Goal: Task Accomplishment & Management: Complete application form

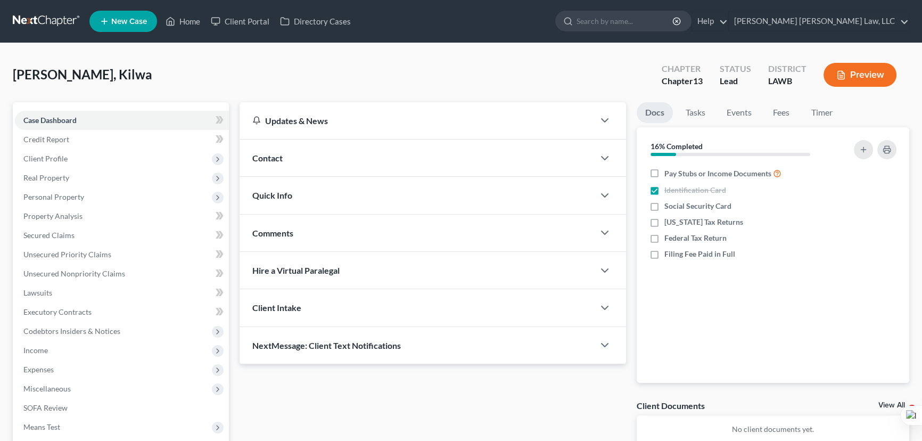
click at [57, 18] on link at bounding box center [47, 21] width 68 height 19
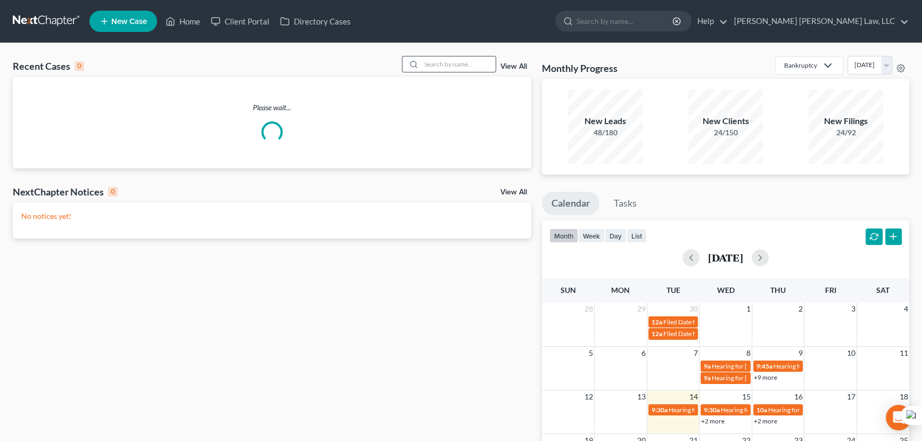
click at [425, 64] on input "search" at bounding box center [458, 63] width 75 height 15
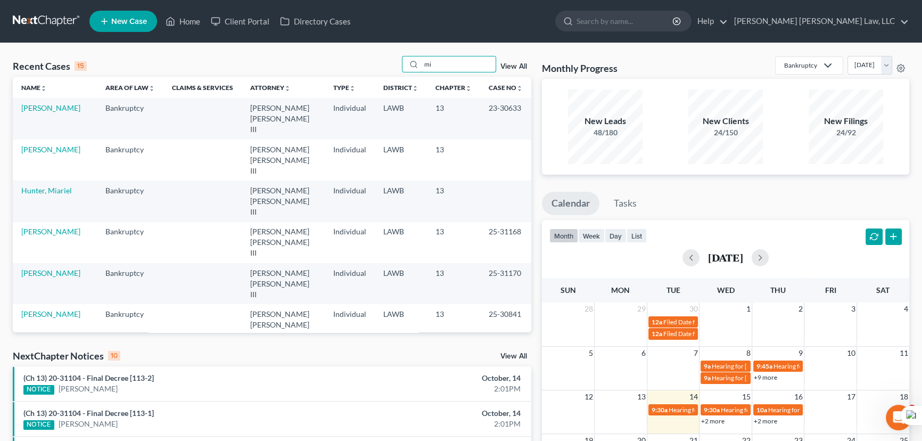
type input "m"
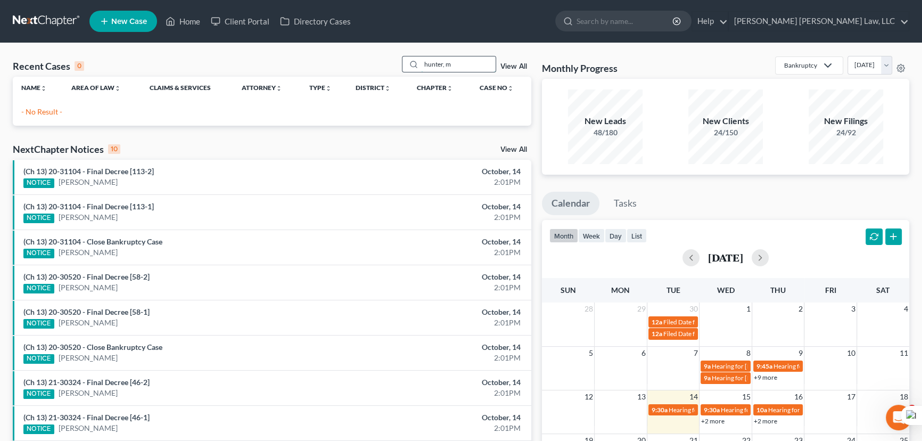
click at [459, 60] on input "hunter, m" at bounding box center [458, 63] width 75 height 15
type input "hunter"
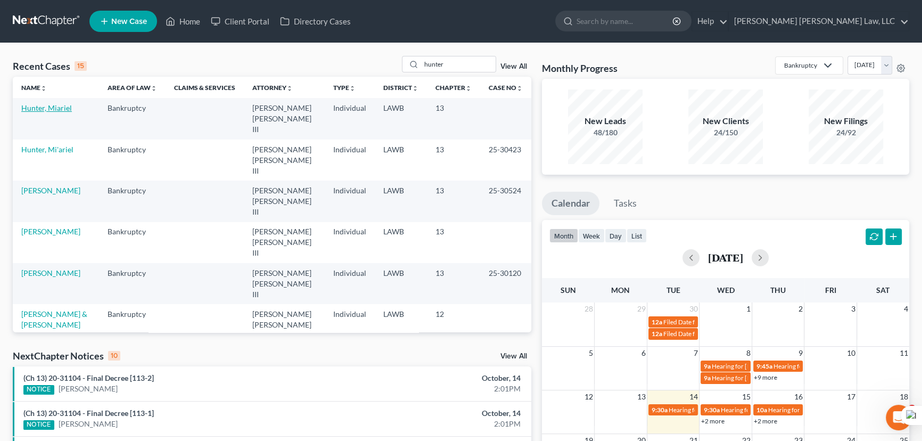
click at [40, 110] on link "Hunter, Miariel" at bounding box center [46, 107] width 51 height 9
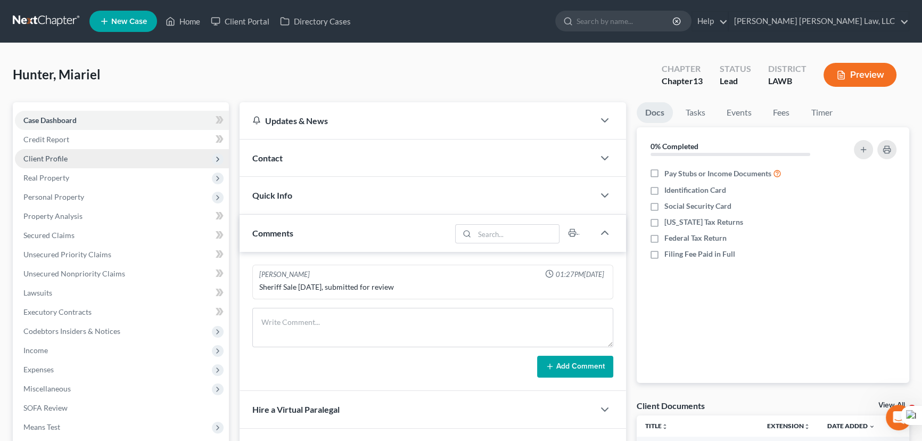
click at [49, 160] on span "Client Profile" at bounding box center [45, 158] width 44 height 9
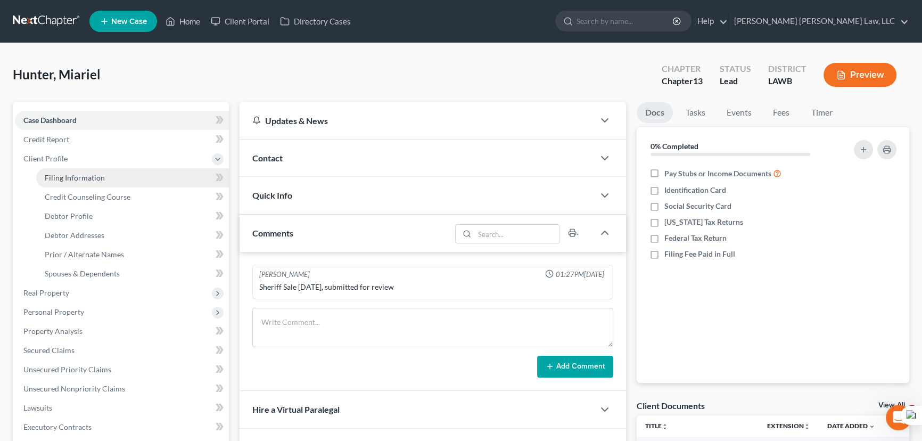
click at [60, 175] on span "Filing Information" at bounding box center [75, 177] width 60 height 9
select select "1"
select select "0"
select select "3"
select select "19"
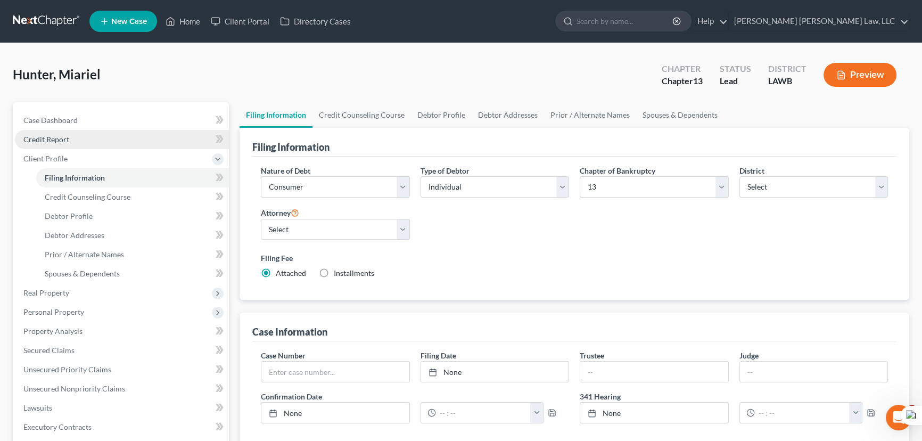
click at [101, 145] on link "Credit Report" at bounding box center [122, 139] width 214 height 19
click at [103, 123] on link "Case Dashboard" at bounding box center [122, 120] width 214 height 19
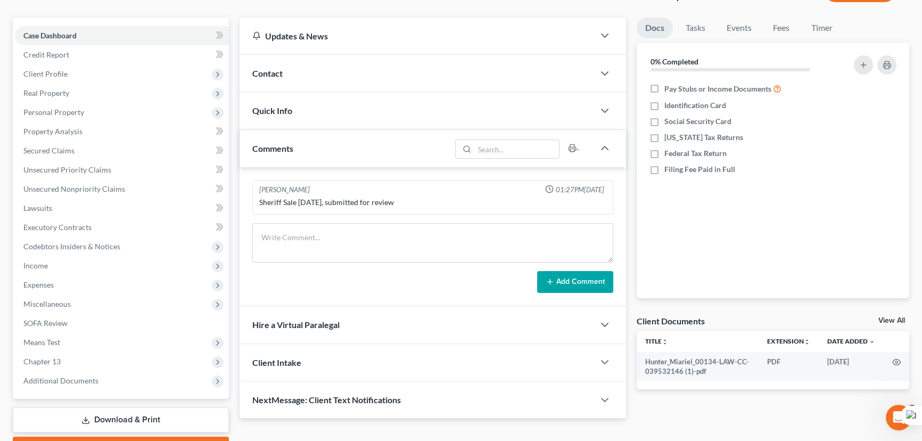
scroll to position [94, 0]
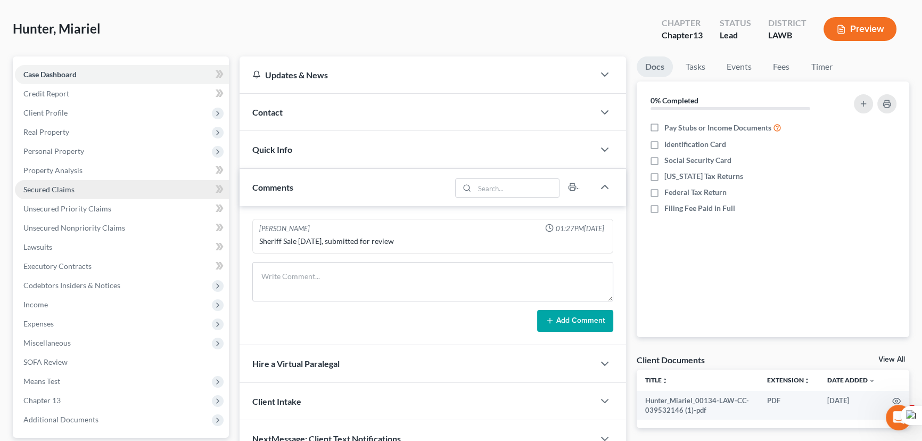
click at [83, 191] on link "Secured Claims" at bounding box center [122, 189] width 214 height 19
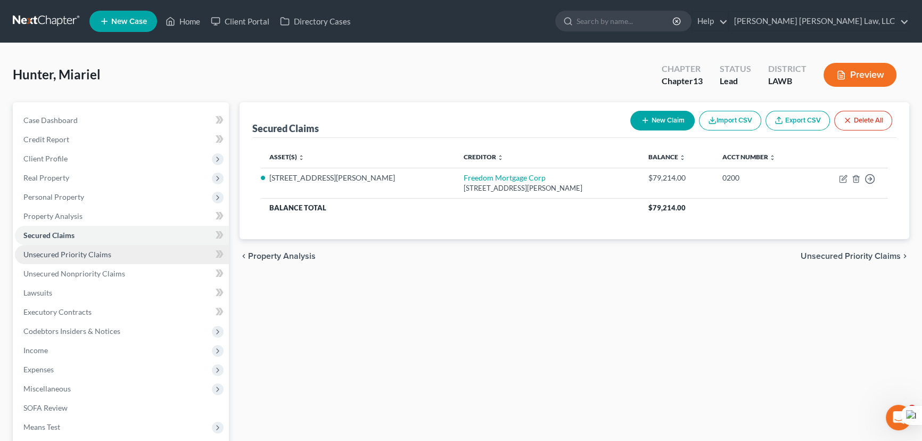
click at [118, 256] on link "Unsecured Priority Claims" at bounding box center [122, 254] width 214 height 19
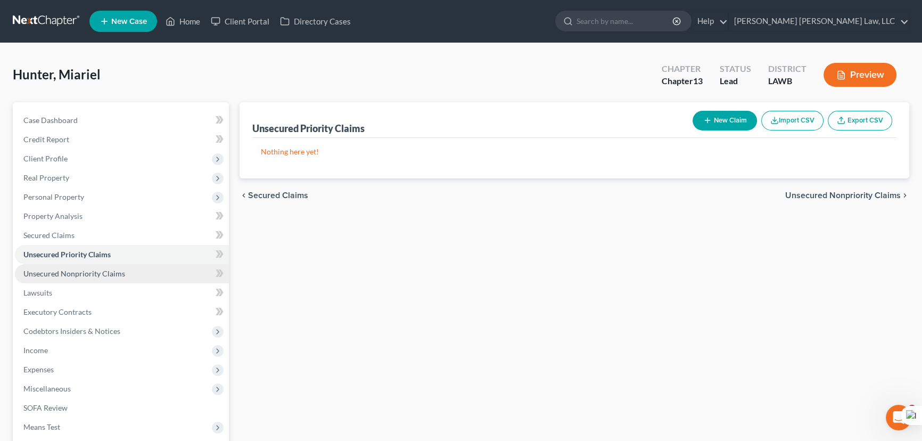
click at [124, 277] on link "Unsecured Nonpriority Claims" at bounding box center [122, 273] width 214 height 19
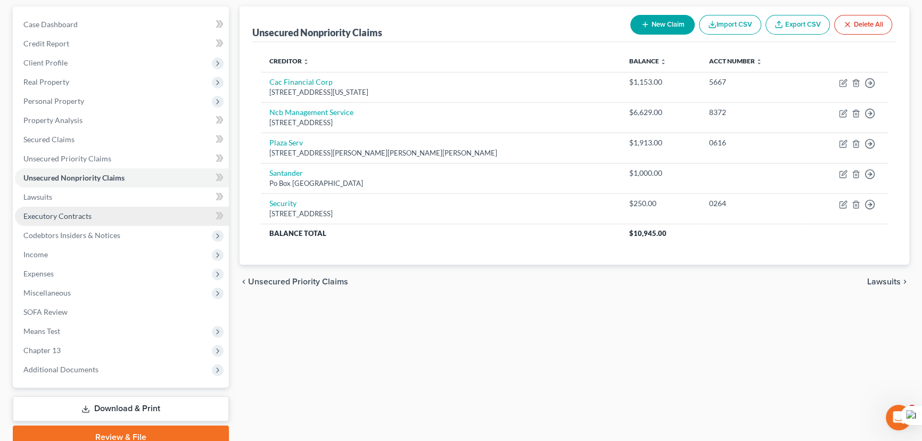
scroll to position [96, 0]
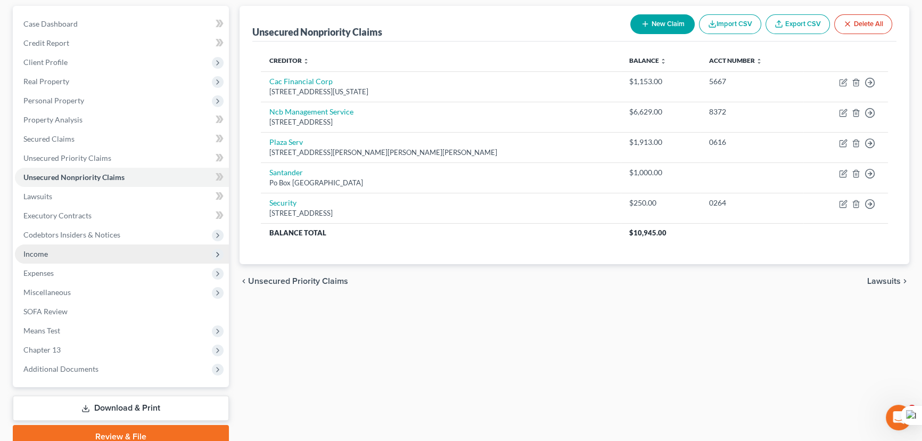
click at [78, 253] on span "Income" at bounding box center [122, 253] width 214 height 19
click at [79, 258] on span "Income" at bounding box center [122, 253] width 214 height 19
click at [78, 252] on span "Income" at bounding box center [122, 253] width 214 height 19
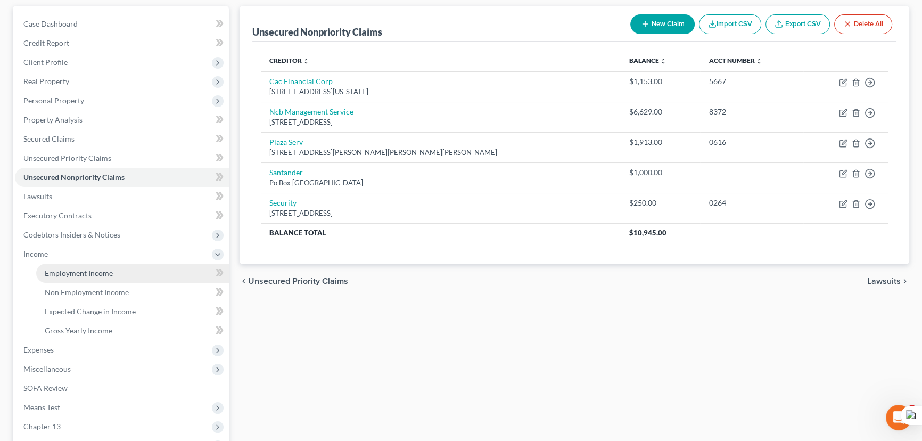
click at [87, 264] on link "Employment Income" at bounding box center [132, 273] width 193 height 19
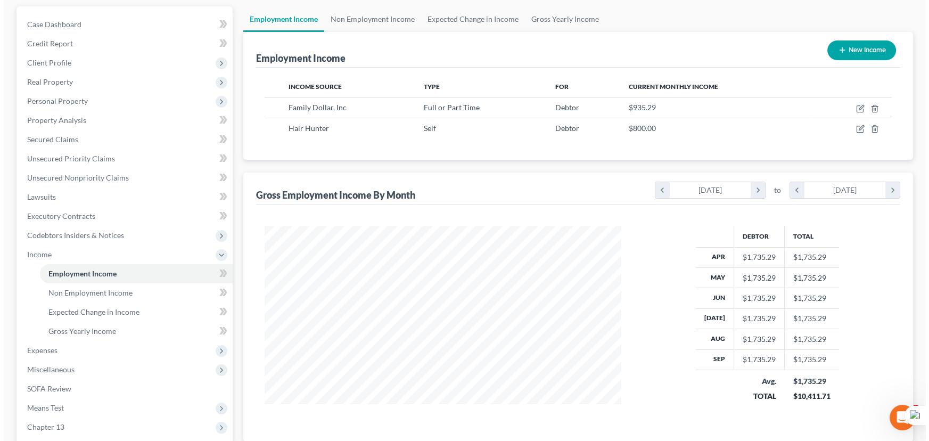
scroll to position [96, 0]
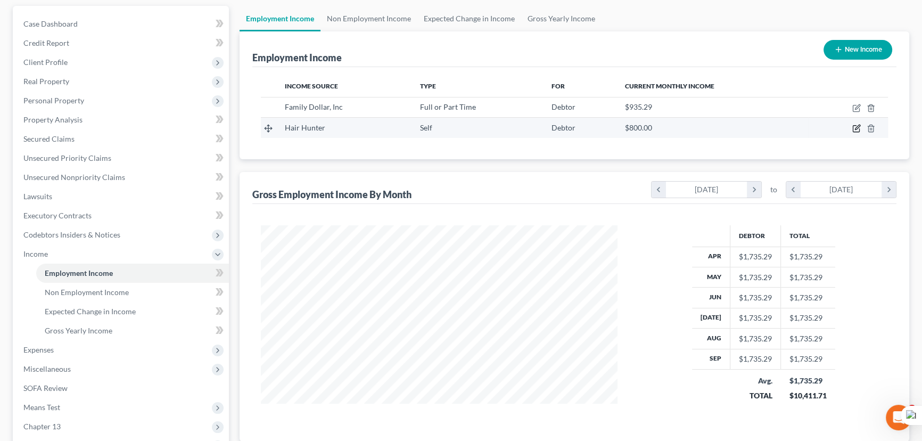
click at [859, 126] on icon "button" at bounding box center [856, 128] width 9 height 9
select select "1"
select select "19"
select select "0"
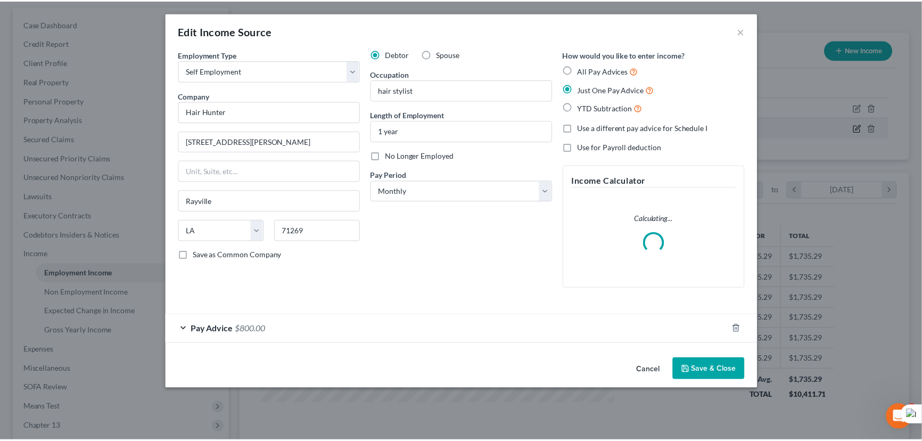
scroll to position [191, 381]
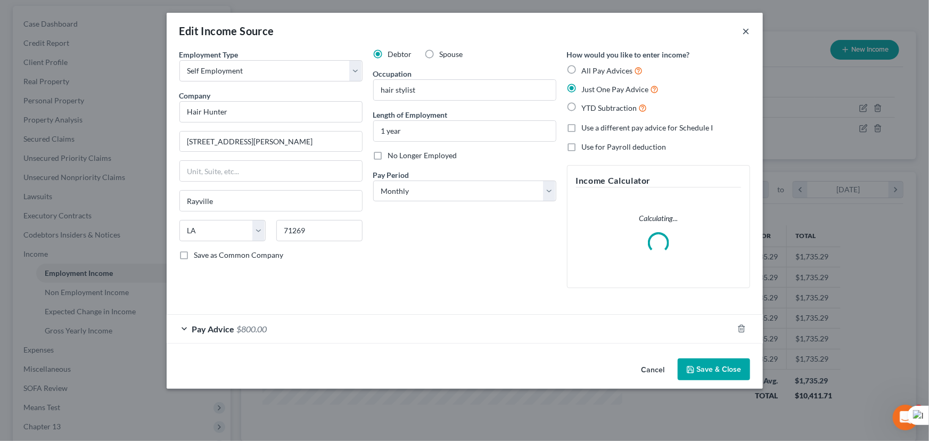
click at [745, 35] on button "×" at bounding box center [746, 30] width 7 height 13
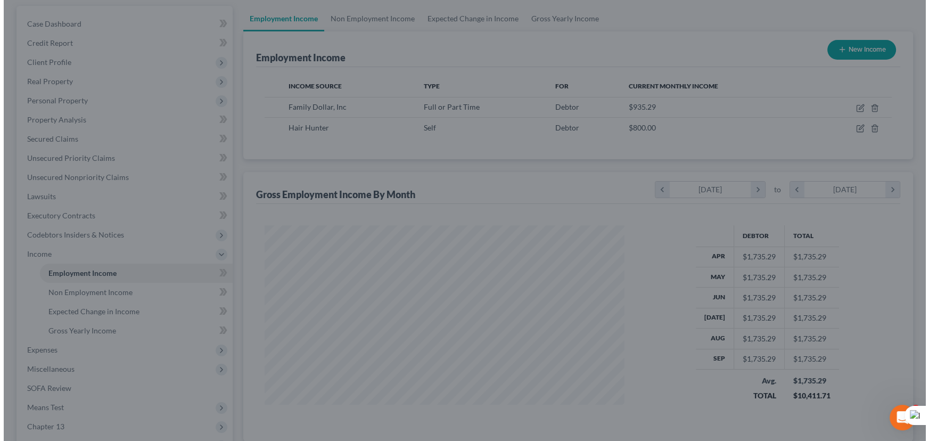
scroll to position [532215, 532028]
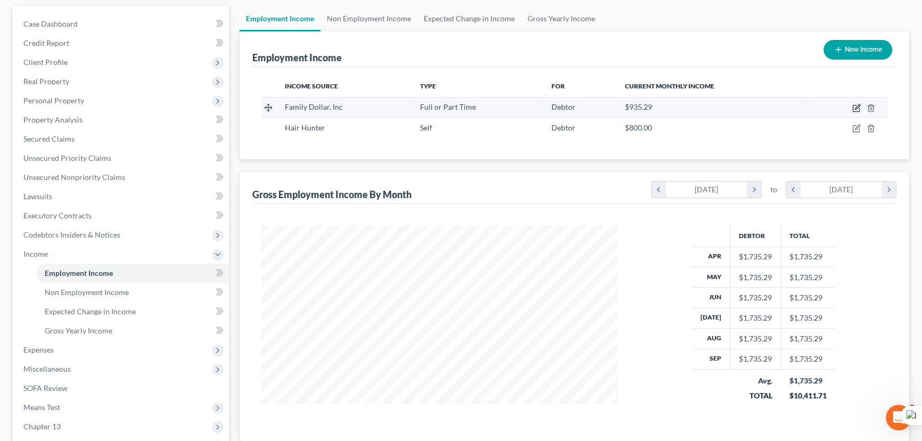
click at [858, 108] on icon "button" at bounding box center [856, 108] width 9 height 9
select select "0"
select select "48"
select select "2"
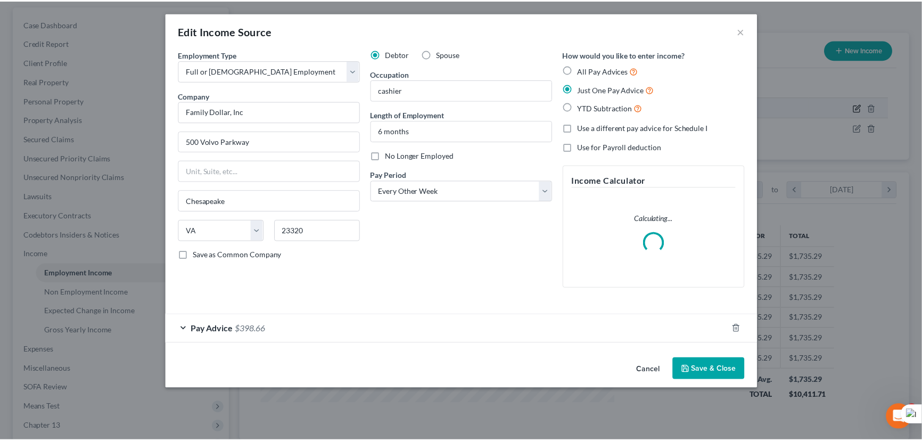
scroll to position [191, 381]
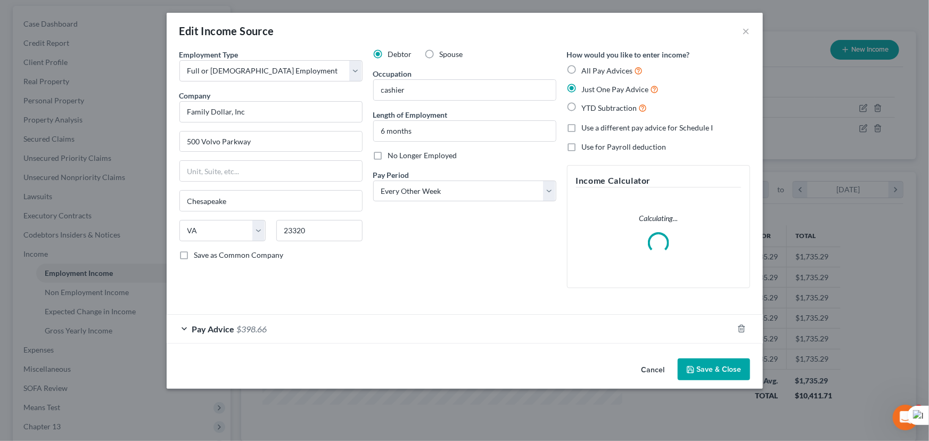
click at [719, 365] on button "Save & Close" at bounding box center [714, 369] width 72 height 22
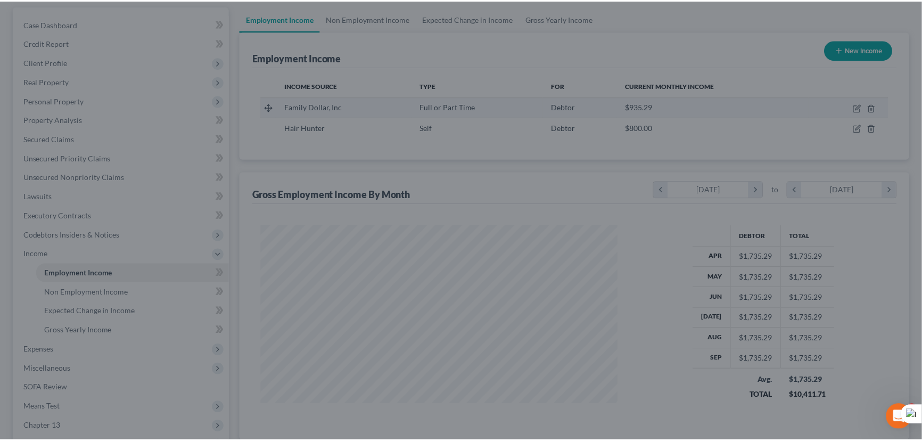
scroll to position [191, 378]
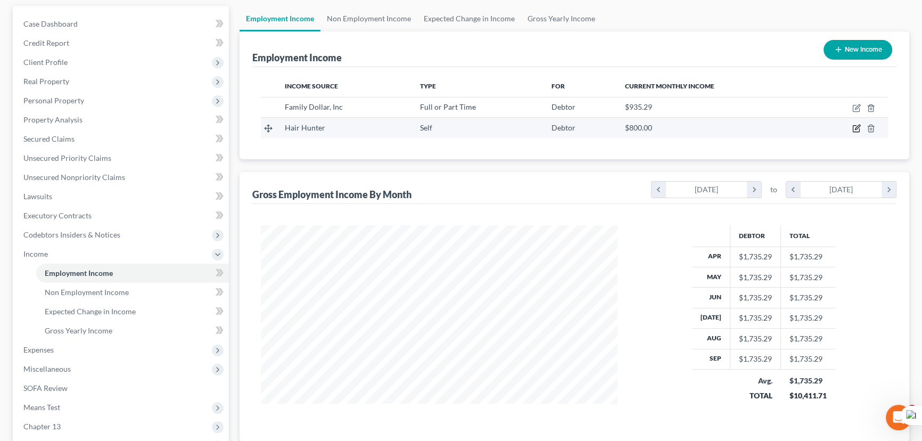
click at [856, 126] on icon "button" at bounding box center [856, 128] width 9 height 9
select select "1"
select select "19"
select select "0"
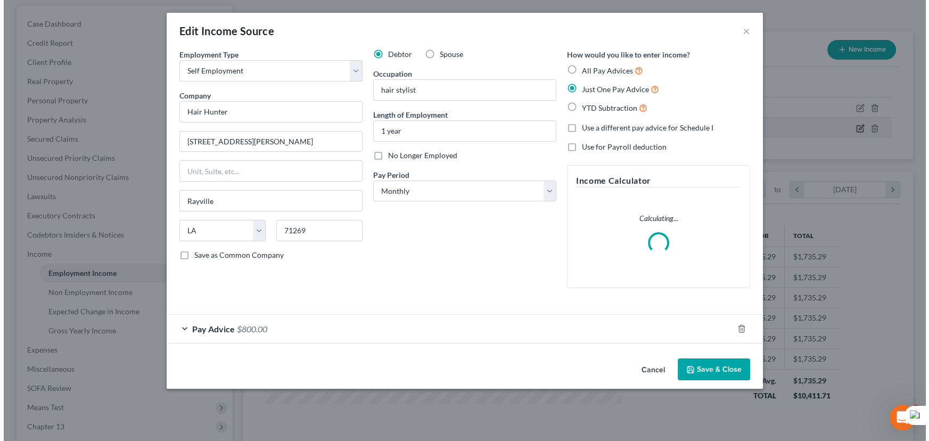
scroll to position [191, 381]
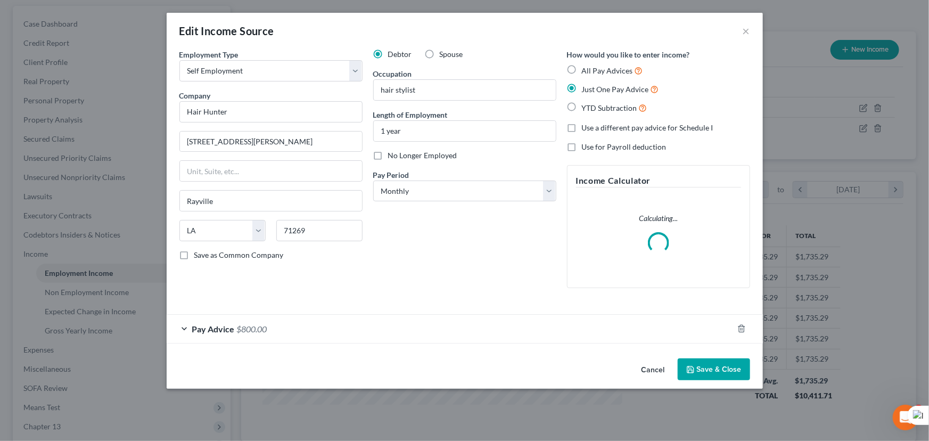
click at [553, 318] on div "Pay Advice $800.00" at bounding box center [450, 329] width 566 height 28
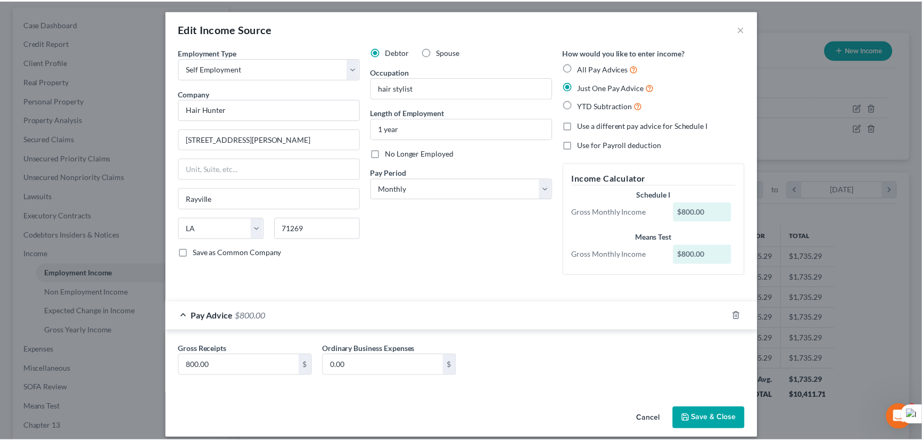
scroll to position [0, 0]
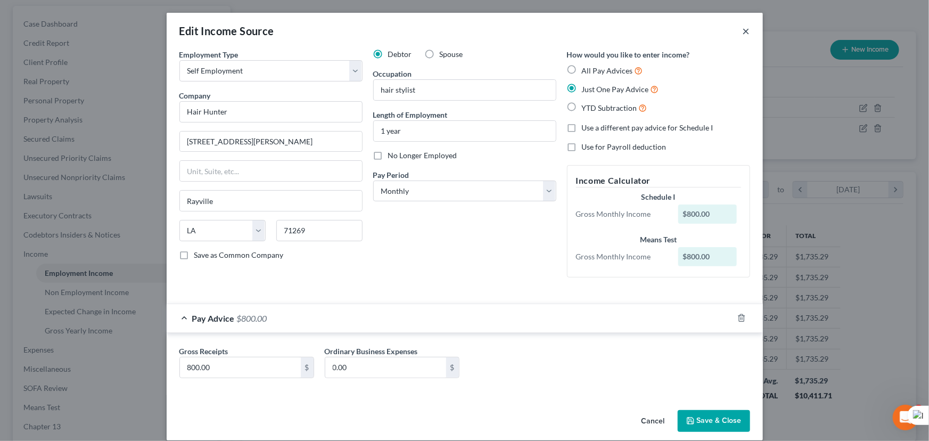
click at [743, 34] on button "×" at bounding box center [746, 30] width 7 height 13
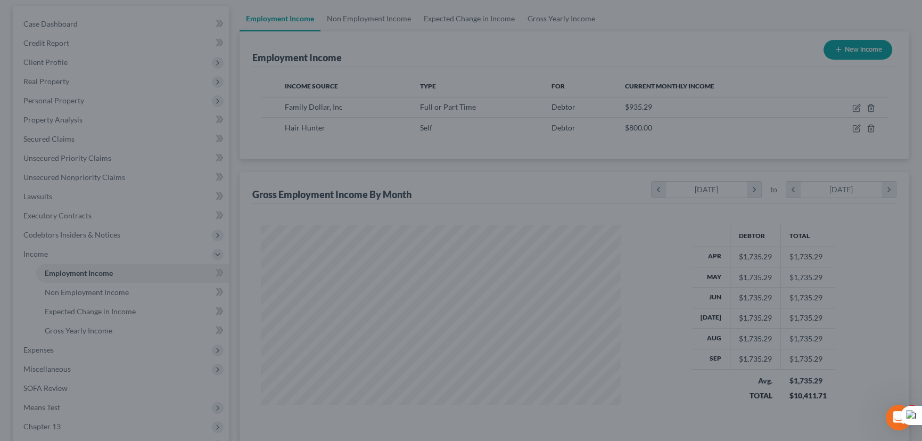
scroll to position [532215, 532028]
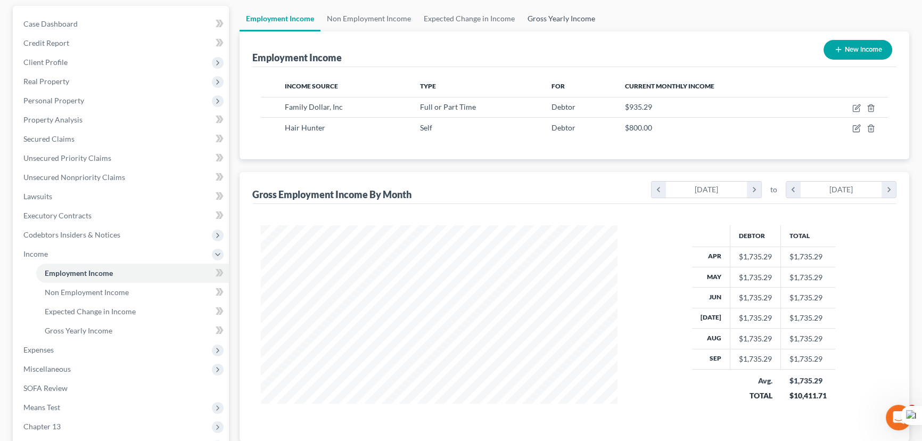
click at [543, 20] on link "Gross Yearly Income" at bounding box center [561, 19] width 80 height 26
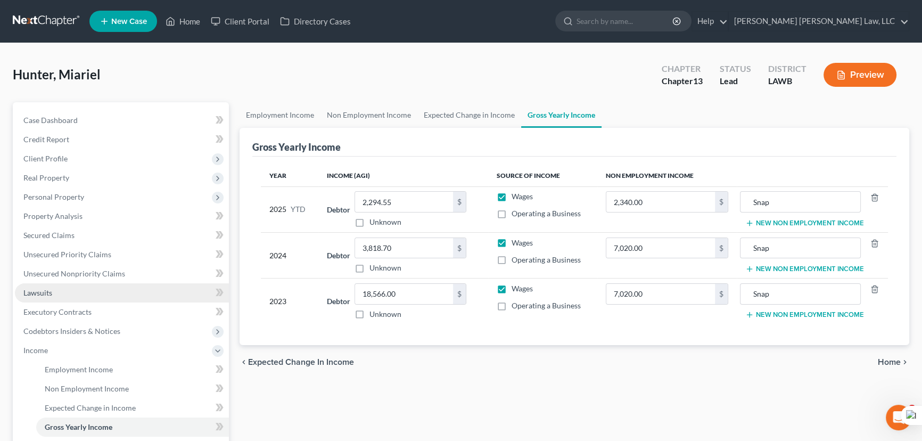
scroll to position [193, 0]
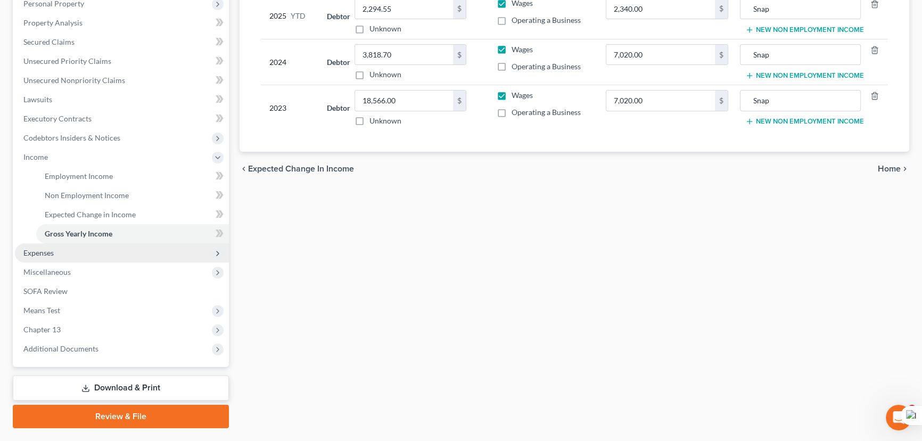
click at [71, 247] on span "Expenses" at bounding box center [122, 252] width 214 height 19
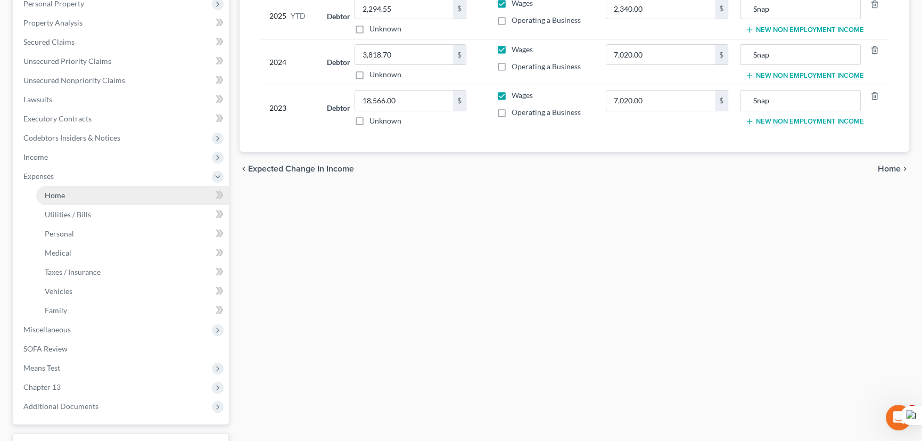
click at [91, 198] on link "Home" at bounding box center [132, 195] width 193 height 19
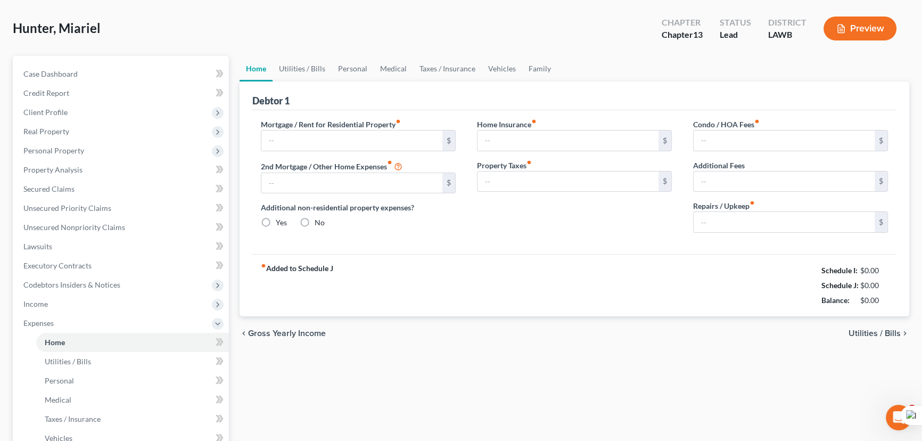
type input "0.00"
radio input "true"
type input "0.00"
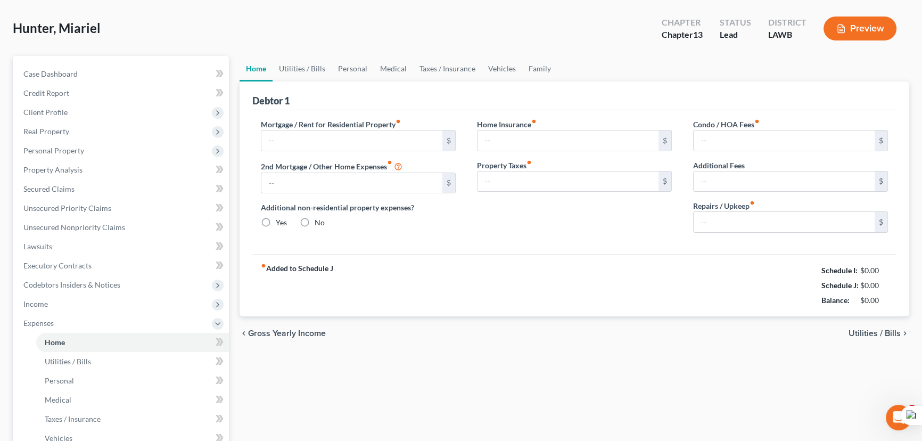
type input "0.00"
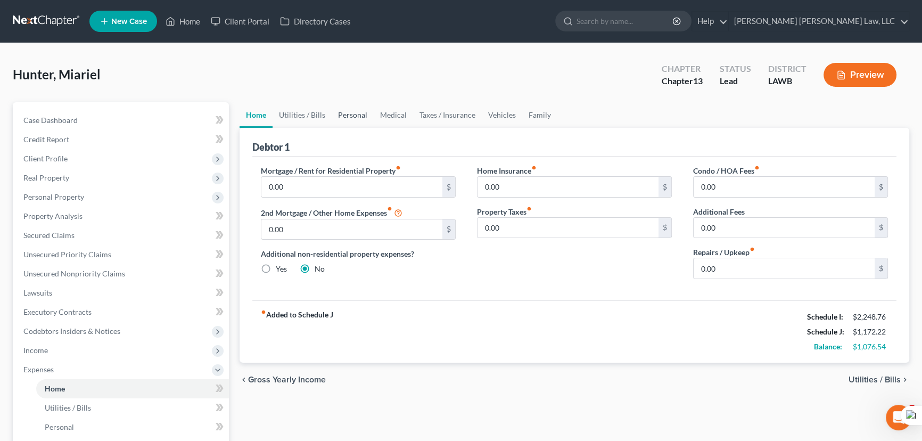
click at [349, 119] on link "Personal" at bounding box center [353, 115] width 42 height 26
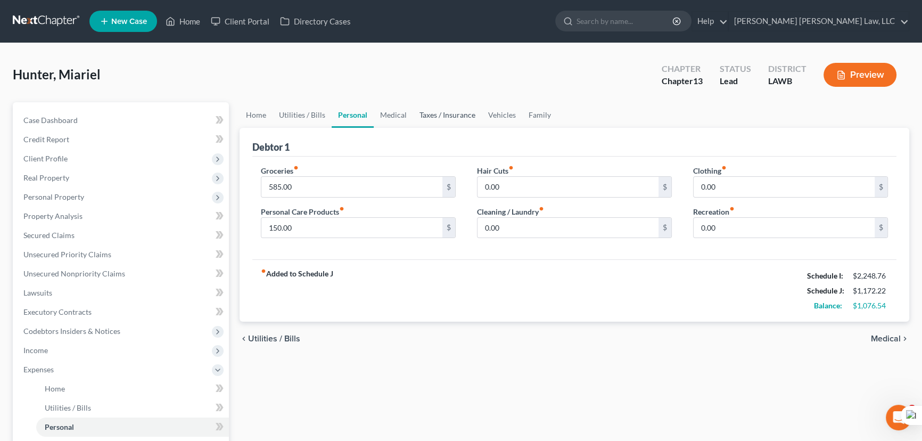
click at [421, 112] on link "Taxes / Insurance" at bounding box center [447, 115] width 69 height 26
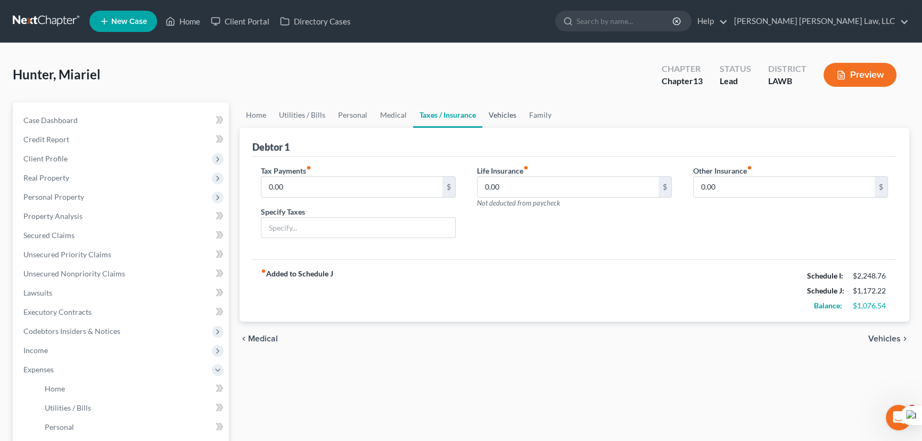
click at [495, 112] on link "Vehicles" at bounding box center [502, 115] width 40 height 26
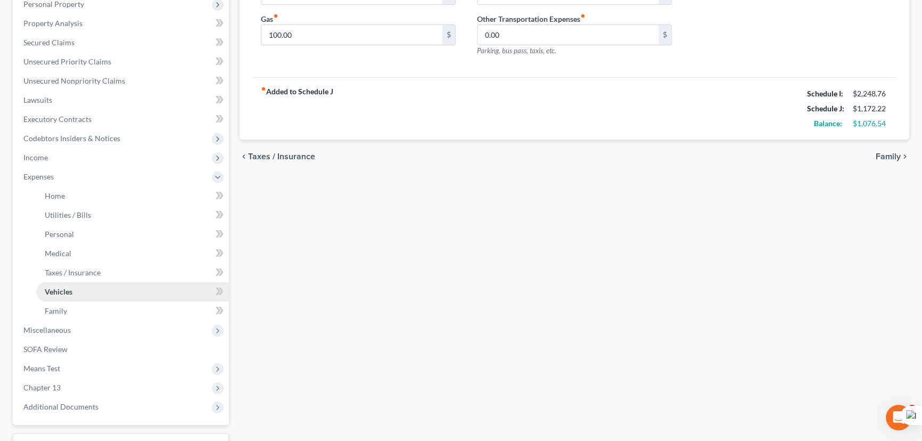
scroll to position [193, 0]
click at [98, 335] on span "Miscellaneous" at bounding box center [122, 329] width 214 height 19
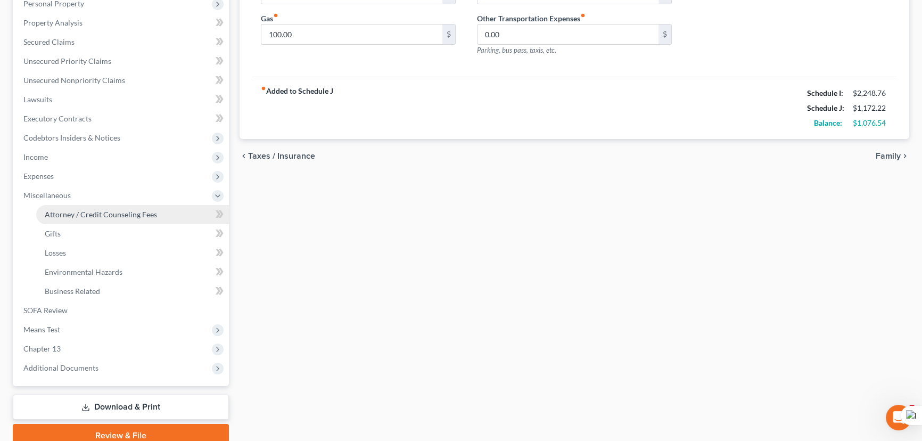
click at [103, 202] on span "Miscellaneous" at bounding box center [122, 195] width 214 height 19
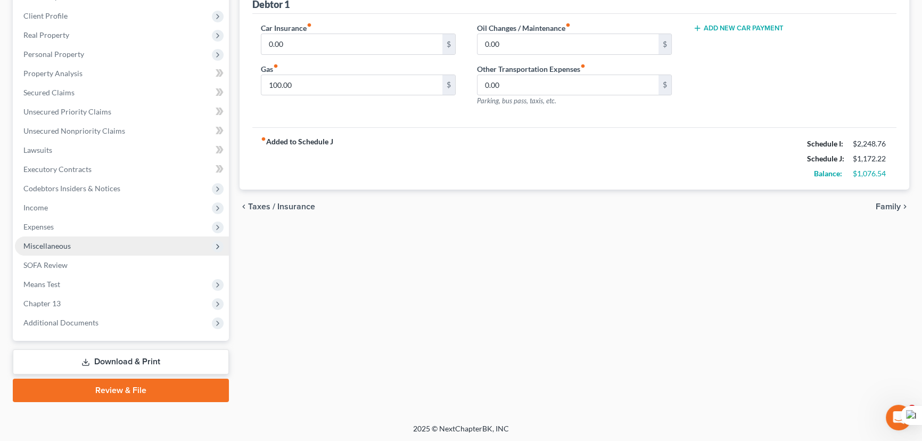
click at [89, 243] on span "Miscellaneous" at bounding box center [122, 245] width 214 height 19
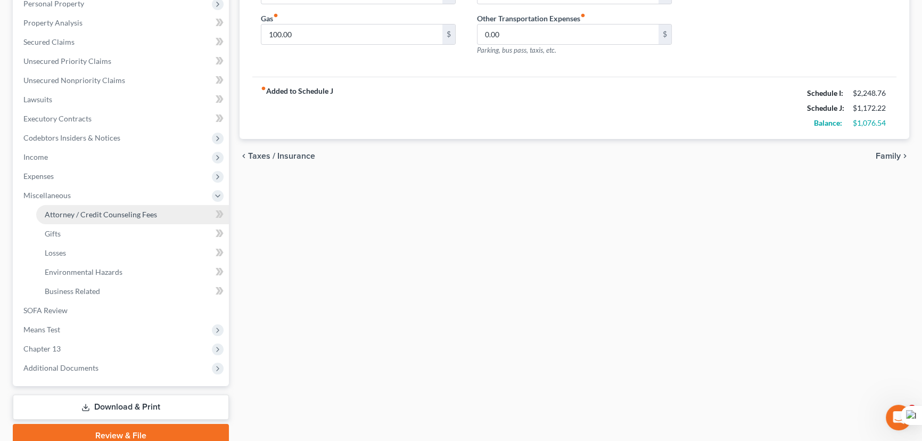
click at [95, 215] on span "Attorney / Credit Counseling Fees" at bounding box center [101, 214] width 112 height 9
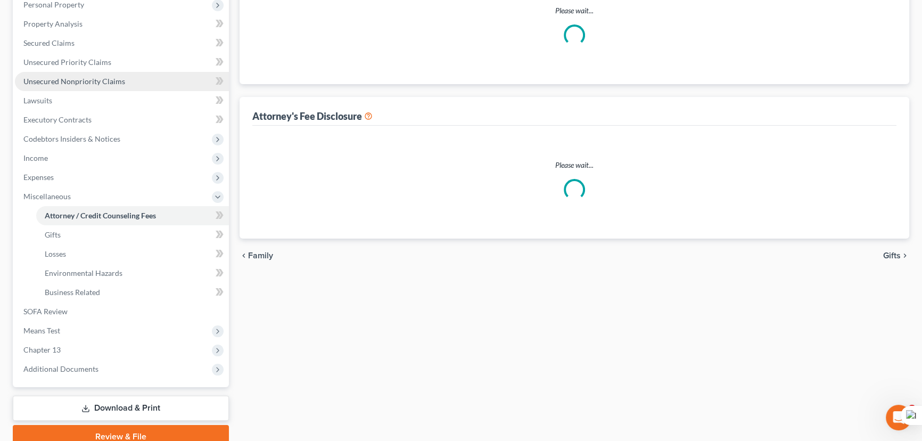
scroll to position [61, 0]
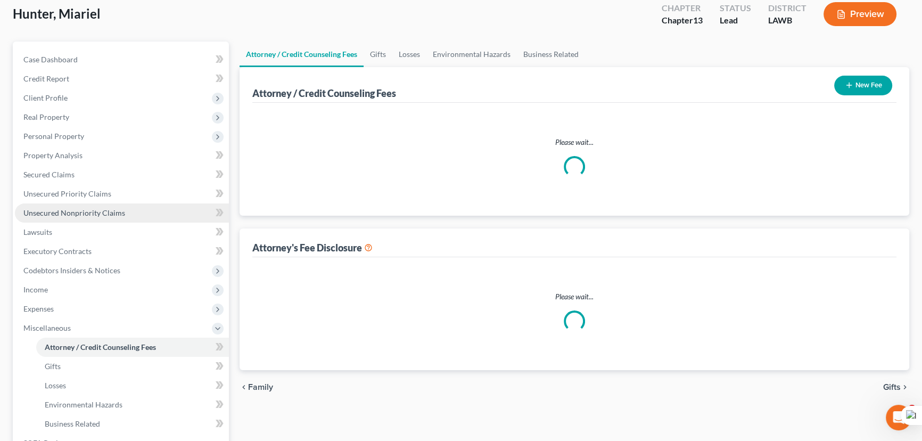
select select "1"
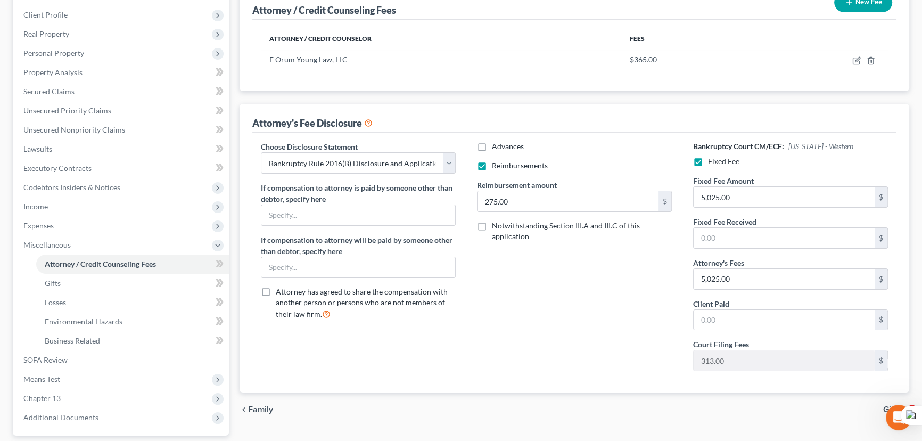
scroll to position [96, 0]
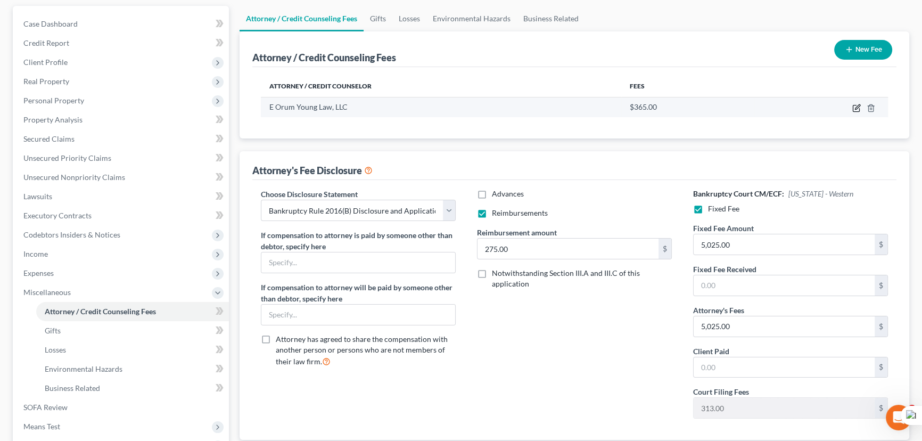
click at [859, 104] on icon "button" at bounding box center [856, 108] width 9 height 9
select select "19"
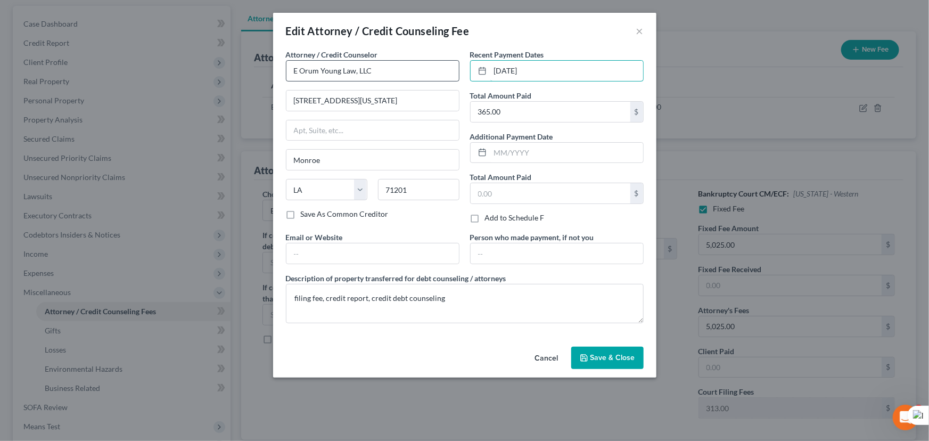
drag, startPoint x: 566, startPoint y: 69, endPoint x: 456, endPoint y: 75, distance: 110.4
click at [456, 75] on div "Attorney / Credit Counselor * E Orum Young Law, LLC 200 Washington Street Monro…" at bounding box center [465, 190] width 368 height 283
type input "10/10/2025"
click at [620, 343] on div "Cancel Save & Close" at bounding box center [464, 359] width 383 height 35
click at [609, 361] on span "Save & Close" at bounding box center [612, 357] width 45 height 9
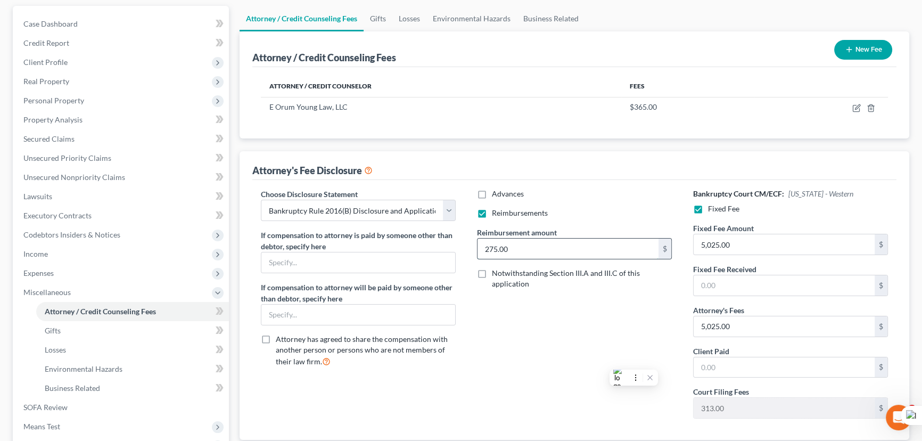
click at [568, 244] on input "275.00" at bounding box center [568, 249] width 181 height 20
type input "5"
type input "250"
click at [85, 200] on link "Lawsuits" at bounding box center [122, 196] width 214 height 19
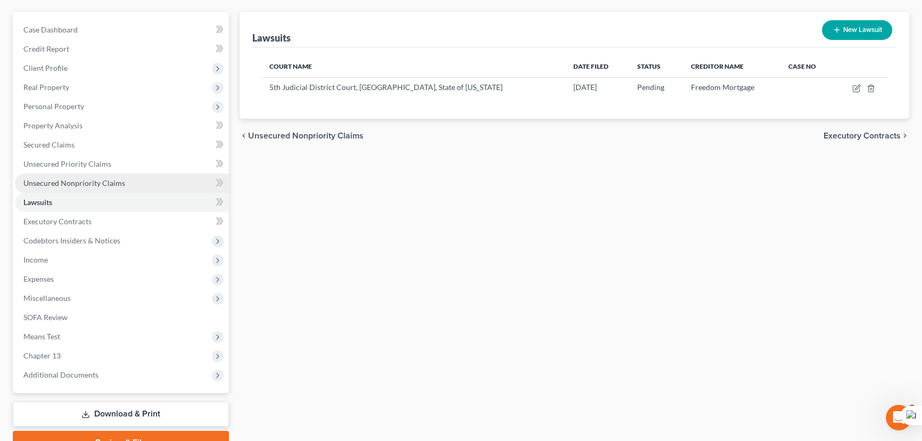
scroll to position [143, 0]
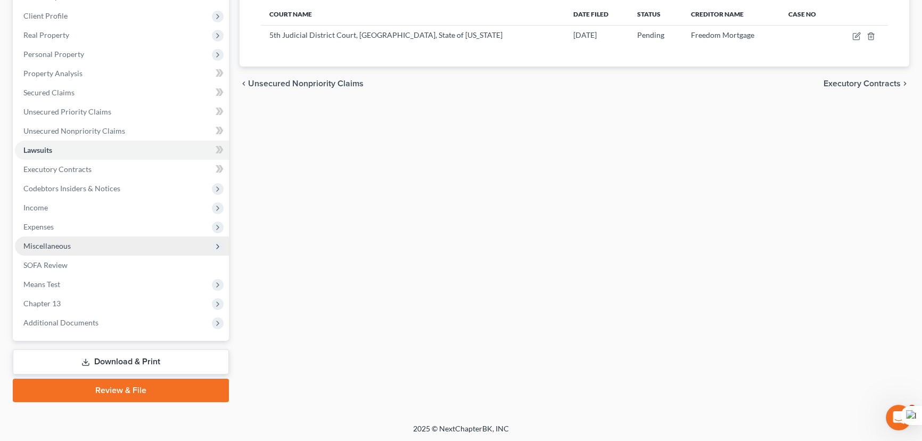
click at [97, 253] on span "Miscellaneous" at bounding box center [122, 245] width 214 height 19
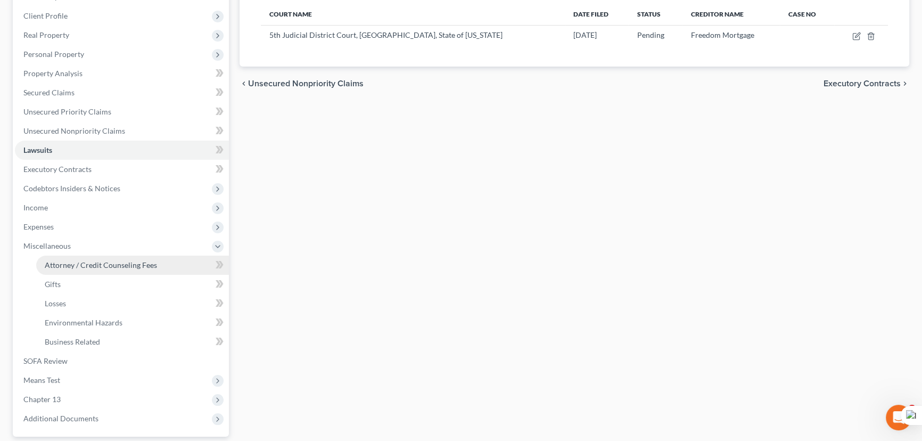
click at [103, 271] on link "Attorney / Credit Counseling Fees" at bounding box center [132, 265] width 193 height 19
select select "1"
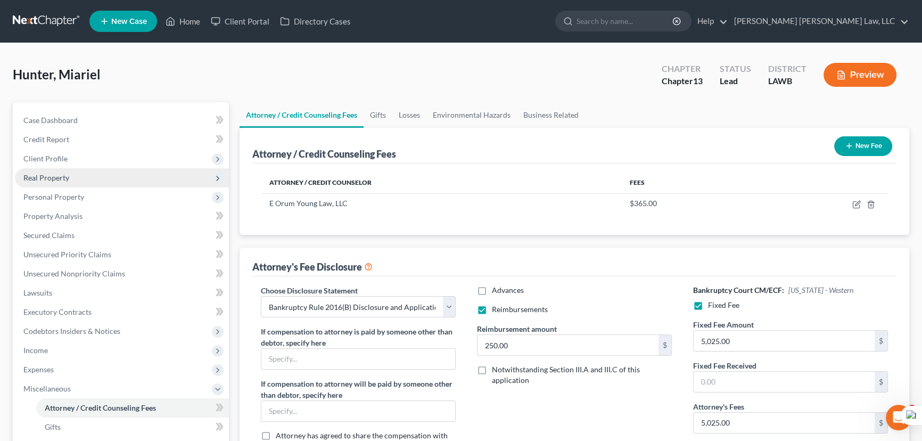
click at [100, 168] on span "Real Property" at bounding box center [122, 177] width 214 height 19
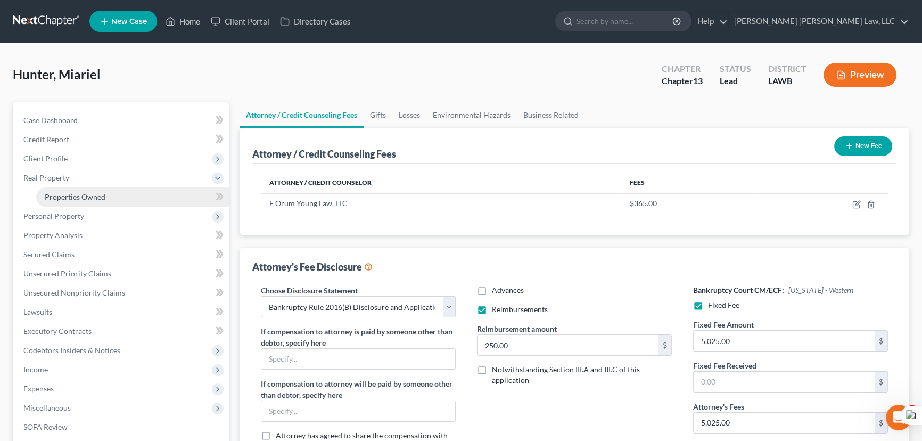
click at [112, 197] on link "Properties Owned" at bounding box center [132, 196] width 193 height 19
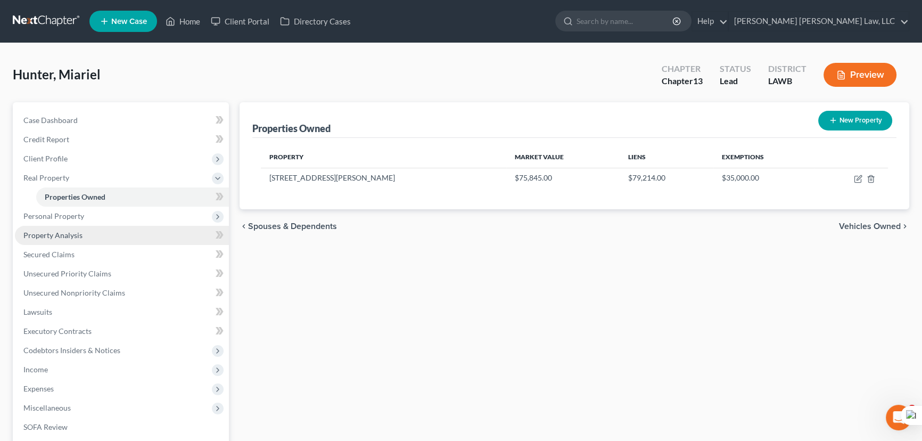
click at [118, 233] on link "Property Analysis" at bounding box center [122, 235] width 214 height 19
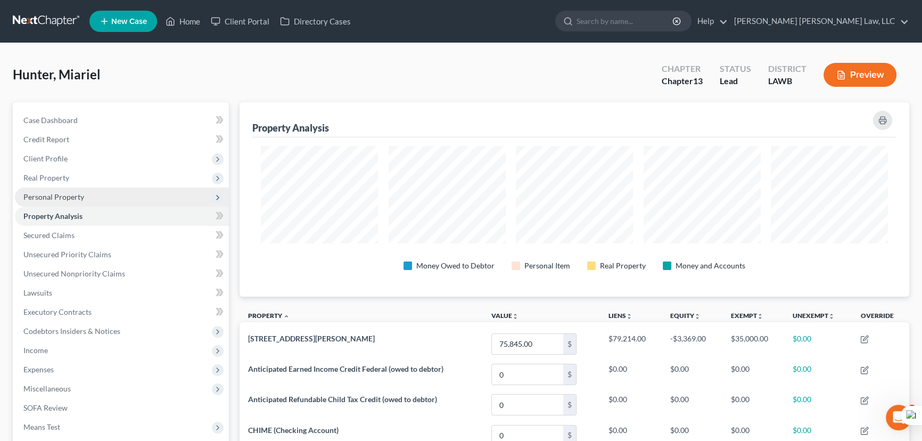
scroll to position [194, 669]
click at [132, 188] on span "Personal Property" at bounding box center [122, 196] width 214 height 19
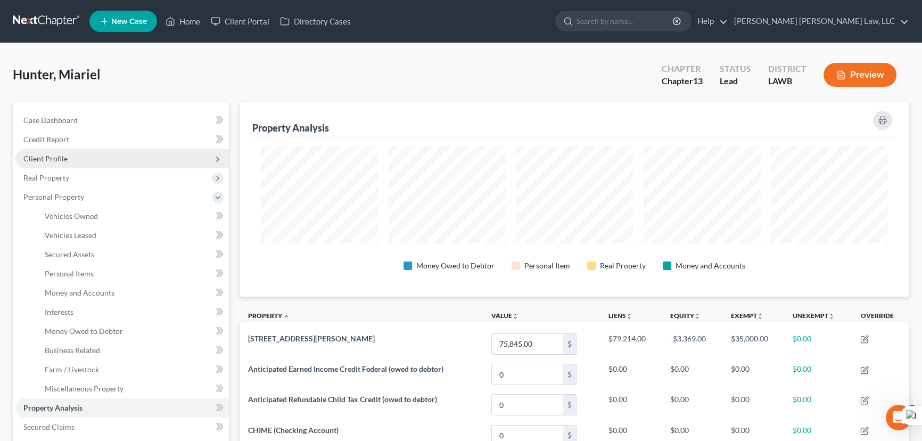
click at [122, 165] on span "Client Profile" at bounding box center [122, 158] width 214 height 19
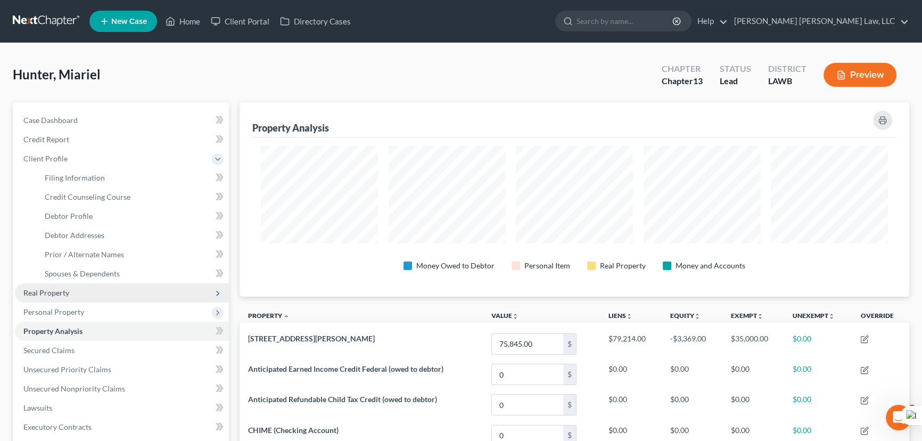
click at [101, 296] on span "Real Property" at bounding box center [122, 292] width 214 height 19
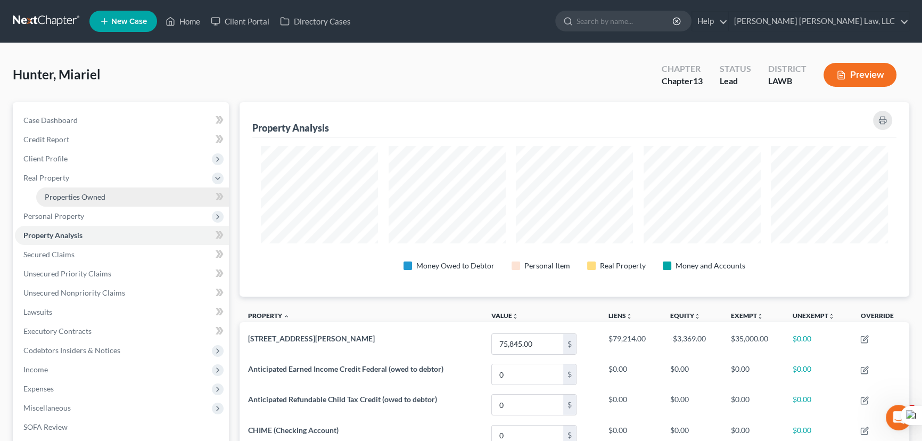
click at [102, 190] on link "Properties Owned" at bounding box center [132, 196] width 193 height 19
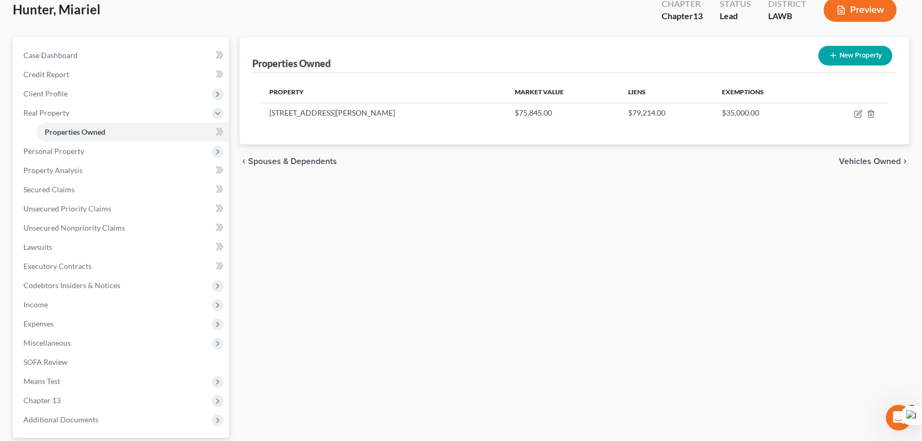
scroll to position [162, 0]
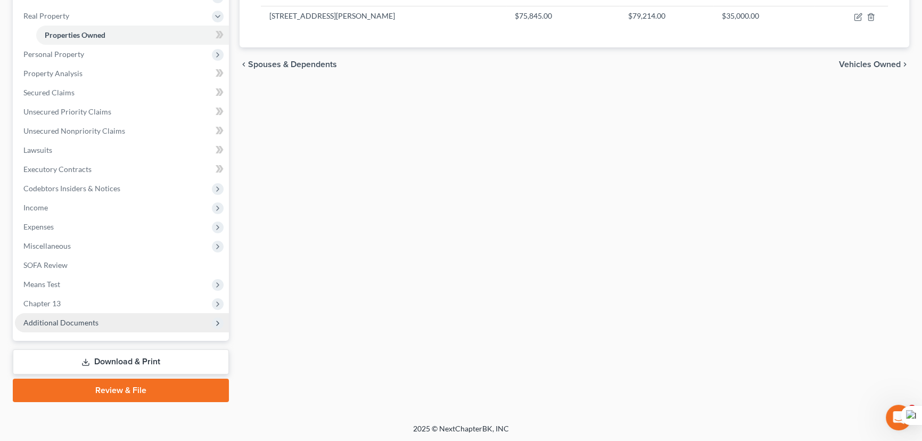
click at [81, 330] on span "Additional Documents" at bounding box center [122, 322] width 214 height 19
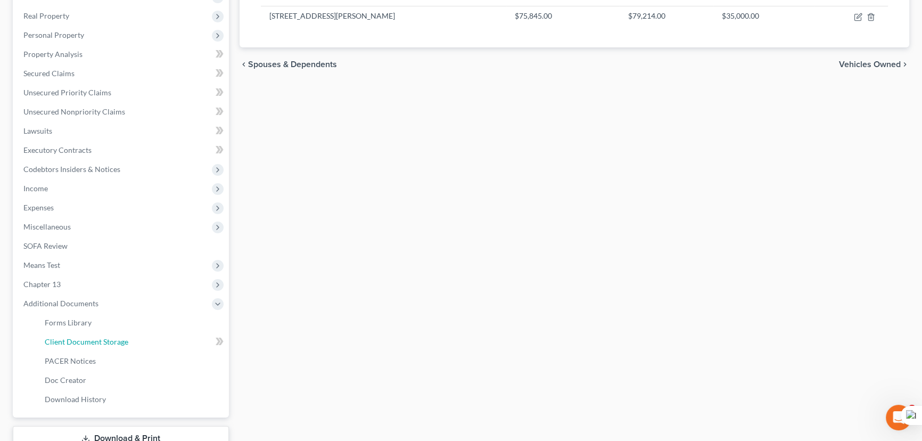
drag, startPoint x: 94, startPoint y: 335, endPoint x: 621, endPoint y: 247, distance: 534.4
click at [94, 335] on link "Client Document Storage" at bounding box center [132, 341] width 193 height 19
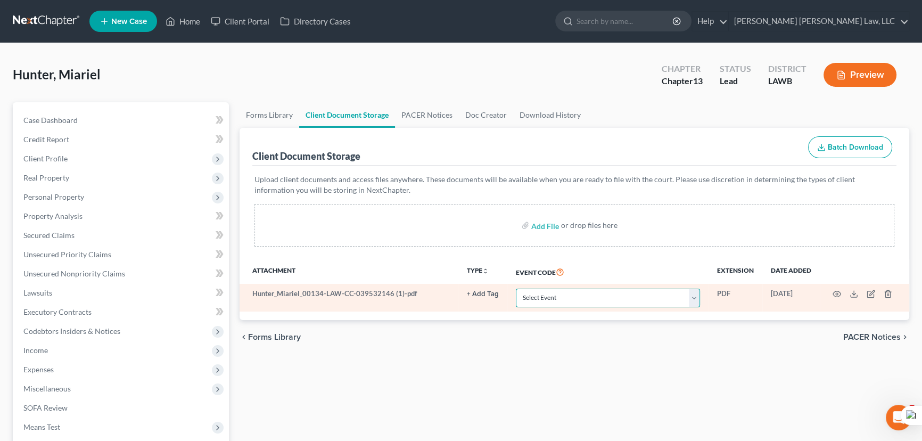
click at [543, 302] on select "Select Event 20 Largest Unsecured Creditors Amended Creditor Matrix (Fee) Amend…" at bounding box center [608, 298] width 184 height 19
select select "9"
click at [516, 289] on select "Select Event 20 Largest Unsecured Creditors Amended Creditor Matrix (Fee) Amend…" at bounding box center [608, 298] width 184 height 19
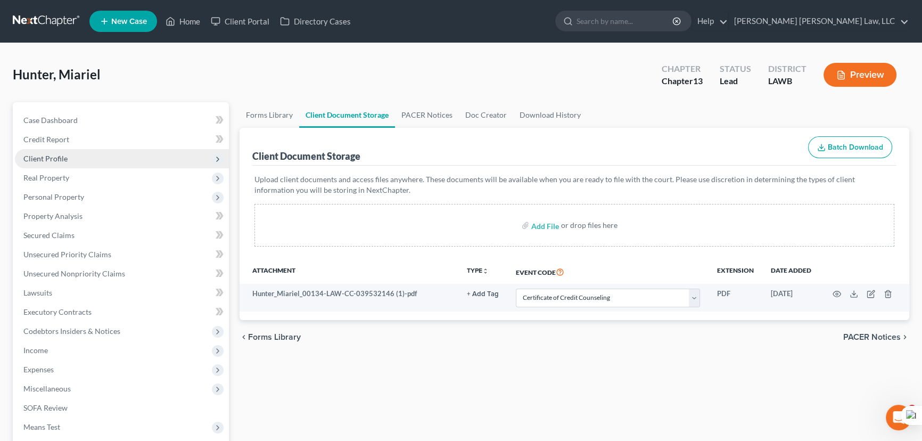
click at [49, 164] on span "Client Profile" at bounding box center [122, 158] width 214 height 19
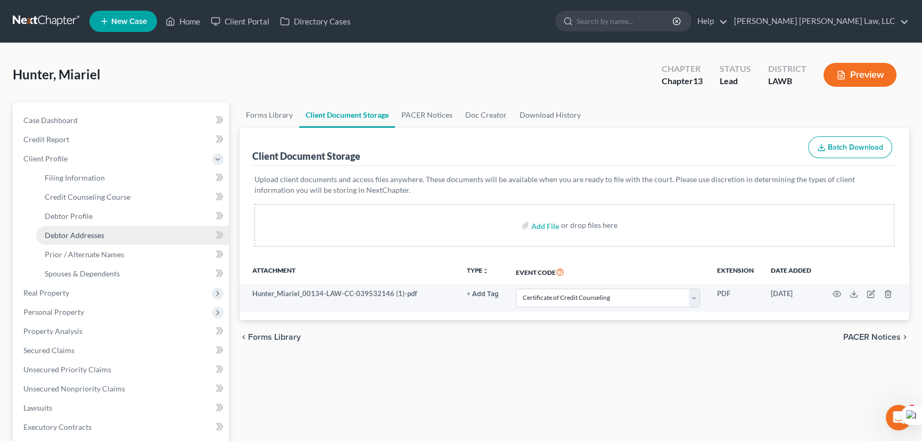
click at [77, 231] on span "Debtor Addresses" at bounding box center [75, 235] width 60 height 9
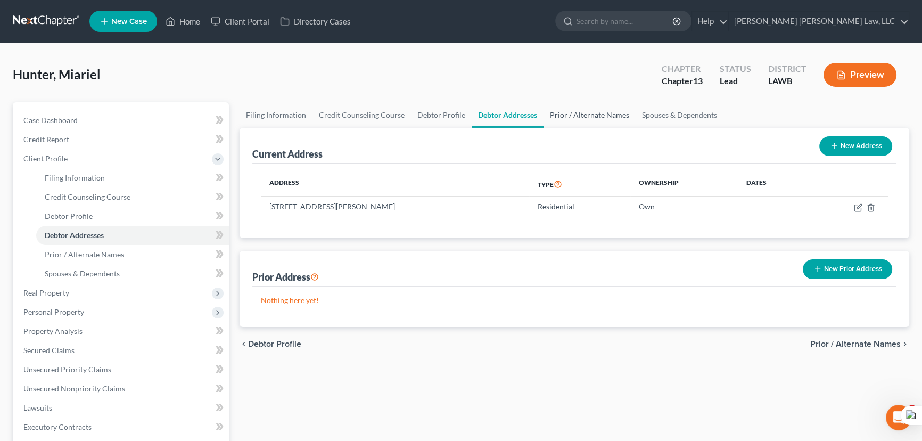
click at [594, 117] on link "Prior / Alternate Names" at bounding box center [590, 115] width 92 height 26
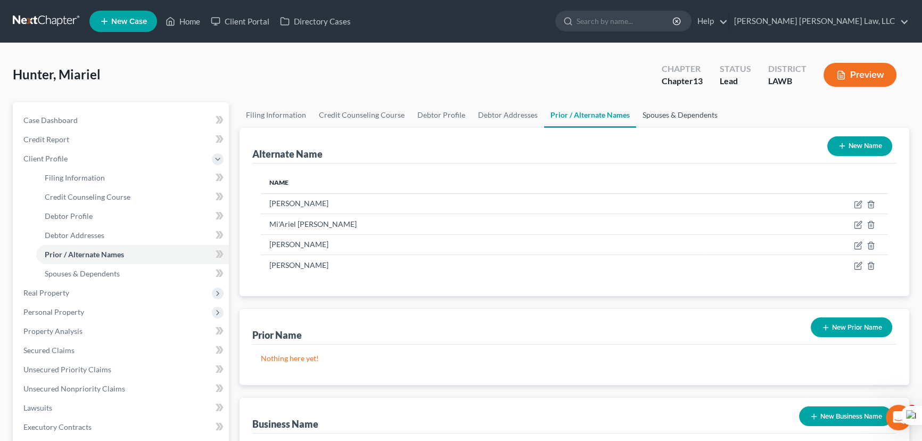
click at [693, 111] on link "Spouses & Dependents" at bounding box center [680, 115] width 88 height 26
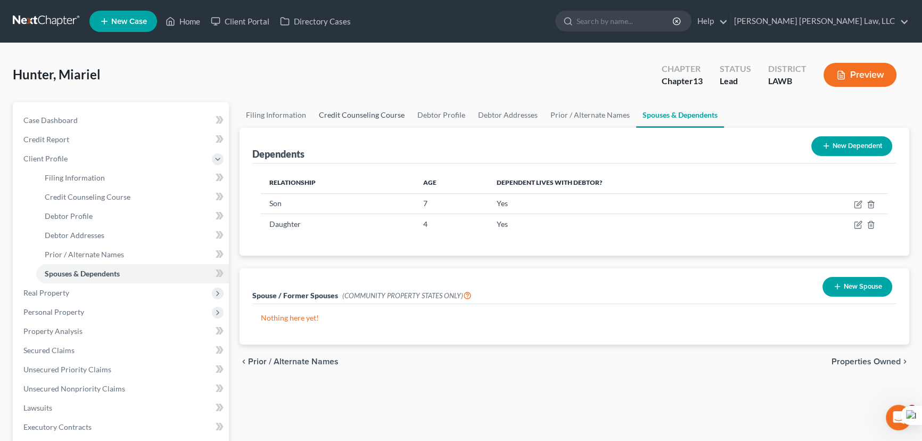
click at [360, 120] on link "Credit Counseling Course" at bounding box center [362, 115] width 98 height 26
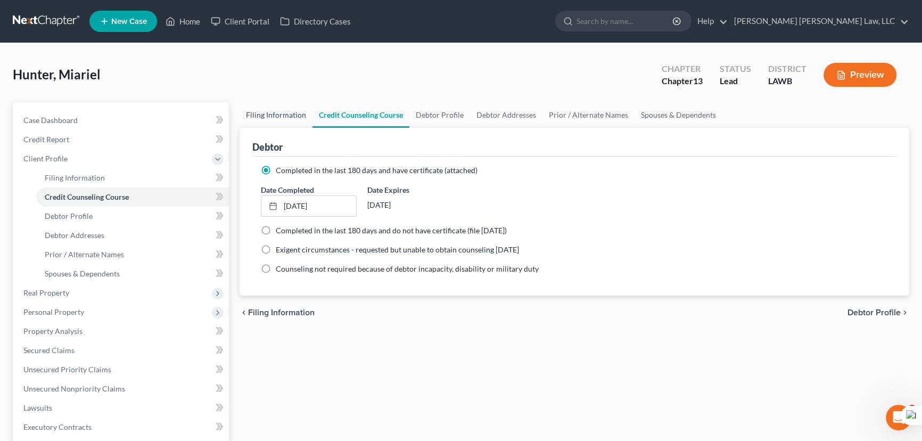
click at [272, 112] on link "Filing Information" at bounding box center [276, 115] width 73 height 26
select select "1"
select select "0"
select select "3"
select select "36"
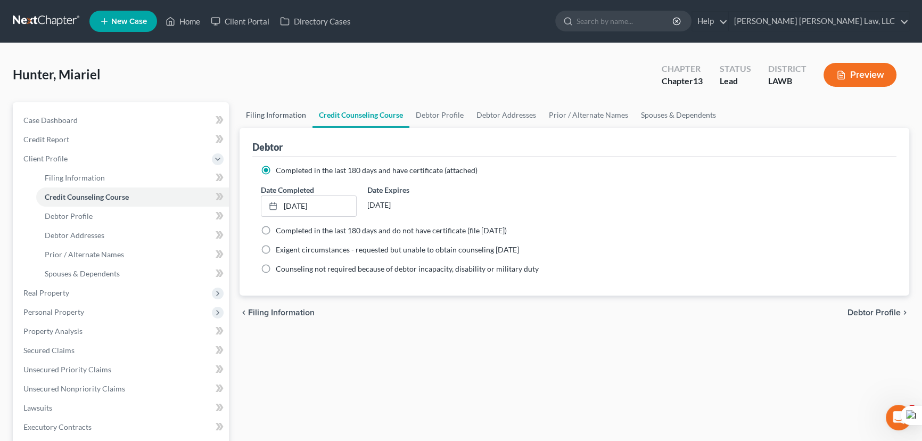
select select "0"
select select "19"
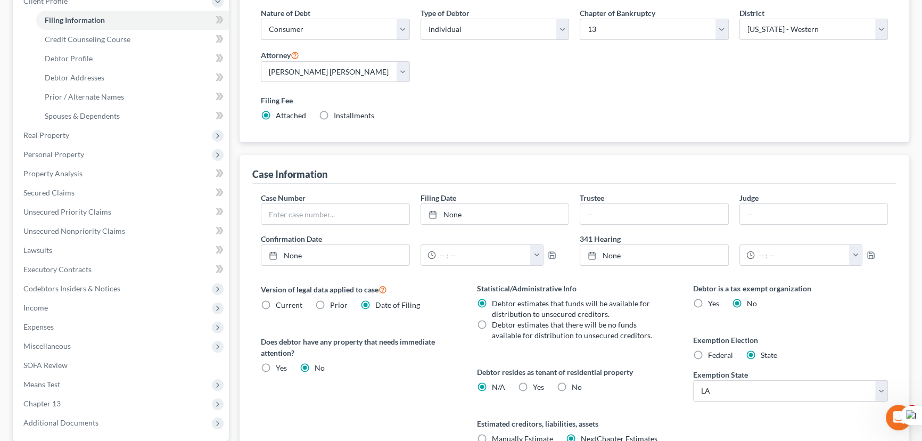
scroll to position [193, 0]
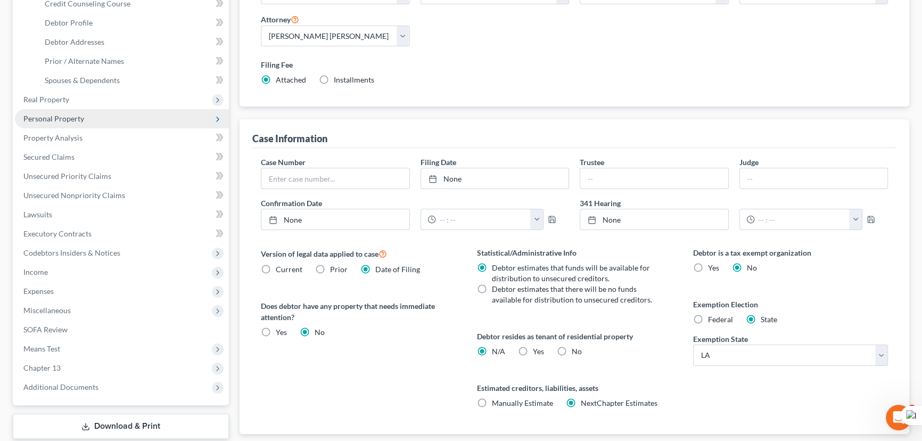
click at [128, 109] on span "Personal Property" at bounding box center [122, 118] width 214 height 19
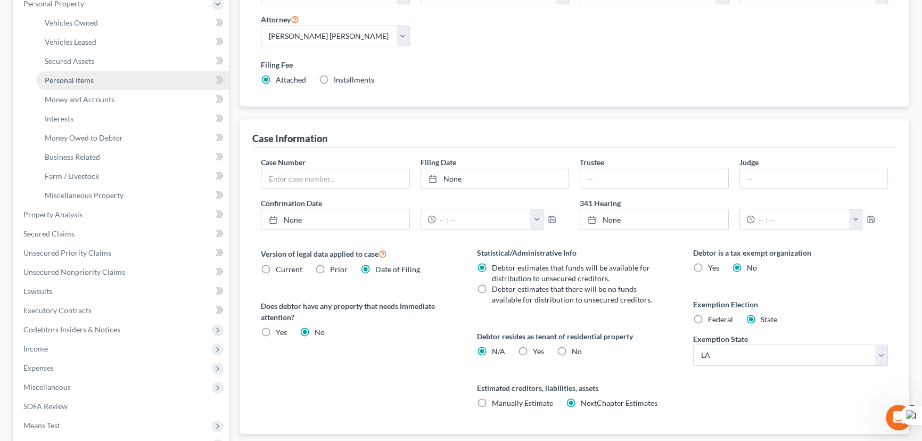
click at [138, 78] on link "Personal Items" at bounding box center [132, 80] width 193 height 19
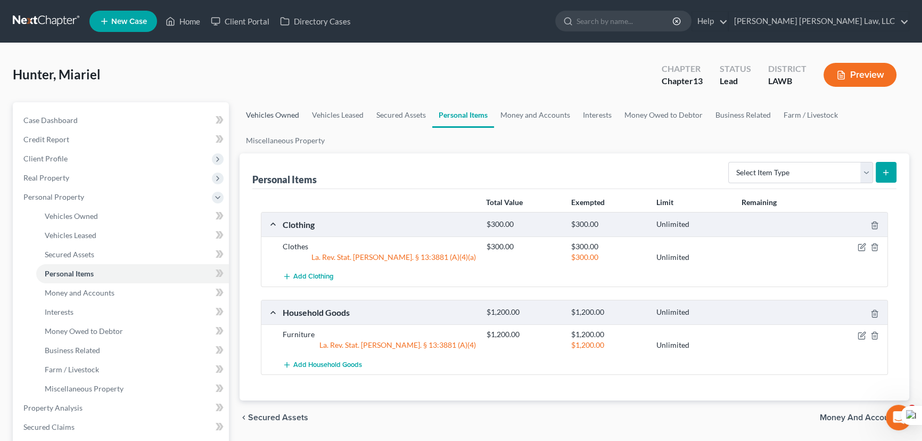
click at [279, 117] on link "Vehicles Owned" at bounding box center [273, 115] width 66 height 26
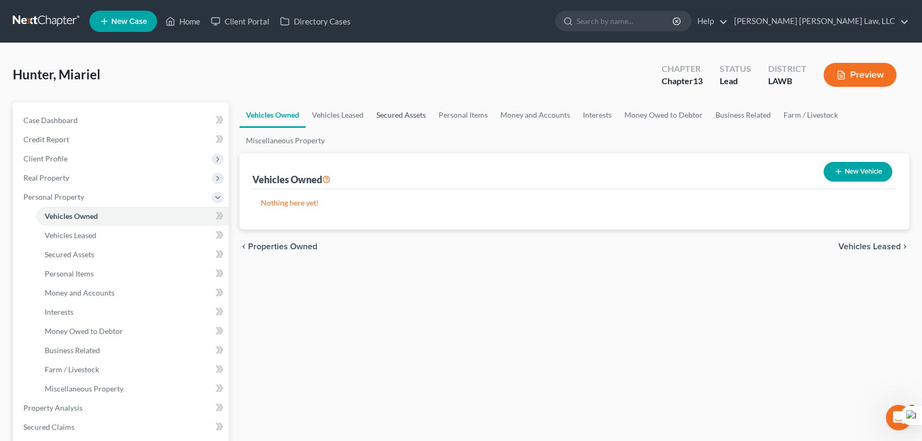
click at [398, 112] on link "Secured Assets" at bounding box center [401, 115] width 62 height 26
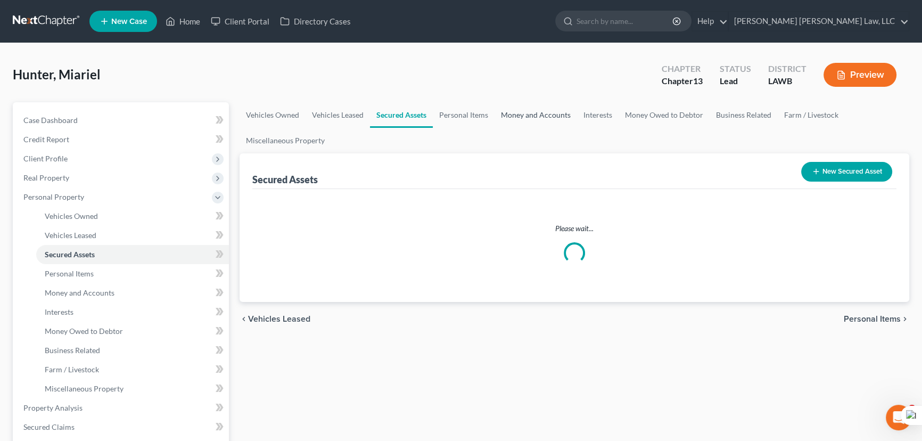
click at [537, 102] on link "Money and Accounts" at bounding box center [536, 115] width 83 height 26
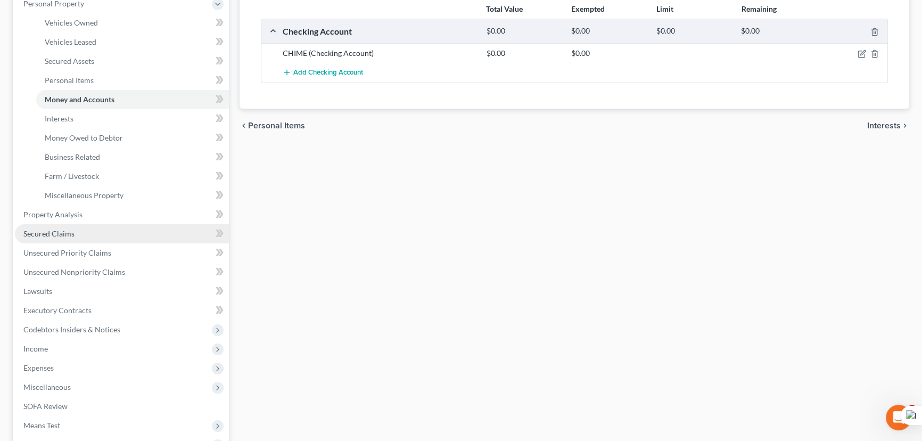
click at [126, 234] on link "Secured Claims" at bounding box center [122, 233] width 214 height 19
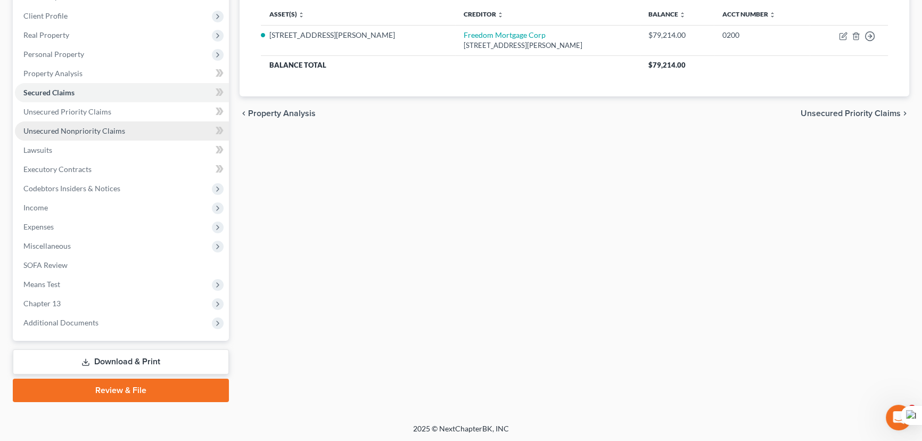
click at [132, 130] on link "Unsecured Nonpriority Claims" at bounding box center [122, 130] width 214 height 19
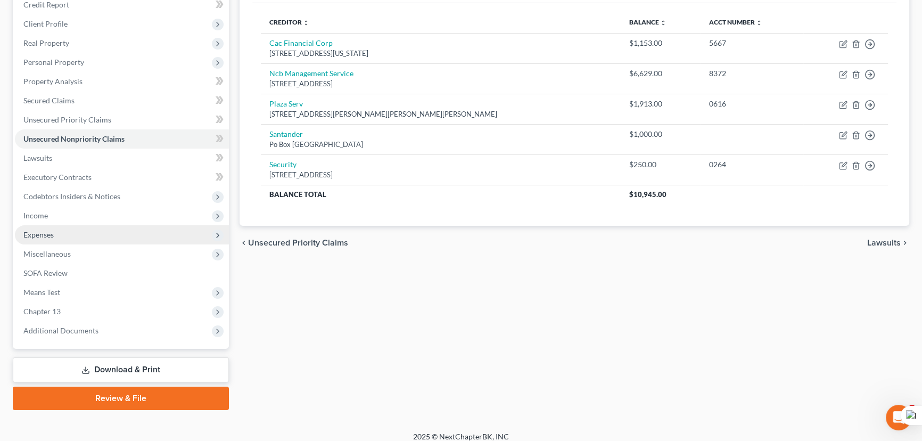
scroll to position [143, 0]
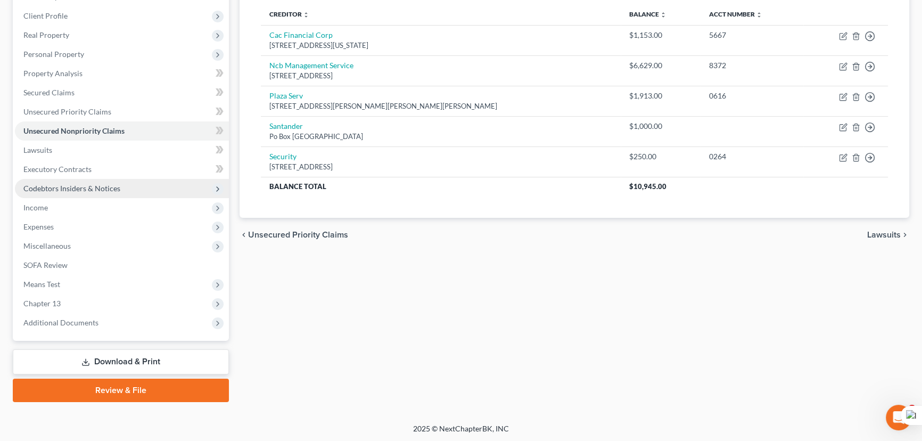
click at [135, 189] on span "Codebtors Insiders & Notices" at bounding box center [122, 188] width 214 height 19
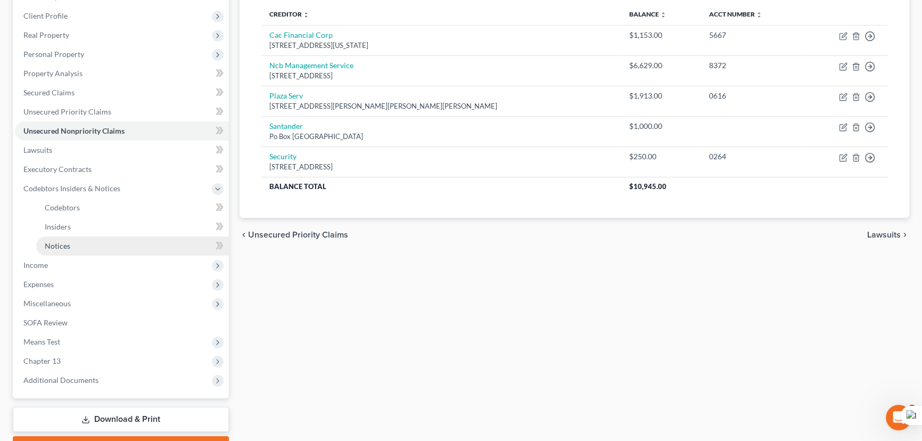
click at [134, 249] on link "Notices" at bounding box center [132, 245] width 193 height 19
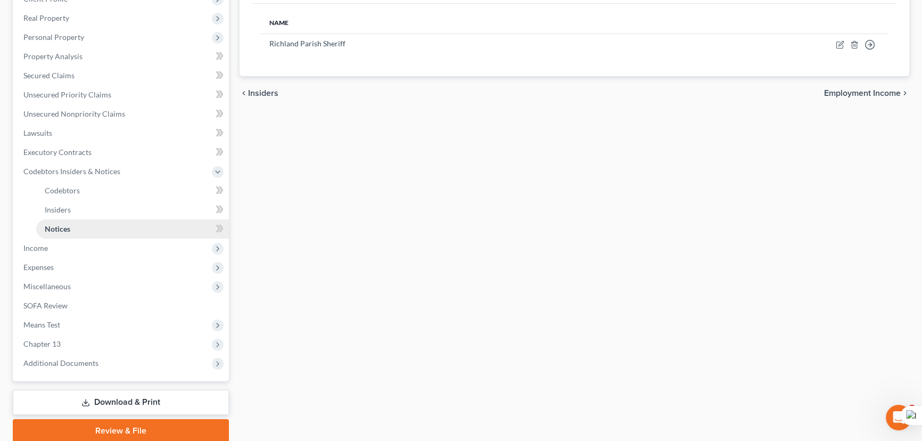
scroll to position [200, 0]
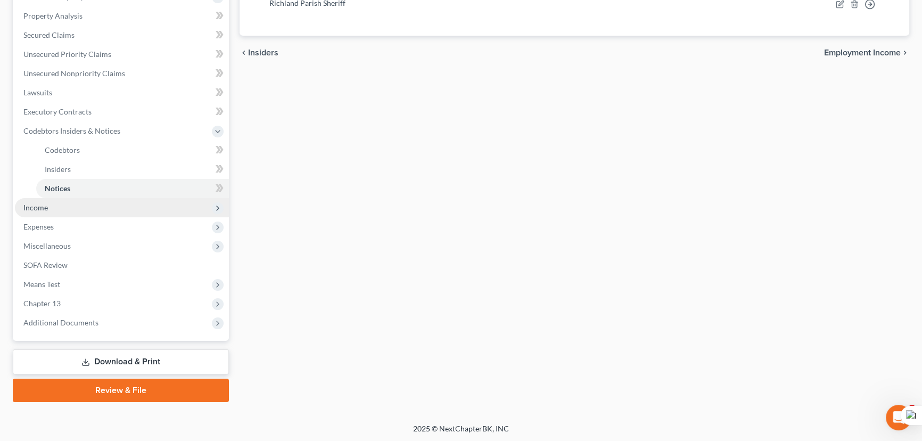
click at [126, 210] on span "Income" at bounding box center [122, 207] width 214 height 19
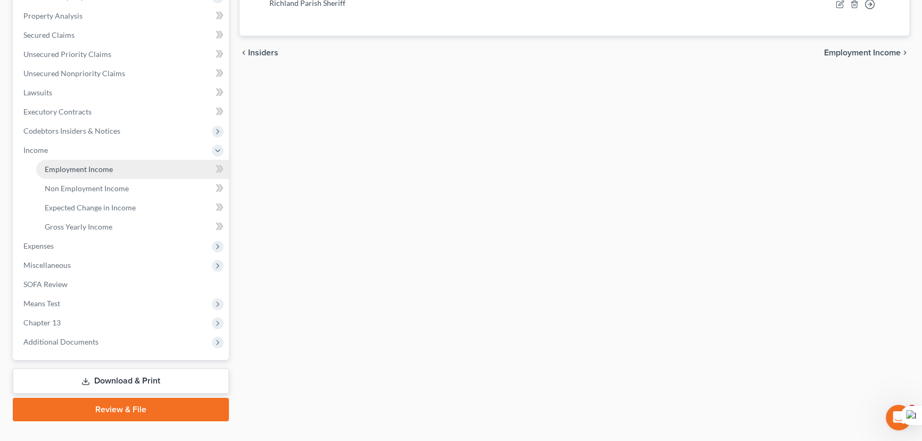
click at [127, 160] on link "Employment Income" at bounding box center [132, 169] width 193 height 19
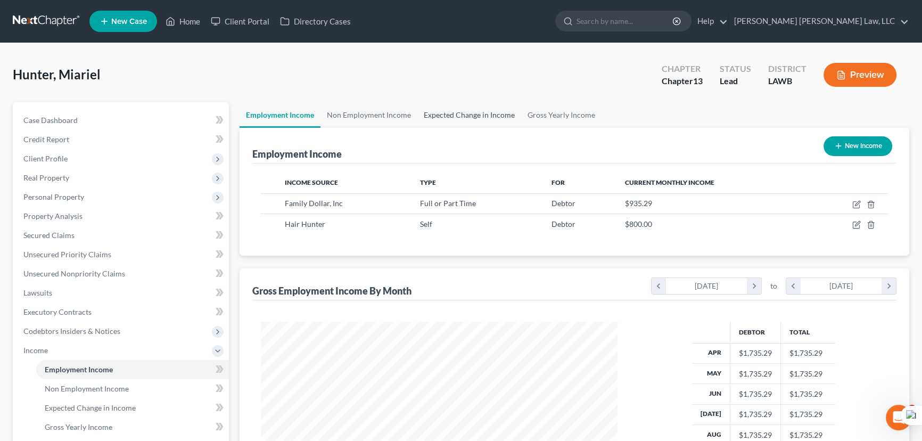
click at [492, 122] on link "Expected Change in Income" at bounding box center [469, 115] width 104 height 26
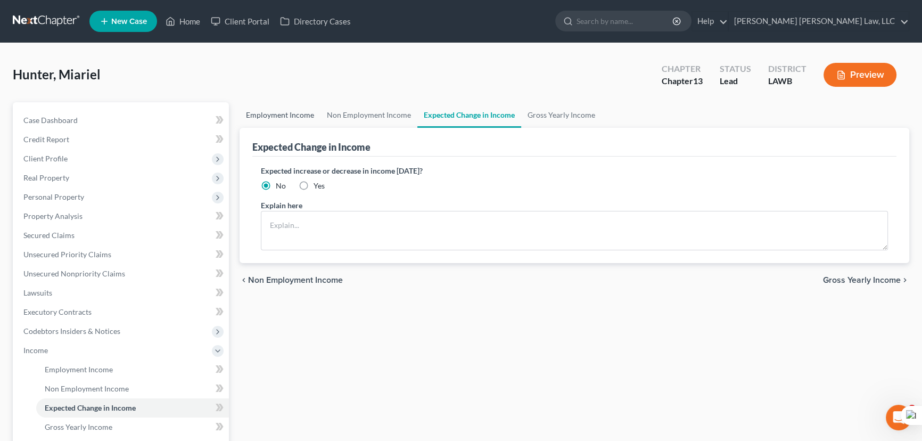
drag, startPoint x: 291, startPoint y: 103, endPoint x: 496, endPoint y: 124, distance: 206.1
click at [291, 103] on link "Employment Income" at bounding box center [280, 115] width 81 height 26
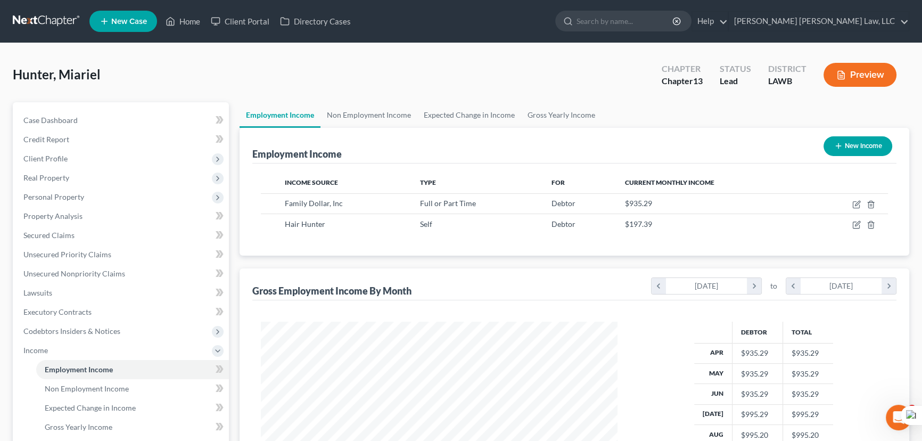
scroll to position [191, 378]
click at [511, 121] on link "Expected Change in Income" at bounding box center [469, 115] width 104 height 26
click at [540, 116] on link "Gross Yearly Income" at bounding box center [561, 115] width 80 height 26
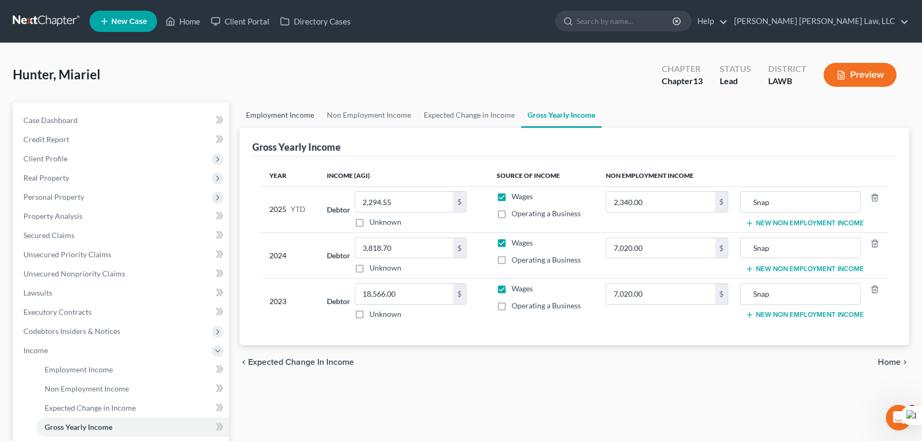
click at [287, 110] on link "Employment Income" at bounding box center [280, 115] width 81 height 26
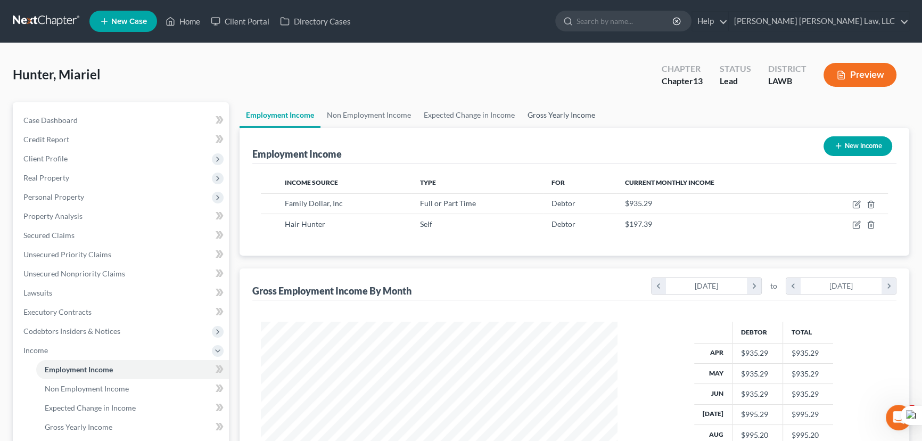
scroll to position [191, 378]
click at [543, 117] on link "Gross Yearly Income" at bounding box center [561, 115] width 80 height 26
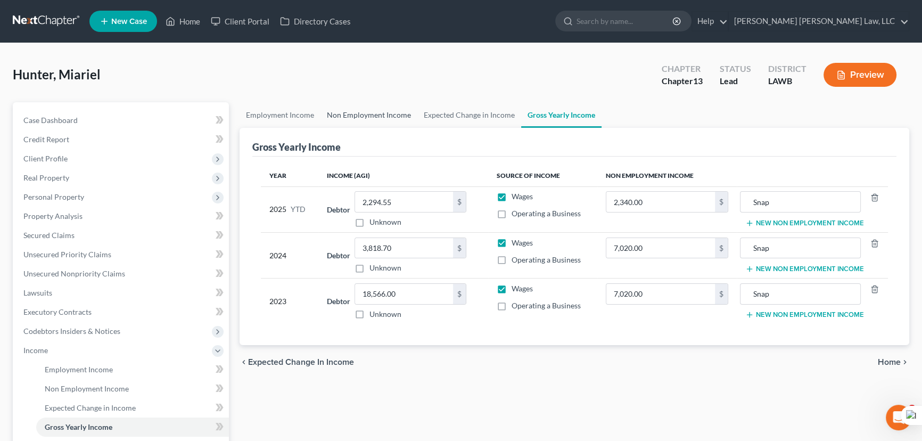
click at [378, 111] on link "Non Employment Income" at bounding box center [369, 115] width 97 height 26
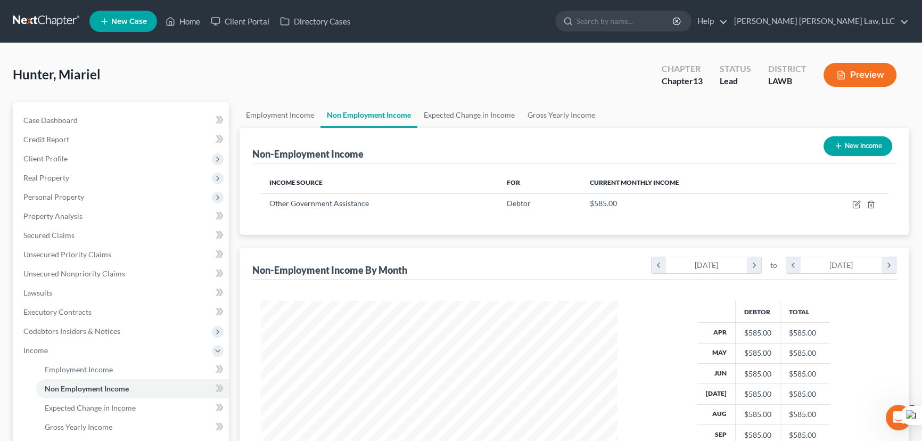
scroll to position [191, 378]
click at [538, 114] on link "Gross Yearly Income" at bounding box center [561, 115] width 80 height 26
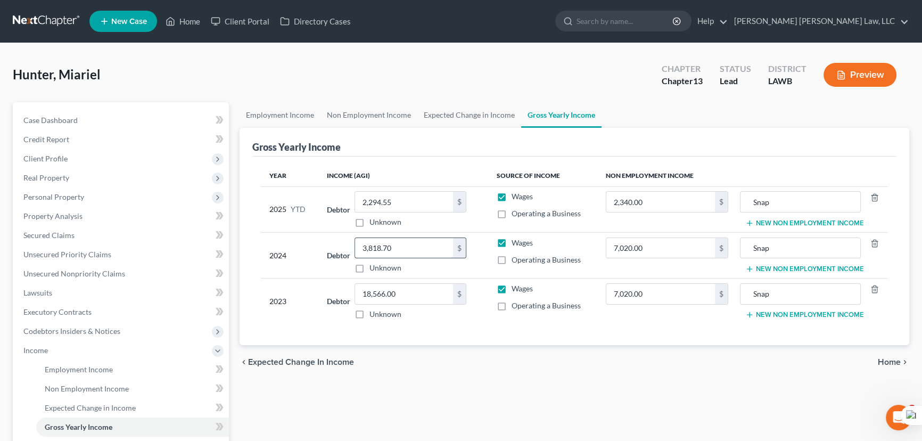
drag, startPoint x: 409, startPoint y: 251, endPoint x: 401, endPoint y: 256, distance: 9.6
click at [409, 251] on input "3,818.70" at bounding box center [404, 248] width 98 height 20
type input "181,479"
click at [410, 250] on input "181,479" at bounding box center [404, 248] width 98 height 20
click at [420, 192] on input "2,294.55" at bounding box center [404, 202] width 98 height 20
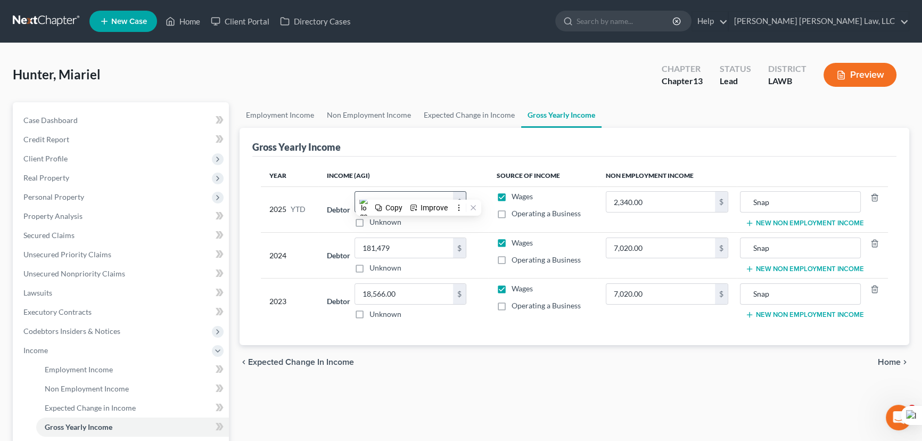
drag, startPoint x: 399, startPoint y: 176, endPoint x: 405, endPoint y: 193, distance: 18.0
click at [399, 176] on th "Income (AGI)" at bounding box center [402, 175] width 169 height 21
type input "6,025.83"
click at [343, 111] on link "Non Employment Income" at bounding box center [369, 115] width 97 height 26
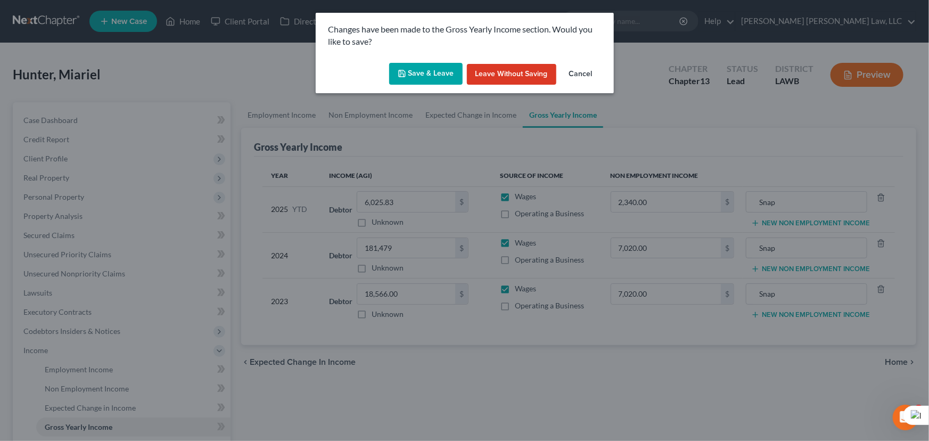
click at [450, 75] on button "Save & Leave" at bounding box center [425, 74] width 73 height 22
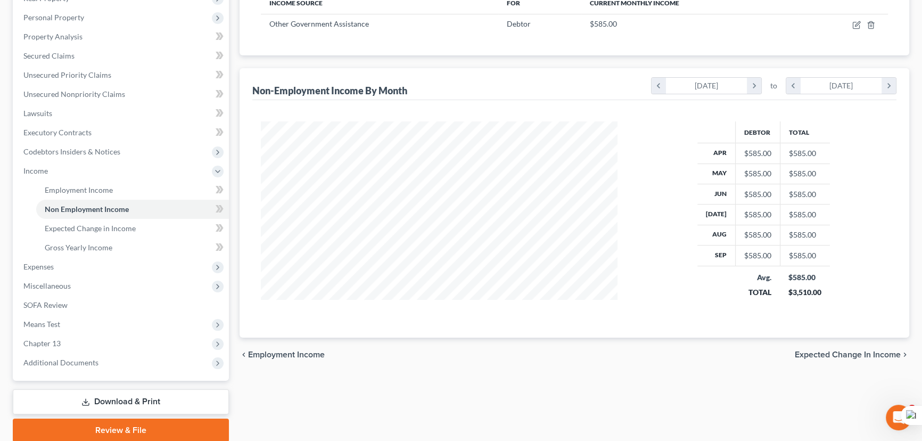
scroll to position [193, 0]
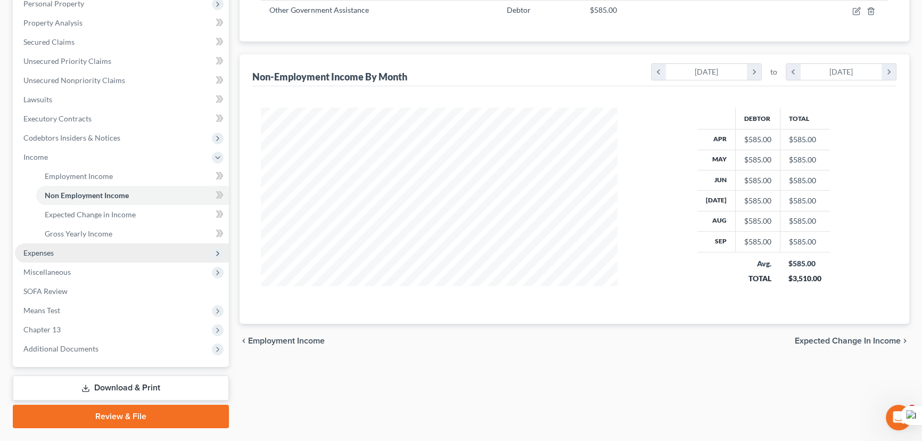
click at [128, 250] on span "Expenses" at bounding box center [122, 252] width 214 height 19
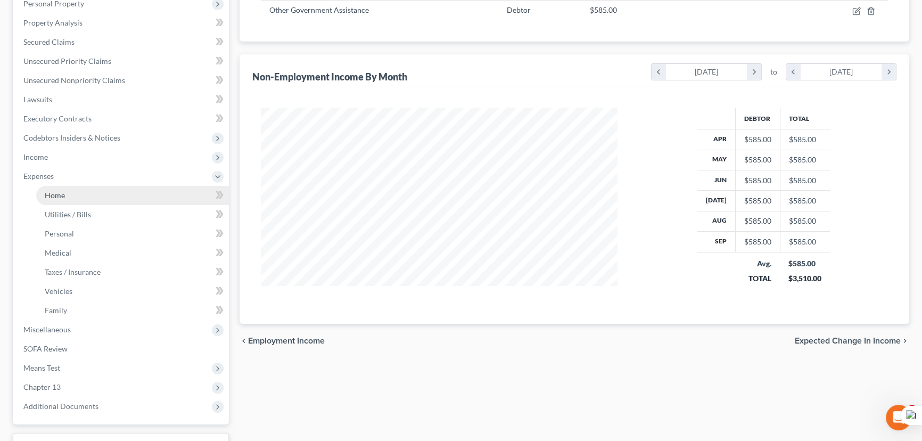
click at [64, 199] on link "Home" at bounding box center [132, 195] width 193 height 19
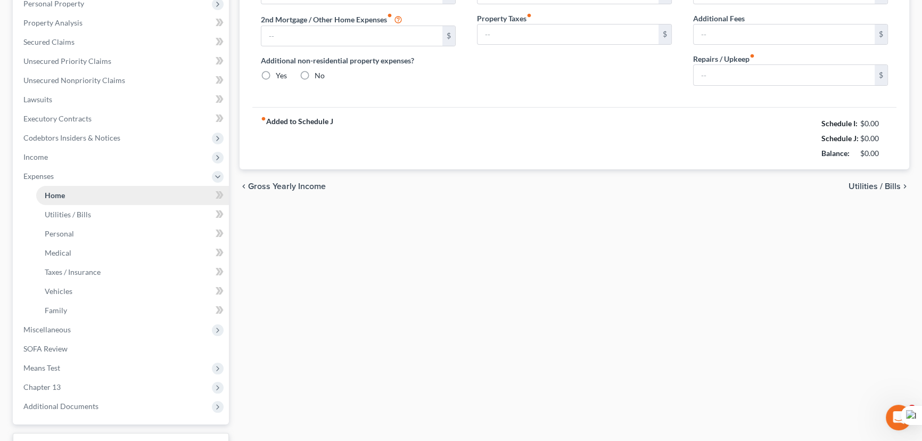
scroll to position [46, 0]
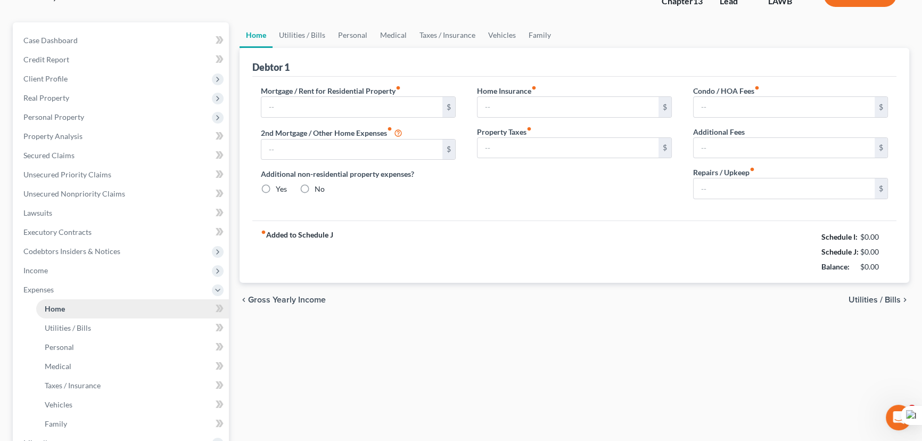
type input "0.00"
radio input "true"
type input "0.00"
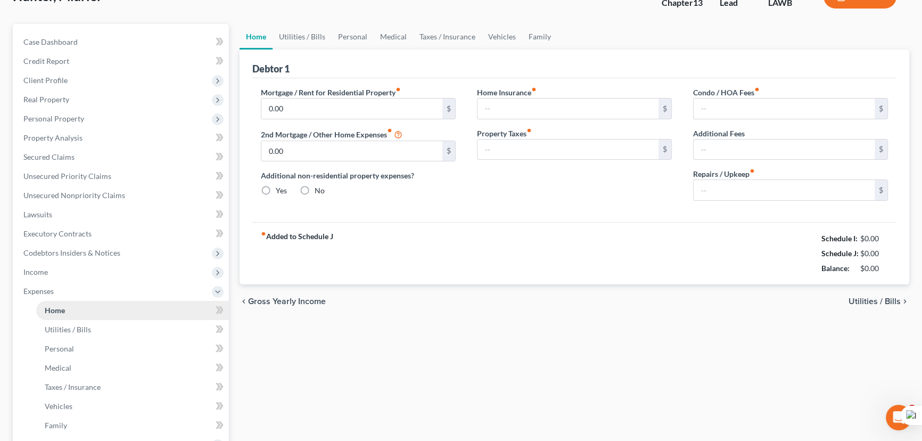
type input "0.00"
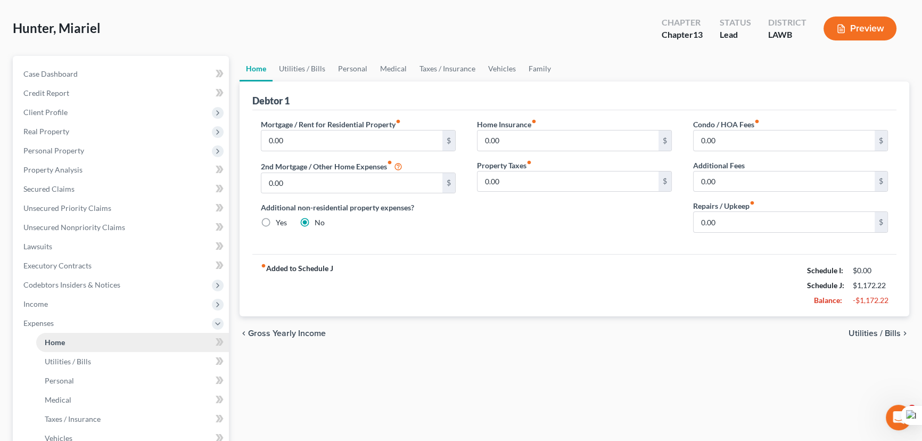
scroll to position [0, 0]
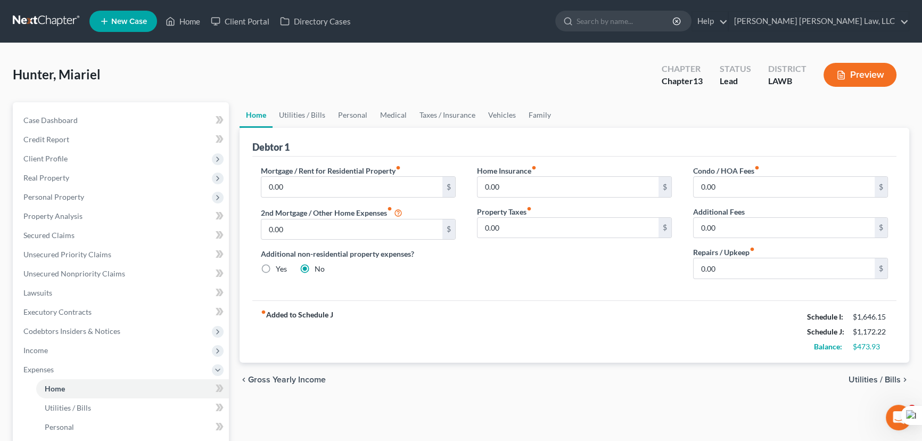
click at [406, 130] on div "Debtor 1" at bounding box center [574, 142] width 644 height 29
click at [394, 117] on link "Medical" at bounding box center [393, 115] width 39 height 26
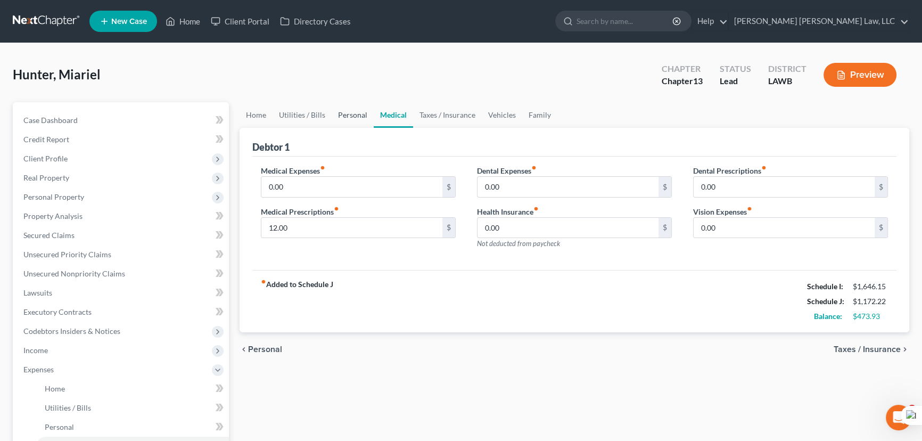
click at [342, 116] on link "Personal" at bounding box center [353, 115] width 42 height 26
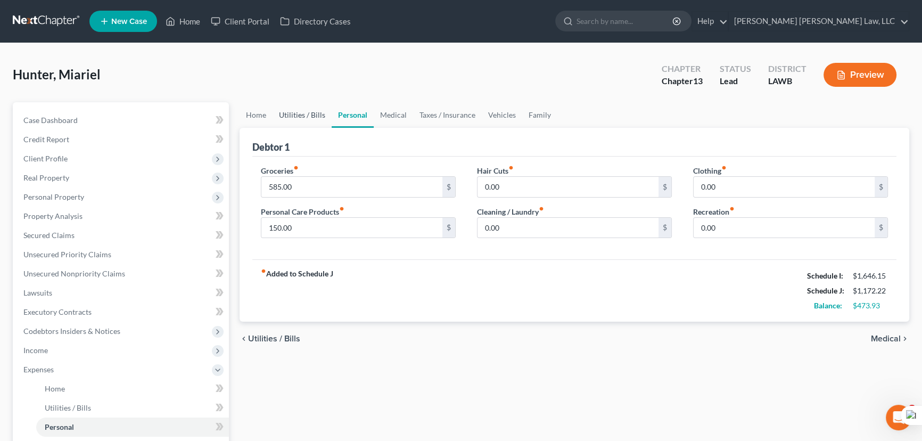
click at [300, 116] on link "Utilities / Bills" at bounding box center [302, 115] width 59 height 26
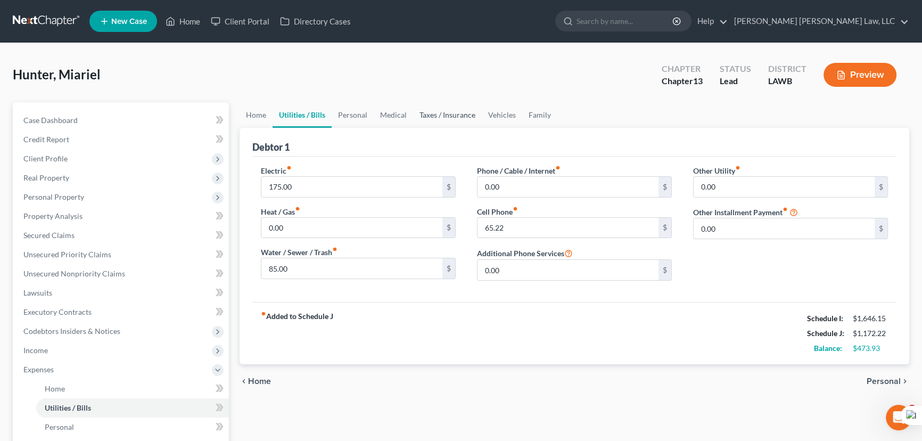
click at [414, 118] on link "Taxes / Insurance" at bounding box center [447, 115] width 69 height 26
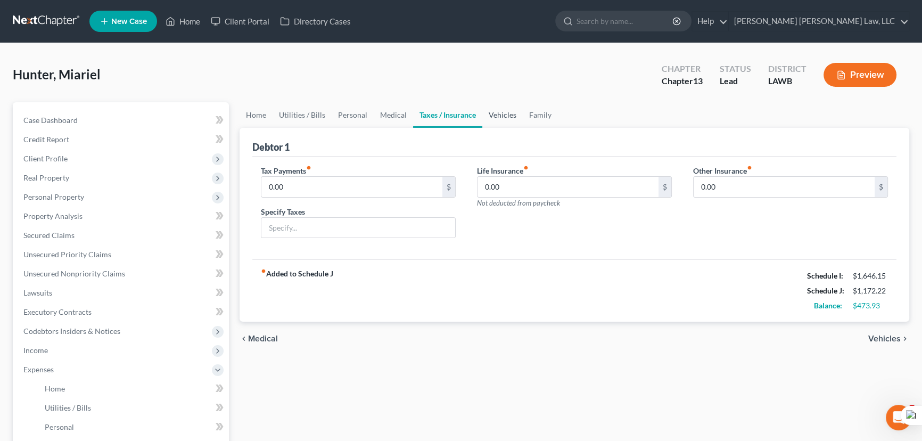
drag, startPoint x: 519, startPoint y: 112, endPoint x: 598, endPoint y: 119, distance: 79.7
click at [519, 112] on link "Vehicles" at bounding box center [502, 115] width 40 height 26
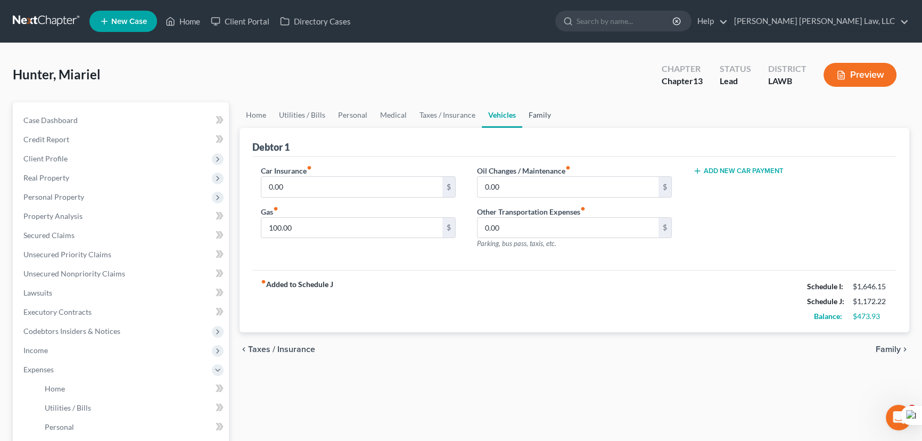
click at [522, 117] on link "Family" at bounding box center [539, 115] width 35 height 26
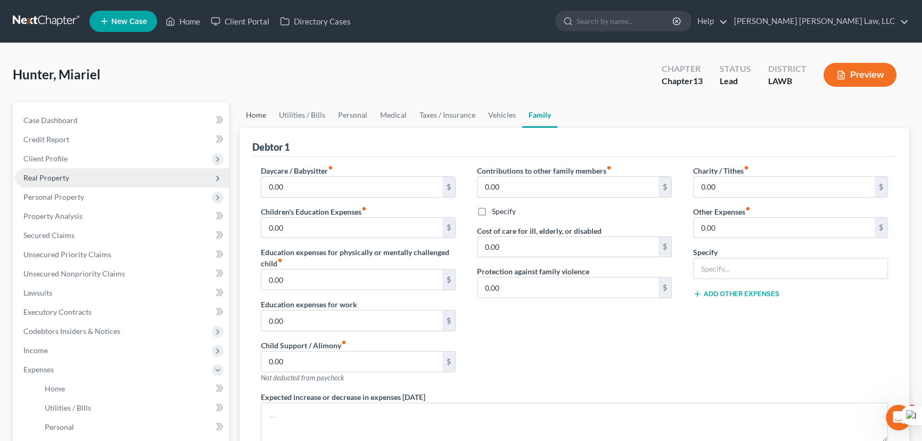
drag, startPoint x: 264, startPoint y: 119, endPoint x: 183, endPoint y: 167, distance: 93.8
click at [262, 119] on link "Home" at bounding box center [256, 115] width 33 height 26
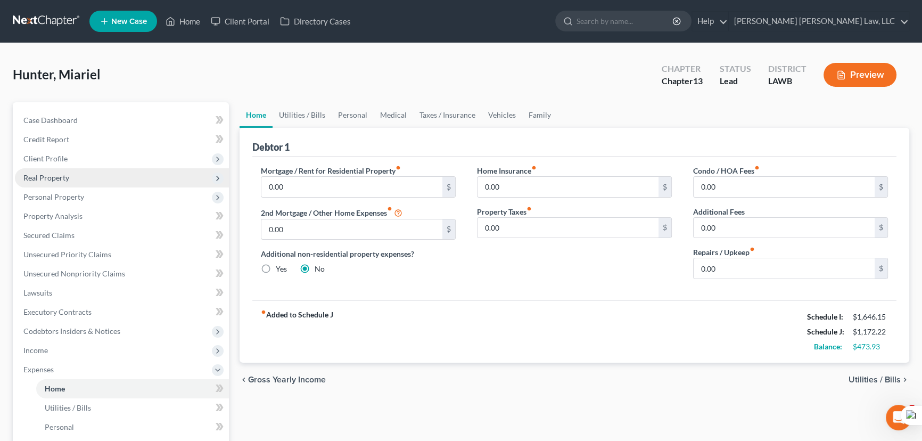
drag, startPoint x: 128, startPoint y: 157, endPoint x: 141, endPoint y: 176, distance: 23.5
click at [128, 157] on span "Client Profile" at bounding box center [122, 158] width 214 height 19
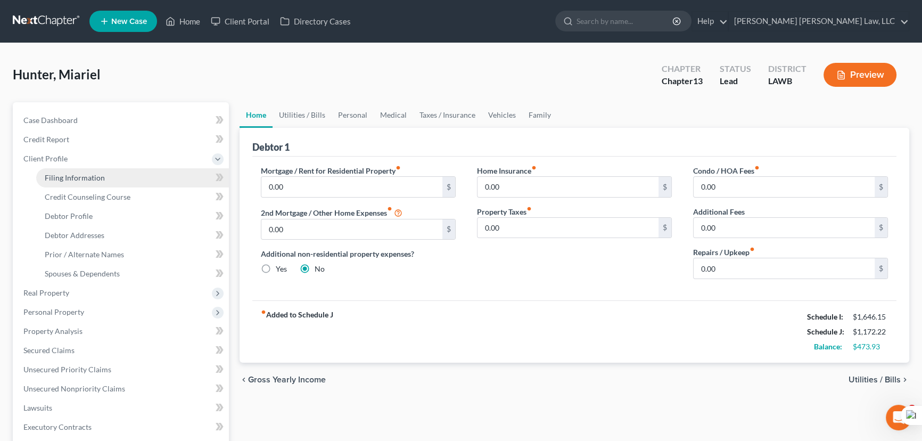
click at [138, 177] on link "Filing Information" at bounding box center [132, 177] width 193 height 19
select select "1"
select select "0"
select select "3"
select select "36"
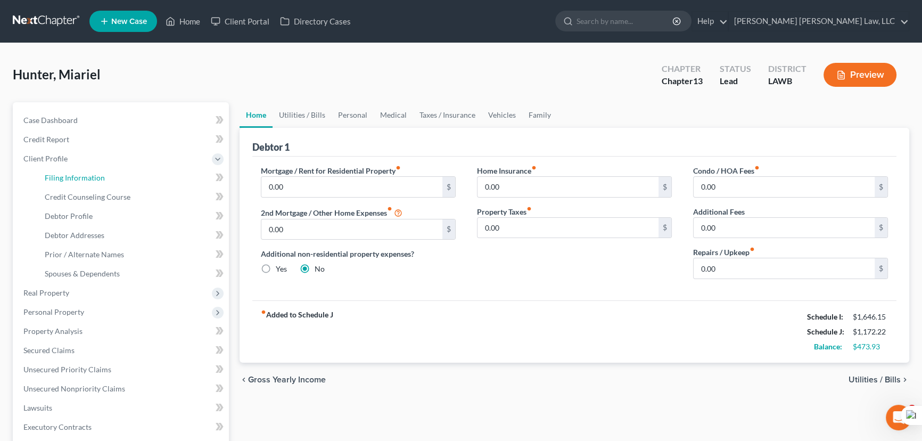
select select "0"
select select "19"
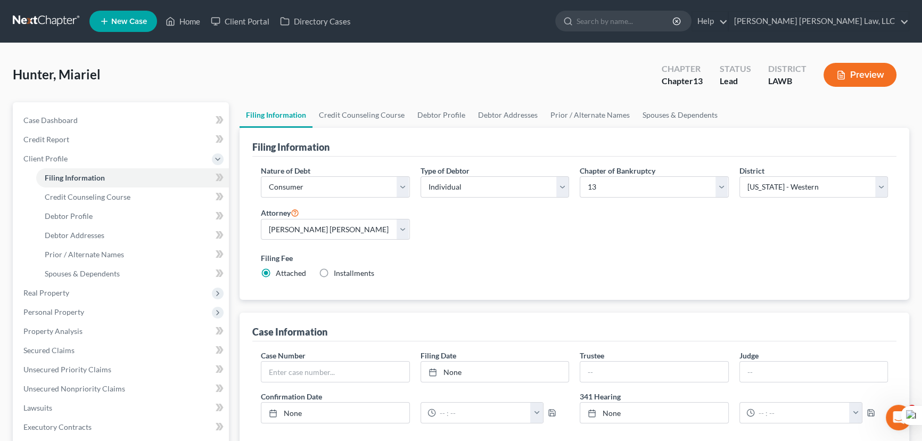
drag, startPoint x: 400, startPoint y: 127, endPoint x: 379, endPoint y: 117, distance: 23.6
click at [399, 128] on div "Filing Information" at bounding box center [574, 142] width 644 height 29
click at [379, 117] on link "Credit Counseling Course" at bounding box center [362, 115] width 98 height 26
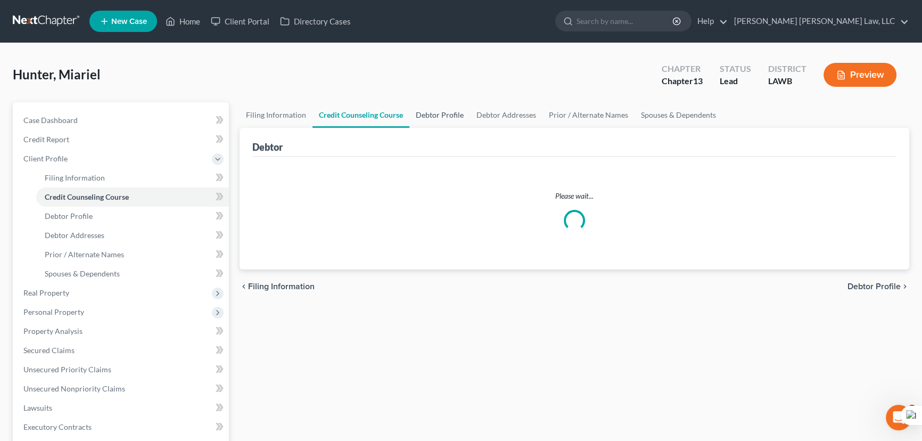
click at [447, 119] on link "Debtor Profile" at bounding box center [439, 115] width 61 height 26
select select "0"
select select "2"
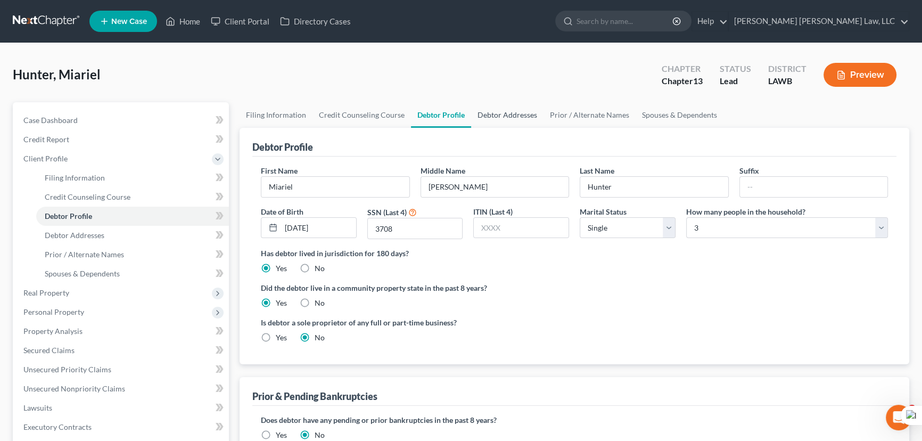
radio input "true"
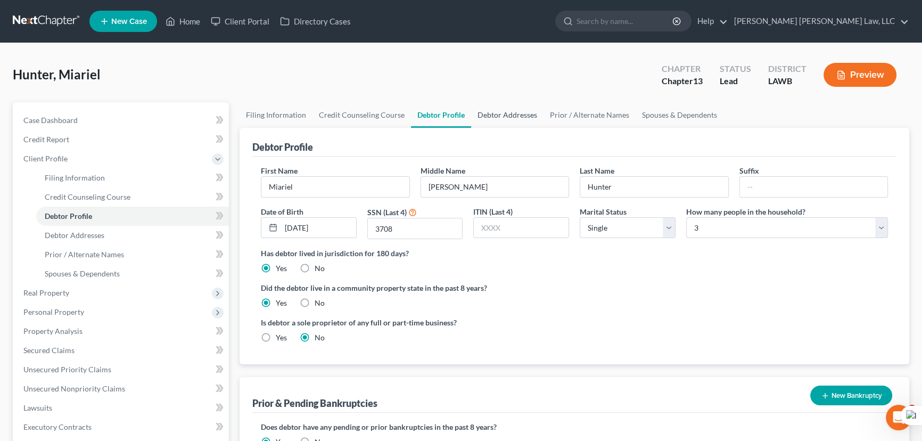
click at [531, 122] on link "Debtor Addresses" at bounding box center [507, 115] width 72 height 26
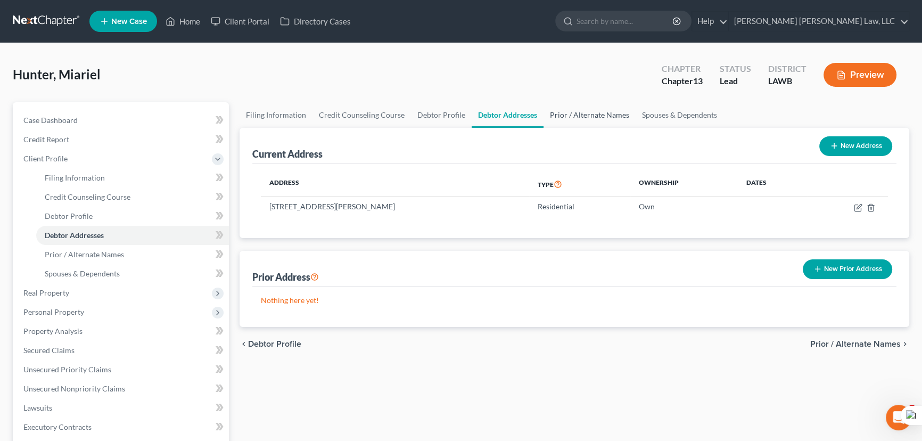
click at [580, 114] on link "Prior / Alternate Names" at bounding box center [590, 115] width 92 height 26
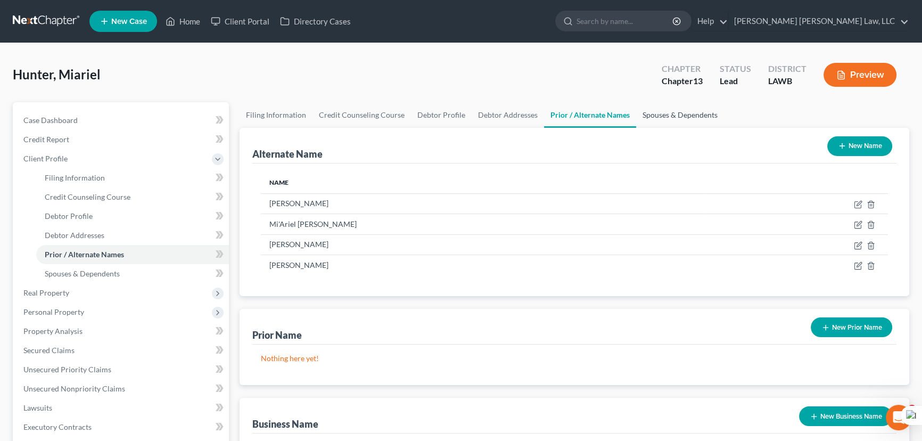
click at [659, 112] on link "Spouses & Dependents" at bounding box center [680, 115] width 88 height 26
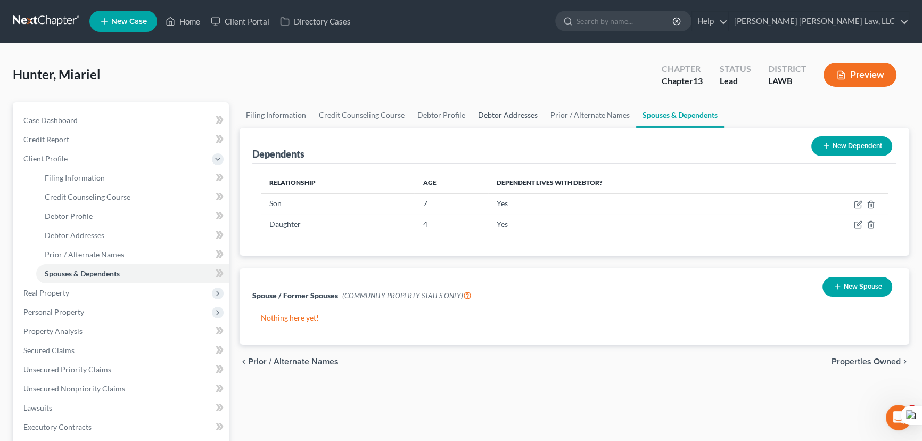
click at [479, 113] on link "Debtor Addresses" at bounding box center [508, 115] width 72 height 26
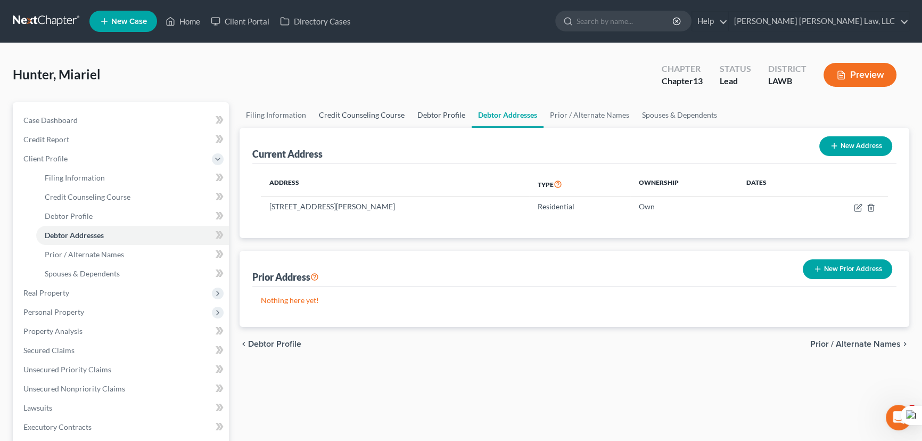
drag, startPoint x: 422, startPoint y: 107, endPoint x: 365, endPoint y: 108, distance: 57.5
click at [422, 108] on link "Debtor Profile" at bounding box center [441, 115] width 61 height 26
select select "0"
select select "2"
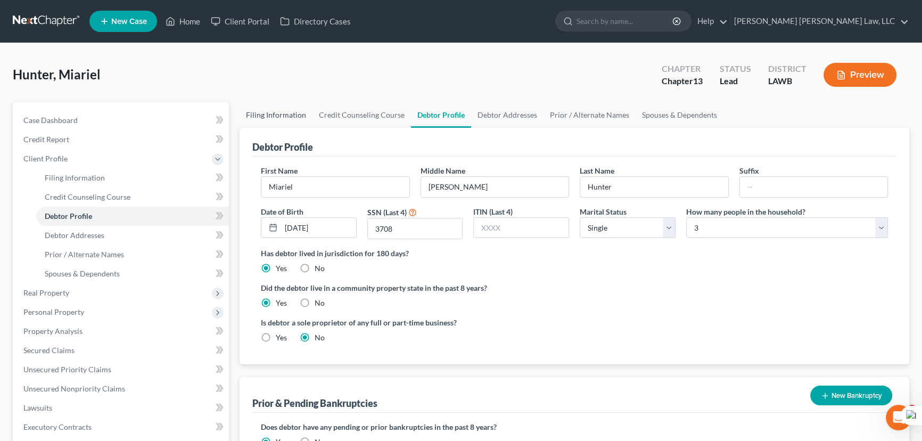
click at [265, 111] on link "Filing Information" at bounding box center [276, 115] width 73 height 26
select select "1"
select select "0"
select select "3"
select select "36"
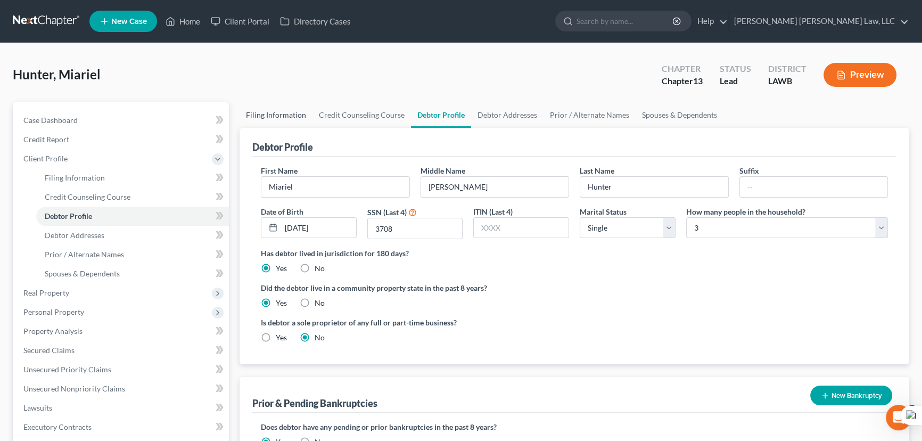
select select "0"
select select "19"
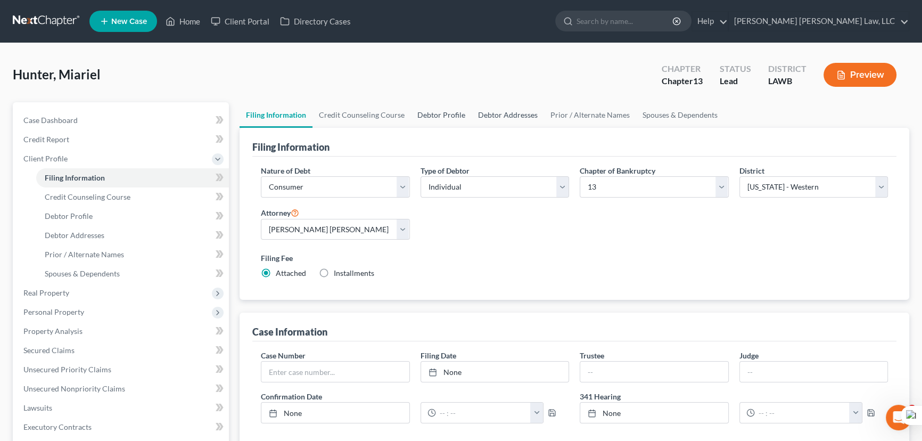
click at [431, 116] on link "Debtor Profile" at bounding box center [441, 115] width 61 height 26
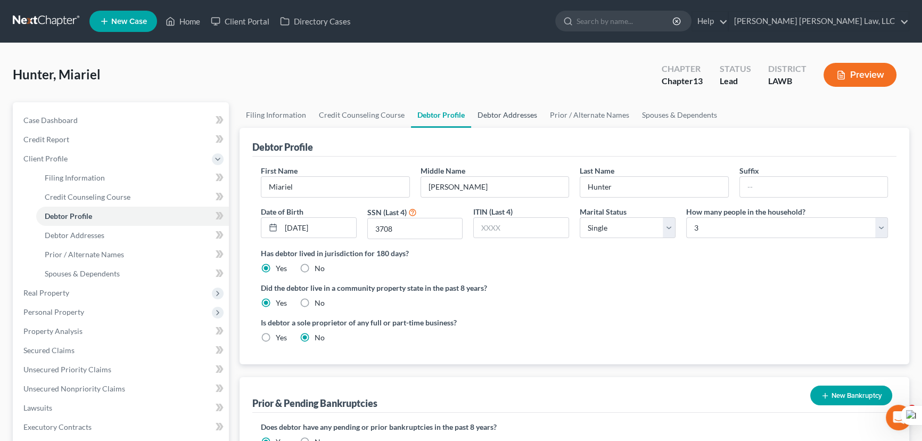
click at [512, 120] on link "Debtor Addresses" at bounding box center [507, 115] width 72 height 26
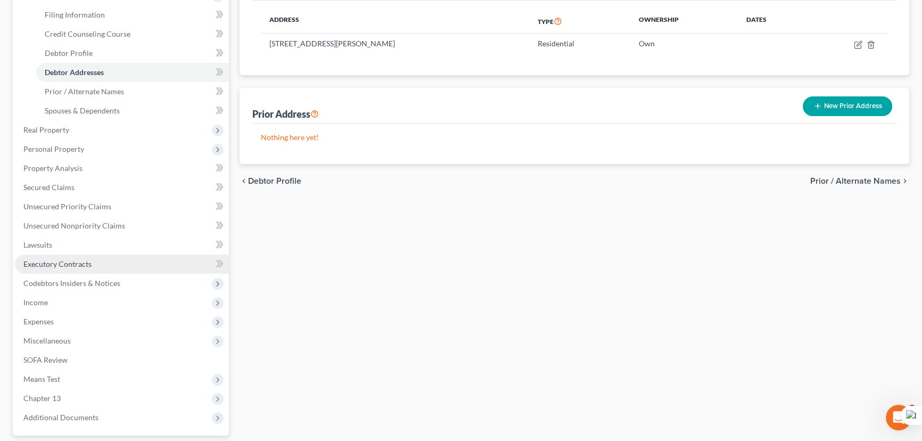
scroll to position [242, 0]
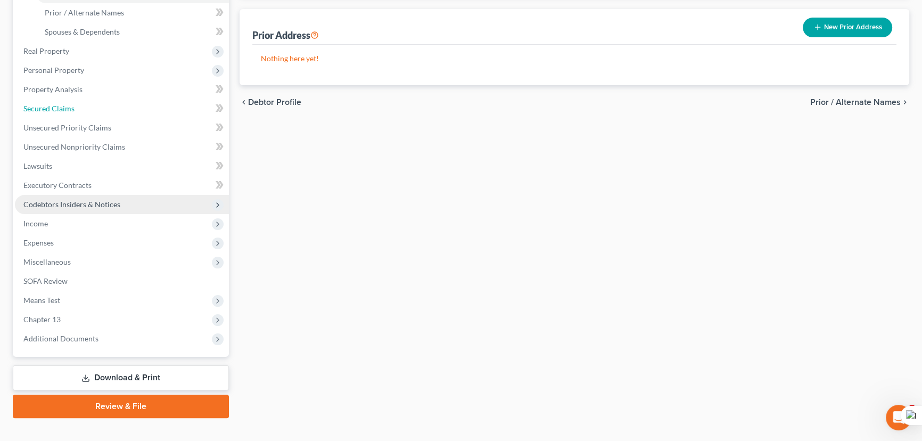
drag, startPoint x: 86, startPoint y: 109, endPoint x: 123, endPoint y: 196, distance: 95.2
click at [86, 109] on link "Secured Claims" at bounding box center [122, 108] width 214 height 19
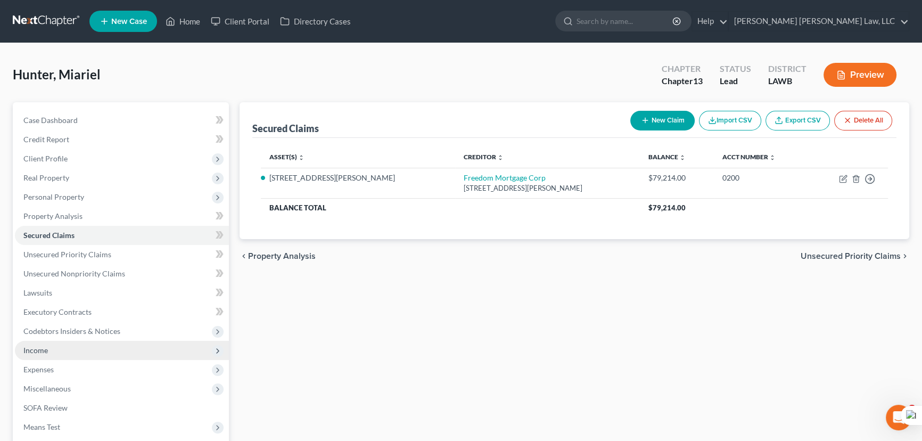
click at [81, 352] on span "Income" at bounding box center [122, 350] width 214 height 19
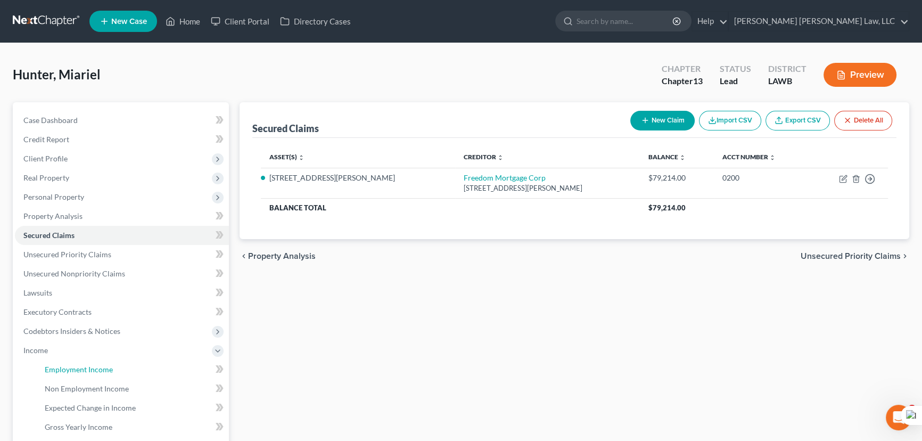
drag, startPoint x: 89, startPoint y: 363, endPoint x: 527, endPoint y: 313, distance: 441.1
click at [88, 364] on link "Employment Income" at bounding box center [132, 369] width 193 height 19
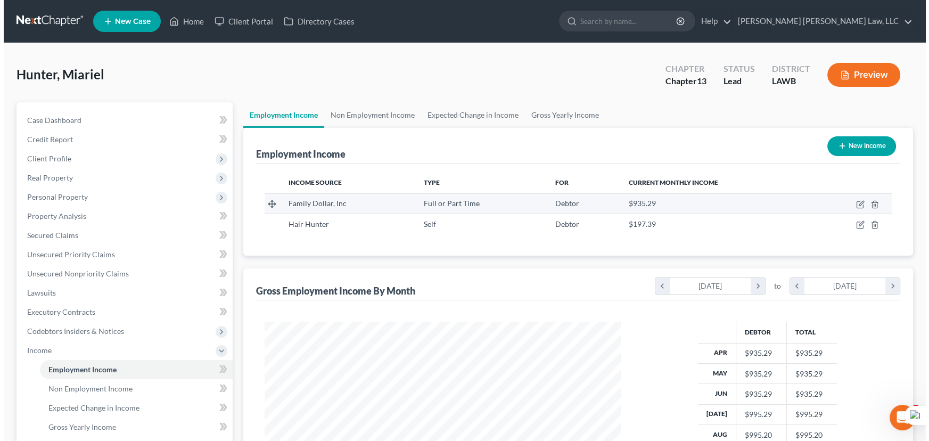
scroll to position [191, 378]
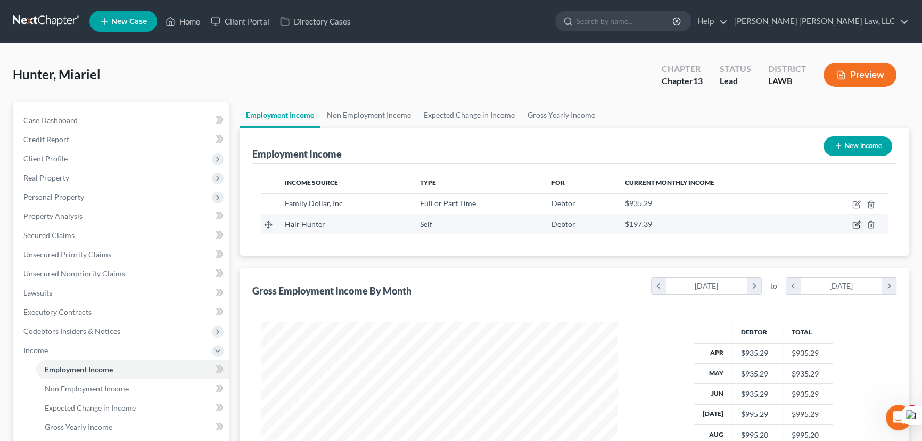
click at [855, 222] on icon "button" at bounding box center [856, 224] width 9 height 9
select select "1"
select select "19"
select select "0"
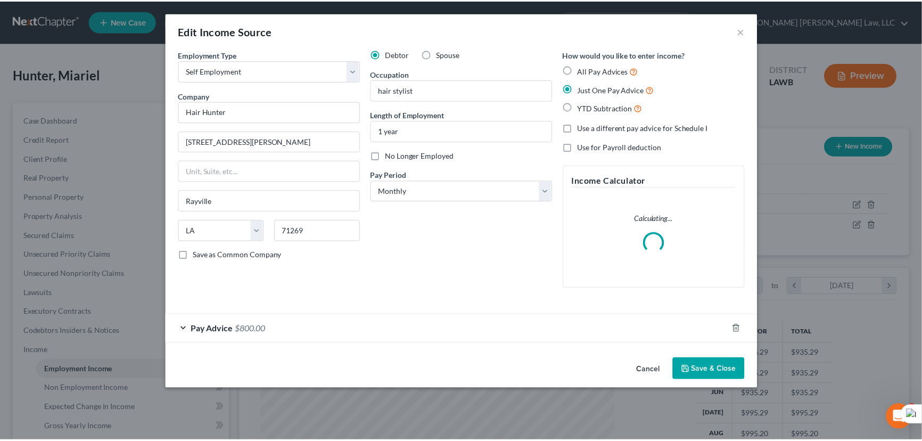
scroll to position [191, 381]
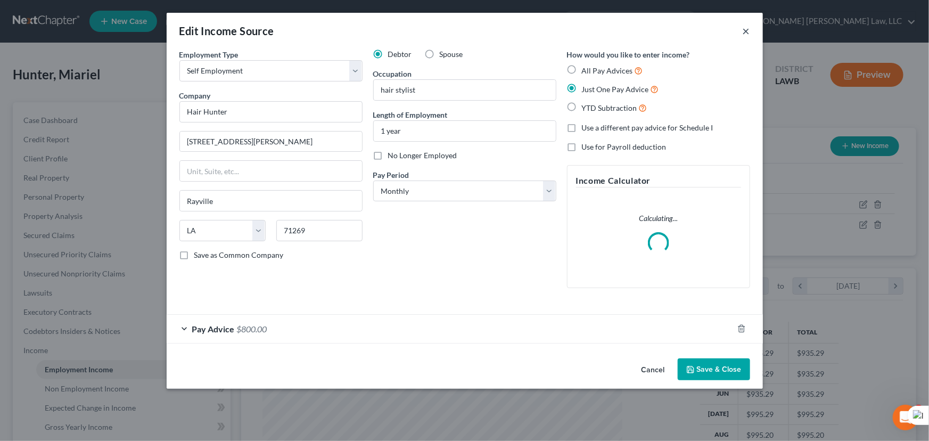
click at [746, 32] on button "×" at bounding box center [746, 30] width 7 height 13
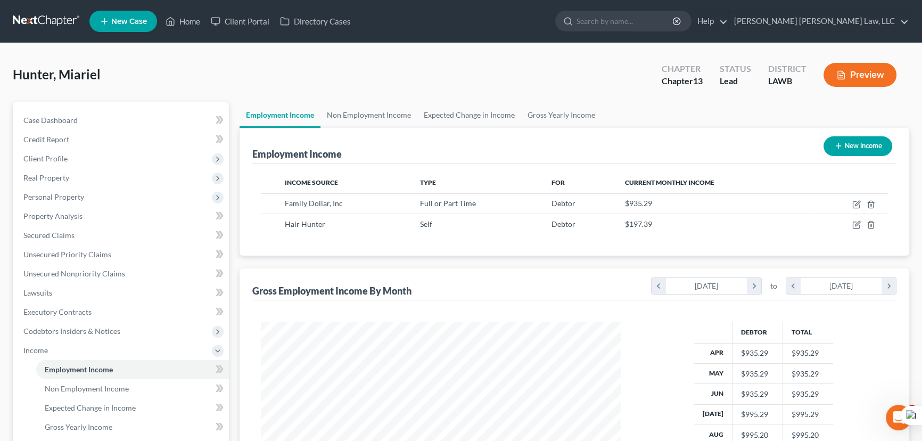
scroll to position [532215, 532028]
click at [570, 120] on link "Gross Yearly Income" at bounding box center [561, 115] width 80 height 26
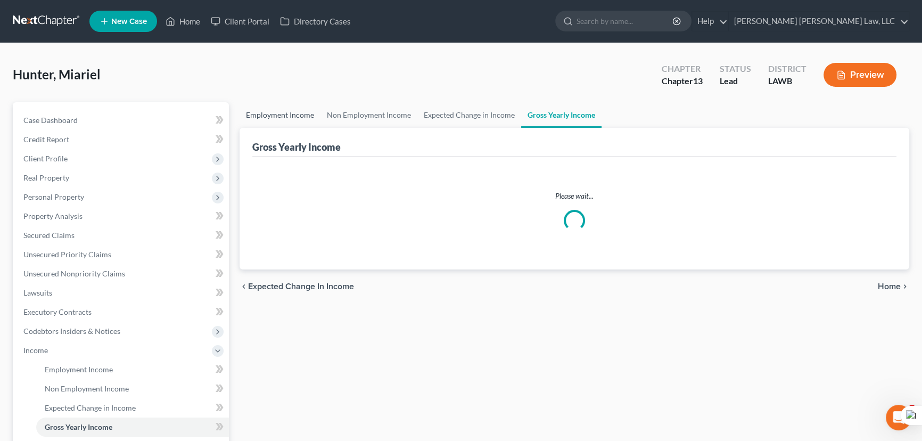
click at [285, 117] on link "Employment Income" at bounding box center [280, 115] width 81 height 26
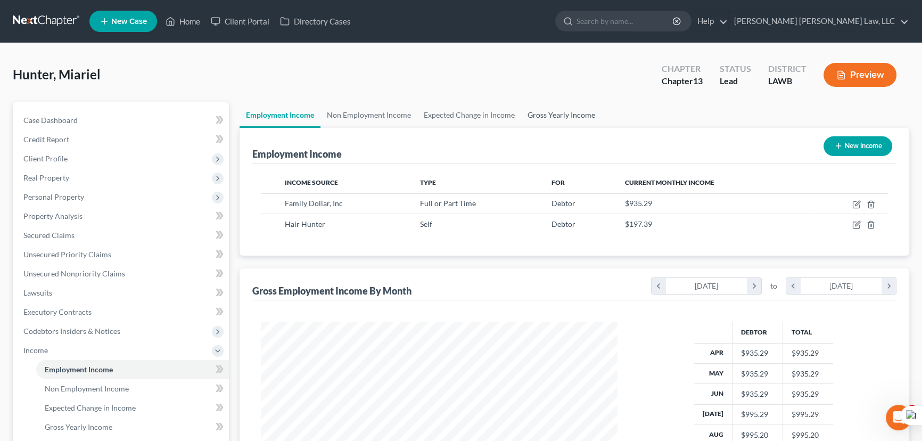
click at [571, 118] on link "Gross Yearly Income" at bounding box center [561, 115] width 80 height 26
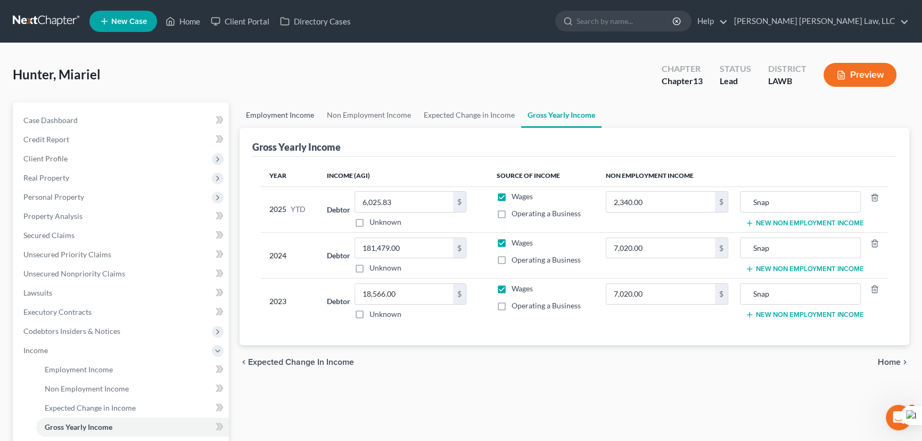
click at [284, 108] on link "Employment Income" at bounding box center [280, 115] width 81 height 26
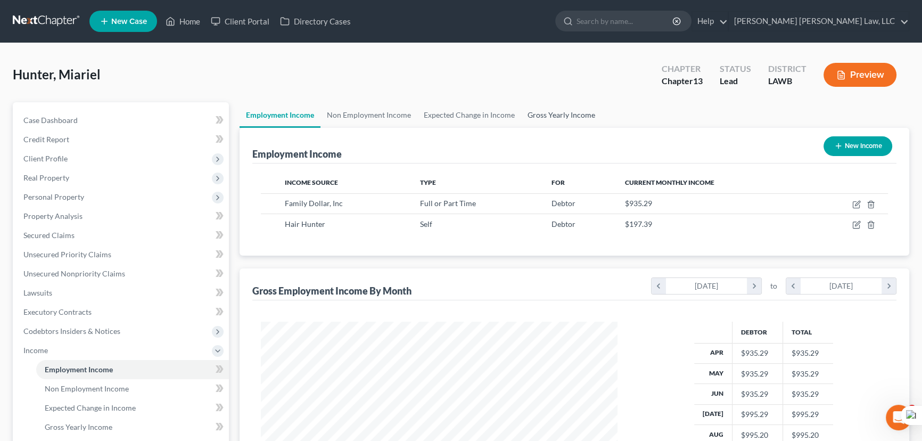
scroll to position [191, 378]
click at [395, 114] on link "Non Employment Income" at bounding box center [369, 115] width 97 height 26
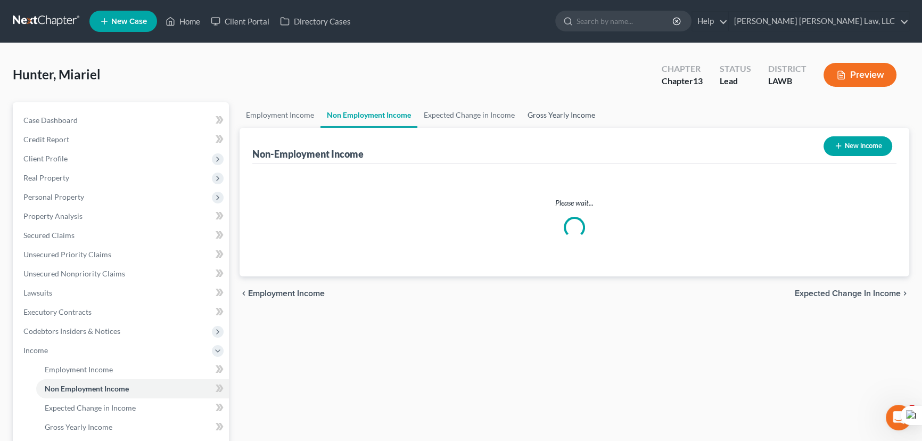
click at [545, 111] on link "Gross Yearly Income" at bounding box center [561, 115] width 80 height 26
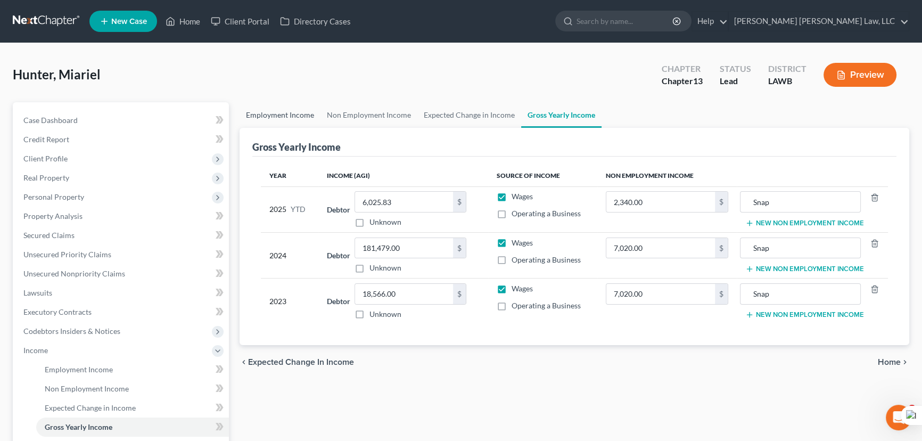
click at [291, 120] on link "Employment Income" at bounding box center [280, 115] width 81 height 26
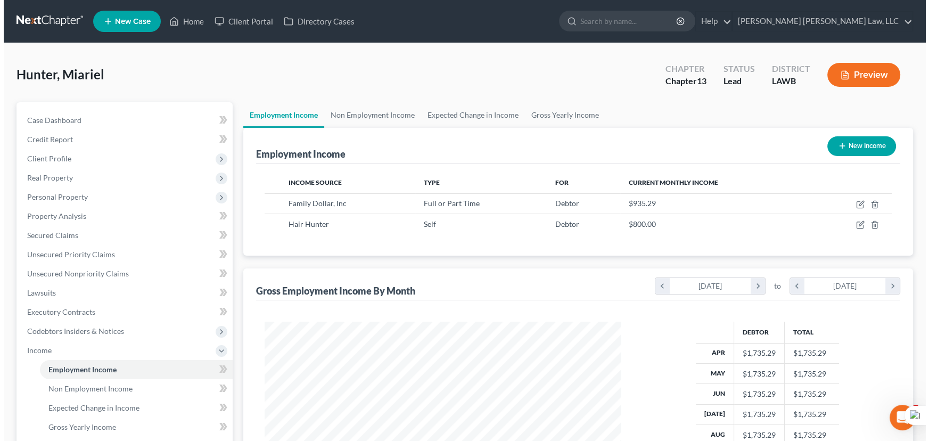
scroll to position [191, 378]
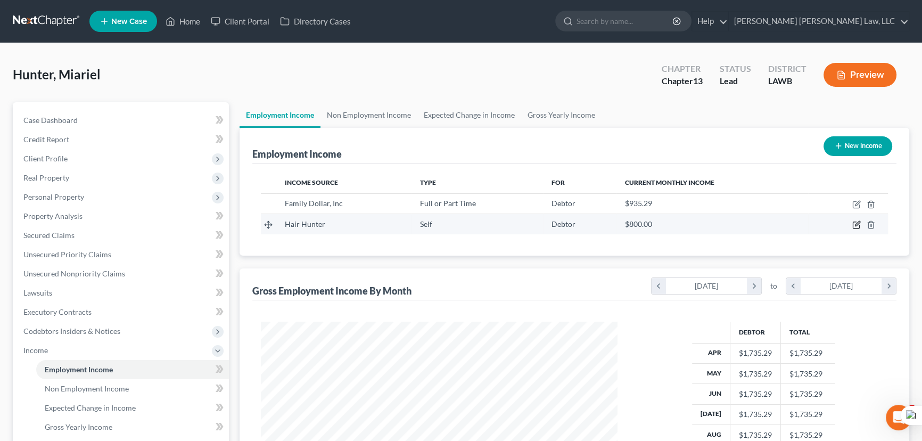
click at [854, 221] on icon "button" at bounding box center [856, 224] width 9 height 9
select select "1"
select select "19"
select select "0"
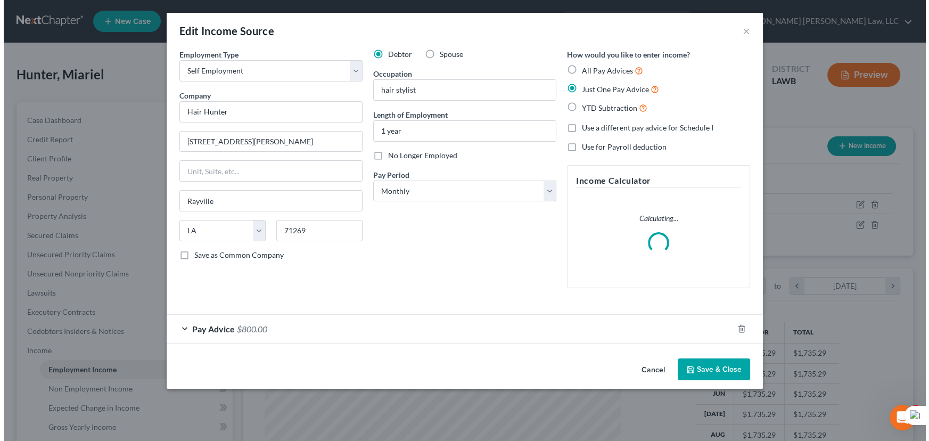
scroll to position [191, 381]
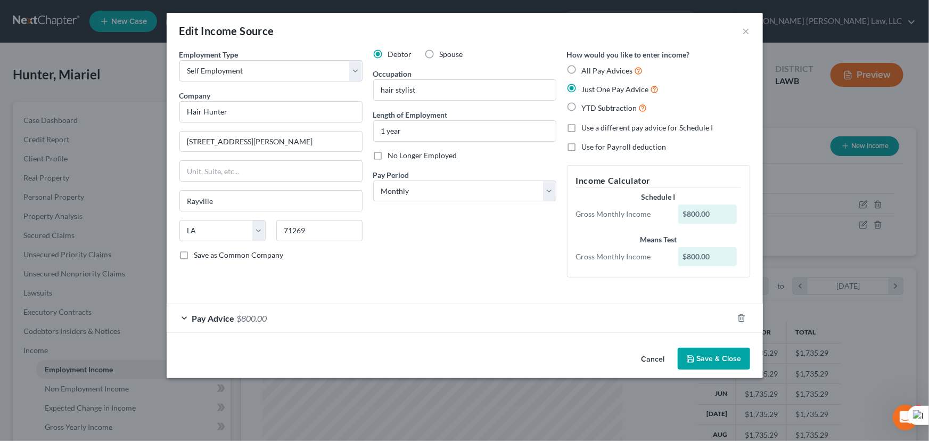
drag, startPoint x: 405, startPoint y: 316, endPoint x: 411, endPoint y: 325, distance: 11.5
click at [405, 316] on div "Pay Advice $800.00" at bounding box center [450, 318] width 566 height 28
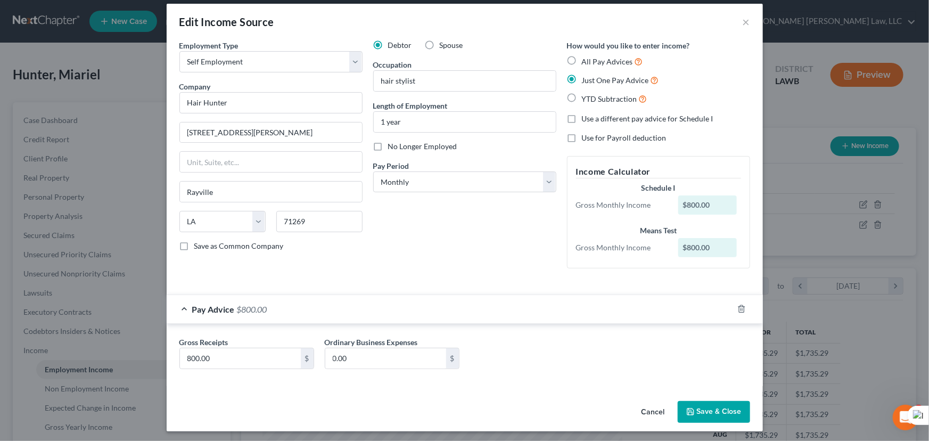
scroll to position [11, 0]
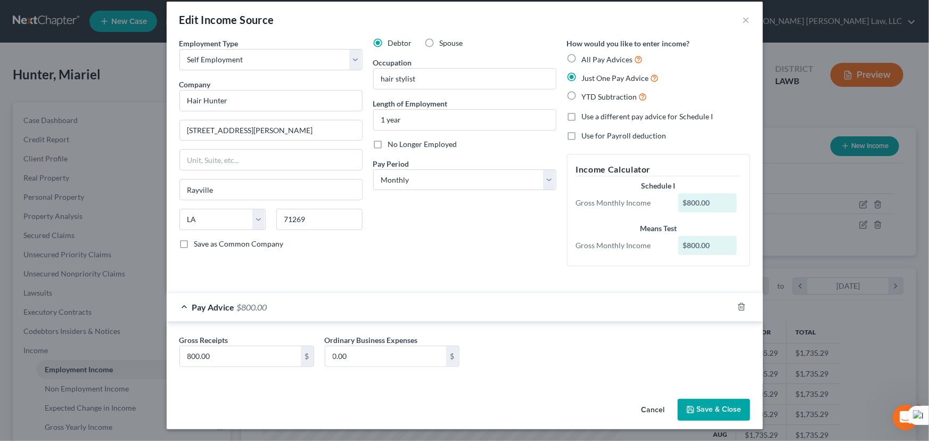
click at [582, 57] on label "All Pay Advices" at bounding box center [612, 59] width 61 height 12
click at [586, 57] on input "All Pay Advices" at bounding box center [589, 56] width 7 height 7
radio input "true"
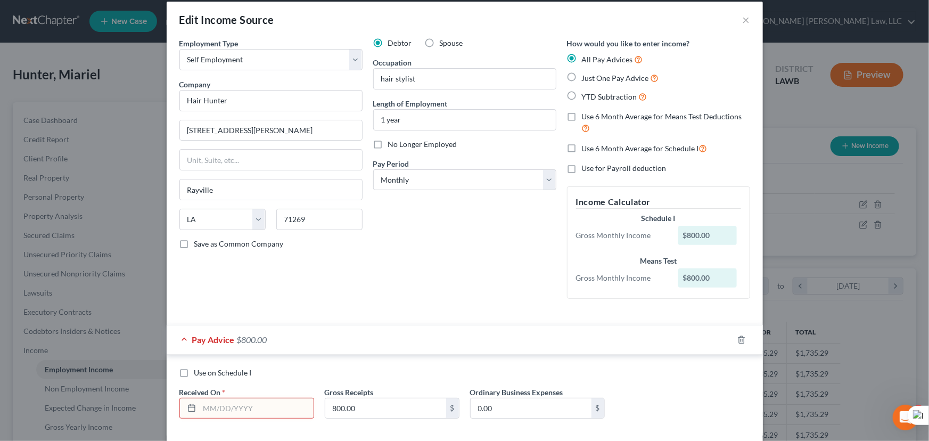
scroll to position [64, 0]
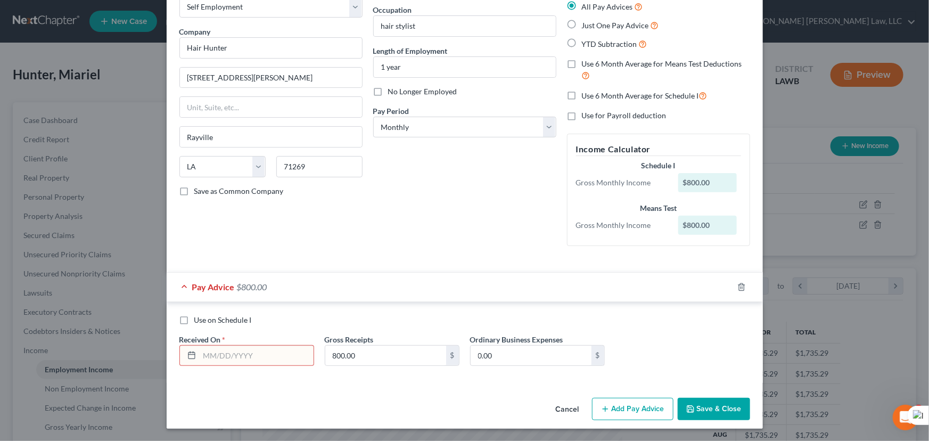
click at [269, 355] on input "text" at bounding box center [257, 356] width 114 height 20
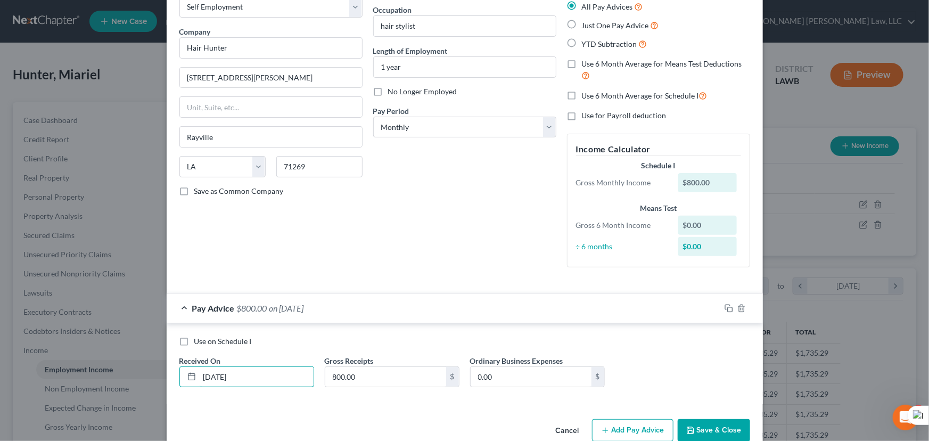
type input "04/01/2025"
click at [607, 431] on icon "button" at bounding box center [605, 430] width 9 height 9
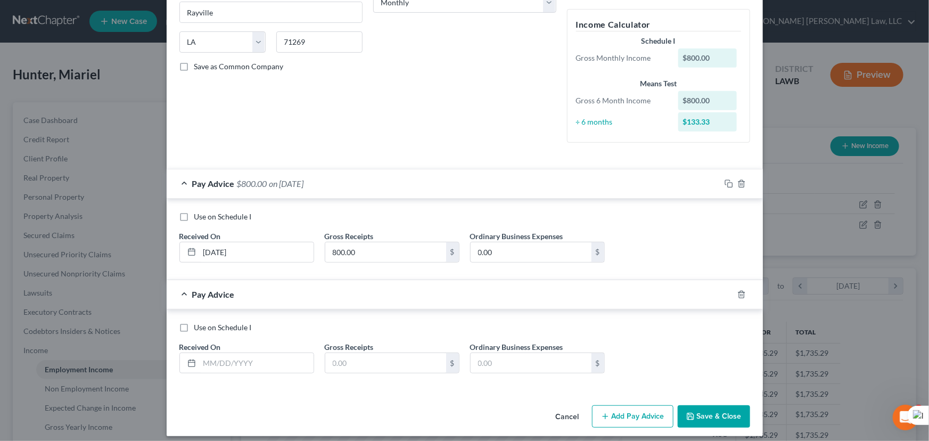
scroll to position [195, 0]
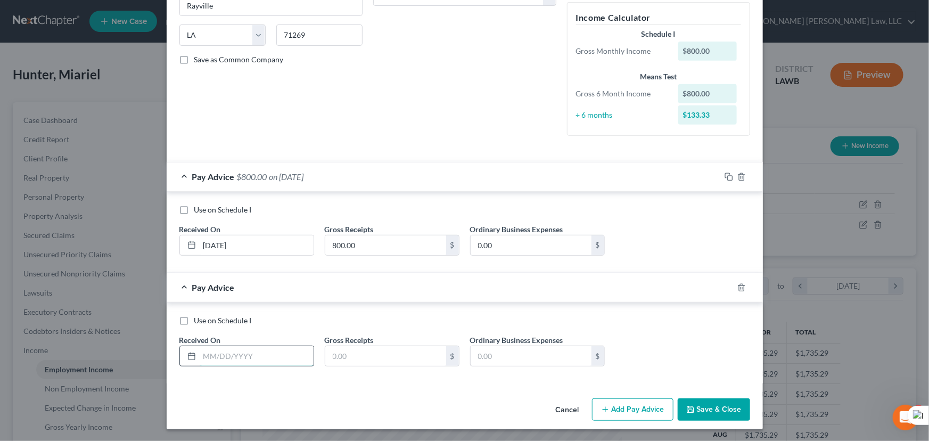
click at [238, 355] on input "text" at bounding box center [257, 356] width 114 height 20
type input "05/01/2025"
click at [351, 353] on input "text" at bounding box center [385, 356] width 121 height 20
type input "800"
click at [610, 401] on button "Add Pay Advice" at bounding box center [632, 409] width 81 height 22
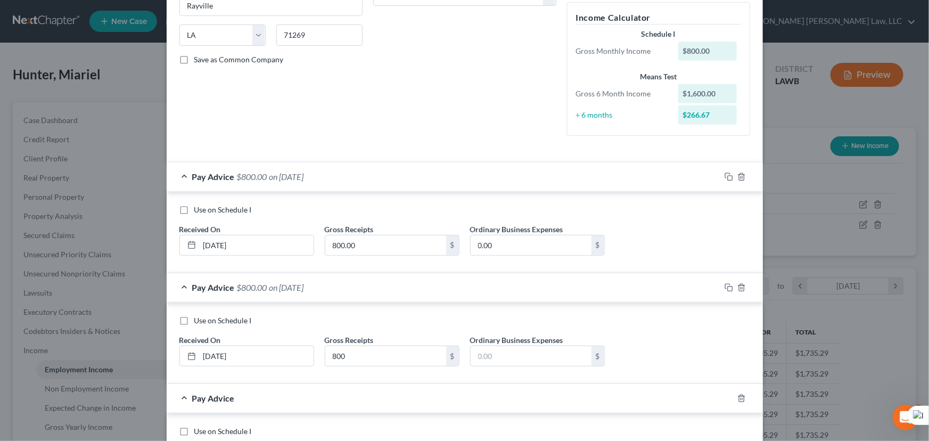
scroll to position [306, 0]
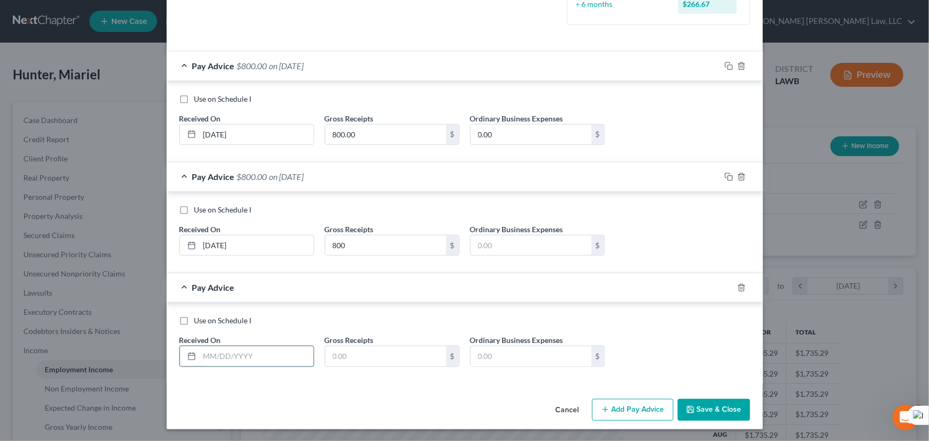
click at [279, 350] on input "text" at bounding box center [257, 356] width 114 height 20
type input "06/01/2025"
click at [386, 343] on div "Gross Receipts $" at bounding box center [391, 350] width 145 height 32
click at [371, 362] on input "text" at bounding box center [385, 356] width 121 height 20
type input "800"
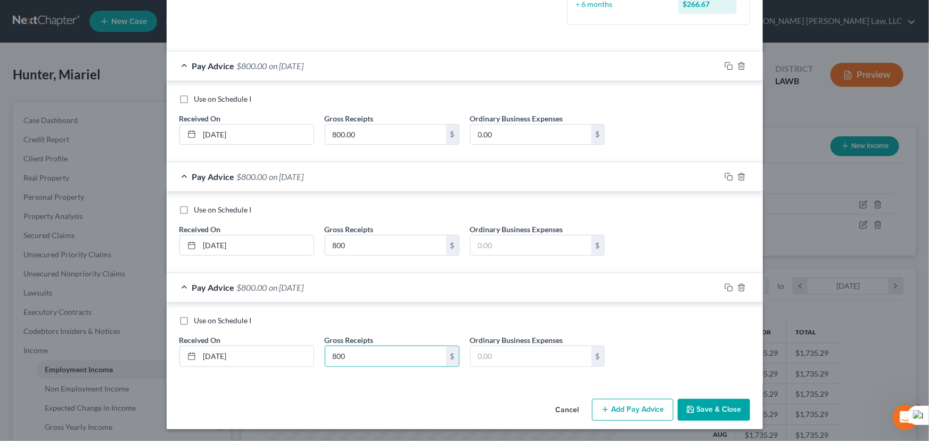
click at [640, 413] on button "Add Pay Advice" at bounding box center [632, 410] width 81 height 22
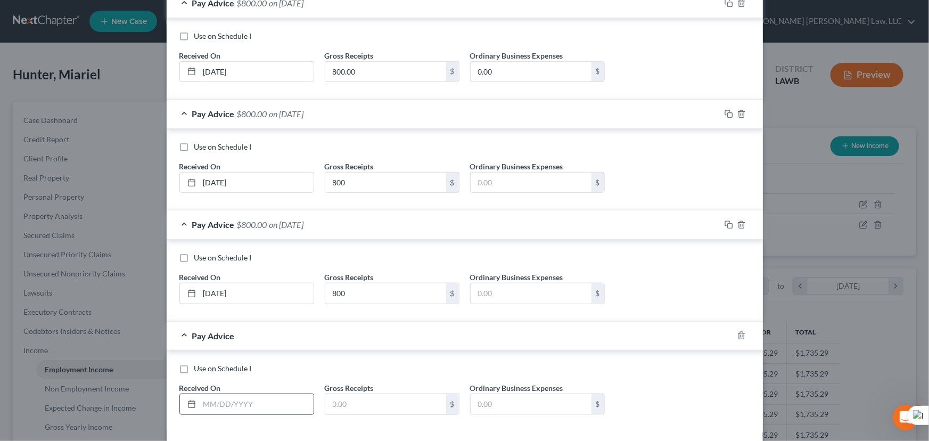
scroll to position [416, 0]
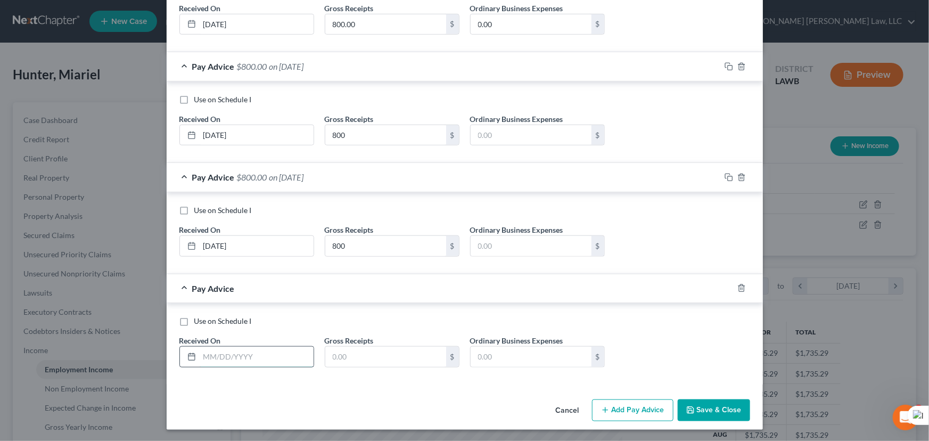
click at [244, 349] on input "text" at bounding box center [257, 357] width 114 height 20
type input "07/01/2025"
click at [373, 364] on input "text" at bounding box center [385, 357] width 121 height 20
type input "800"
click at [652, 410] on button "Add Pay Advice" at bounding box center [632, 410] width 81 height 22
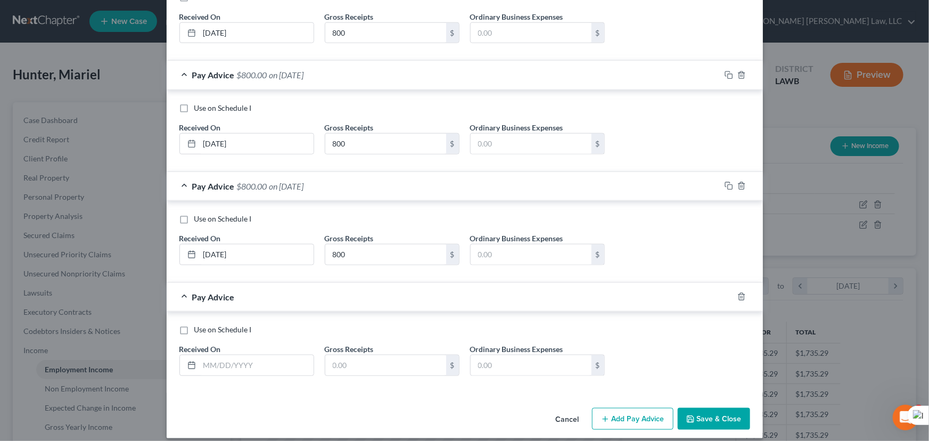
scroll to position [527, 0]
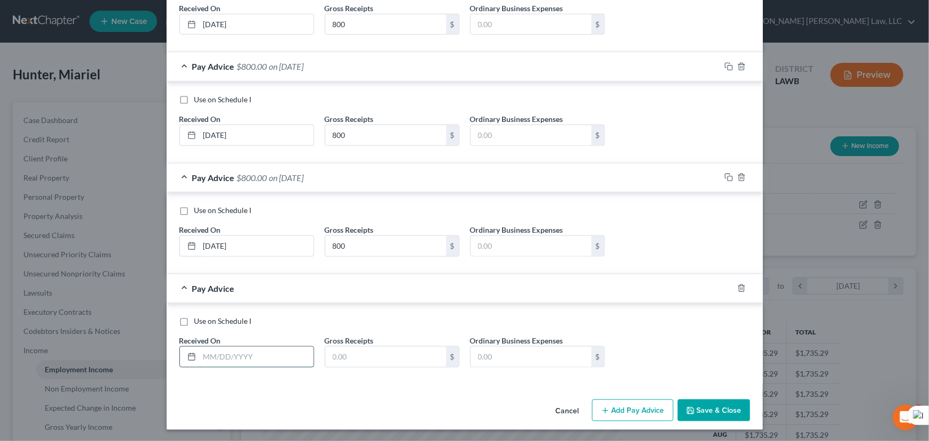
click at [225, 349] on input "text" at bounding box center [257, 357] width 114 height 20
type input "08/01/2025"
click at [360, 359] on input "text" at bounding box center [385, 357] width 121 height 20
type input "800"
click at [608, 408] on button "Add Pay Advice" at bounding box center [632, 410] width 81 height 22
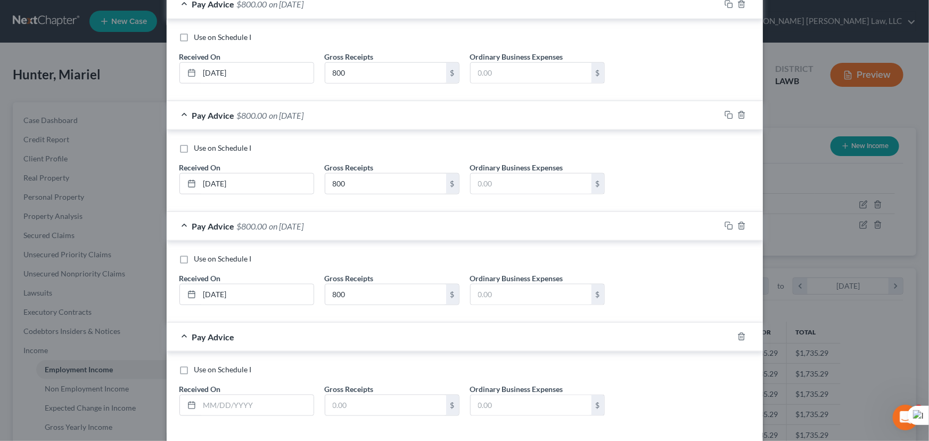
scroll to position [638, 0]
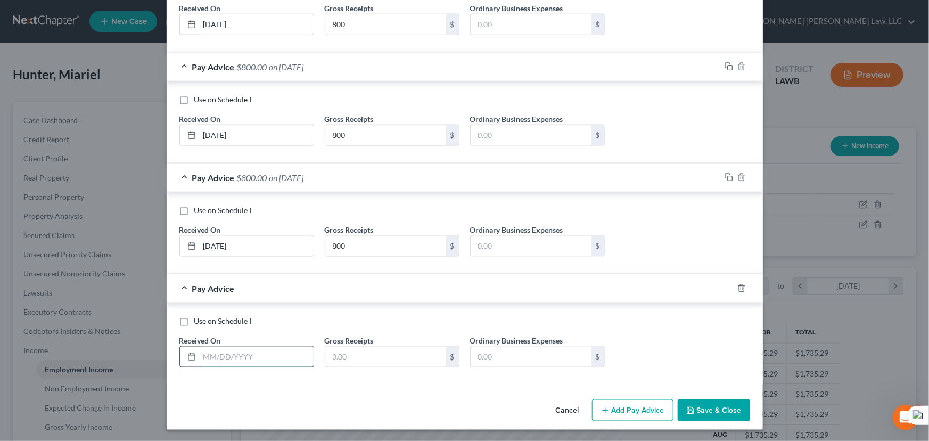
click at [251, 354] on input "text" at bounding box center [257, 357] width 114 height 20
type input "09/01/2025"
click at [364, 358] on input "text" at bounding box center [385, 357] width 121 height 20
type input "800"
drag, startPoint x: 728, startPoint y: 418, endPoint x: 493, endPoint y: 218, distance: 309.3
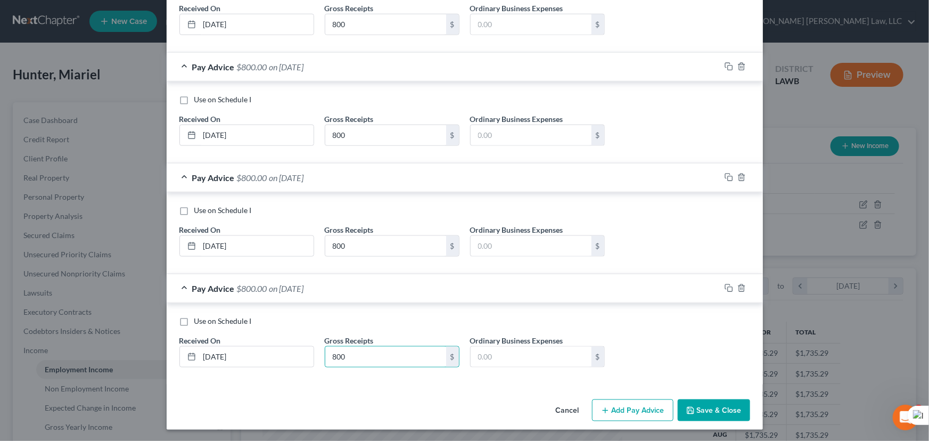
click at [728, 418] on button "Save & Close" at bounding box center [714, 410] width 72 height 22
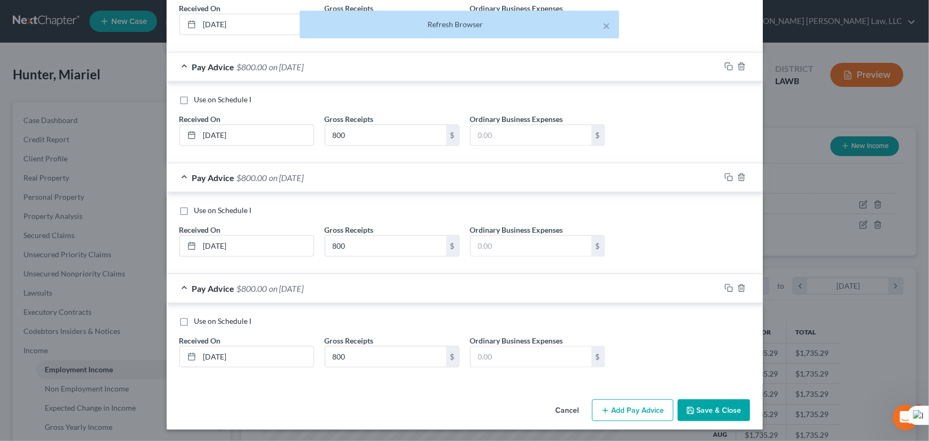
click at [707, 396] on div "Cancel Add Pay Advice Save & Close" at bounding box center [465, 412] width 596 height 35
click at [702, 412] on button "Save & Close" at bounding box center [714, 410] width 72 height 22
click at [697, 409] on button "Save & Close" at bounding box center [714, 410] width 72 height 22
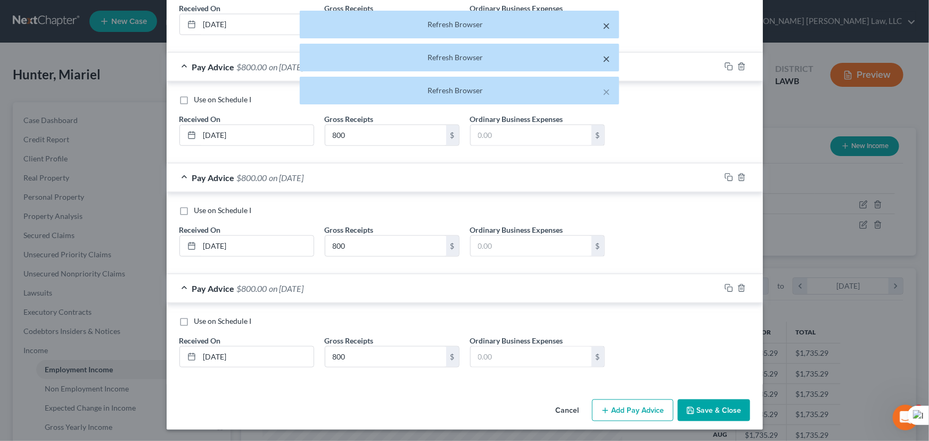
click at [609, 52] on button "×" at bounding box center [606, 58] width 7 height 13
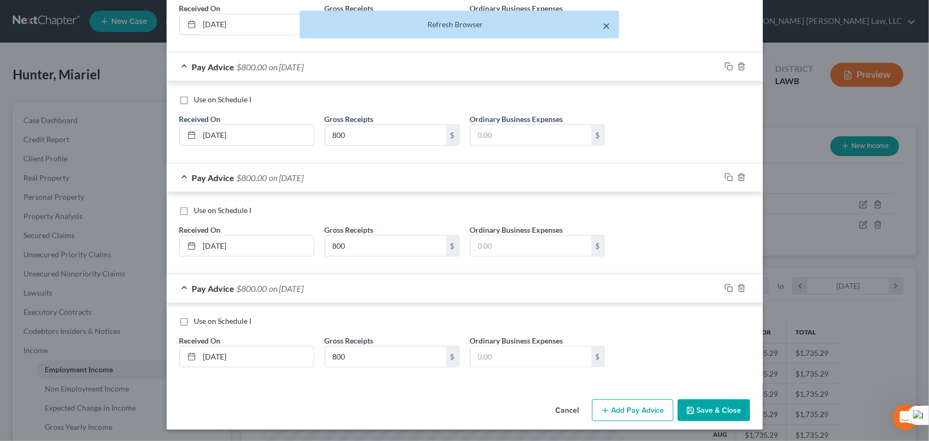
click at [603, 27] on button "×" at bounding box center [606, 25] width 7 height 13
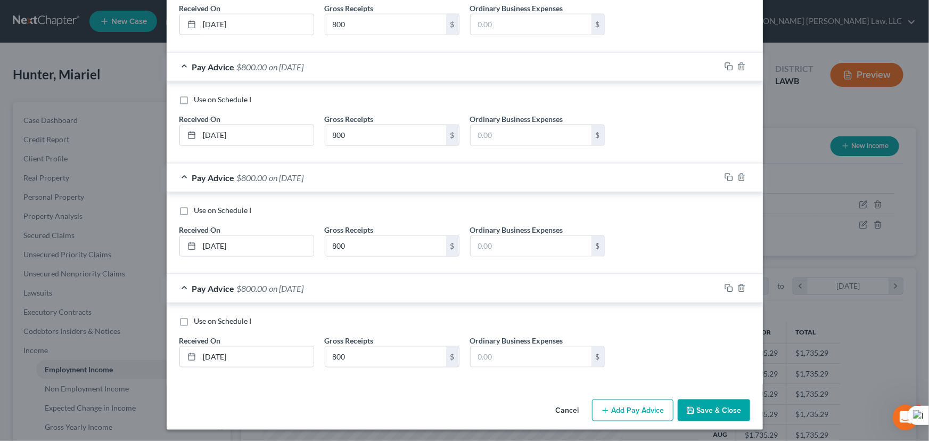
click at [700, 409] on button "Save & Close" at bounding box center [714, 410] width 72 height 22
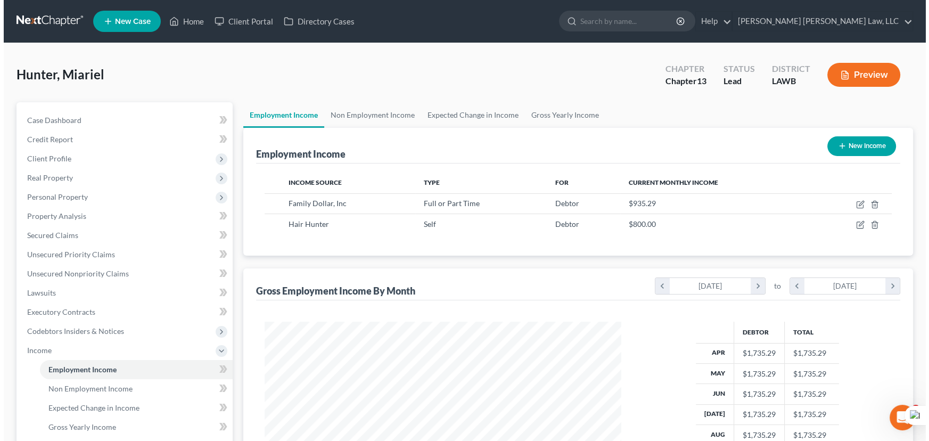
scroll to position [96, 0]
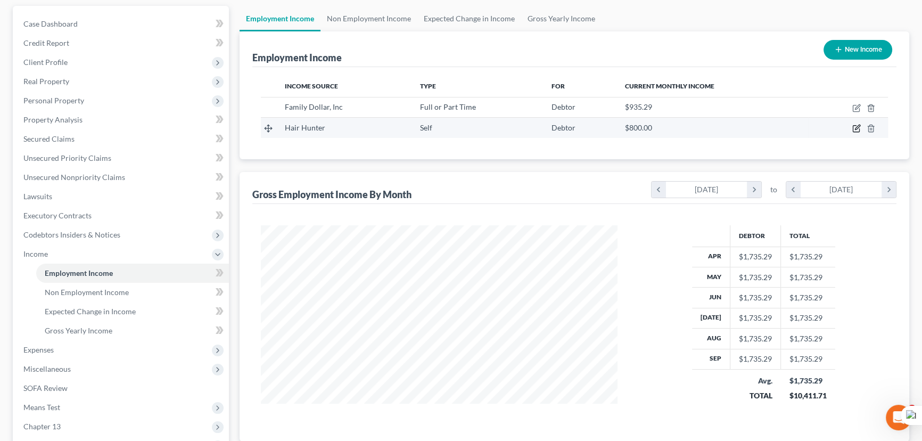
click at [854, 126] on icon "button" at bounding box center [856, 128] width 9 height 9
select select "1"
select select "19"
select select "0"
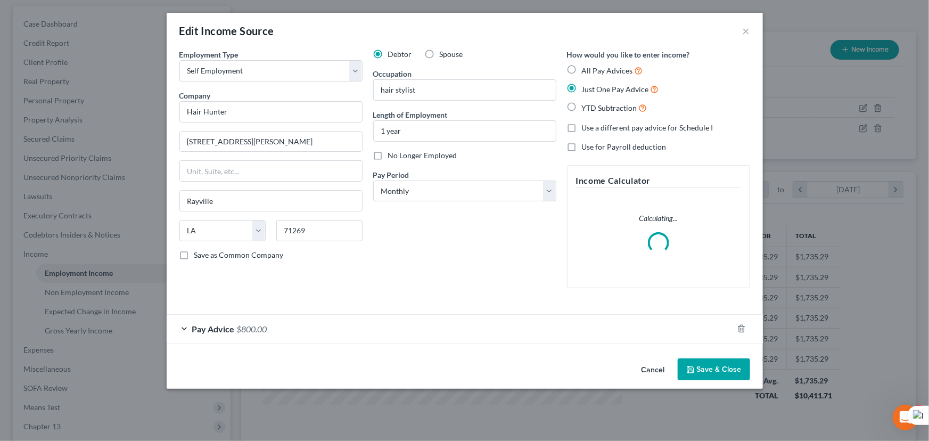
click at [721, 371] on button "Save & Close" at bounding box center [714, 369] width 72 height 22
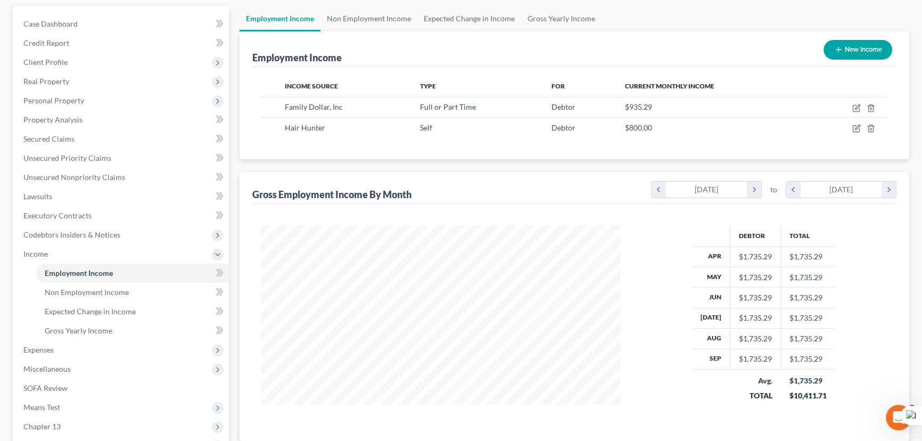
scroll to position [532215, 532028]
click at [376, 22] on link "Non Employment Income" at bounding box center [369, 19] width 97 height 26
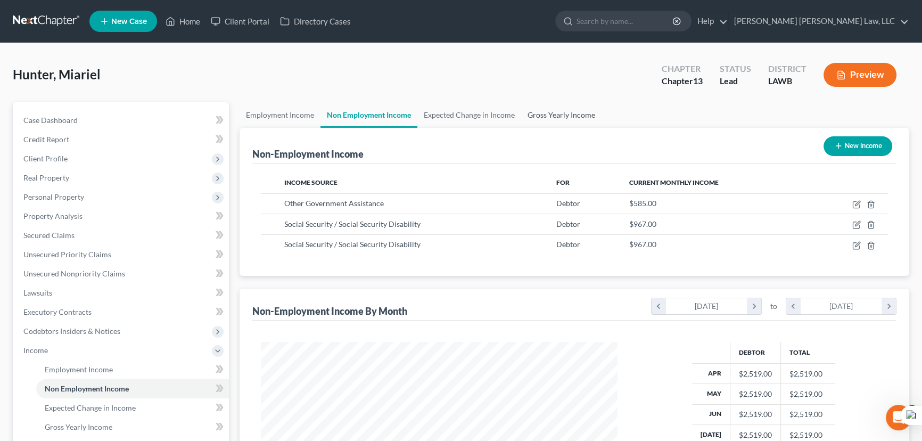
click at [562, 120] on link "Gross Yearly Income" at bounding box center [561, 115] width 80 height 26
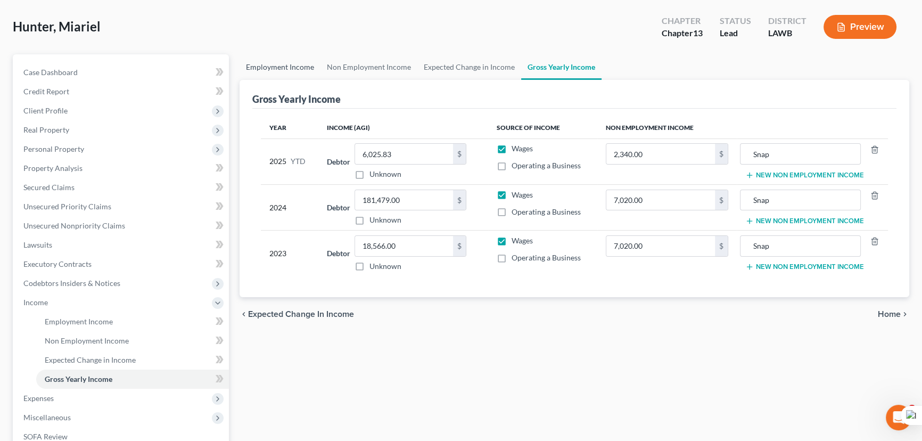
click at [294, 61] on link "Employment Income" at bounding box center [280, 67] width 81 height 26
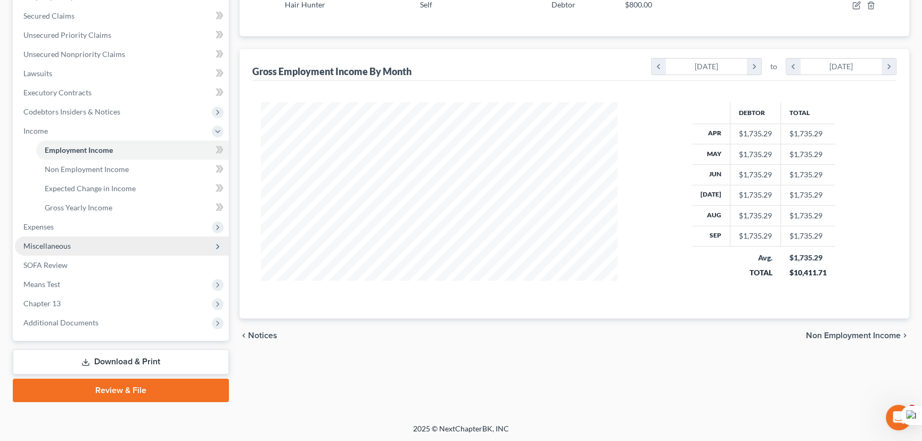
scroll to position [191, 378]
click at [124, 222] on span "Expenses" at bounding box center [122, 226] width 214 height 19
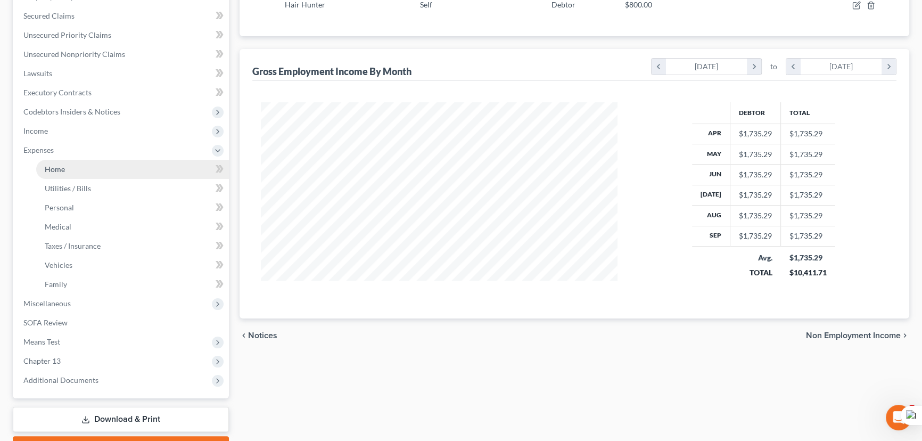
click at [108, 165] on link "Home" at bounding box center [132, 169] width 193 height 19
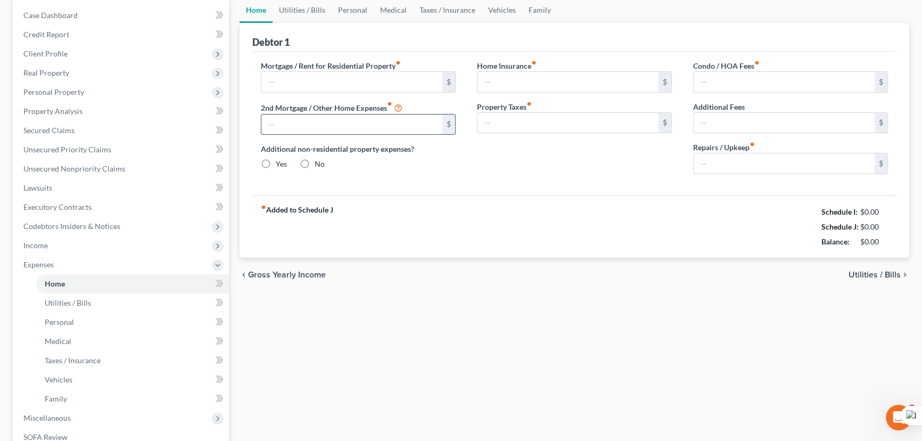
type input "0.00"
radio input "true"
type input "0.00"
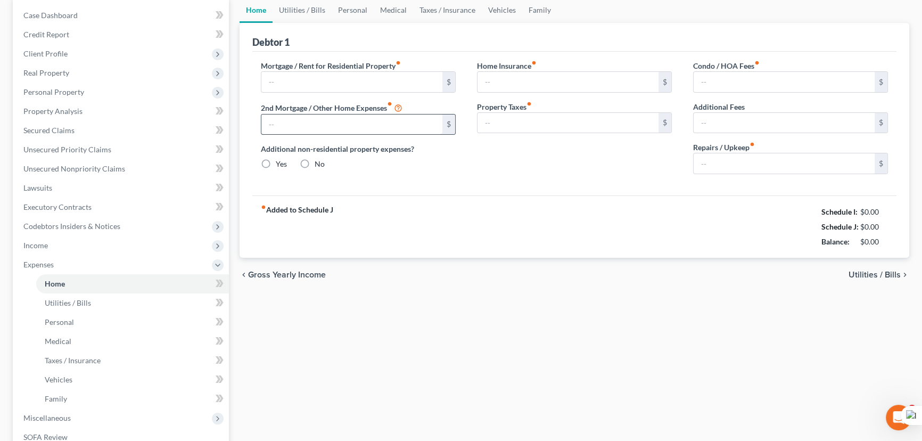
type input "0.00"
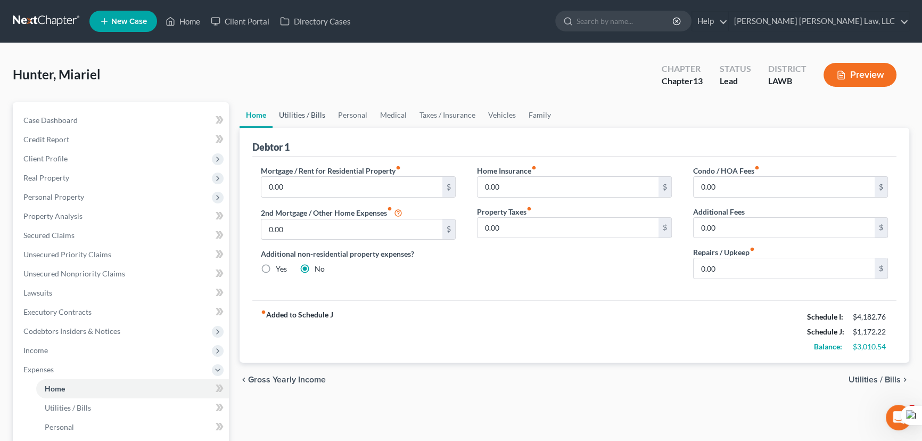
click at [310, 114] on link "Utilities / Bills" at bounding box center [302, 115] width 59 height 26
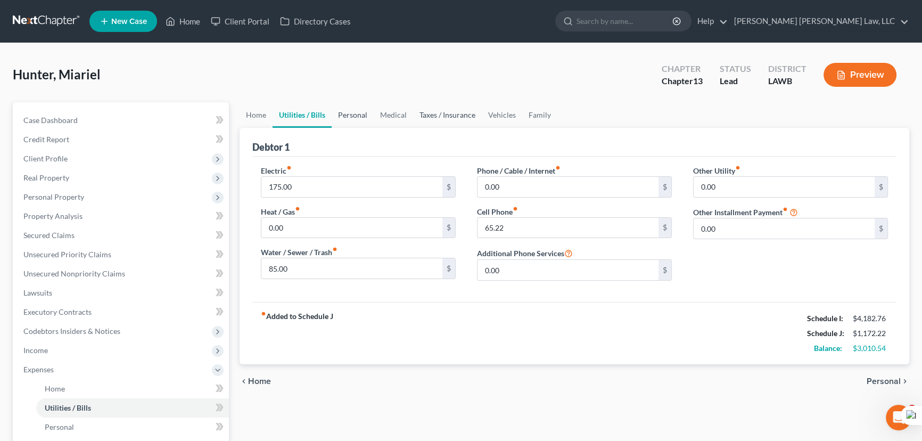
click at [364, 114] on link "Personal" at bounding box center [353, 115] width 42 height 26
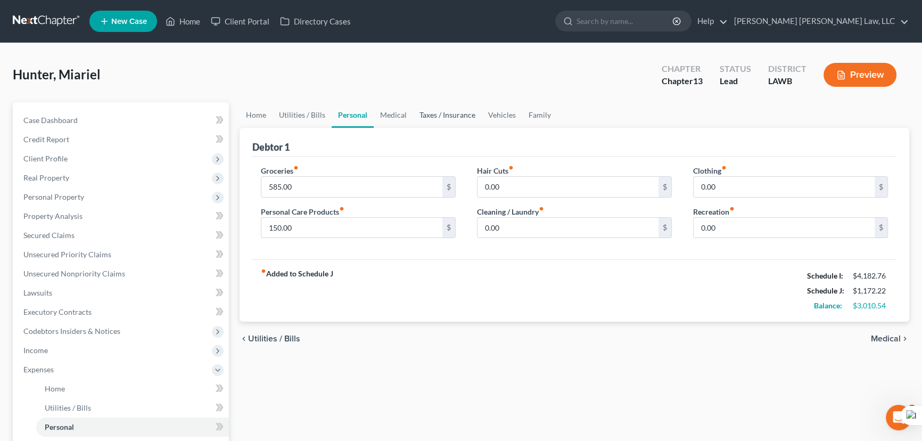
click at [433, 119] on link "Taxes / Insurance" at bounding box center [447, 115] width 69 height 26
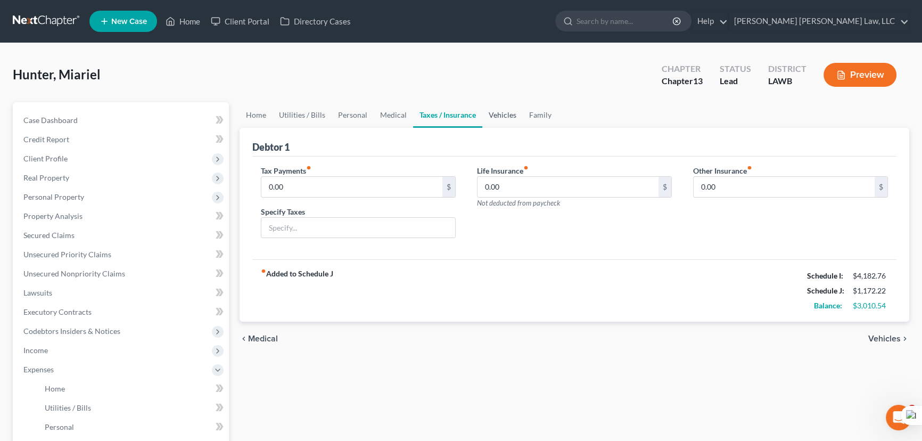
click at [489, 117] on link "Vehicles" at bounding box center [502, 115] width 40 height 26
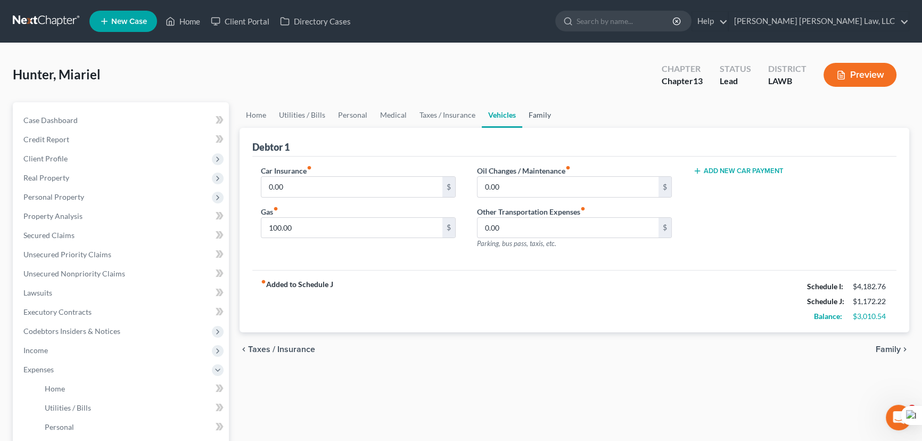
click at [539, 114] on link "Family" at bounding box center [539, 115] width 35 height 26
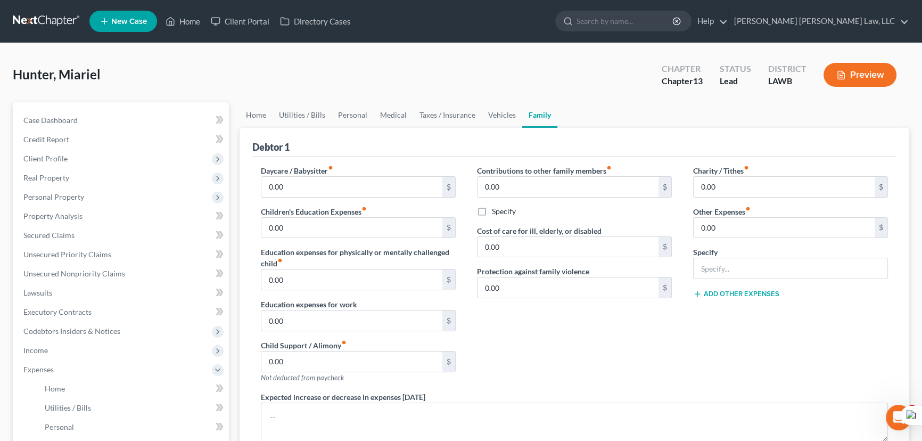
click at [237, 117] on div "Home Utilities / Bills Personal Medical Taxes / Insurance Vehicles Family Debto…" at bounding box center [574, 390] width 680 height 577
click at [113, 228] on link "Secured Claims" at bounding box center [122, 235] width 214 height 19
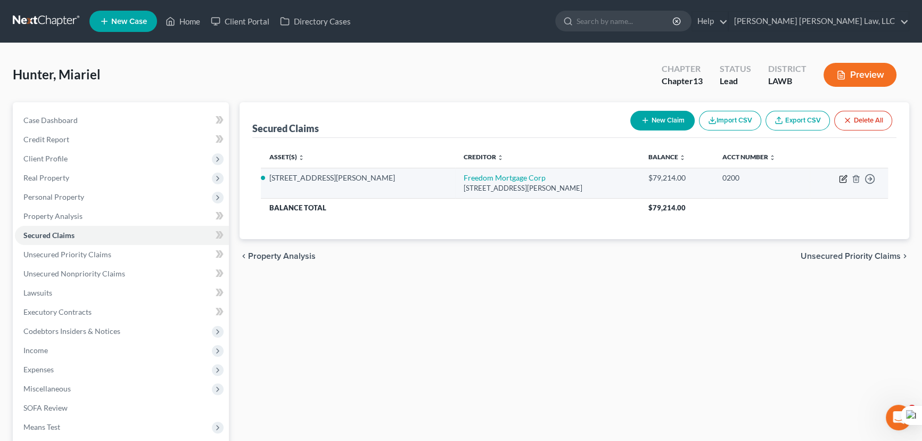
click at [840, 181] on icon "button" at bounding box center [843, 179] width 9 height 9
select select "15"
select select "0"
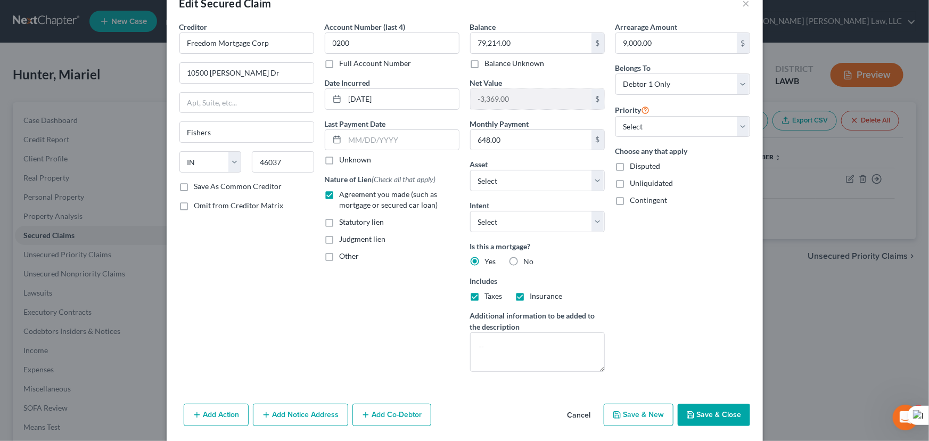
scroll to position [42, 0]
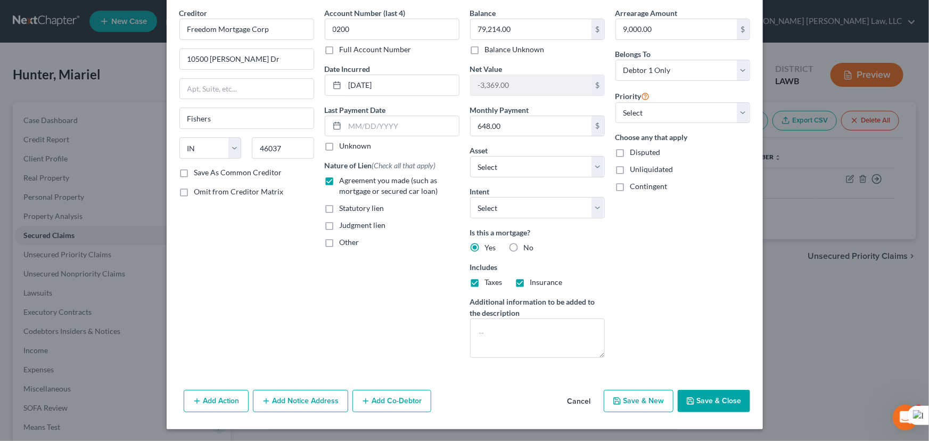
click at [219, 392] on button "Add Action" at bounding box center [216, 401] width 65 height 22
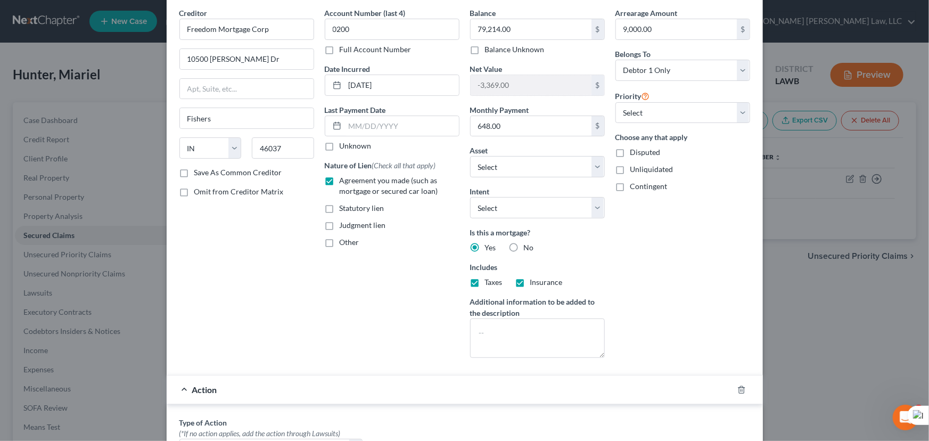
scroll to position [358, 0]
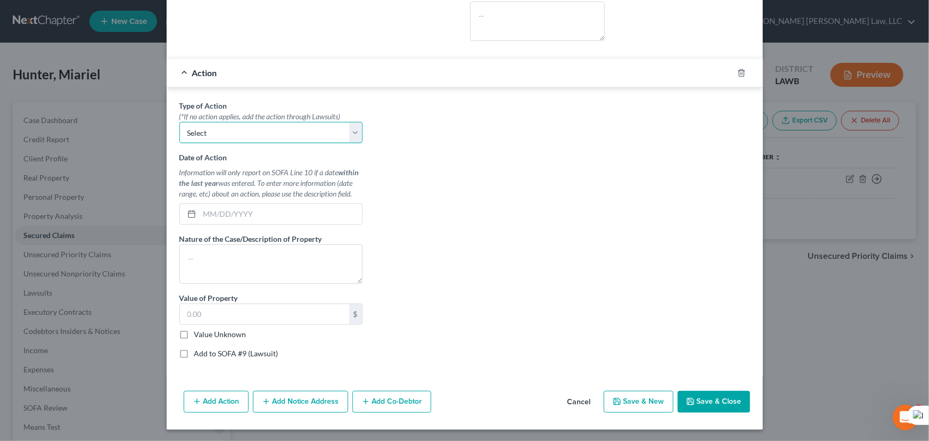
click at [249, 122] on select "Select Repossession Garnishment Foreclosure Personal Injury Attached, Seized, O…" at bounding box center [270, 132] width 183 height 21
select select "2"
click at [179, 122] on select "Select Repossession Garnishment Foreclosure Personal Injury Attached, Seized, O…" at bounding box center [270, 132] width 183 height 21
click at [241, 217] on input "text" at bounding box center [281, 214] width 162 height 20
type input "10/15/2025"
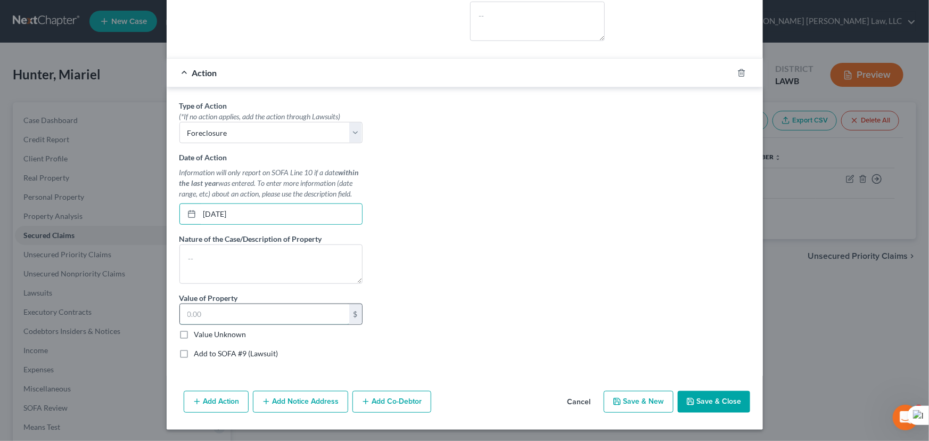
click at [260, 305] on input "text" at bounding box center [264, 314] width 169 height 20
click at [714, 400] on button "Save & Close" at bounding box center [714, 402] width 72 height 22
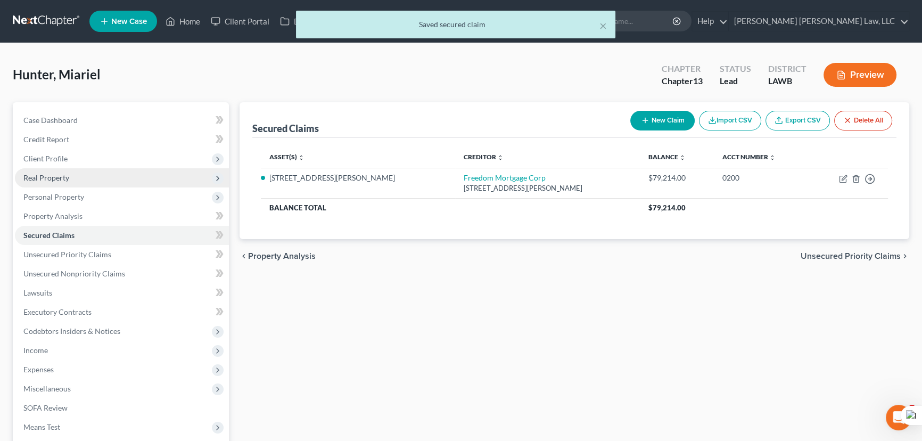
click at [98, 171] on span "Real Property" at bounding box center [122, 177] width 214 height 19
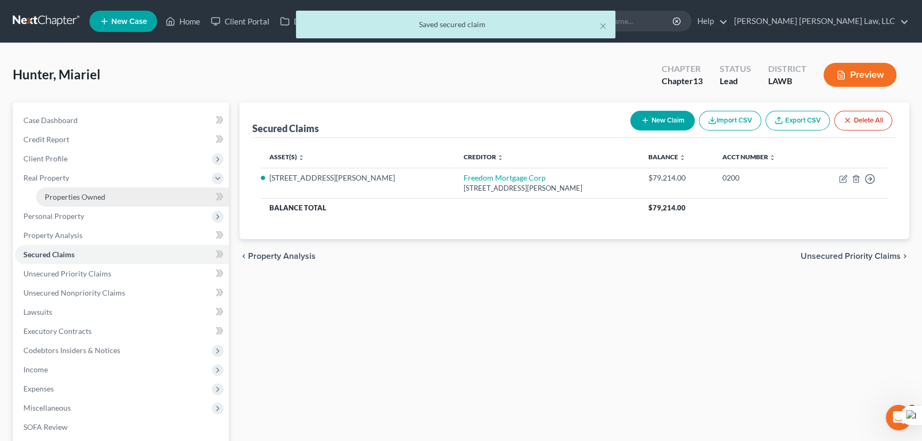
click at [98, 188] on link "Properties Owned" at bounding box center [132, 196] width 193 height 19
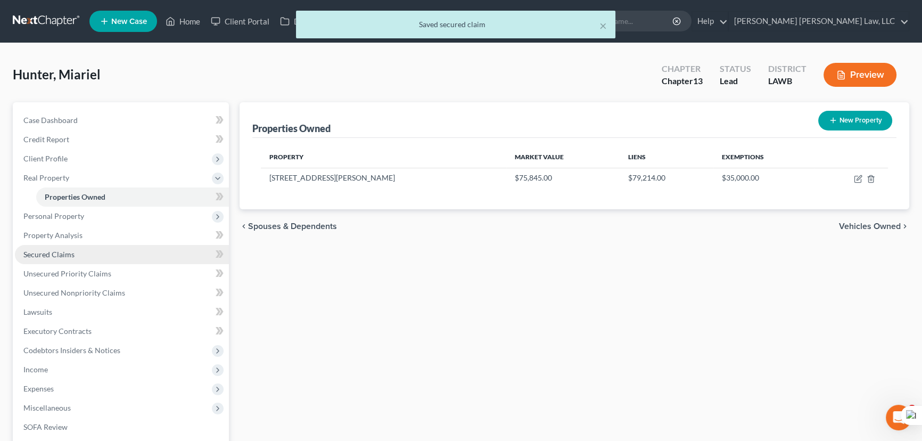
click at [95, 251] on link "Secured Claims" at bounding box center [122, 254] width 214 height 19
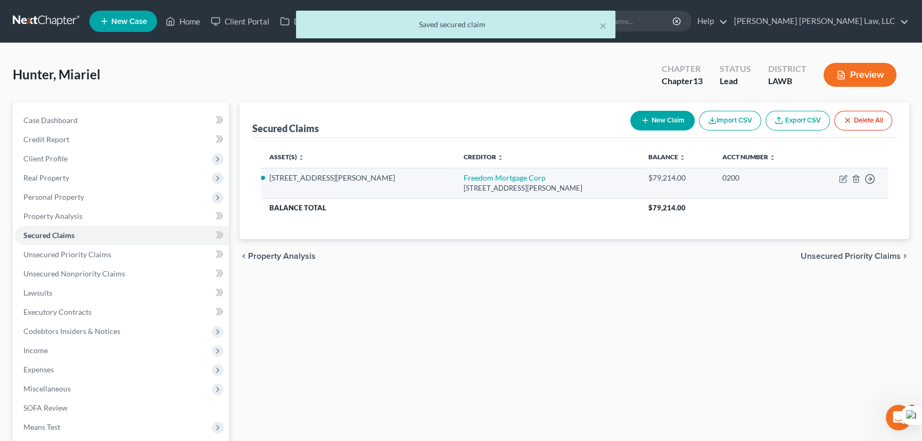
click at [835, 186] on td "Move to E Move to F Move to G Move to Notice Only" at bounding box center [849, 183] width 78 height 30
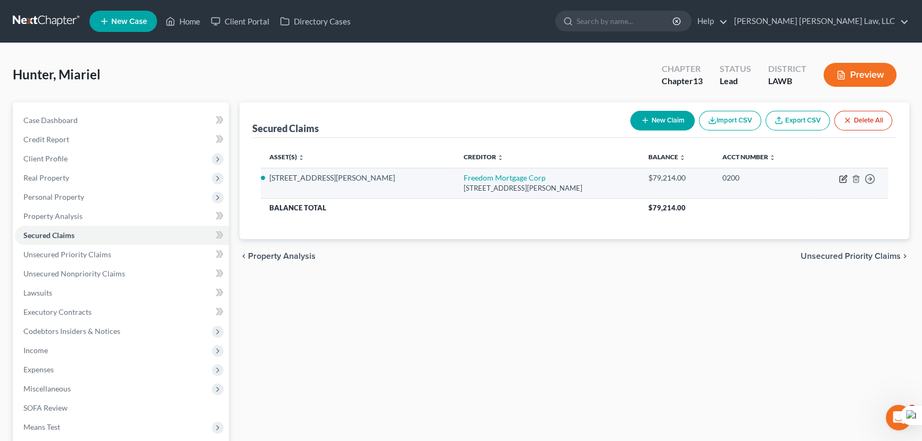
click at [843, 176] on icon "button" at bounding box center [843, 179] width 9 height 9
select select "15"
select select "8"
select select "0"
select select "2"
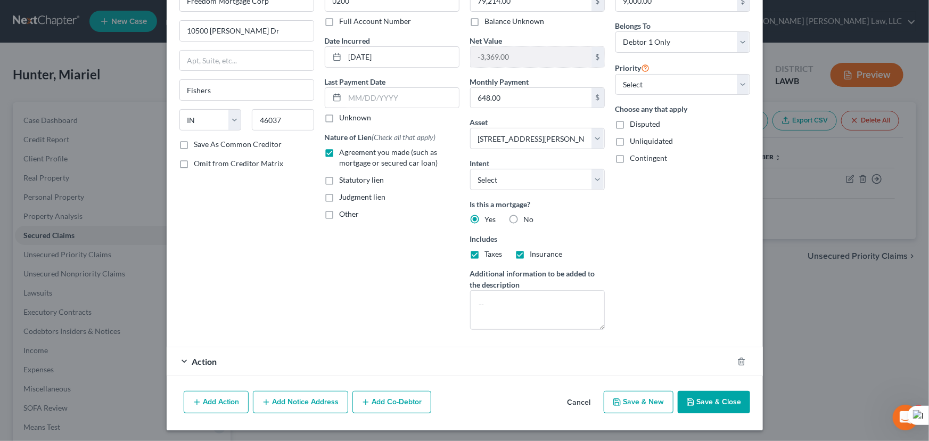
scroll to position [71, 0]
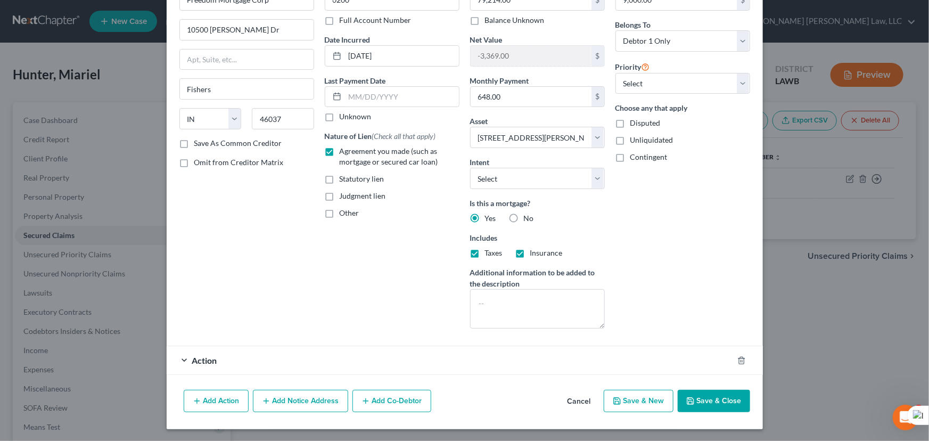
click at [324, 358] on div "Action" at bounding box center [450, 360] width 566 height 28
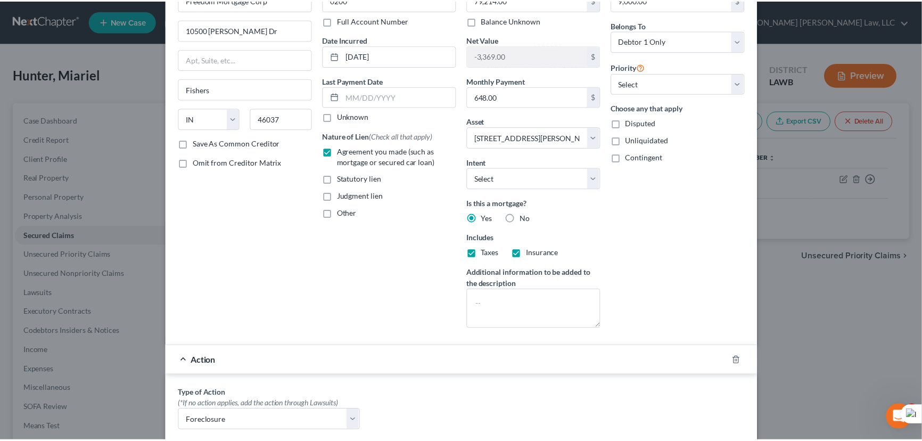
scroll to position [358, 0]
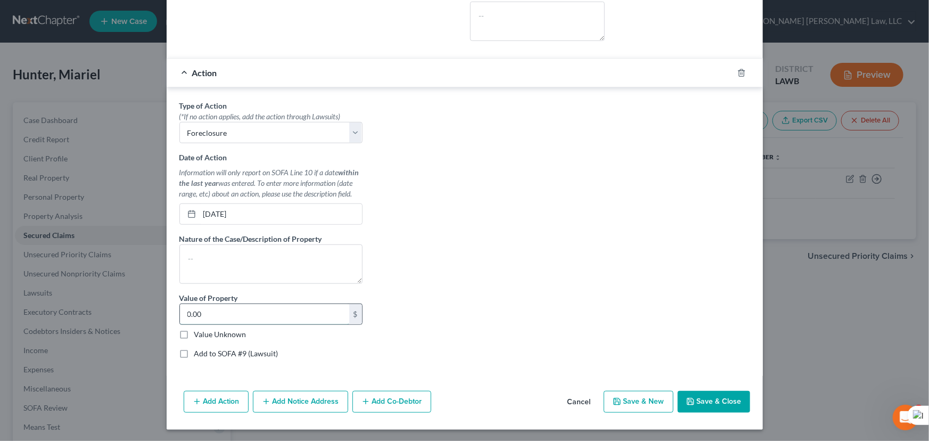
click at [266, 313] on input "0.00" at bounding box center [264, 314] width 169 height 20
type input "75,845"
click at [240, 244] on textarea at bounding box center [270, 263] width 183 height 39
type textarea "foreclosure"
click at [710, 392] on button "Save & Close" at bounding box center [714, 402] width 72 height 22
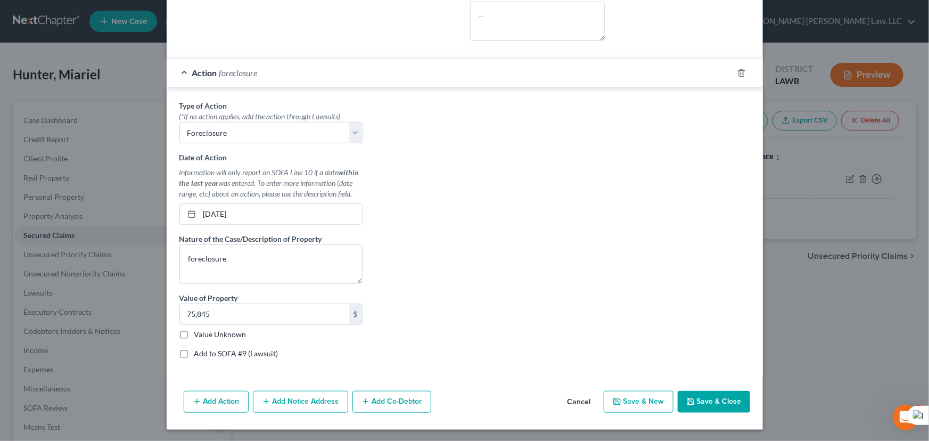
select select
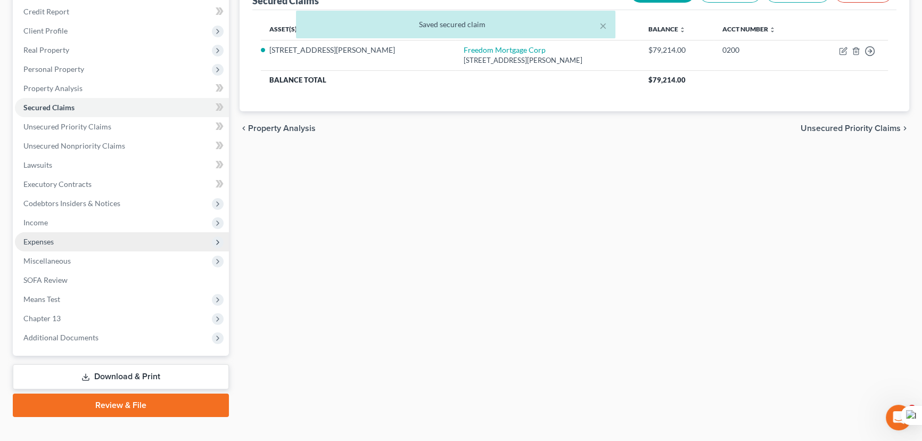
scroll to position [143, 0]
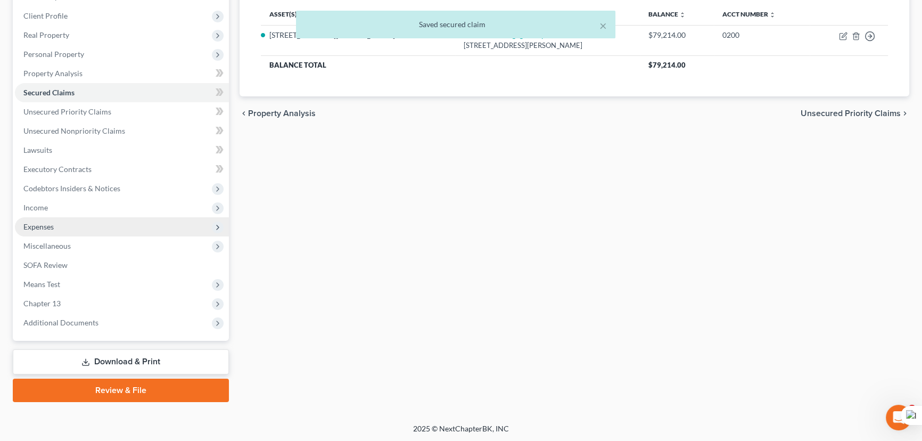
click at [80, 218] on span "Expenses" at bounding box center [122, 226] width 214 height 19
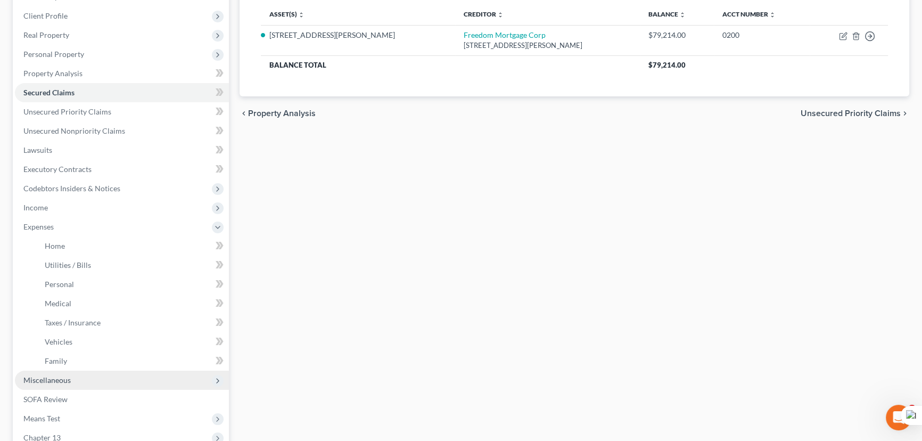
click at [87, 381] on span "Miscellaneous" at bounding box center [122, 380] width 214 height 19
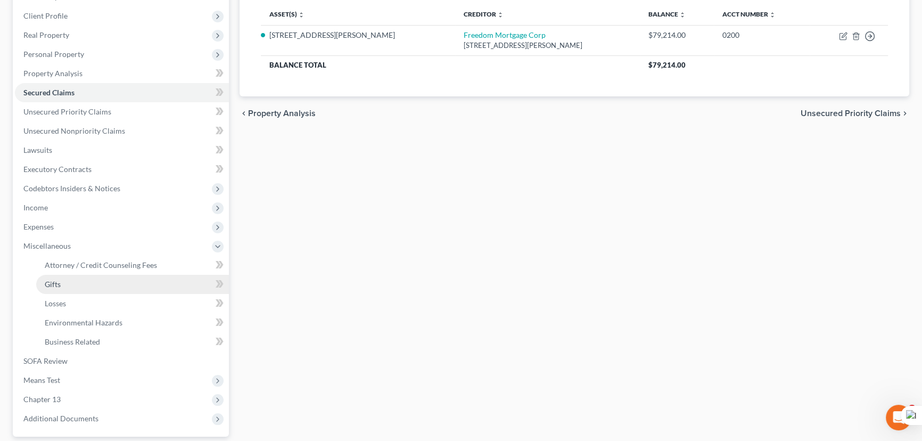
click at [94, 276] on link "Gifts" at bounding box center [132, 284] width 193 height 19
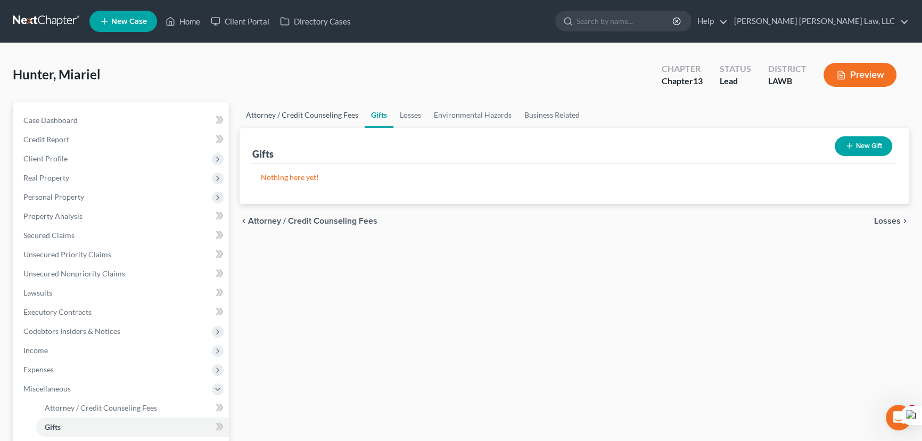
click at [313, 116] on link "Attorney / Credit Counseling Fees" at bounding box center [302, 115] width 125 height 26
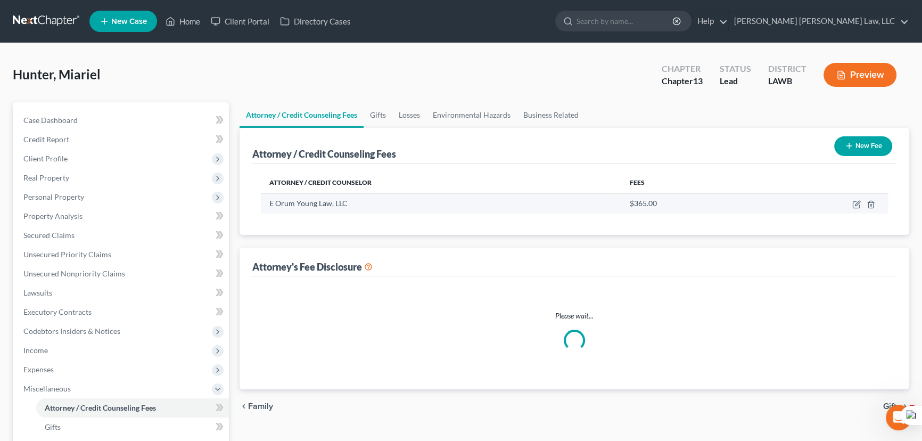
select select "1"
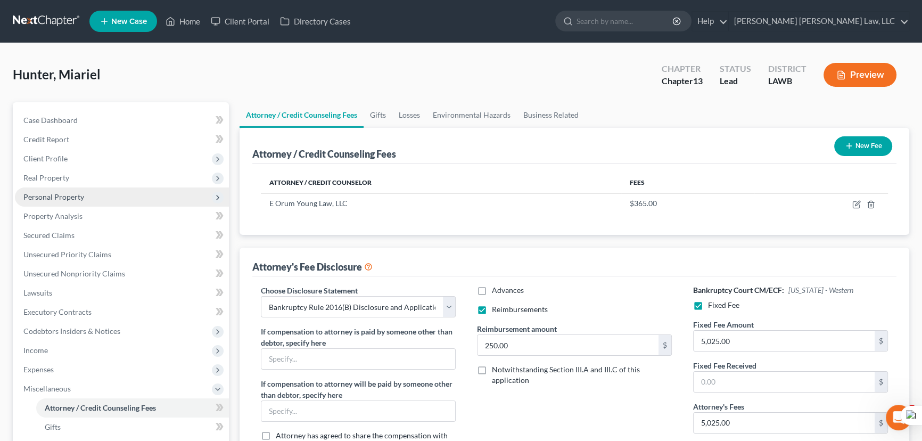
click at [123, 202] on span "Personal Property" at bounding box center [122, 196] width 214 height 19
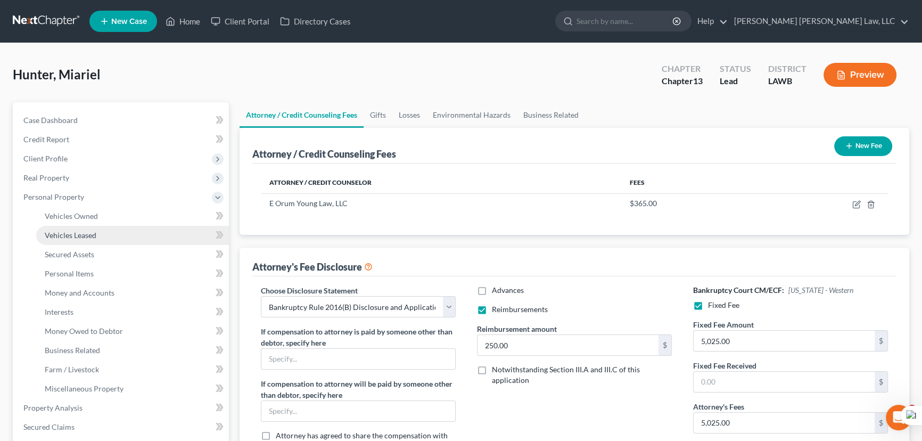
click at [125, 226] on link "Vehicles Leased" at bounding box center [132, 235] width 193 height 19
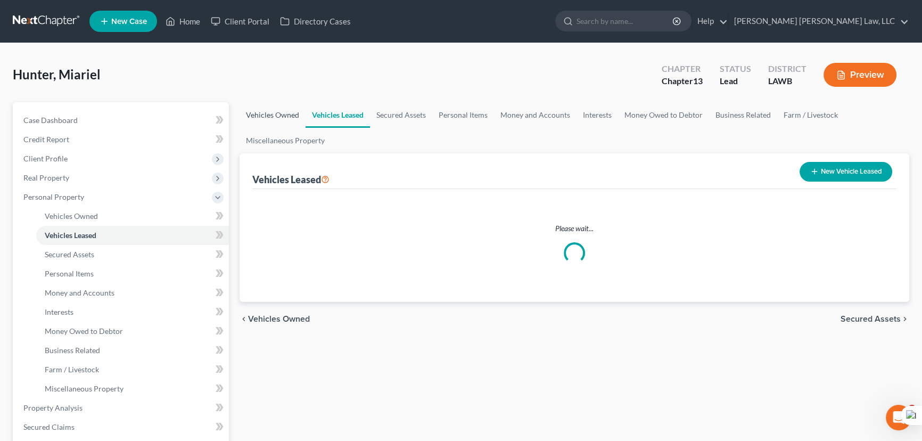
click at [281, 111] on link "Vehicles Owned" at bounding box center [273, 115] width 66 height 26
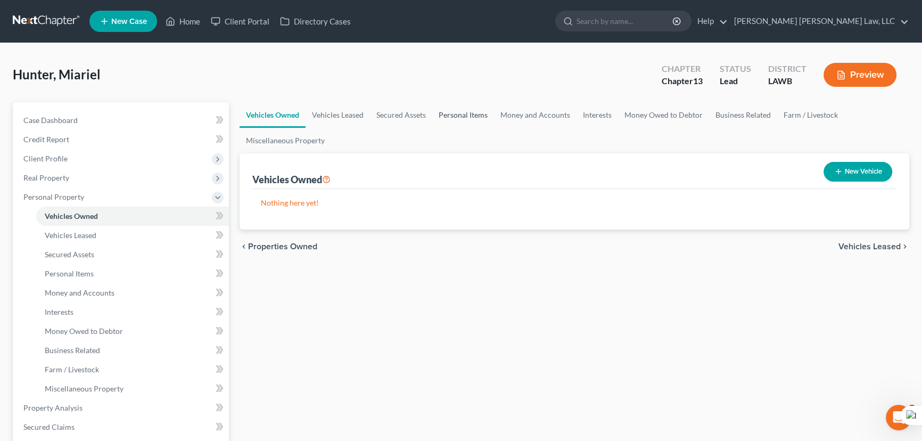
click at [475, 112] on link "Personal Items" at bounding box center [463, 115] width 62 height 26
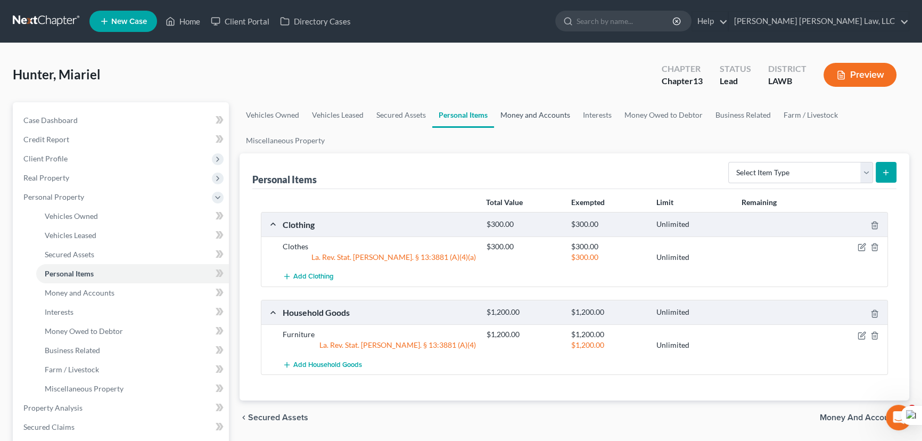
click at [543, 113] on link "Money and Accounts" at bounding box center [535, 115] width 83 height 26
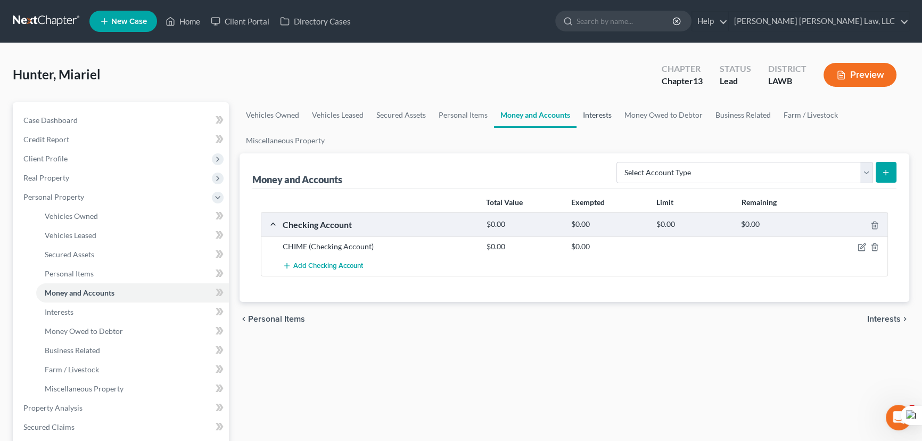
click at [612, 116] on link "Interests" at bounding box center [598, 115] width 42 height 26
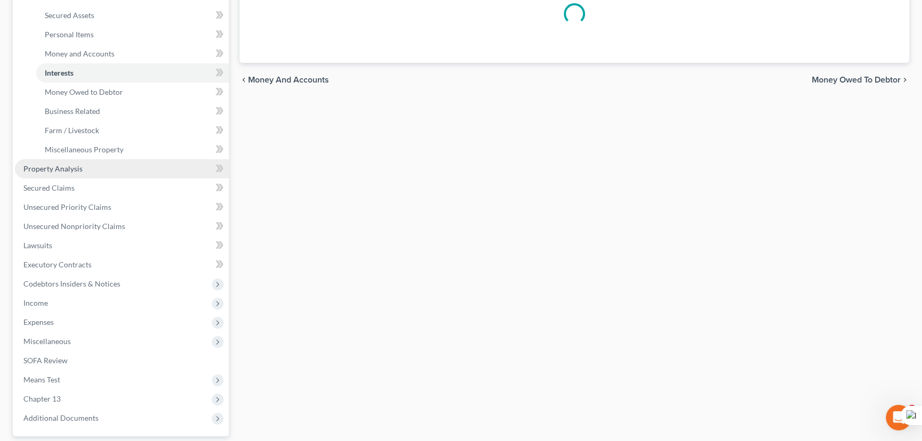
scroll to position [242, 0]
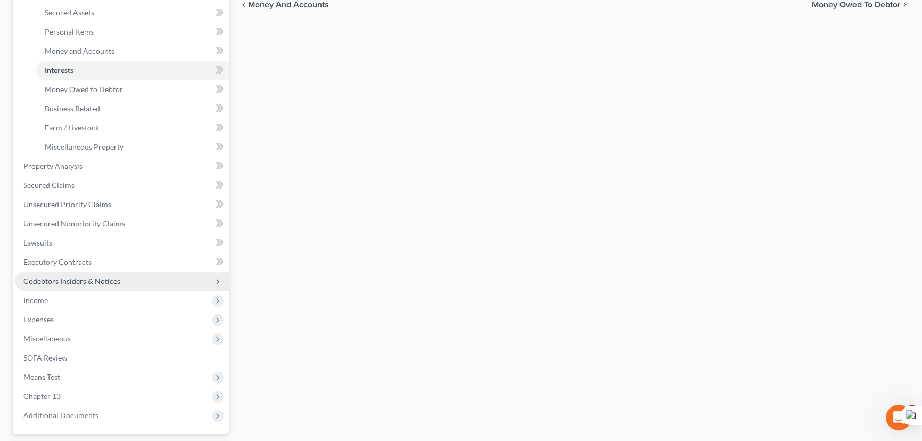
click at [112, 274] on span "Codebtors Insiders & Notices" at bounding box center [122, 281] width 214 height 19
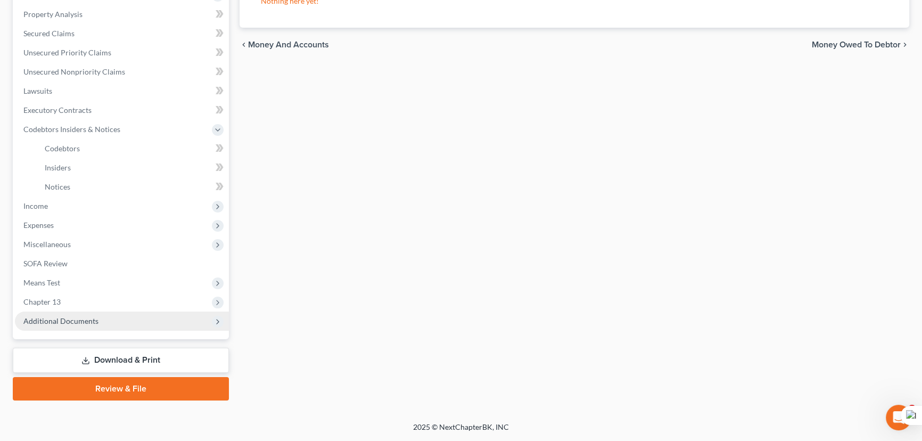
scroll to position [200, 0]
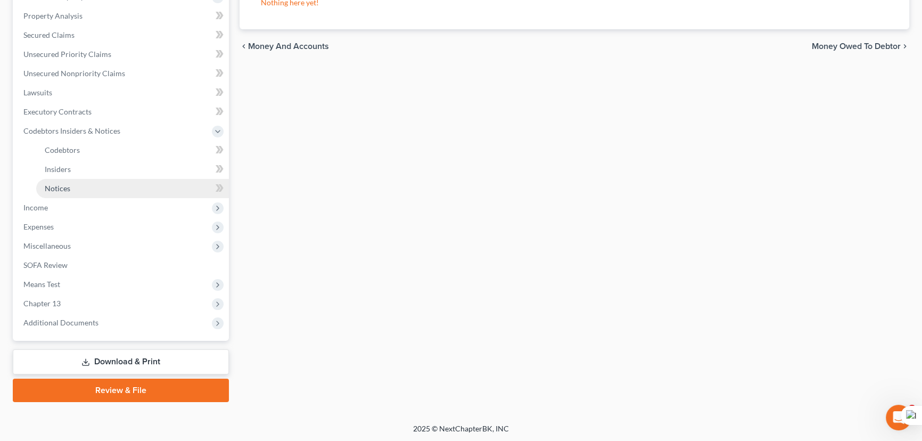
click at [117, 187] on link "Notices" at bounding box center [132, 188] width 193 height 19
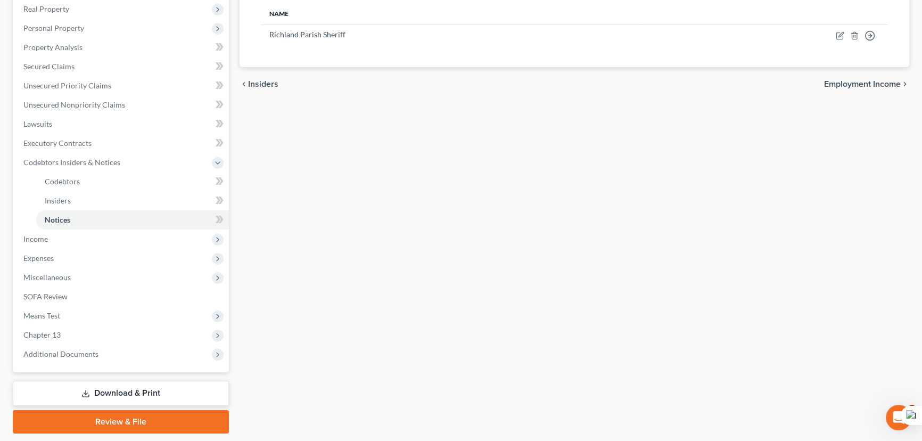
scroll to position [193, 0]
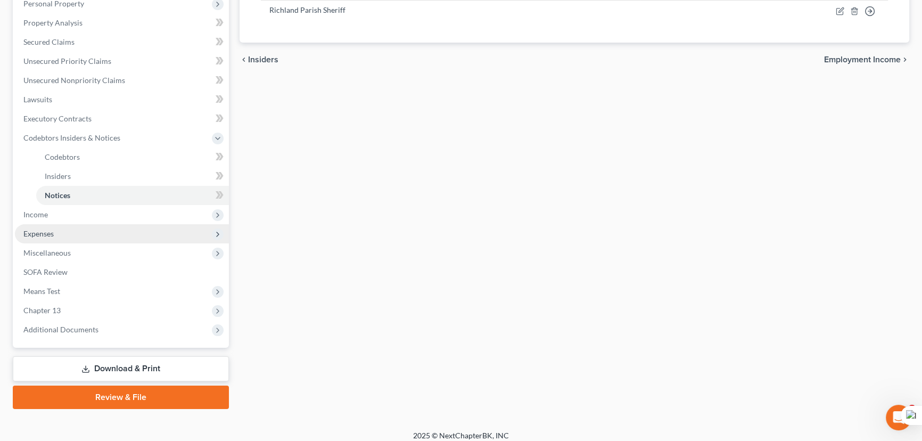
click at [95, 213] on span "Income" at bounding box center [122, 214] width 214 height 19
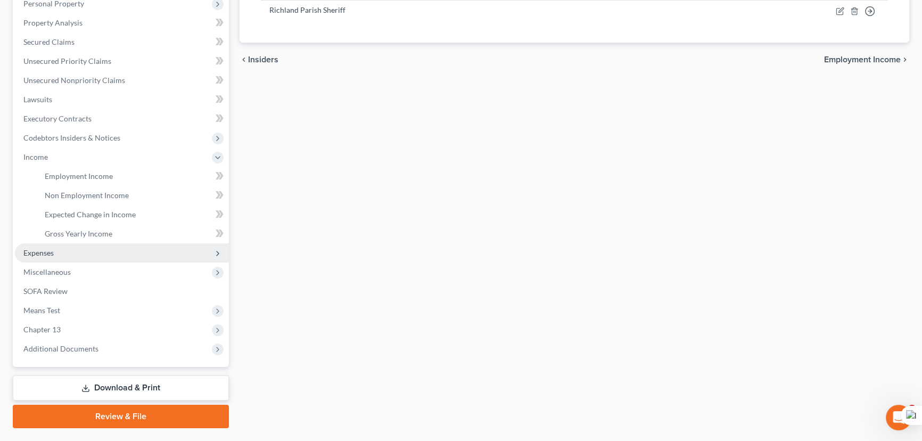
click at [94, 255] on span "Expenses" at bounding box center [122, 252] width 214 height 19
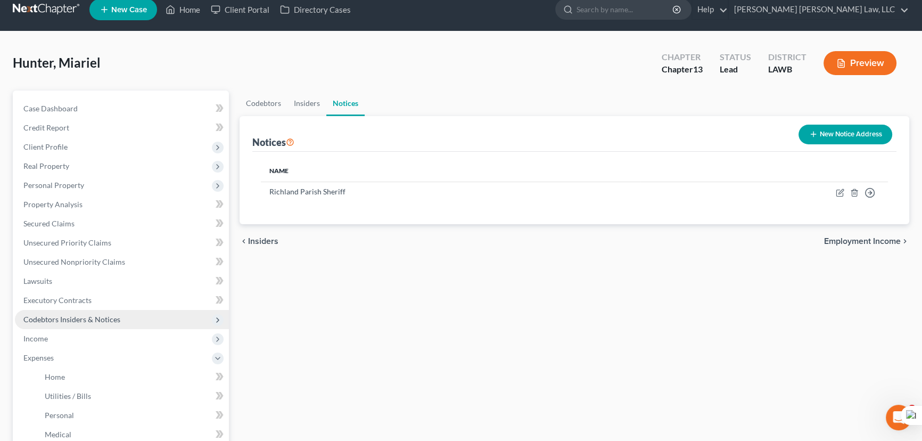
scroll to position [0, 0]
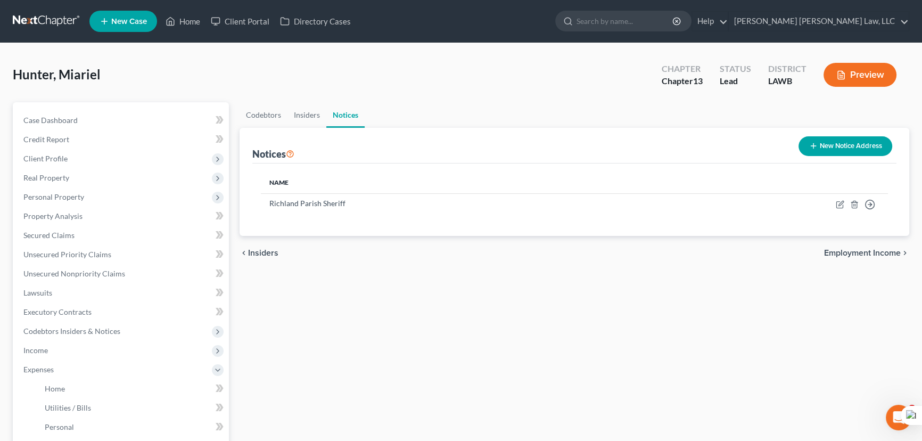
click at [58, 15] on link at bounding box center [47, 21] width 68 height 19
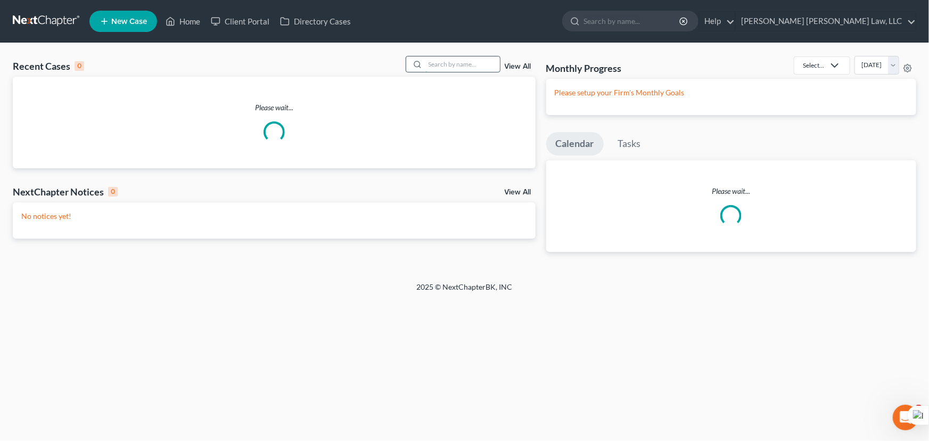
click at [454, 64] on input "search" at bounding box center [462, 63] width 75 height 15
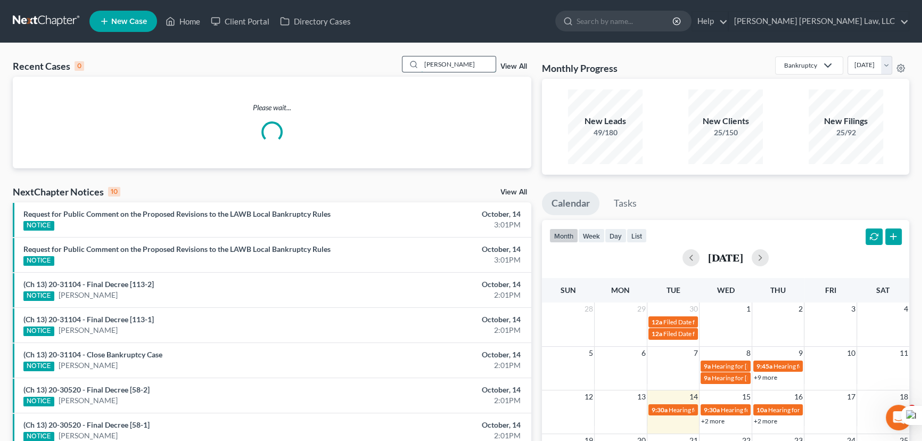
type input "heckard"
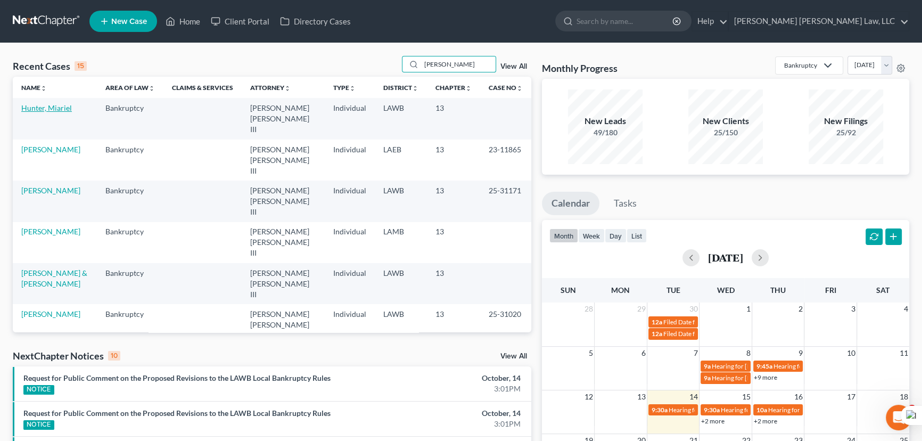
click at [57, 110] on link "Hunter, Miariel" at bounding box center [46, 107] width 51 height 9
click at [40, 19] on link at bounding box center [47, 21] width 68 height 19
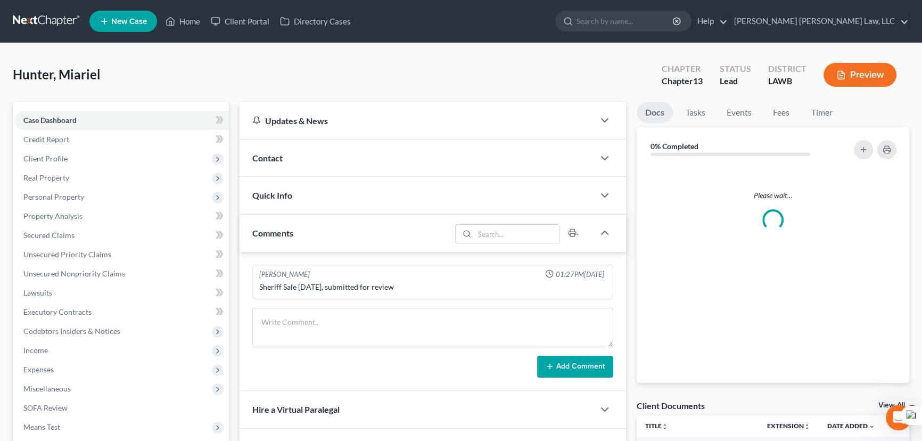
click at [42, 18] on link at bounding box center [47, 21] width 68 height 19
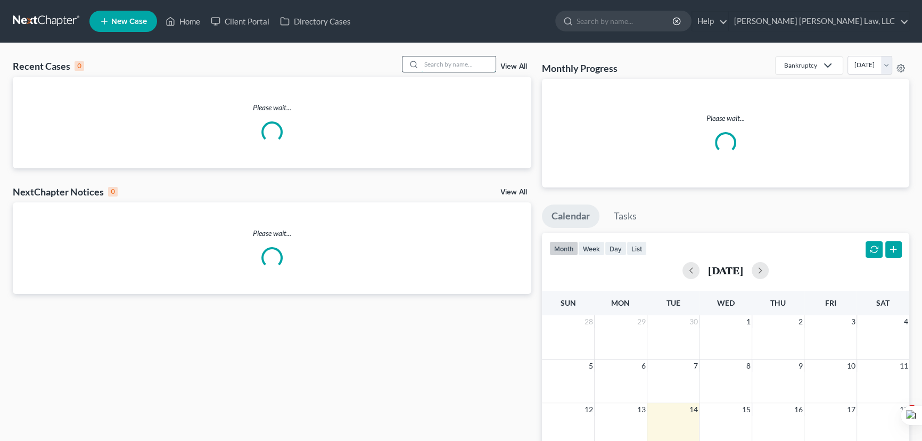
click at [462, 61] on input "search" at bounding box center [458, 63] width 75 height 15
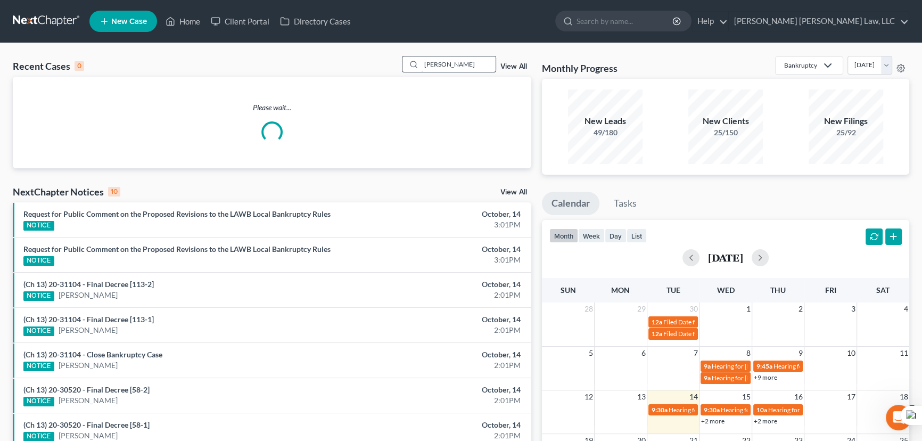
type input "[PERSON_NAME]"
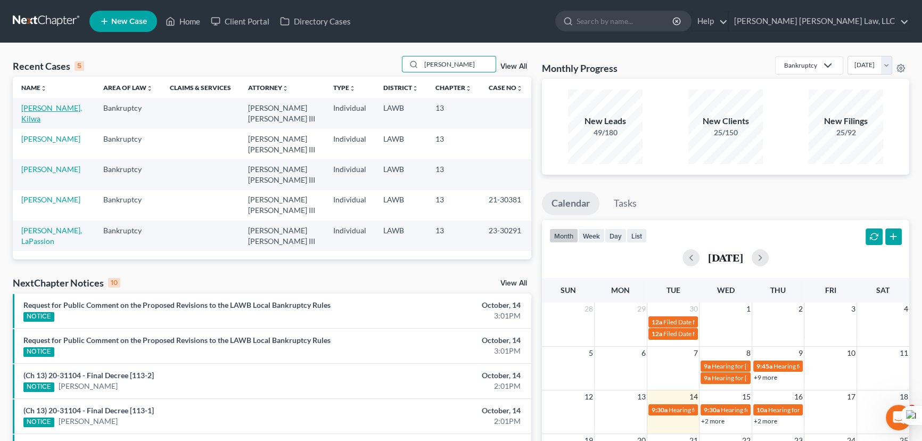
click at [51, 109] on link "[PERSON_NAME], Kilwa" at bounding box center [51, 113] width 61 height 20
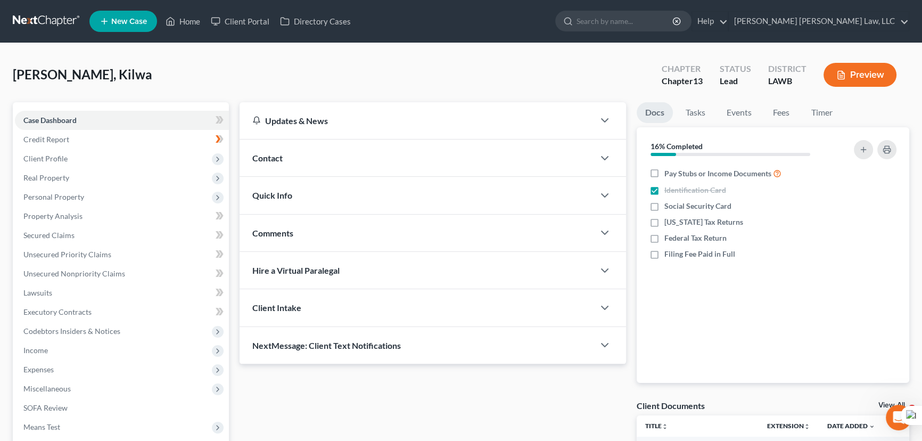
drag, startPoint x: 117, startPoint y: 158, endPoint x: 119, endPoint y: 167, distance: 9.4
click at [117, 158] on span "Client Profile" at bounding box center [122, 158] width 214 height 19
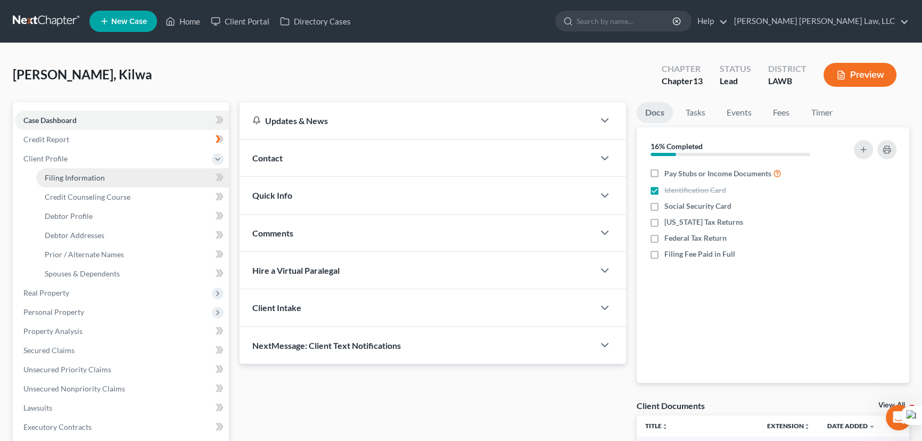
click at [120, 170] on link "Filing Information" at bounding box center [132, 177] width 193 height 19
select select "1"
select select "0"
select select "3"
select select "19"
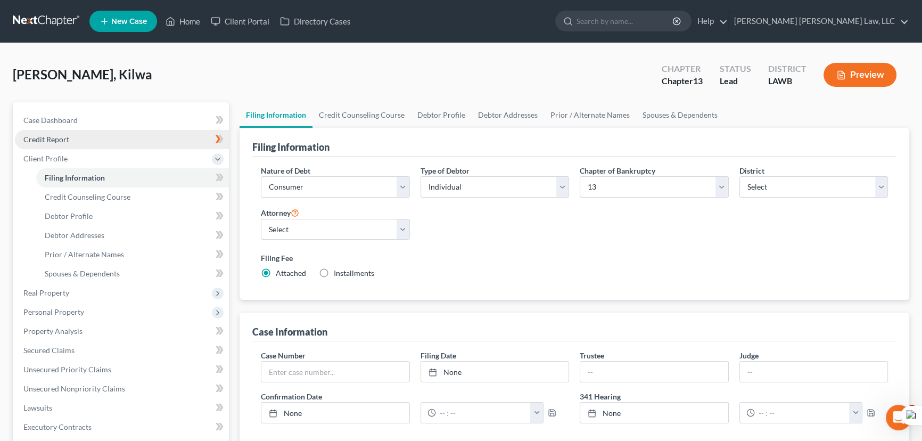
click at [154, 137] on link "Credit Report" at bounding box center [122, 139] width 214 height 19
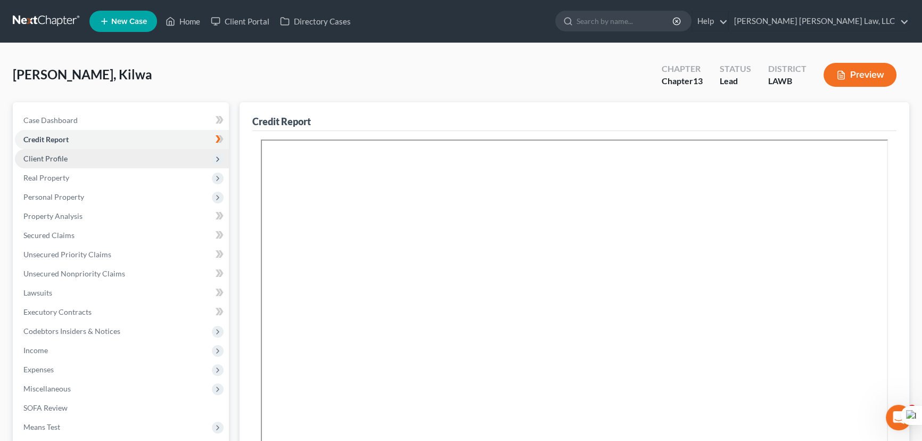
click at [114, 160] on span "Client Profile" at bounding box center [122, 158] width 214 height 19
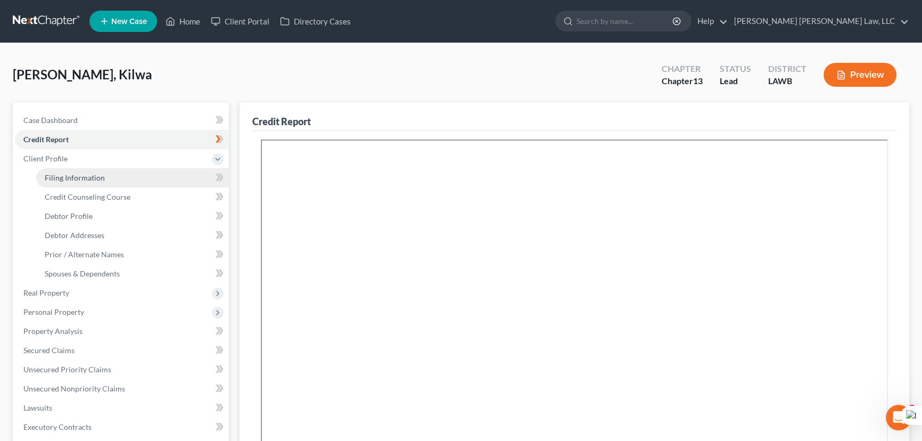
click at [124, 183] on link "Filing Information" at bounding box center [132, 177] width 193 height 19
select select "1"
select select "0"
select select "3"
select select "36"
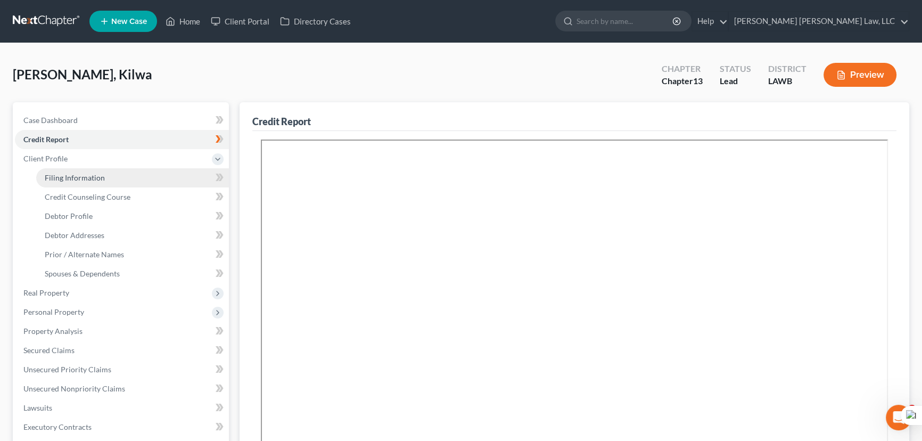
select select "0"
select select "19"
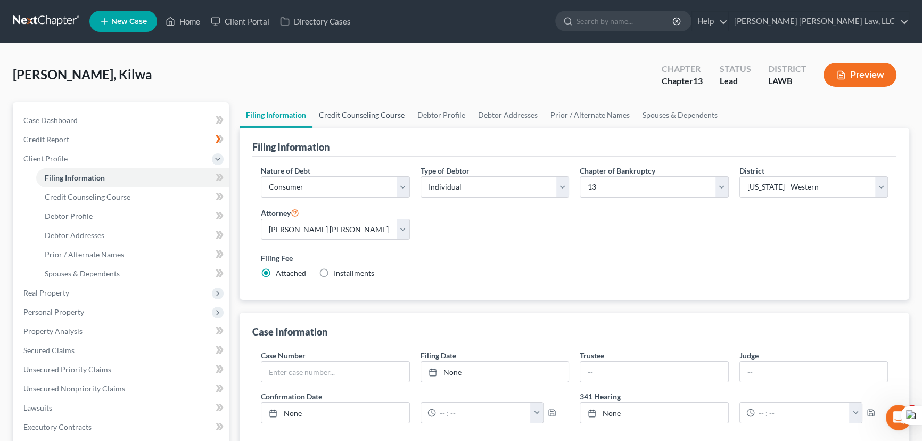
click at [356, 117] on link "Credit Counseling Course" at bounding box center [362, 115] width 98 height 26
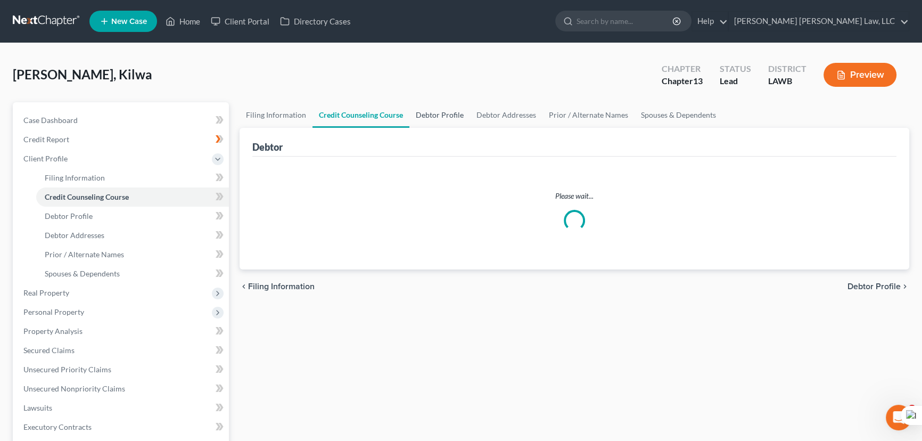
click at [431, 113] on link "Debtor Profile" at bounding box center [439, 115] width 61 height 26
select select "3"
select select "0"
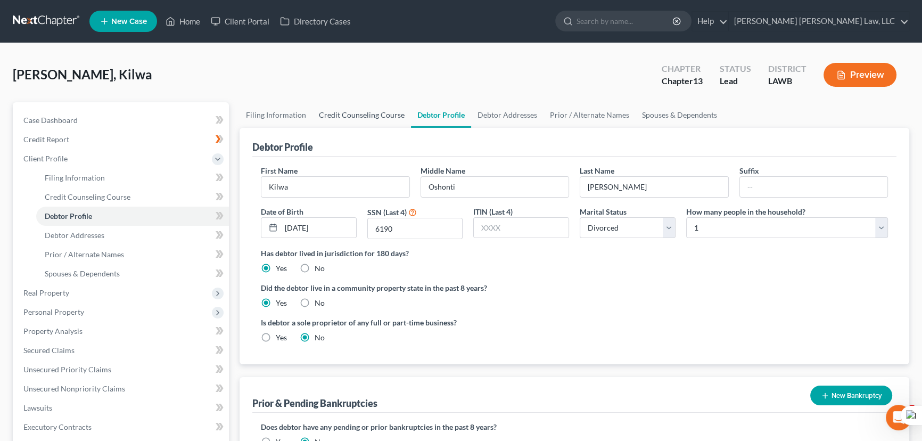
radio input "true"
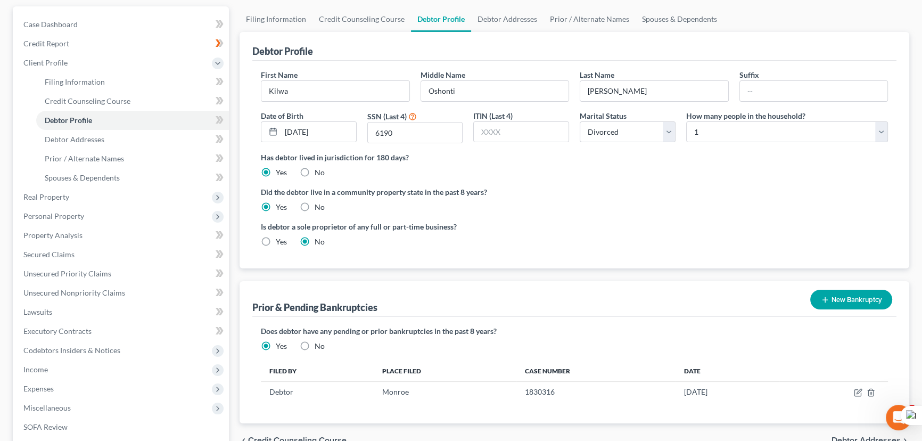
scroll to position [96, 0]
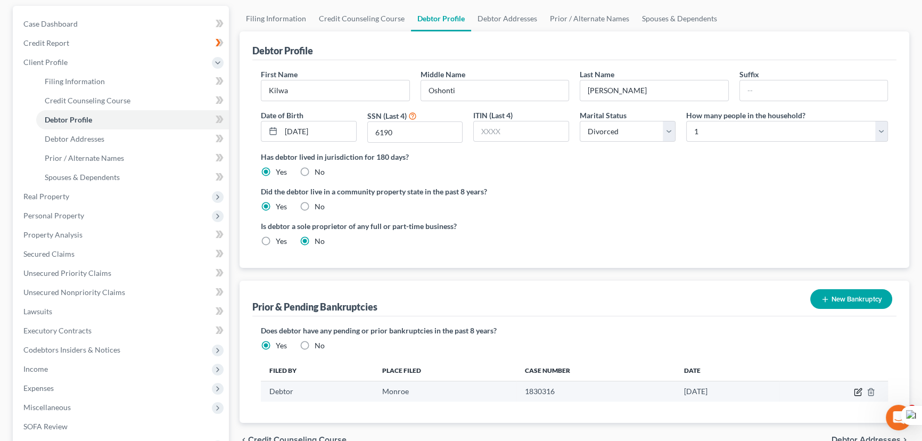
click at [856, 389] on icon "button" at bounding box center [858, 392] width 9 height 9
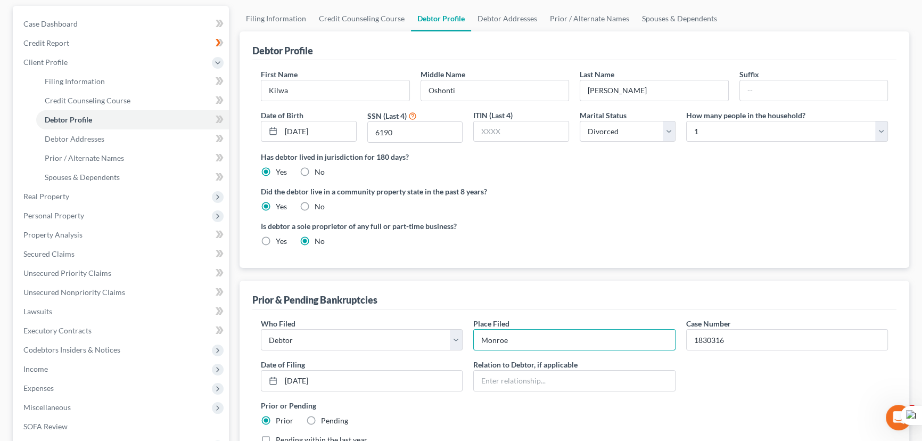
drag, startPoint x: 580, startPoint y: 338, endPoint x: 383, endPoint y: 316, distance: 198.1
click at [383, 318] on div "Who Filed * Debtor Other Place Filed * Monroe Case Number 1830316 Date of Filin…" at bounding box center [575, 386] width 638 height 136
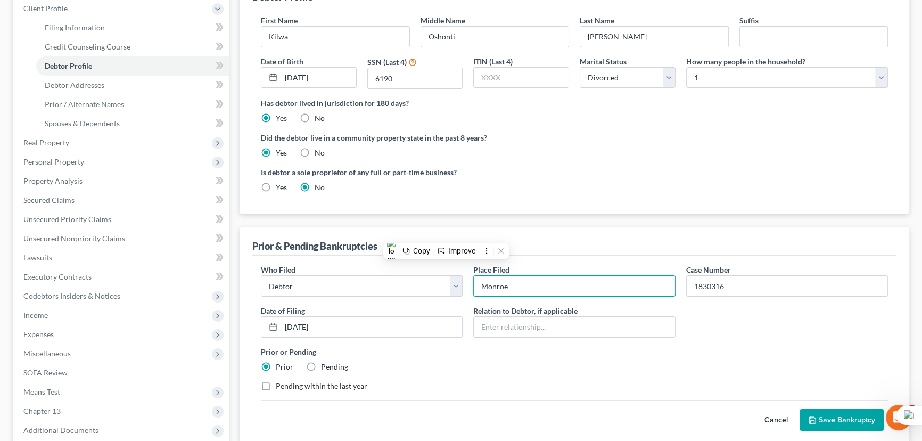
scroll to position [193, 0]
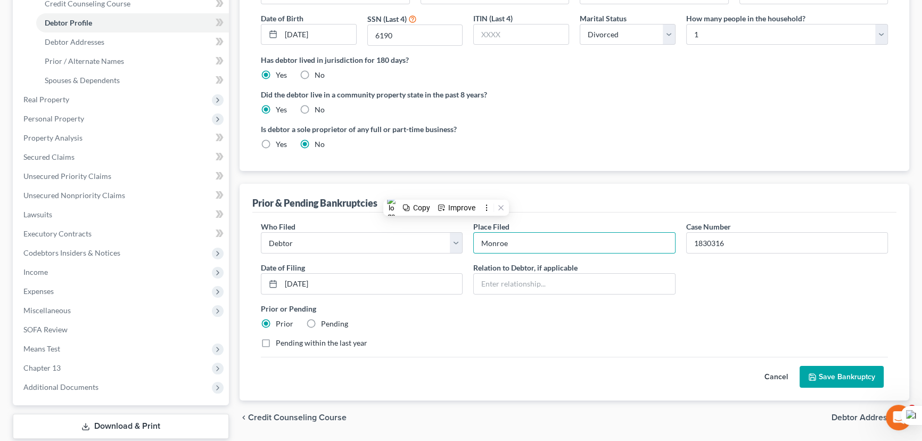
click at [819, 370] on button "Save Bankruptcy" at bounding box center [842, 377] width 84 height 22
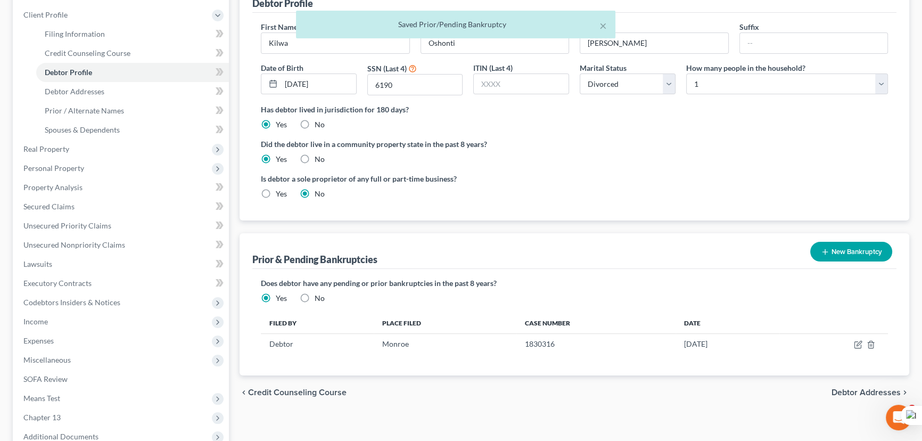
scroll to position [0, 0]
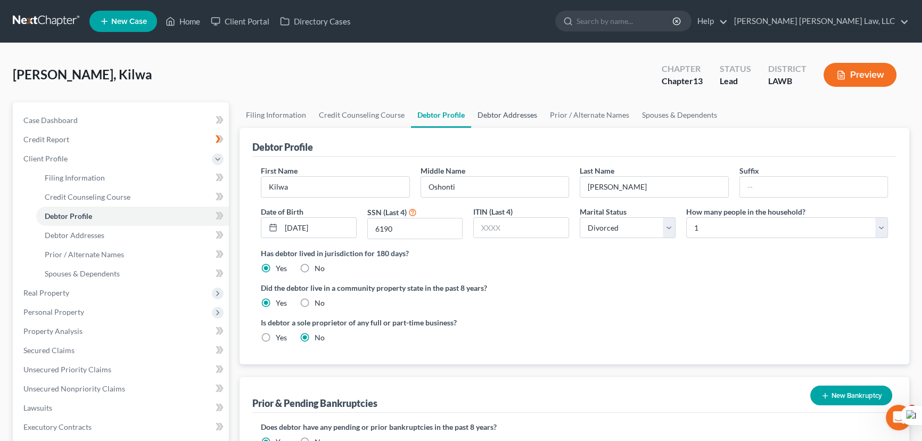
click at [483, 123] on link "Debtor Addresses" at bounding box center [507, 115] width 72 height 26
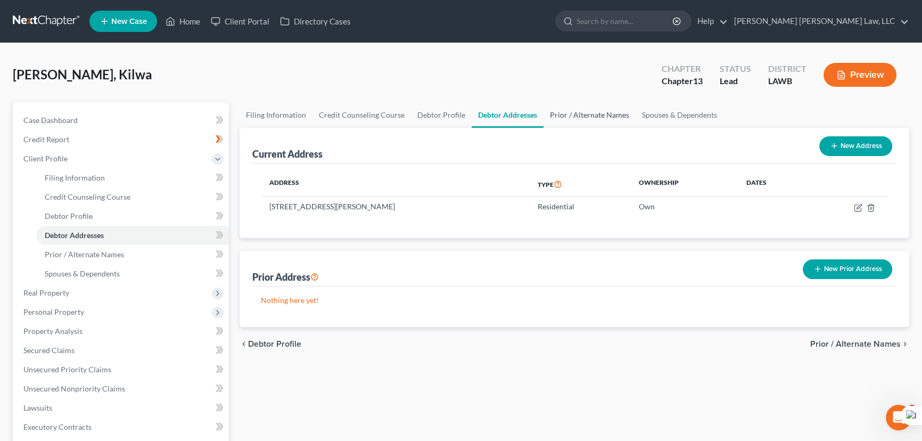
click at [596, 116] on link "Prior / Alternate Names" at bounding box center [590, 115] width 92 height 26
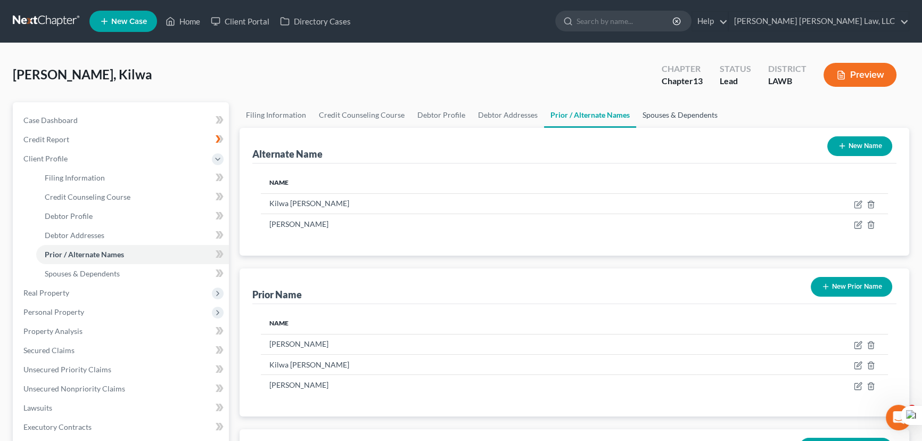
click at [695, 112] on link "Spouses & Dependents" at bounding box center [680, 115] width 88 height 26
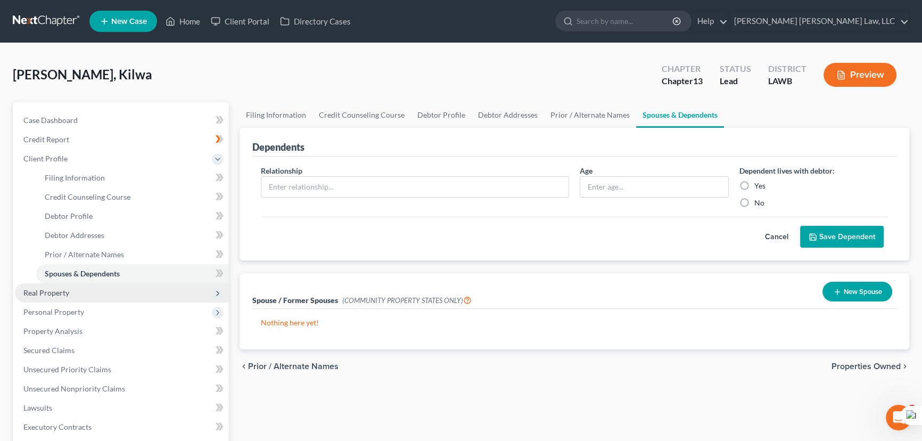
click at [138, 287] on span "Real Property" at bounding box center [122, 292] width 214 height 19
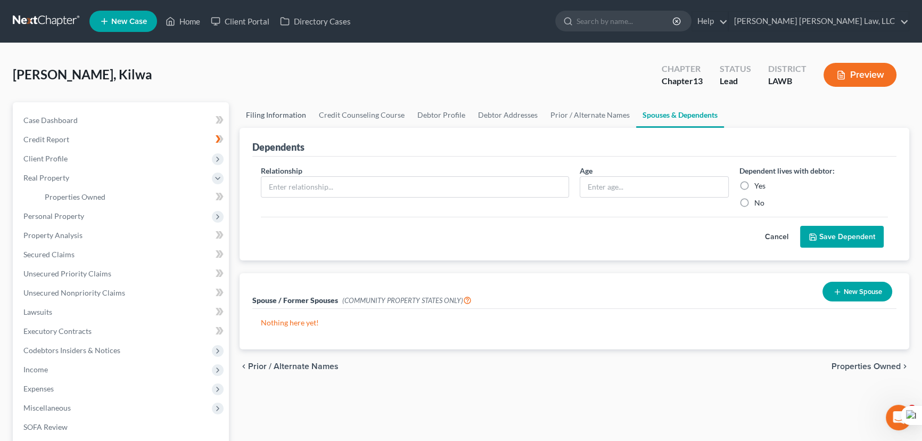
click at [281, 120] on link "Filing Information" at bounding box center [276, 115] width 73 height 26
select select "1"
select select "0"
select select "3"
select select "36"
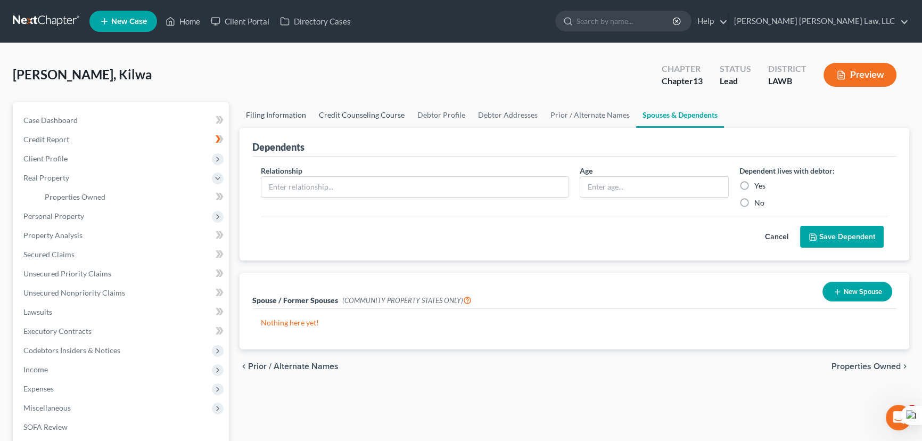
select select "0"
select select "19"
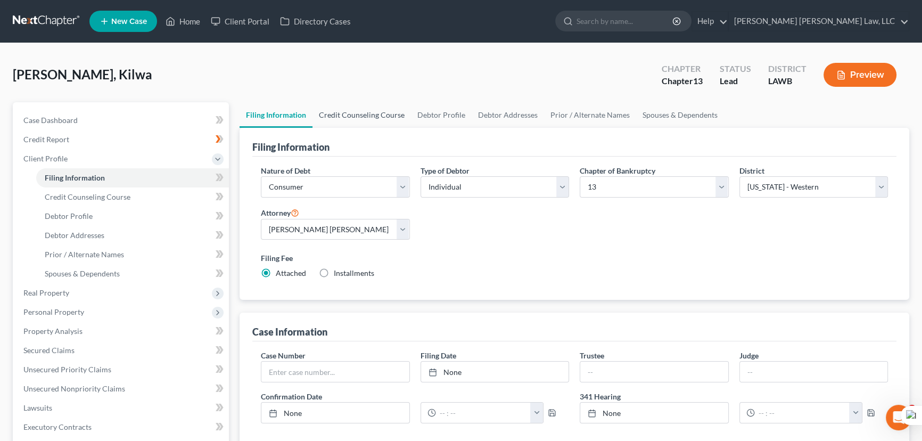
click at [360, 120] on link "Credit Counseling Course" at bounding box center [362, 115] width 98 height 26
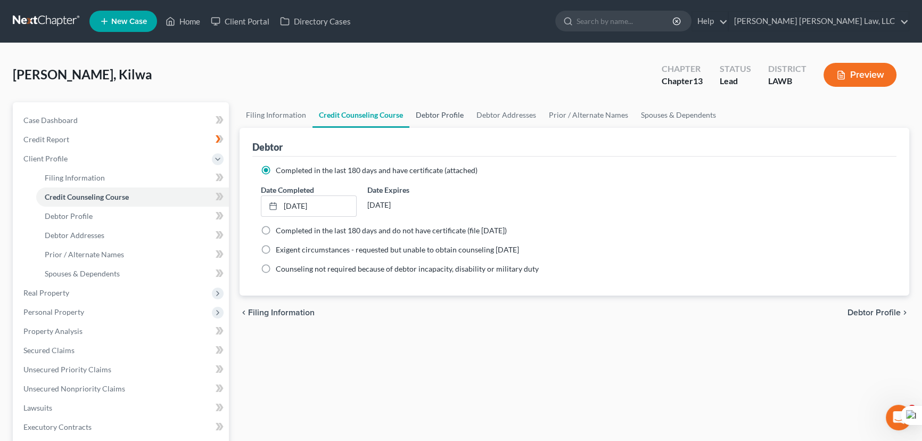
click at [447, 112] on link "Debtor Profile" at bounding box center [439, 115] width 61 height 26
select select "3"
select select "0"
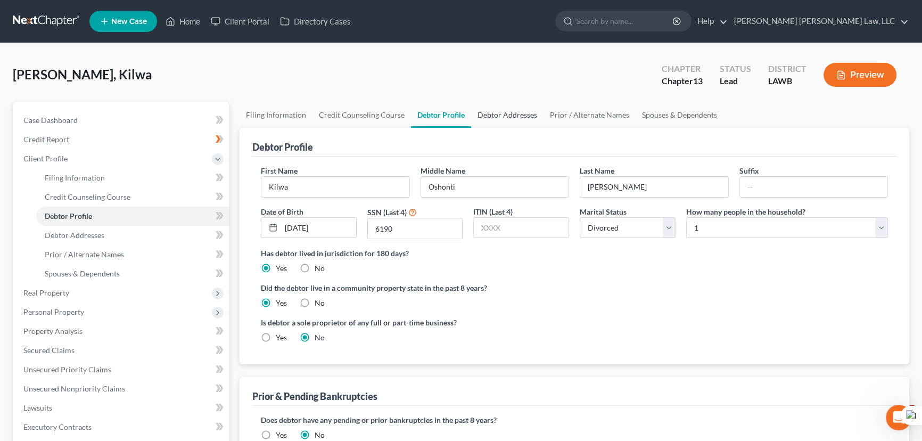
radio input "true"
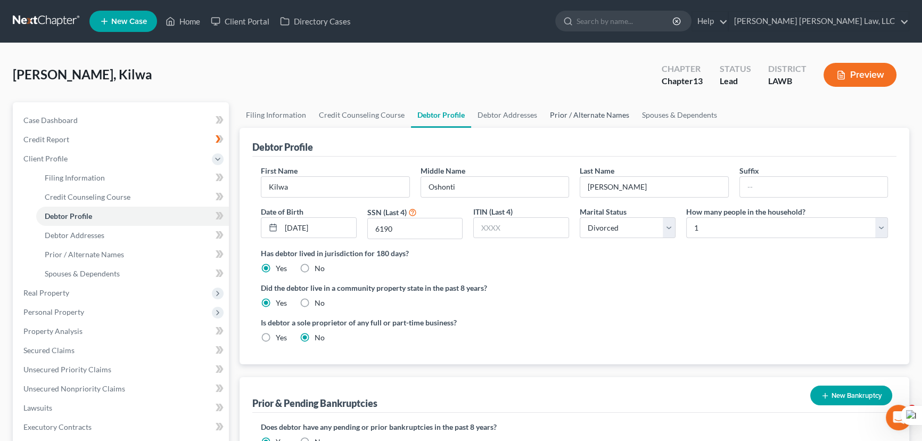
click at [544, 118] on link "Prior / Alternate Names" at bounding box center [590, 115] width 92 height 26
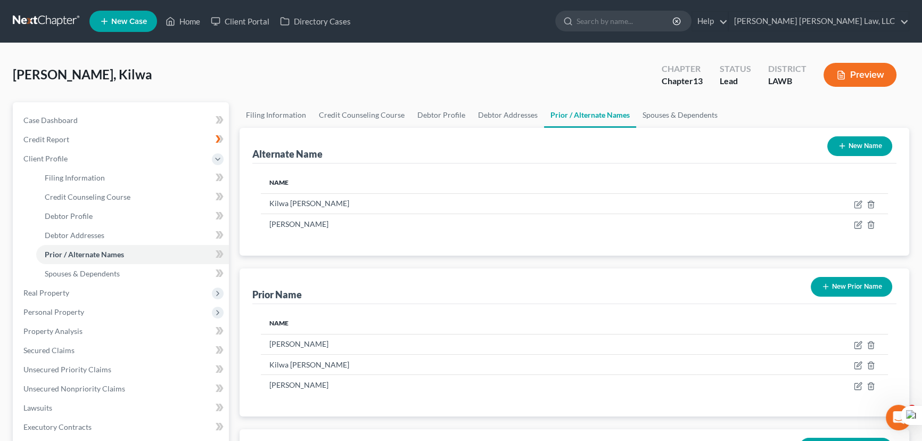
click at [596, 117] on link "Prior / Alternate Names" at bounding box center [590, 115] width 92 height 26
click at [678, 114] on link "Spouses & Dependents" at bounding box center [680, 115] width 88 height 26
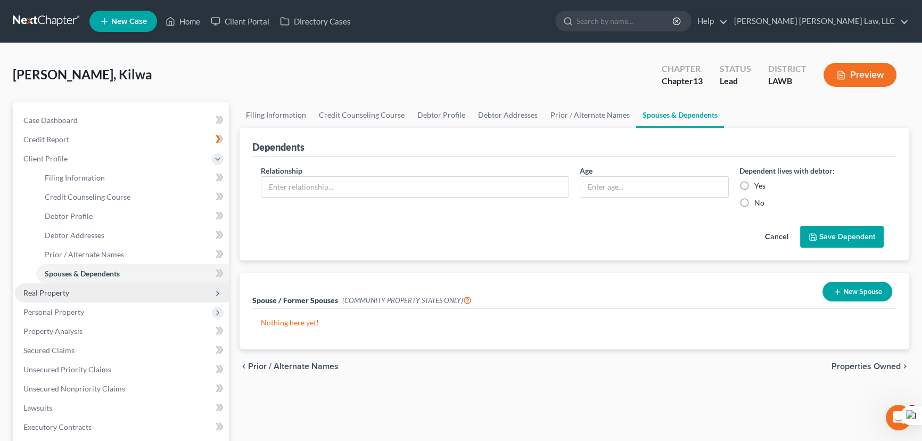
click at [53, 288] on span "Real Property" at bounding box center [46, 292] width 46 height 9
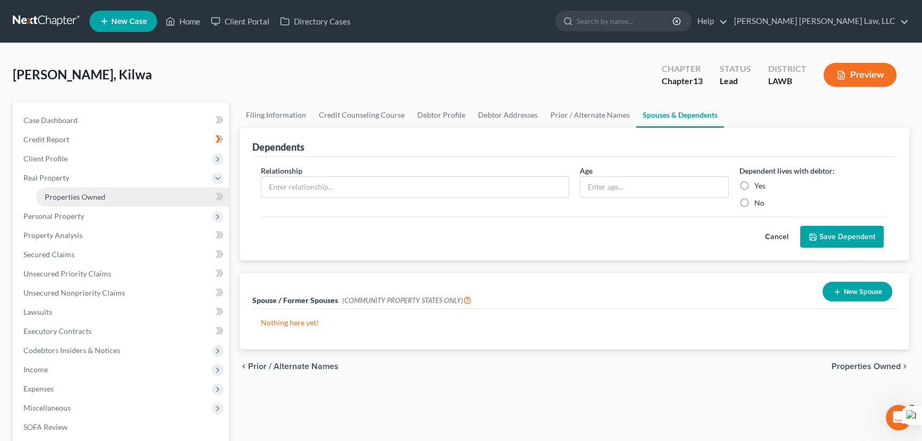
click at [94, 201] on link "Properties Owned" at bounding box center [132, 196] width 193 height 19
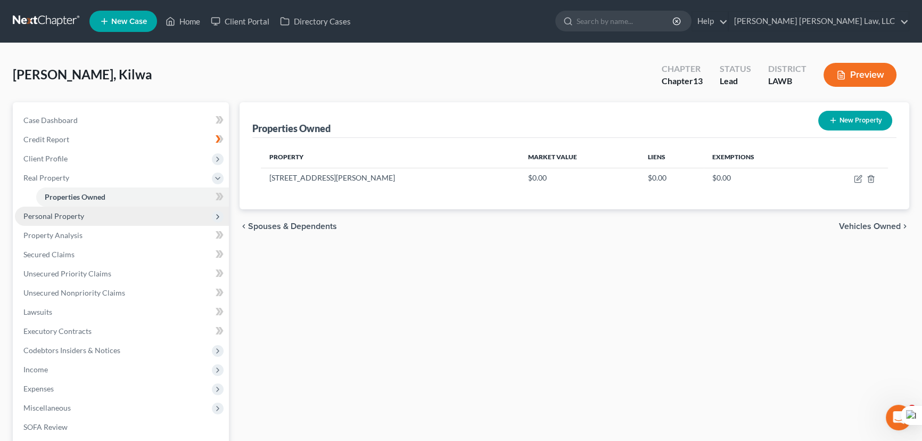
click at [79, 218] on span "Personal Property" at bounding box center [53, 215] width 61 height 9
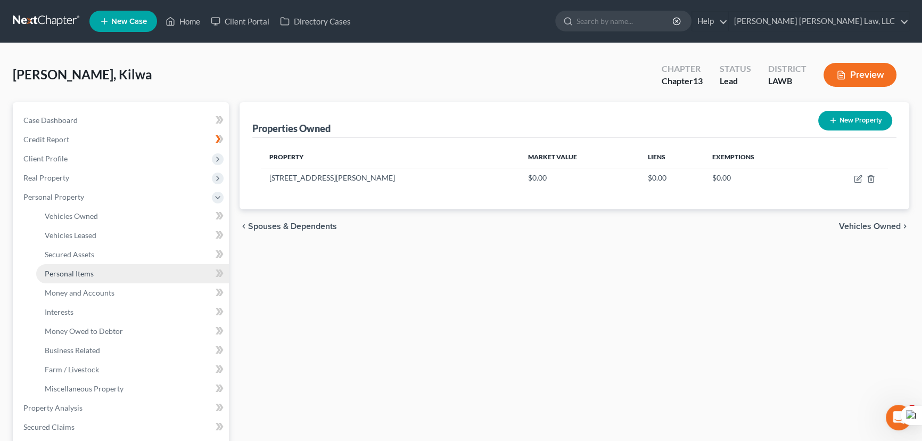
click at [107, 267] on link "Personal Items" at bounding box center [132, 273] width 193 height 19
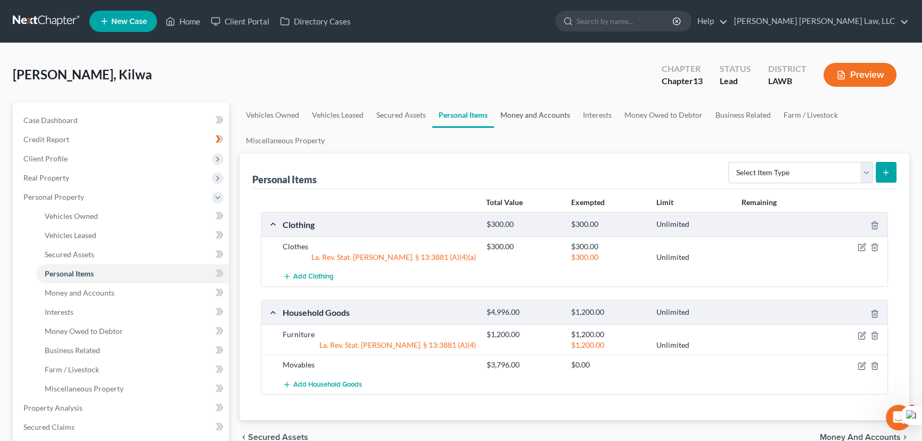
click at [543, 115] on link "Money and Accounts" at bounding box center [535, 115] width 83 height 26
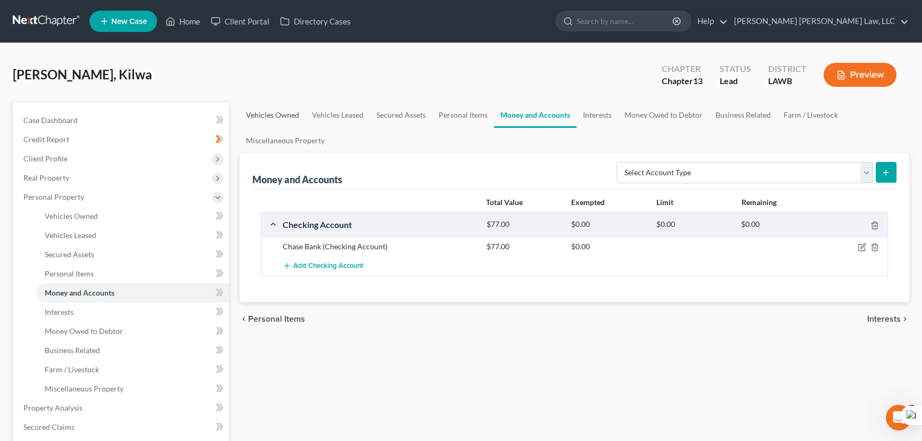
click at [287, 117] on link "Vehicles Owned" at bounding box center [273, 115] width 66 height 26
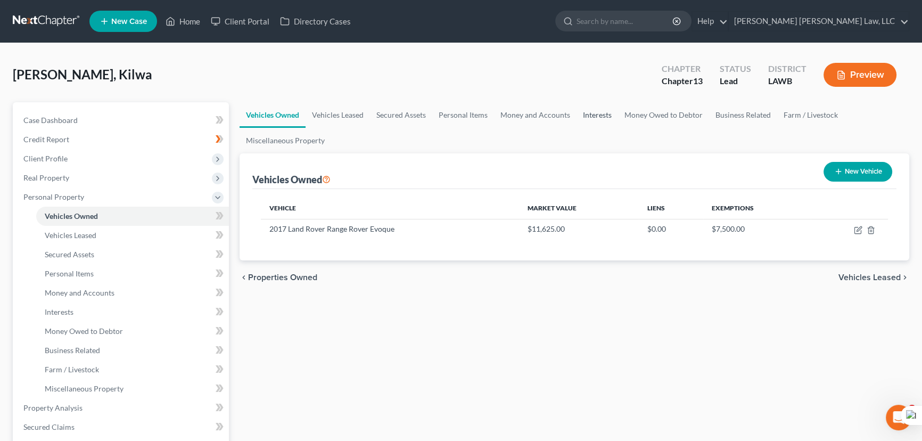
click at [577, 112] on link "Interests" at bounding box center [598, 115] width 42 height 26
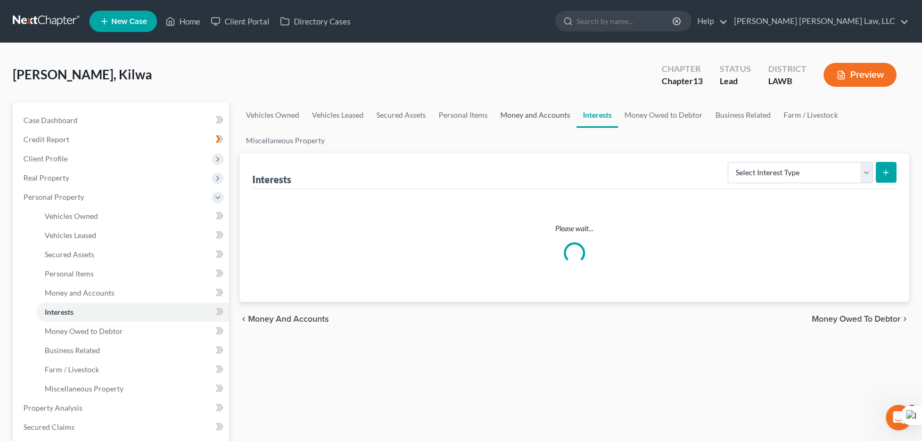
click at [537, 115] on link "Money and Accounts" at bounding box center [535, 115] width 83 height 26
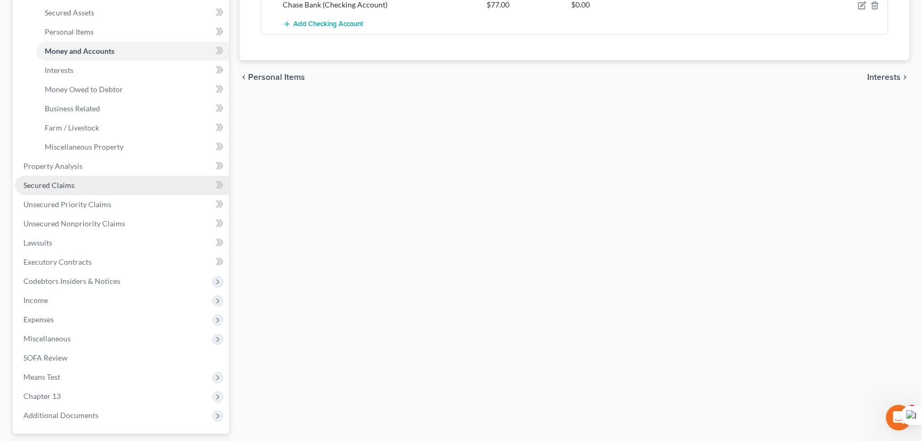
click at [121, 179] on link "Secured Claims" at bounding box center [122, 185] width 214 height 19
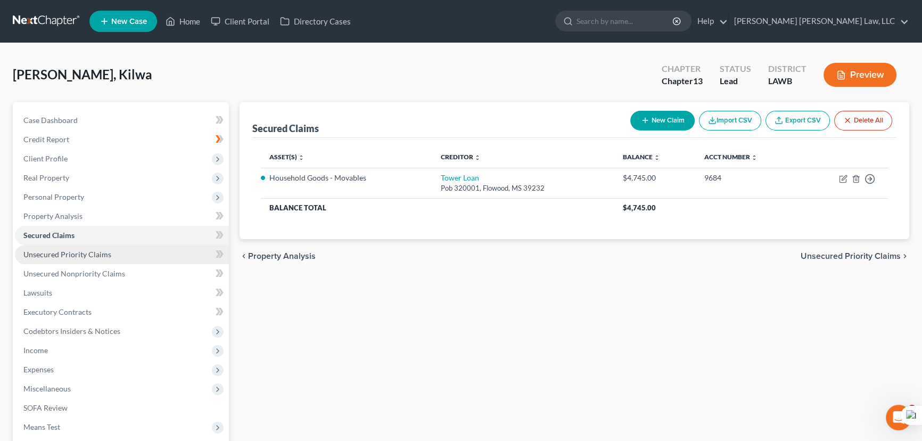
click at [130, 253] on link "Unsecured Priority Claims" at bounding box center [122, 254] width 214 height 19
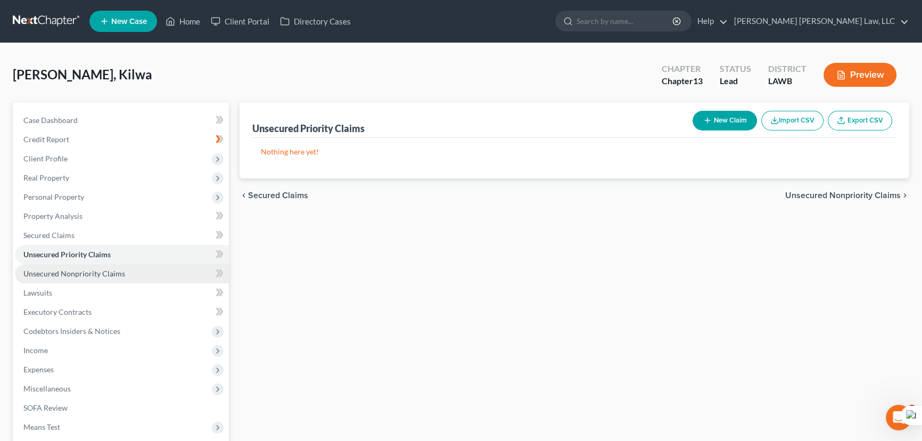
click at [138, 268] on link "Unsecured Nonpriority Claims" at bounding box center [122, 273] width 214 height 19
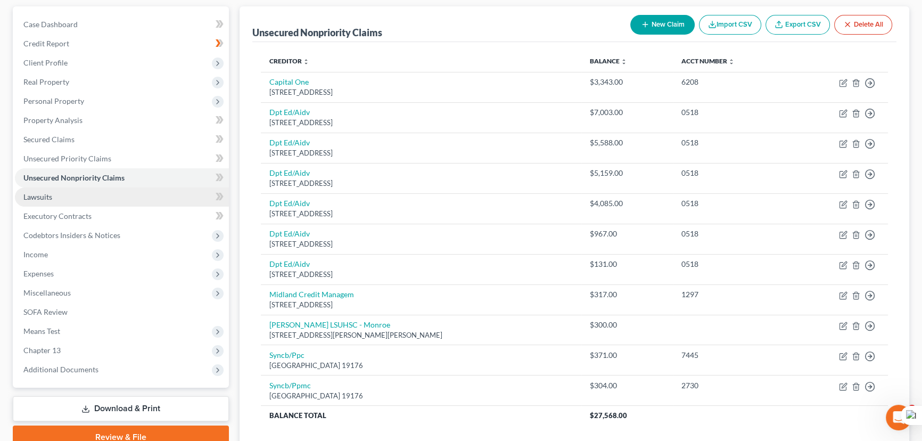
scroll to position [77, 0]
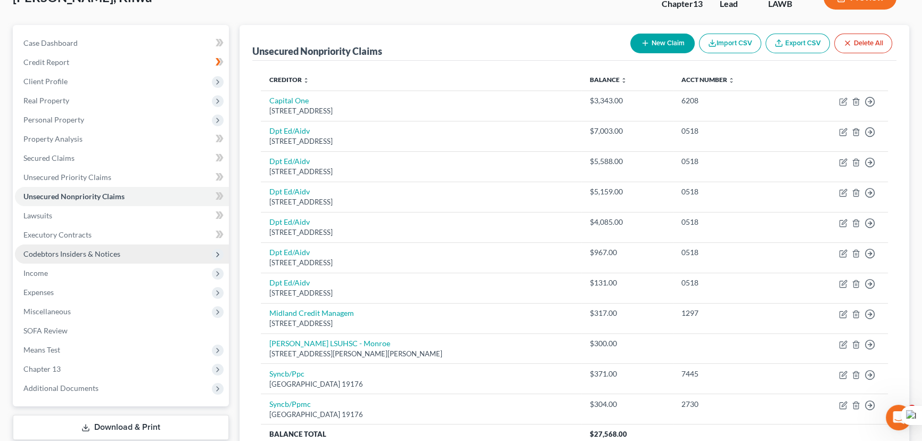
click at [115, 250] on span "Codebtors Insiders & Notices" at bounding box center [71, 253] width 97 height 9
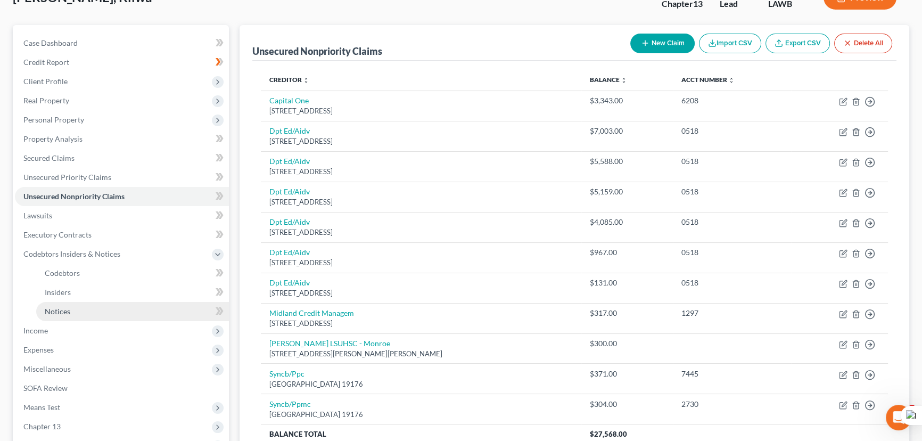
click at [115, 314] on link "Notices" at bounding box center [132, 311] width 193 height 19
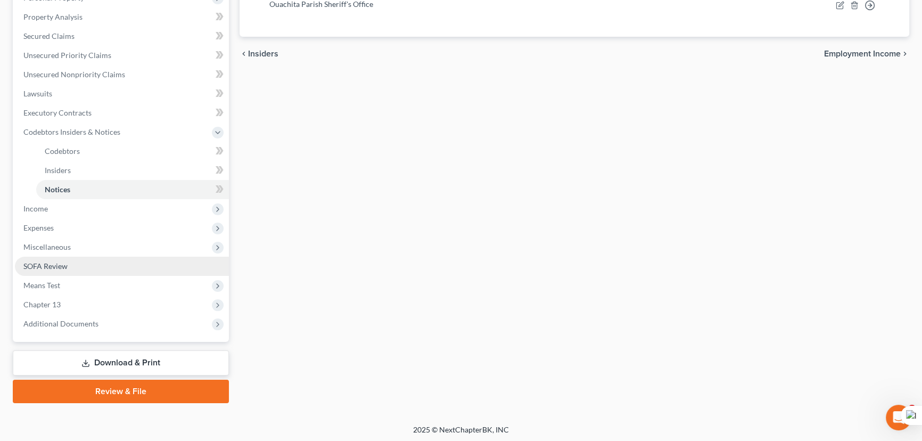
scroll to position [200, 0]
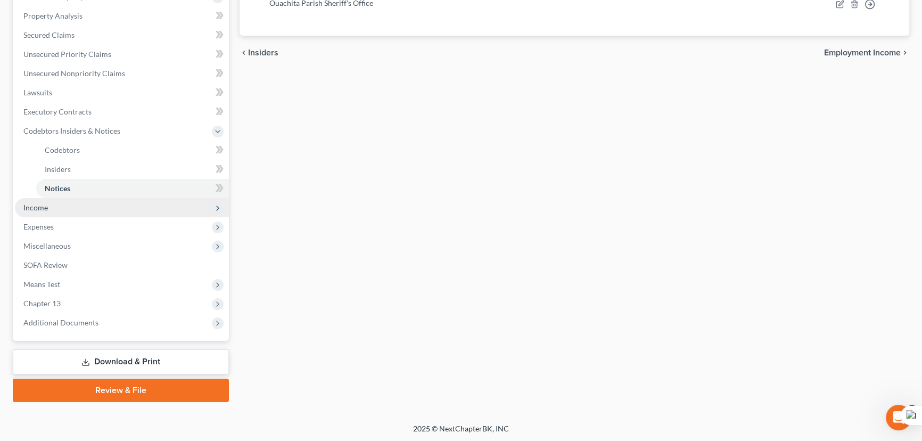
click at [101, 210] on span "Income" at bounding box center [122, 207] width 214 height 19
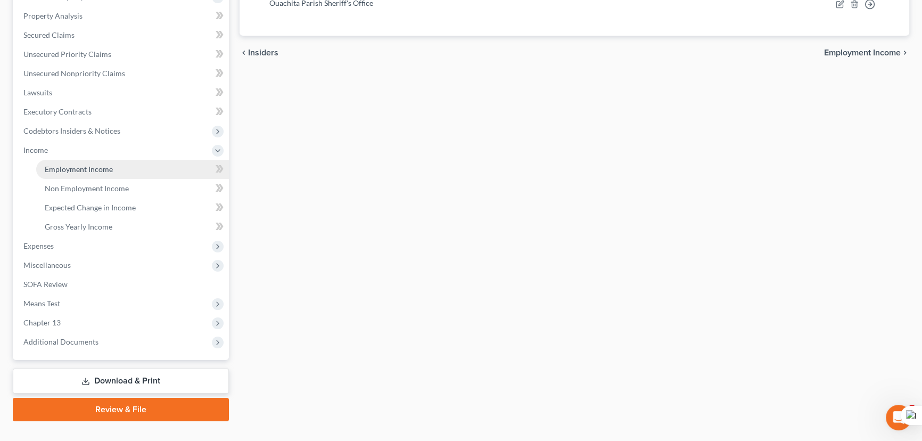
click at [108, 171] on span "Employment Income" at bounding box center [79, 169] width 68 height 9
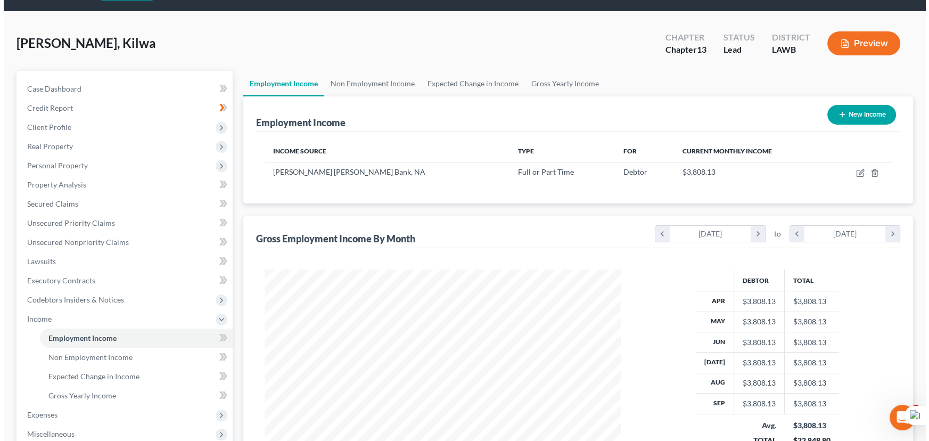
scroll to position [48, 0]
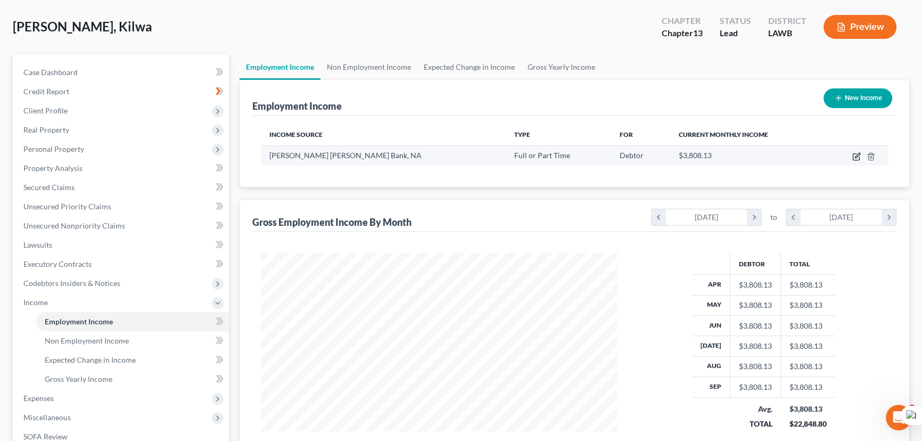
click at [855, 154] on icon "button" at bounding box center [856, 156] width 9 height 9
select select "0"
select select "36"
select select "2"
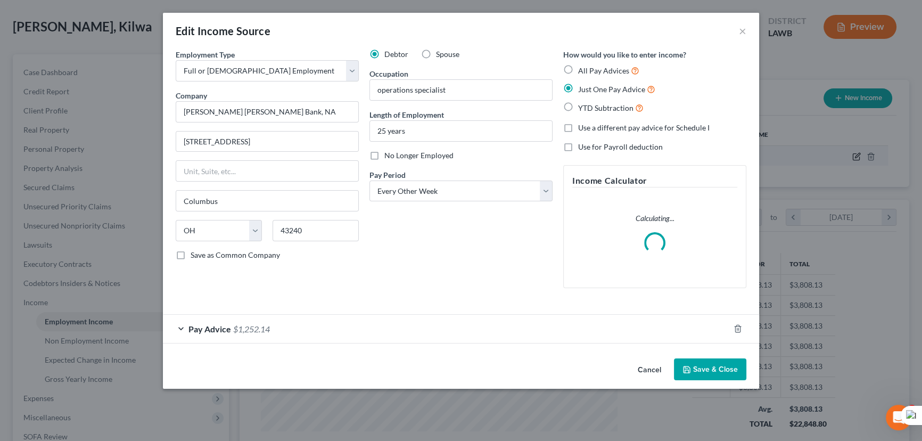
scroll to position [191, 381]
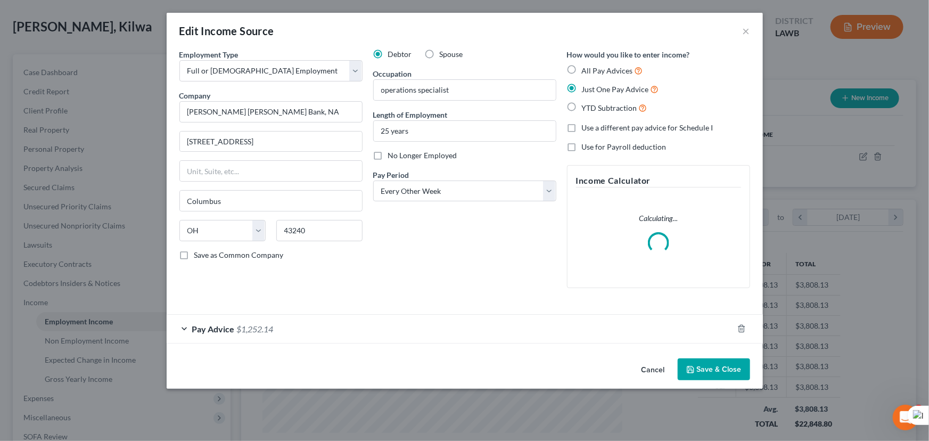
click at [717, 364] on button "Save & Close" at bounding box center [714, 369] width 72 height 22
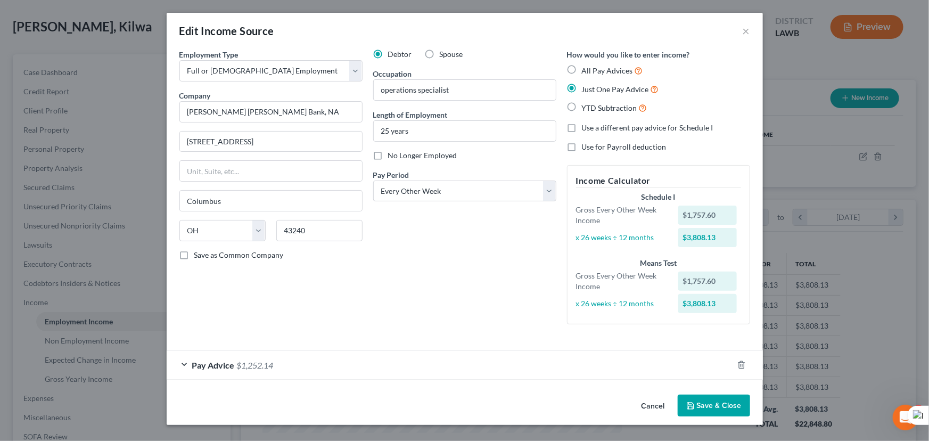
click at [716, 405] on button "Save & Close" at bounding box center [714, 406] width 72 height 22
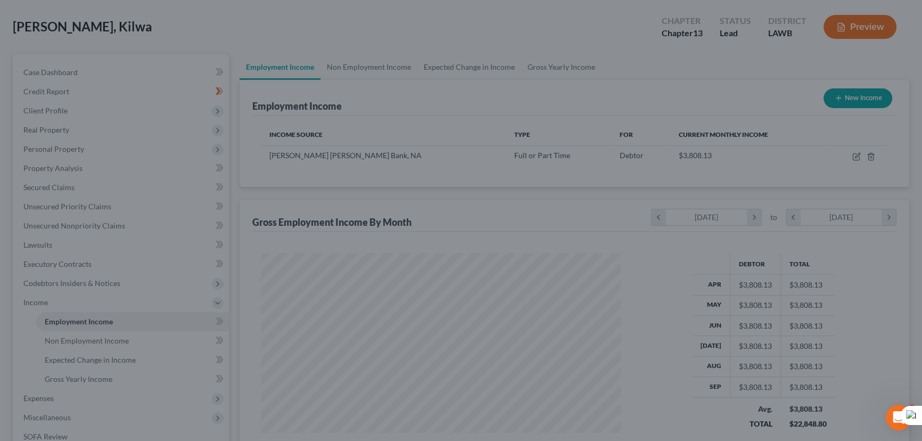
scroll to position [532215, 532028]
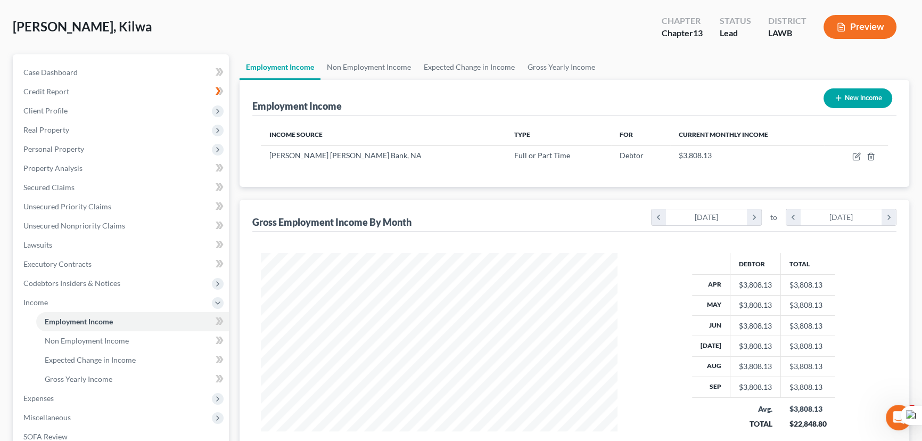
click at [377, 51] on div "[PERSON_NAME], Kilwa Upgraded Chapter Chapter 13 Status Lead District LAWB Prev…" at bounding box center [461, 31] width 897 height 46
click at [376, 65] on link "Non Employment Income" at bounding box center [369, 67] width 97 height 26
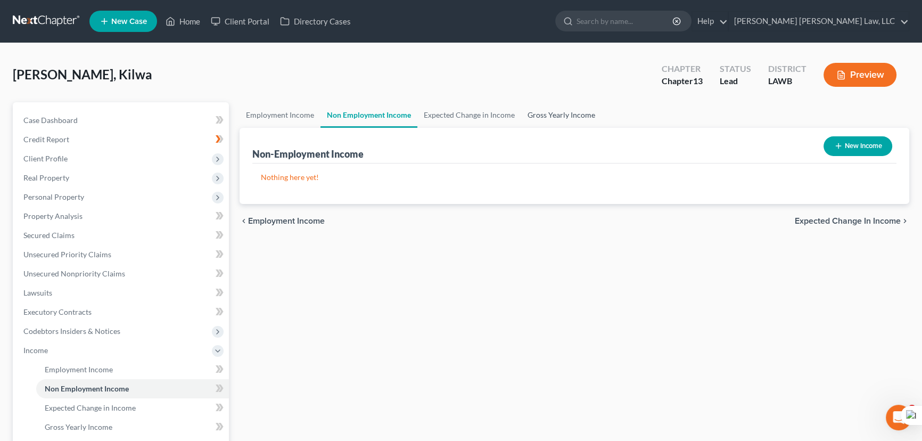
click at [551, 110] on link "Gross Yearly Income" at bounding box center [561, 115] width 80 height 26
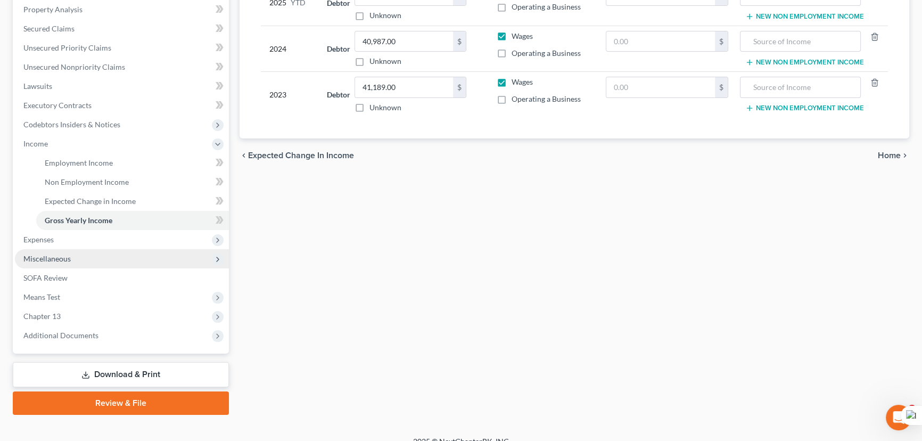
scroll to position [219, 0]
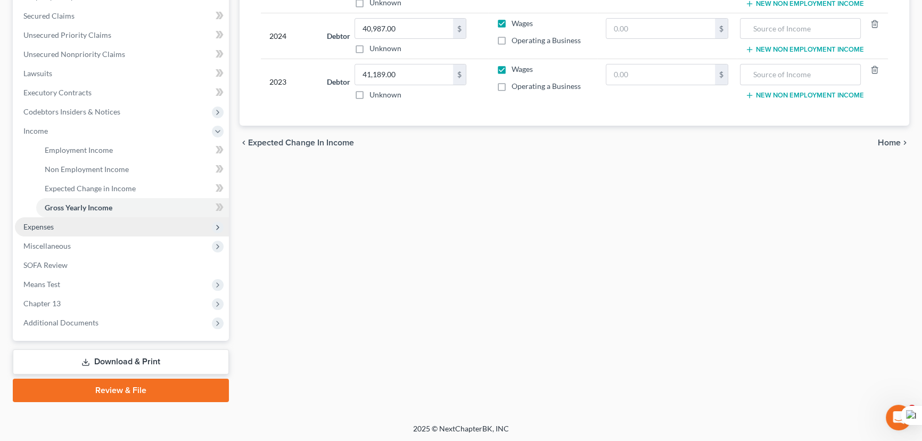
click at [74, 228] on span "Expenses" at bounding box center [122, 226] width 214 height 19
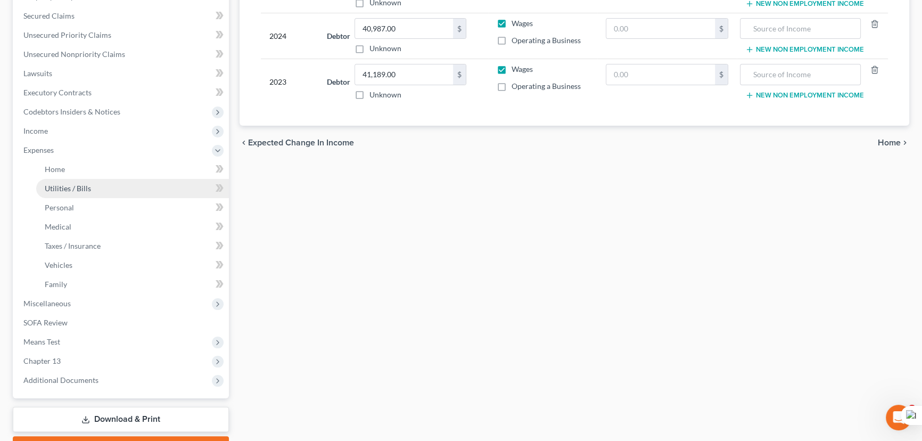
click at [80, 179] on link "Utilities / Bills" at bounding box center [132, 188] width 193 height 19
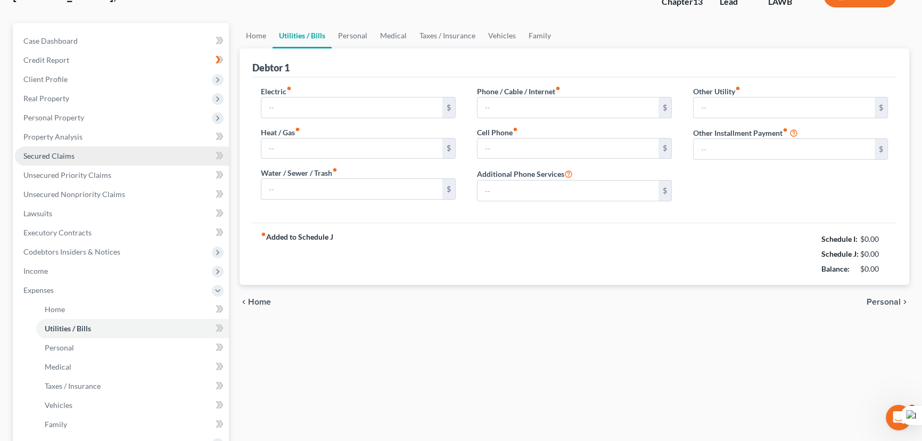
type input "130.00"
type input "0.00"
type input "60.00"
type input "100.00"
type input "300.00"
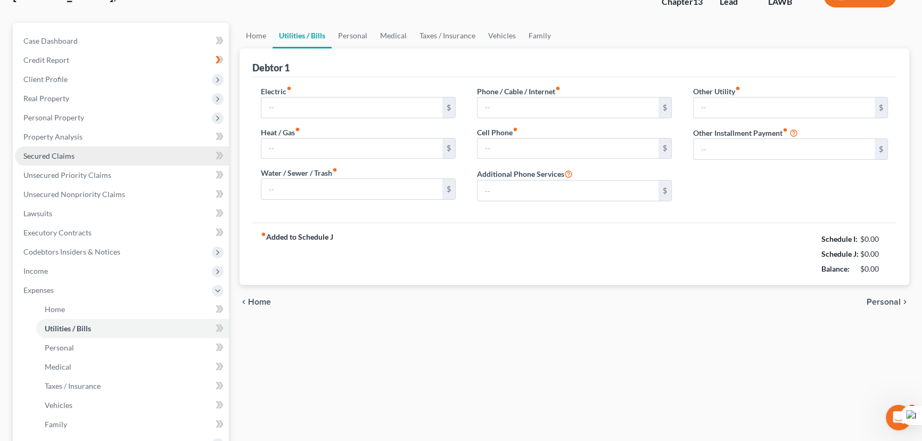
type input "0.00"
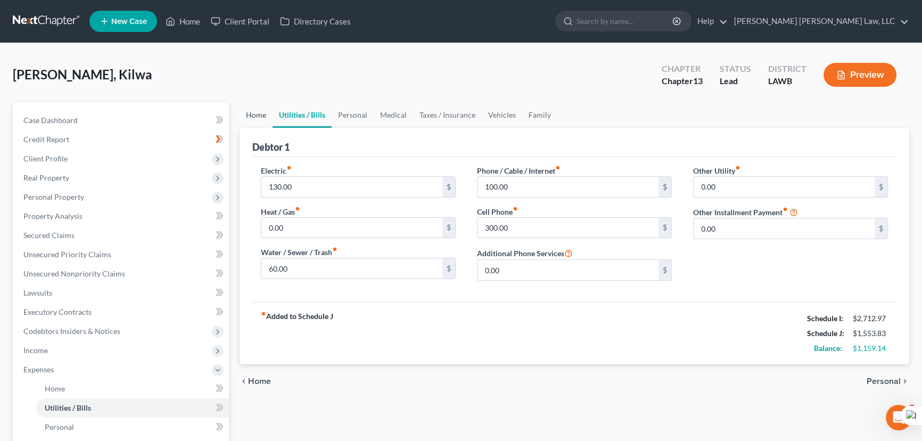
click at [246, 109] on link "Home" at bounding box center [256, 115] width 33 height 26
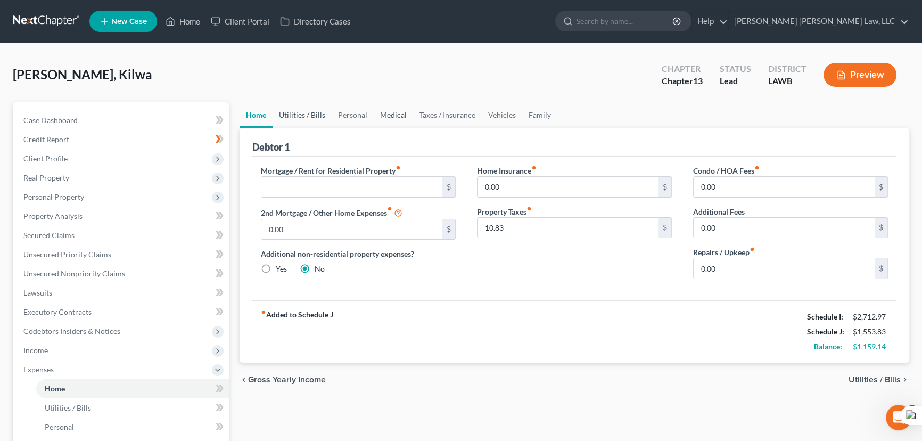
click at [305, 116] on link "Utilities / Bills" at bounding box center [302, 115] width 59 height 26
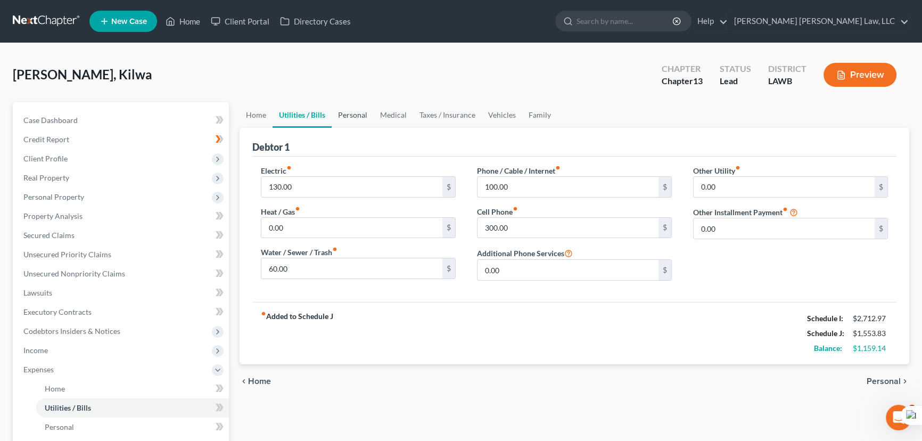
click at [364, 116] on link "Personal" at bounding box center [353, 115] width 42 height 26
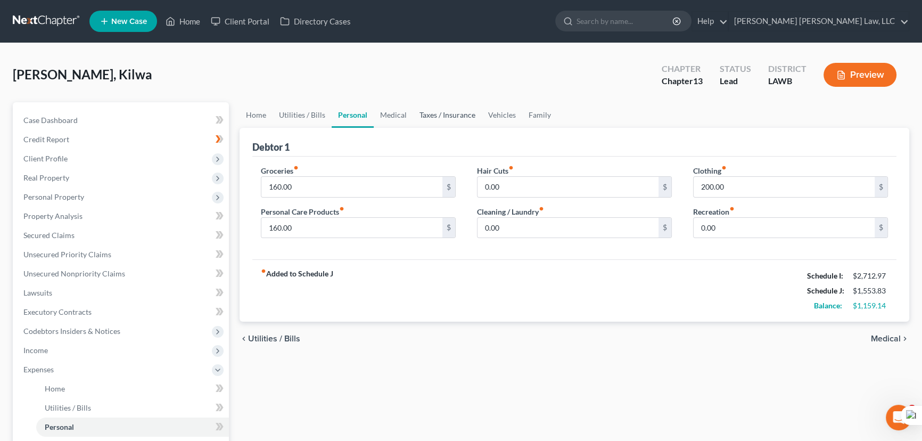
click at [413, 118] on link "Taxes / Insurance" at bounding box center [447, 115] width 69 height 26
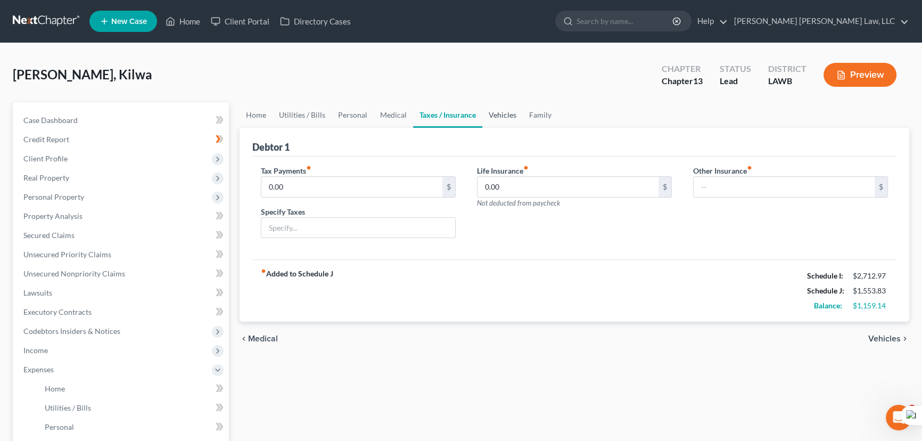
drag, startPoint x: 466, startPoint y: 118, endPoint x: 495, endPoint y: 117, distance: 28.8
click at [466, 117] on link "Taxes / Insurance" at bounding box center [447, 115] width 69 height 26
drag, startPoint x: 532, startPoint y: 117, endPoint x: 523, endPoint y: 118, distance: 8.6
click at [532, 117] on link "Family" at bounding box center [540, 115] width 35 height 26
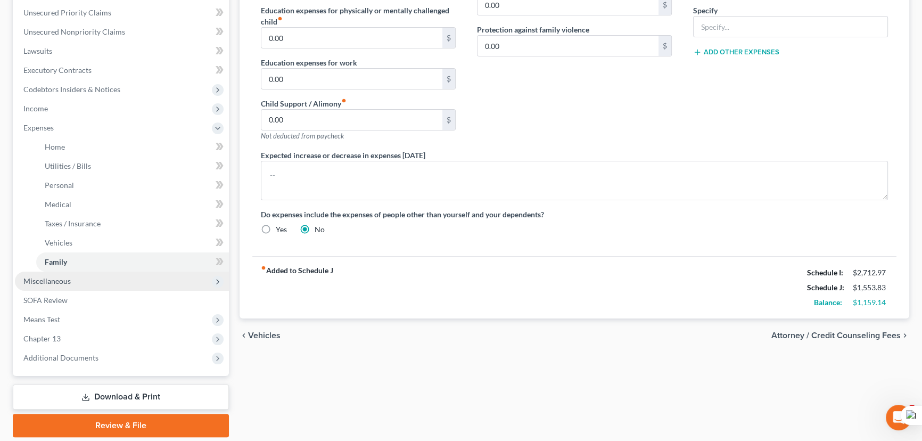
click at [89, 275] on span "Miscellaneous" at bounding box center [122, 281] width 214 height 19
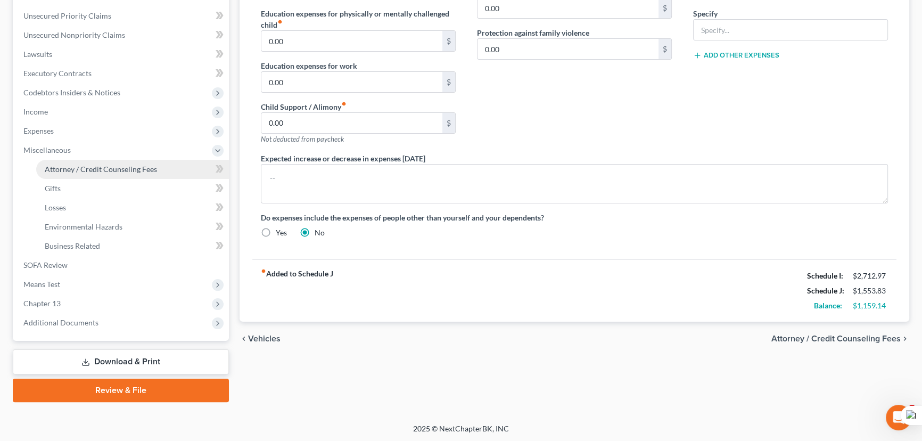
click at [97, 165] on span "Attorney / Credit Counseling Fees" at bounding box center [101, 169] width 112 height 9
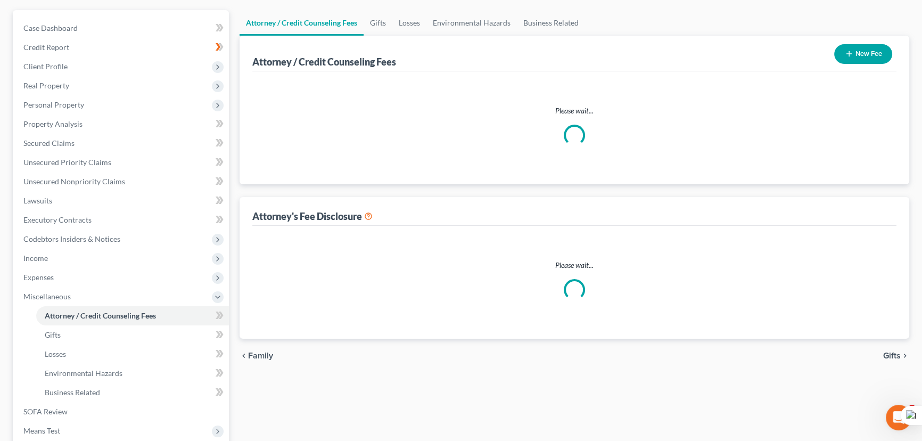
scroll to position [5, 0]
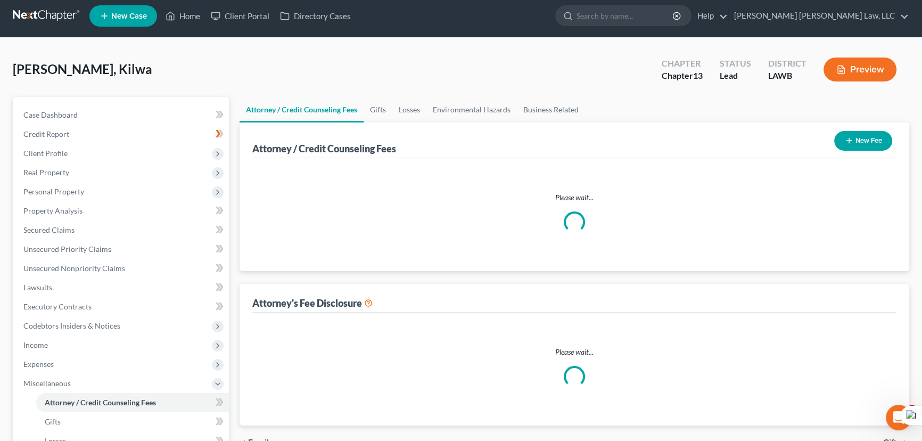
select select "1"
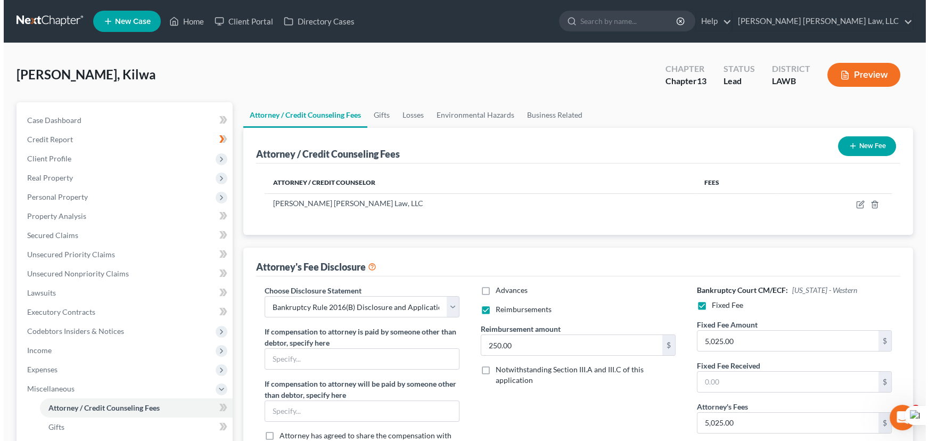
scroll to position [96, 0]
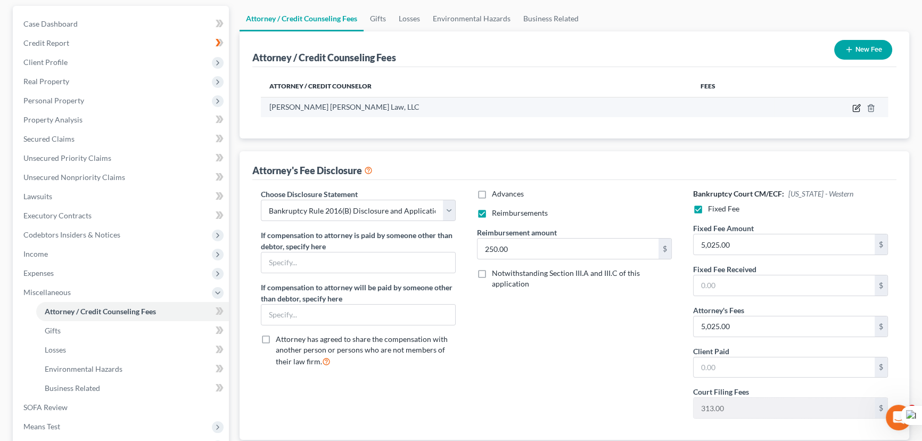
click at [860, 104] on icon "button" at bounding box center [857, 106] width 5 height 5
select select "19"
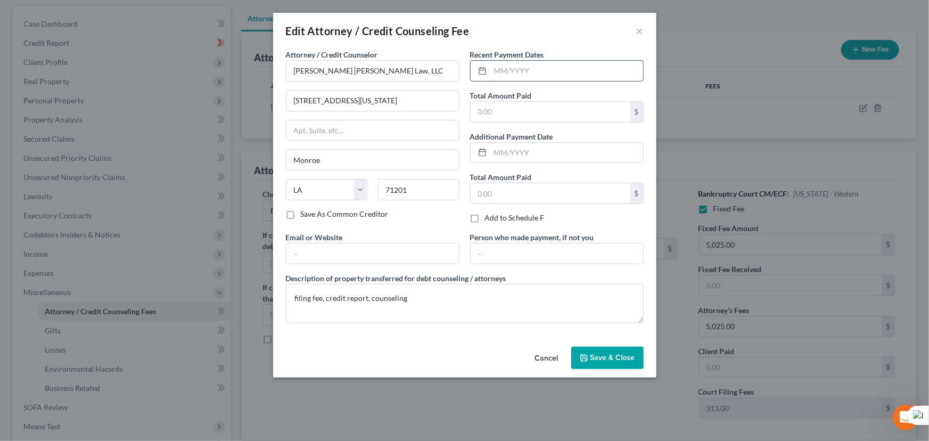
click at [551, 72] on input "text" at bounding box center [566, 71] width 153 height 20
drag, startPoint x: 589, startPoint y: 354, endPoint x: 198, endPoint y: 301, distance: 394.9
click at [588, 354] on icon "button" at bounding box center [584, 358] width 9 height 9
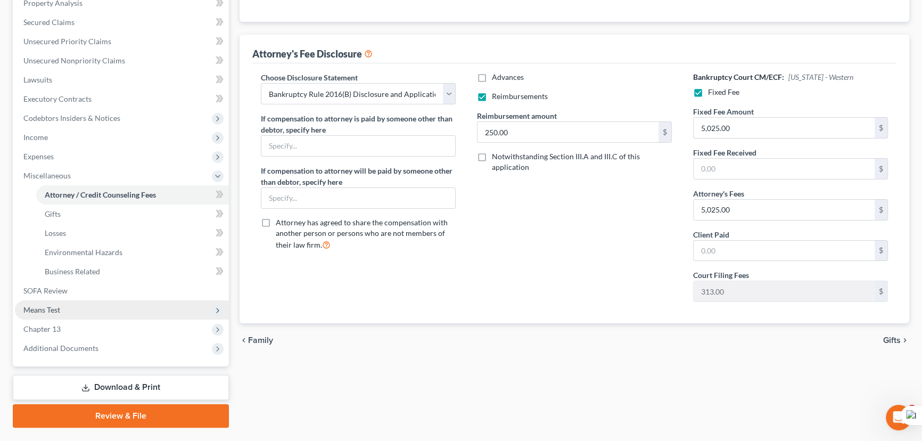
scroll to position [239, 0]
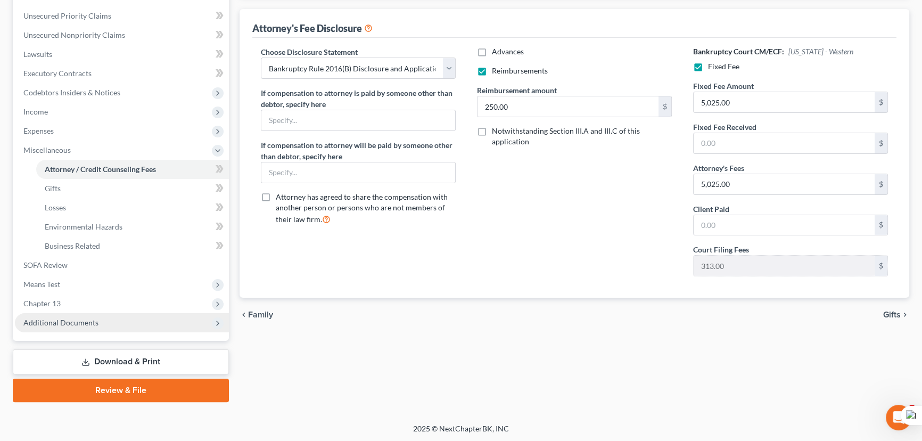
click at [119, 319] on span "Additional Documents" at bounding box center [122, 322] width 214 height 19
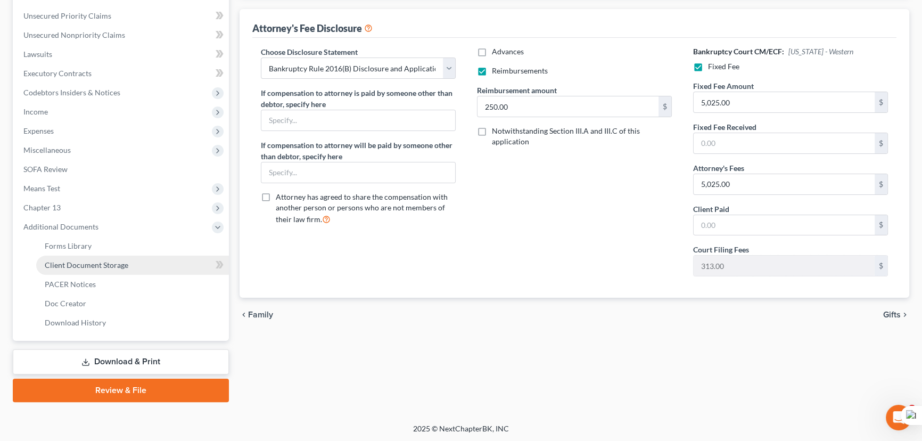
click at [113, 265] on span "Client Document Storage" at bounding box center [87, 264] width 84 height 9
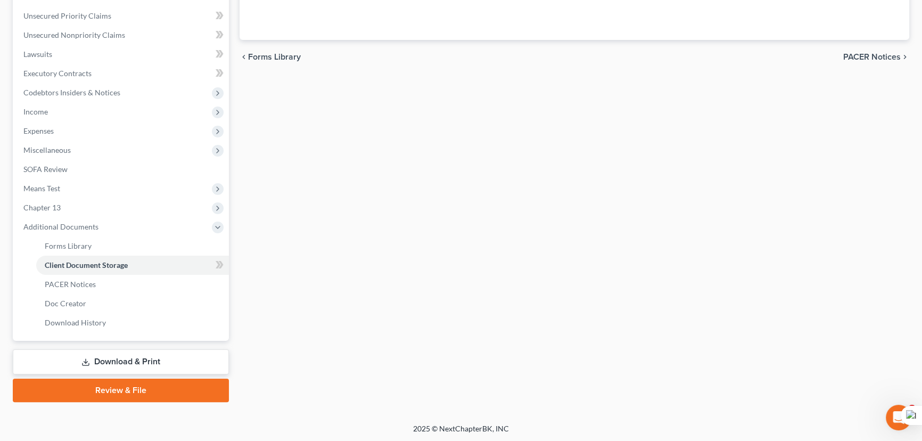
scroll to position [92, 0]
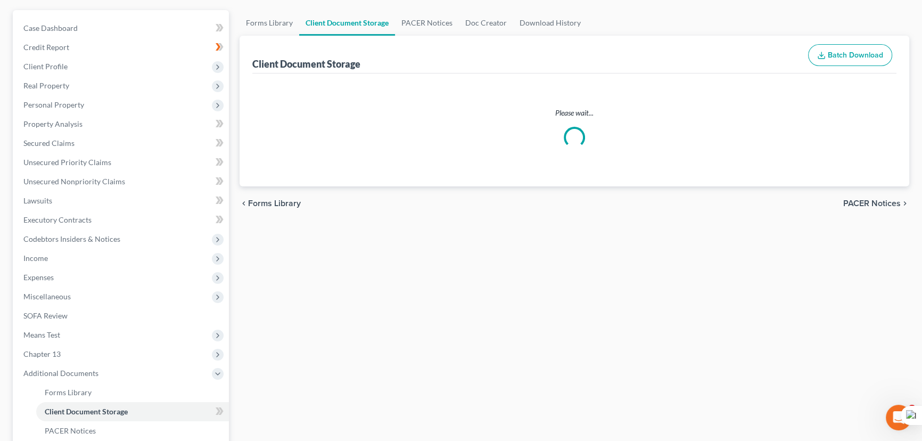
select select "9"
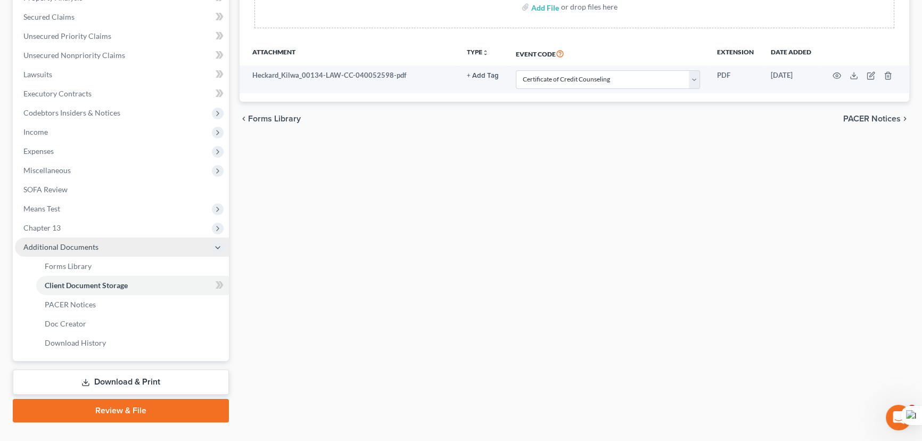
scroll to position [45, 0]
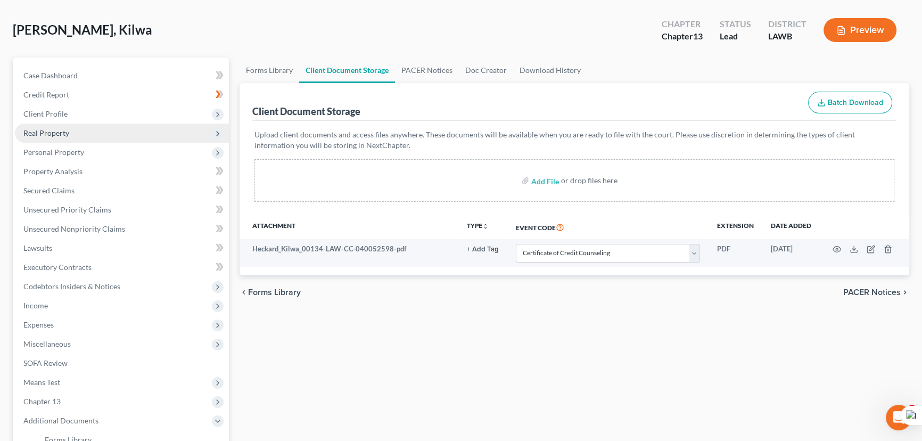
click at [99, 117] on span "Client Profile" at bounding box center [122, 113] width 214 height 19
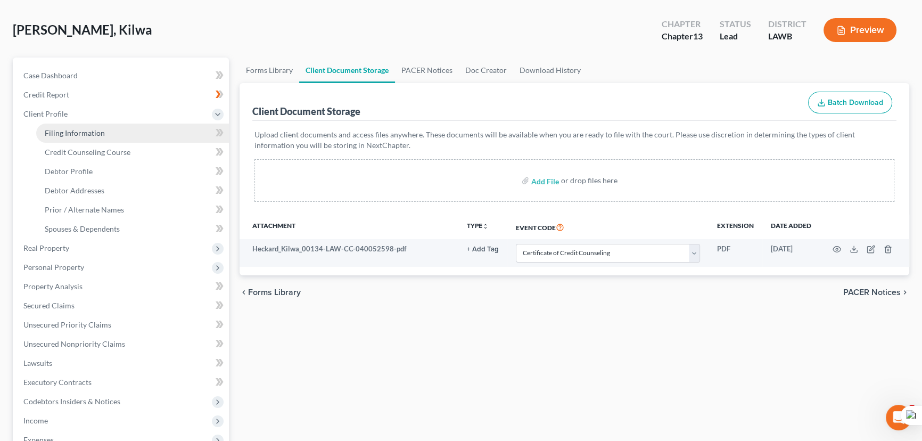
click at [106, 138] on link "Filing Information" at bounding box center [132, 133] width 193 height 19
select select "1"
select select "0"
select select "3"
select select "36"
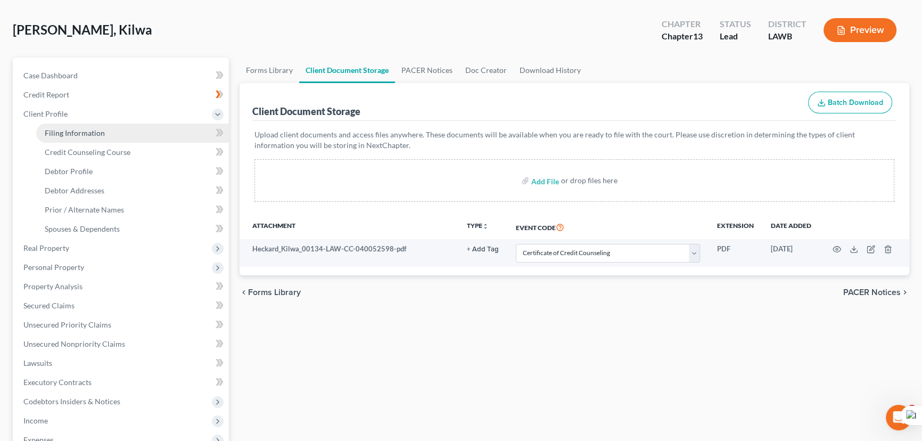
select select "0"
select select "19"
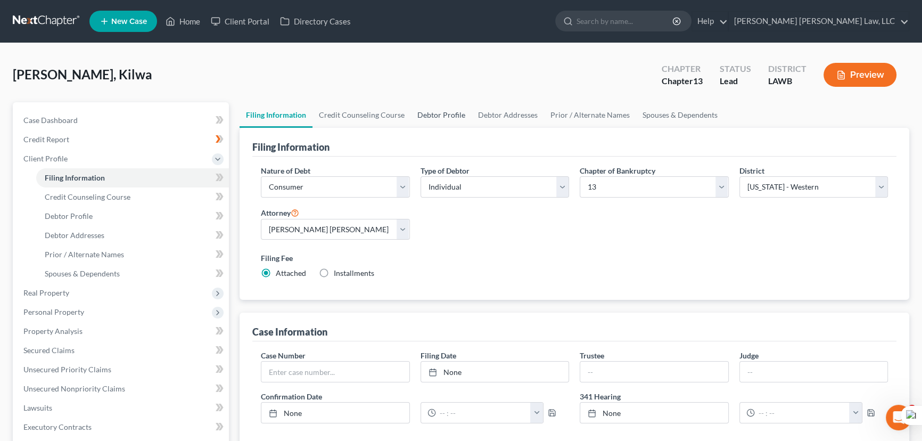
click at [426, 115] on link "Debtor Profile" at bounding box center [441, 115] width 61 height 26
select select "3"
select select "0"
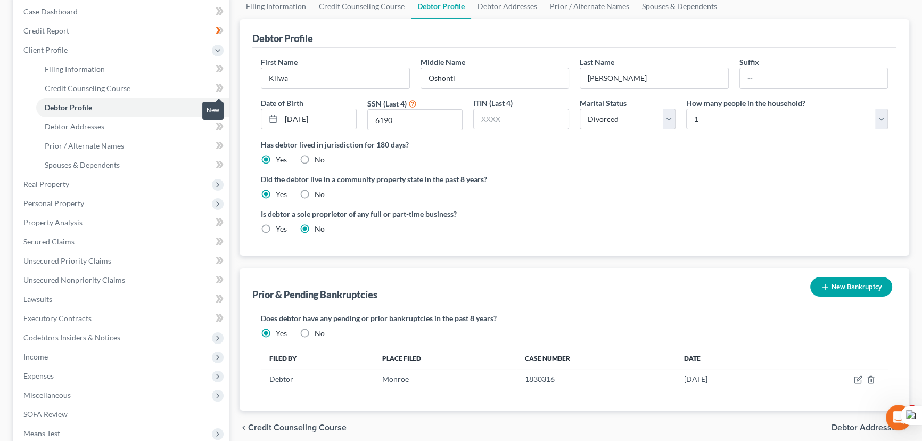
scroll to position [48, 0]
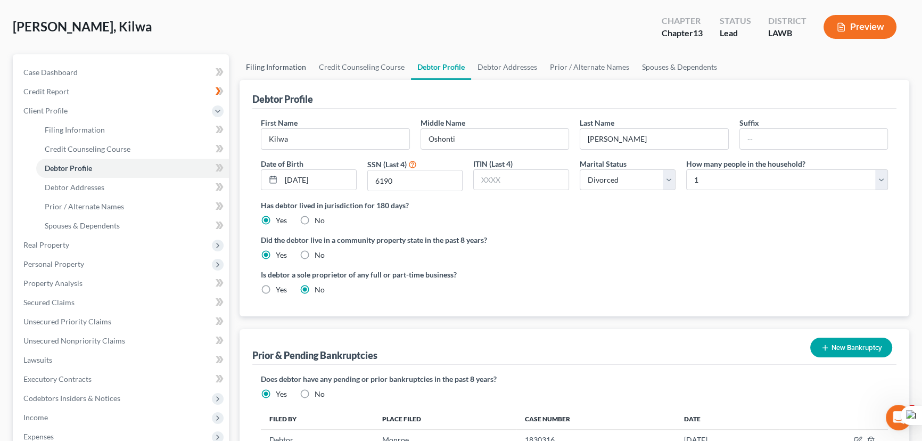
drag, startPoint x: 308, startPoint y: 63, endPoint x: 440, endPoint y: 78, distance: 133.3
click at [308, 63] on link "Filing Information" at bounding box center [276, 67] width 73 height 26
select select "1"
select select "0"
select select "3"
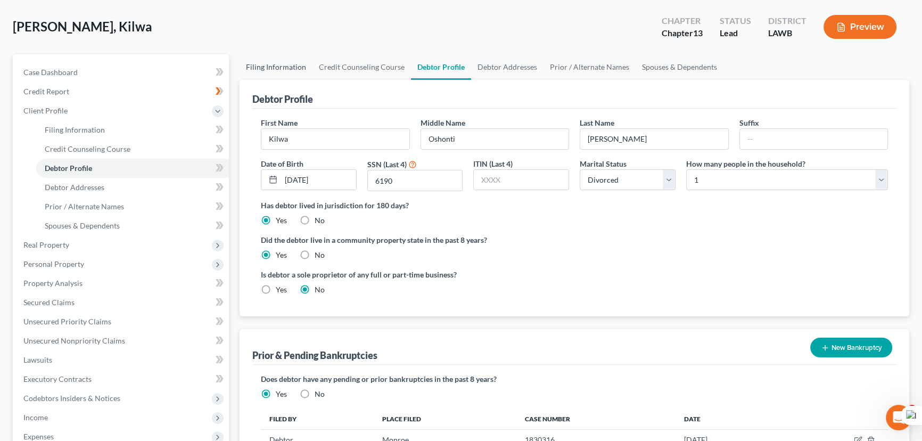
select select "36"
select select "0"
select select "19"
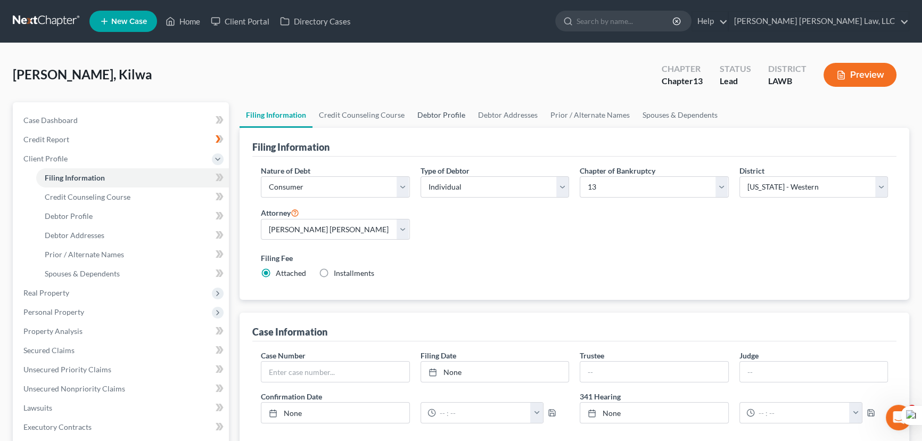
click at [443, 118] on link "Debtor Profile" at bounding box center [441, 115] width 61 height 26
select select "3"
select select "0"
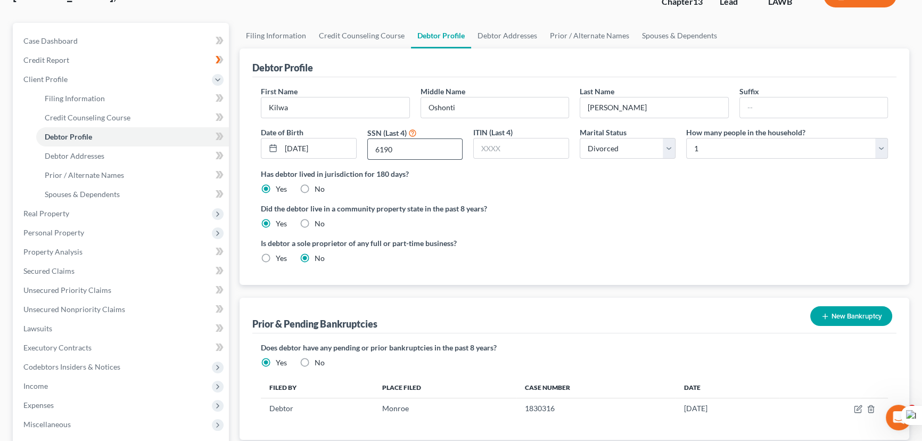
scroll to position [96, 0]
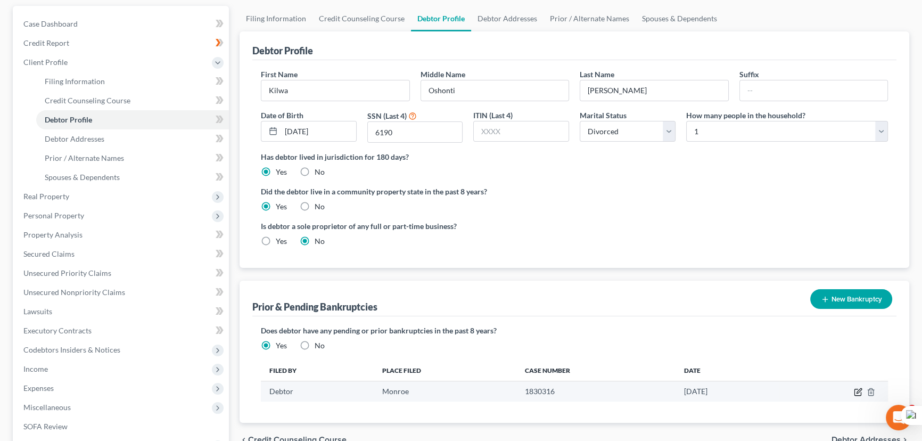
click at [859, 389] on icon "button" at bounding box center [858, 392] width 9 height 9
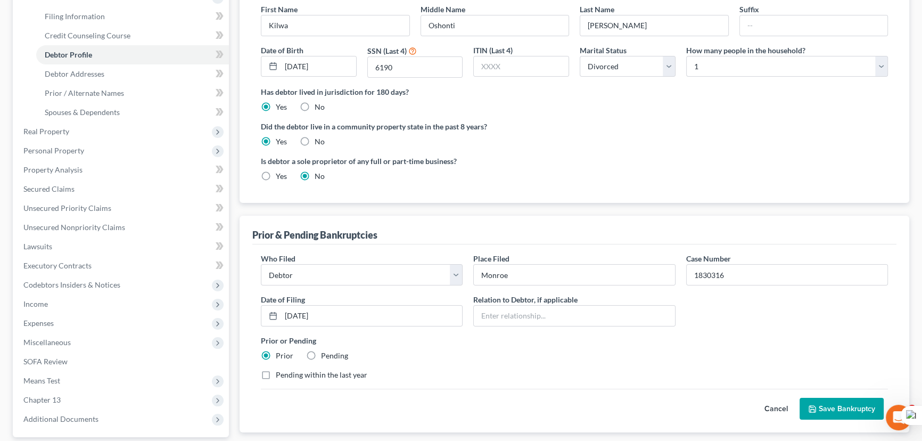
scroll to position [258, 0]
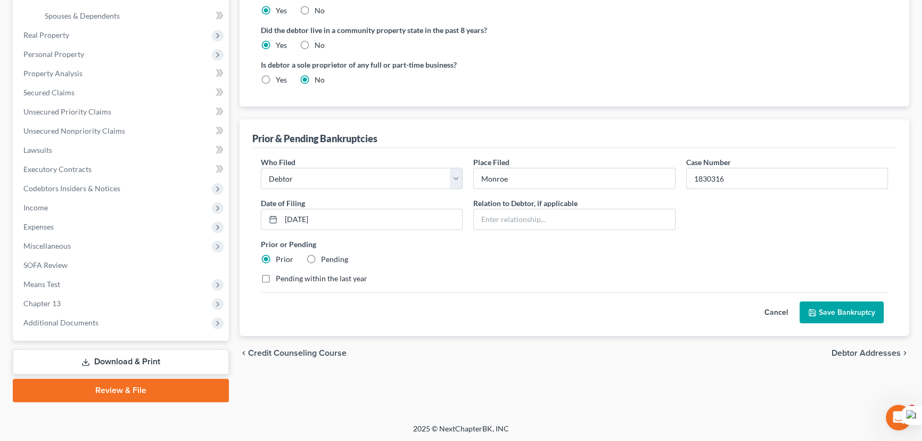
click at [702, 177] on input "1830316" at bounding box center [787, 178] width 201 height 20
type input "18-30316"
drag, startPoint x: 513, startPoint y: 182, endPoint x: 464, endPoint y: 176, distance: 49.9
click at [464, 176] on div "Who Filed * Debtor Other Place Filed * Monroe Case Number 18-30316 Date of Fili…" at bounding box center [575, 225] width 638 height 136
drag, startPoint x: 590, startPoint y: 115, endPoint x: 483, endPoint y: 182, distance: 126.8
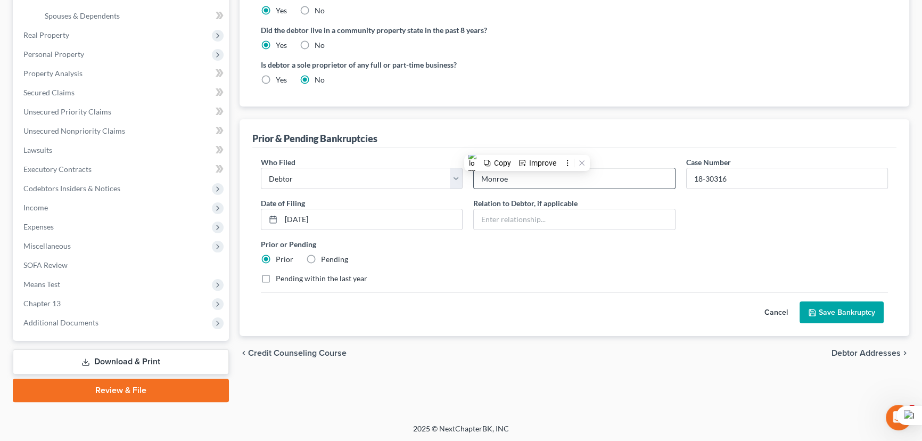
click at [590, 116] on div "Debtor Profile First Name Kilwa Middle Name [PERSON_NAME] Last Name [PERSON_NAM…" at bounding box center [575, 103] width 670 height 466
drag, startPoint x: 517, startPoint y: 179, endPoint x: 417, endPoint y: 178, distance: 99.6
click at [417, 178] on div "Who Filed * Debtor Other Place Filed * Monroe Case Number 18-30316 Date of Fili…" at bounding box center [575, 225] width 638 height 136
type input "Western District Of Lousiana"
click at [857, 314] on button "Save Bankruptcy" at bounding box center [842, 312] width 84 height 22
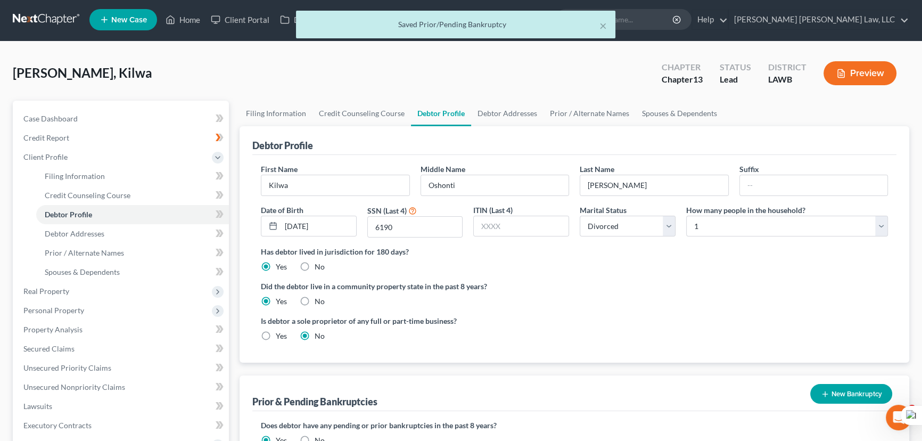
scroll to position [0, 0]
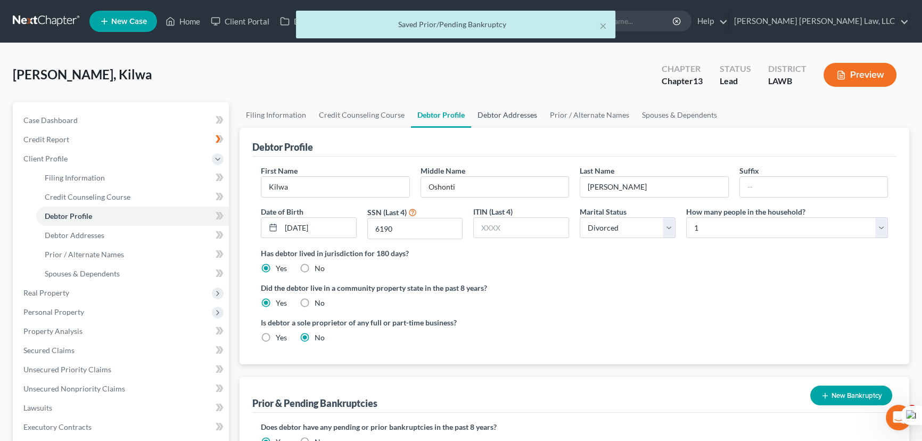
click at [511, 117] on link "Debtor Addresses" at bounding box center [507, 115] width 72 height 26
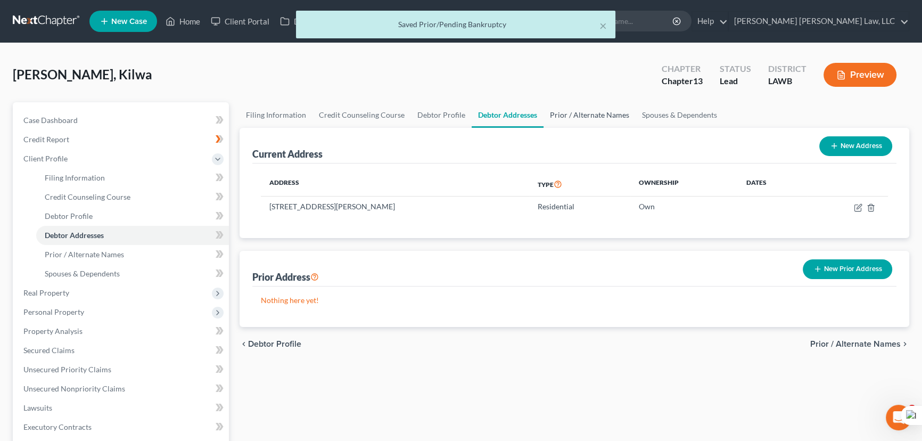
click at [582, 116] on link "Prior / Alternate Names" at bounding box center [590, 115] width 92 height 26
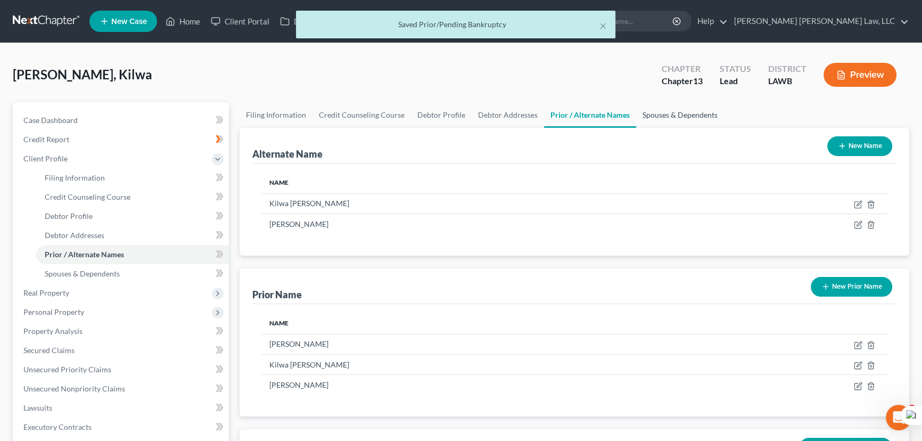
click at [675, 110] on link "Spouses & Dependents" at bounding box center [680, 115] width 88 height 26
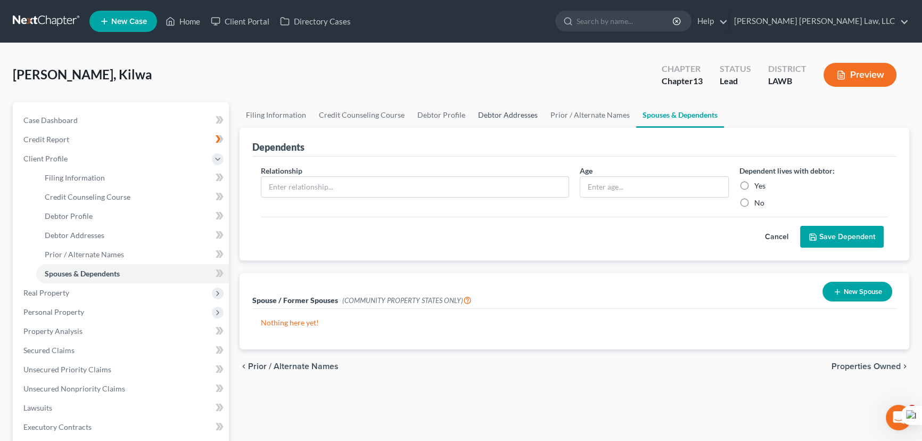
click at [518, 114] on link "Debtor Addresses" at bounding box center [508, 115] width 72 height 26
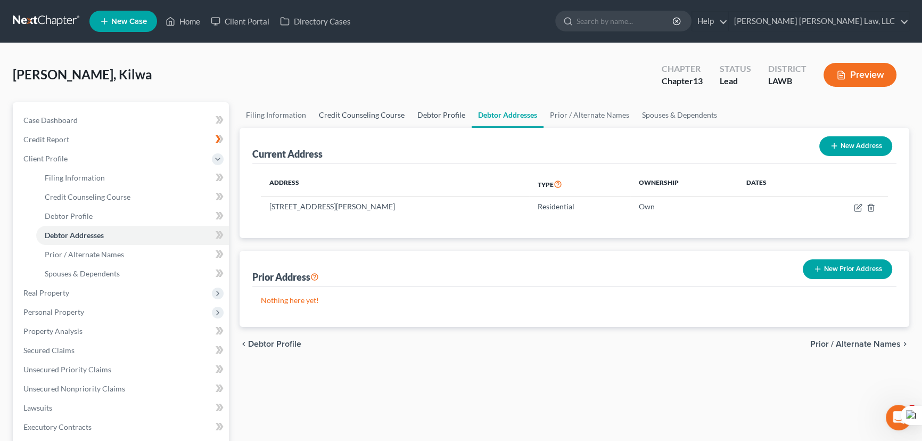
click at [430, 114] on link "Debtor Profile" at bounding box center [441, 115] width 61 height 26
select select "3"
select select "0"
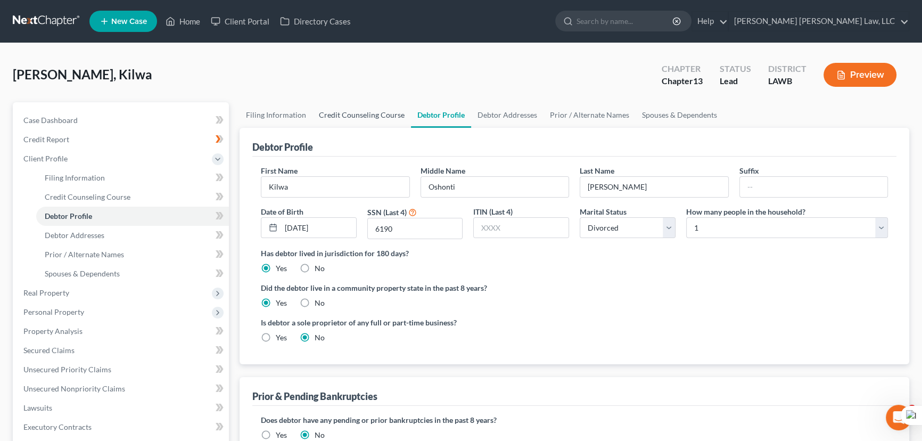
radio input "true"
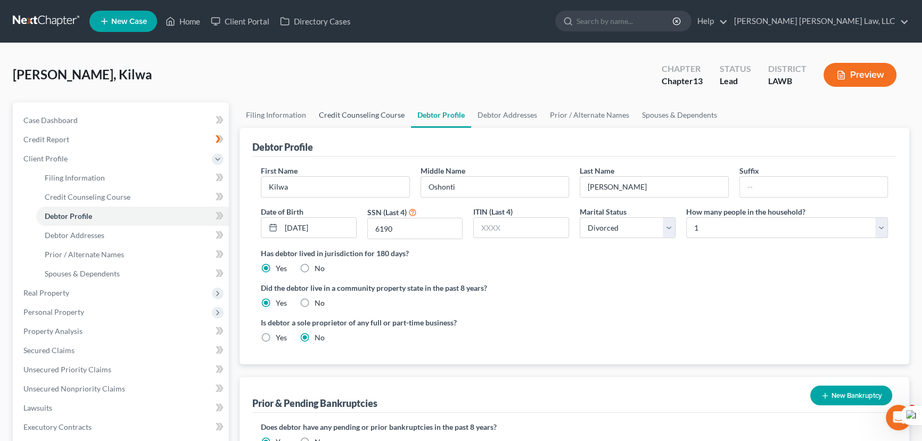
click at [366, 112] on link "Credit Counseling Course" at bounding box center [362, 115] width 98 height 26
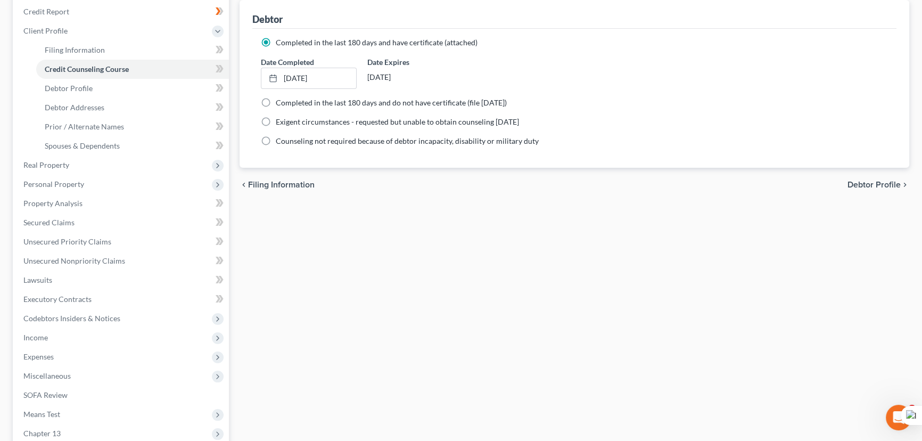
scroll to position [145, 0]
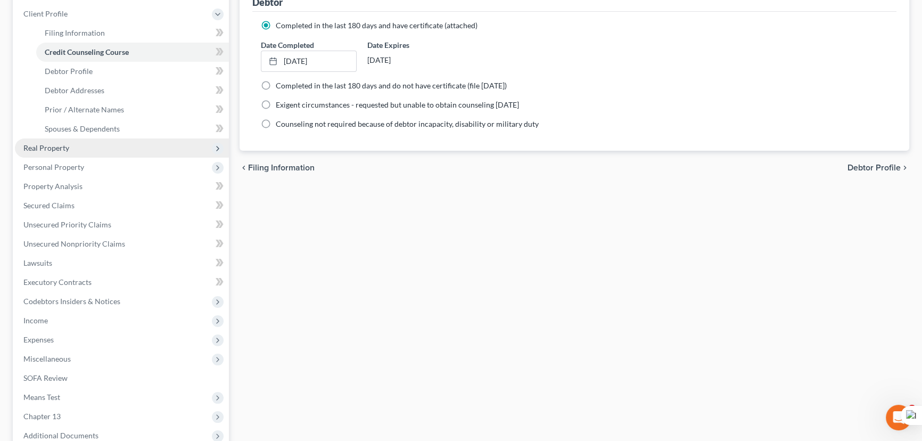
click at [87, 147] on span "Real Property" at bounding box center [122, 147] width 214 height 19
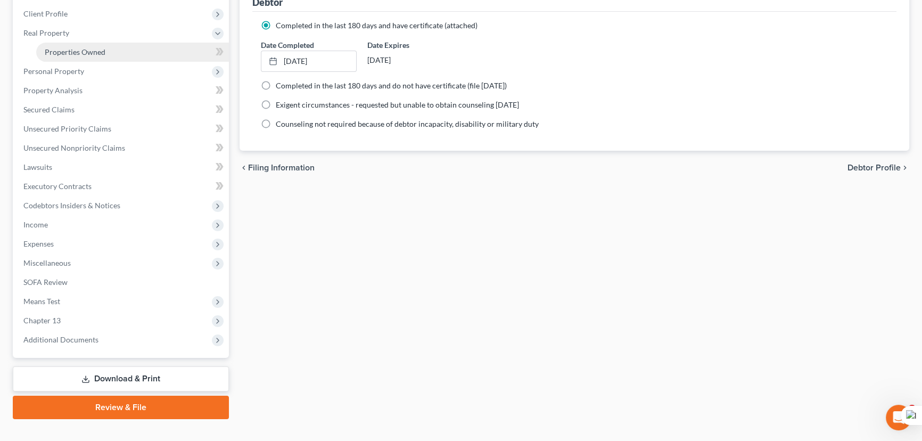
click at [96, 48] on span "Properties Owned" at bounding box center [75, 51] width 61 height 9
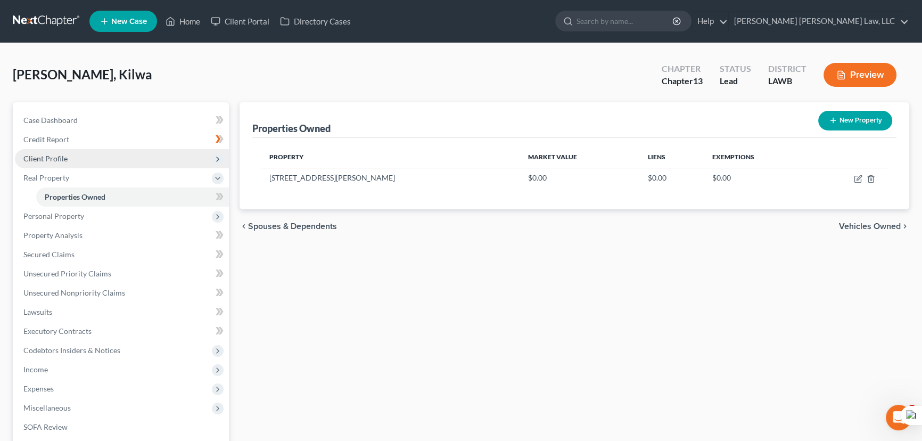
click at [60, 160] on span "Client Profile" at bounding box center [45, 158] width 44 height 9
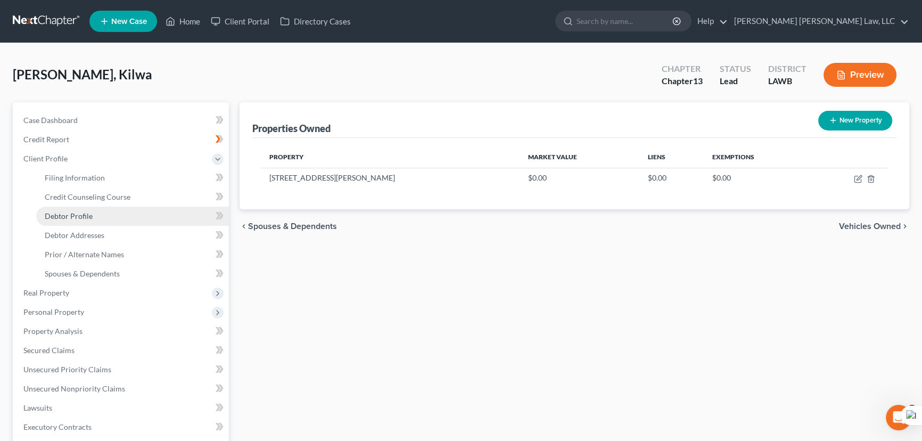
click at [84, 219] on link "Debtor Profile" at bounding box center [132, 216] width 193 height 19
select select "3"
select select "0"
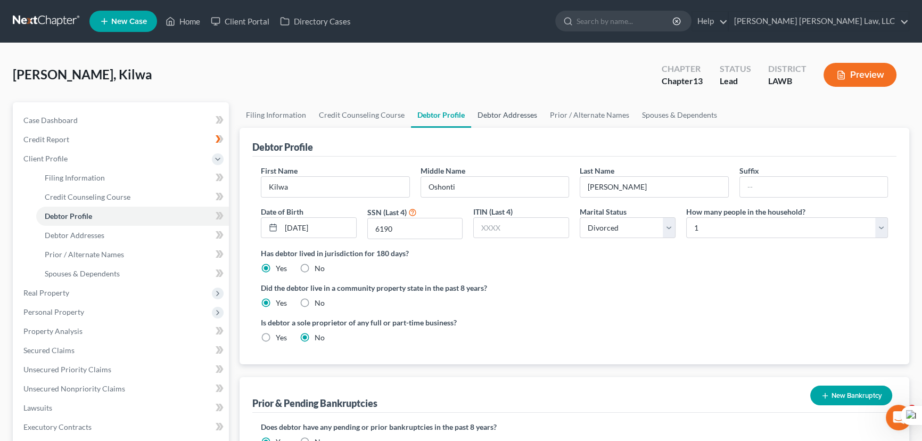
click at [496, 109] on link "Debtor Addresses" at bounding box center [507, 115] width 72 height 26
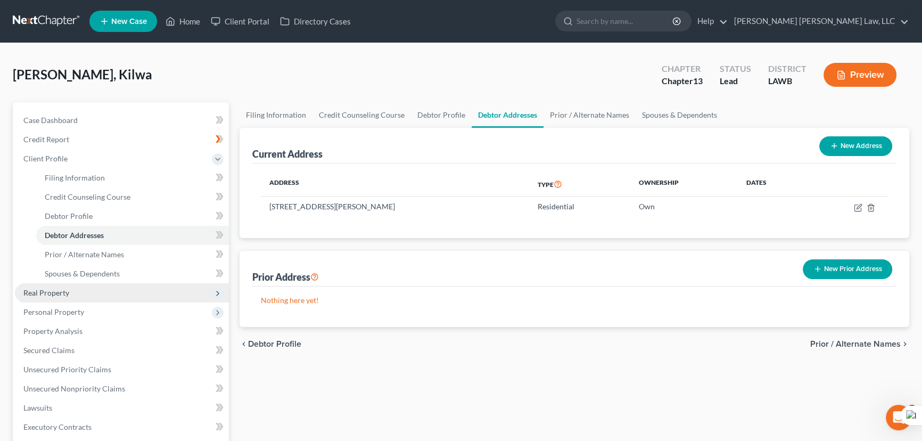
click at [102, 291] on span "Real Property" at bounding box center [122, 292] width 214 height 19
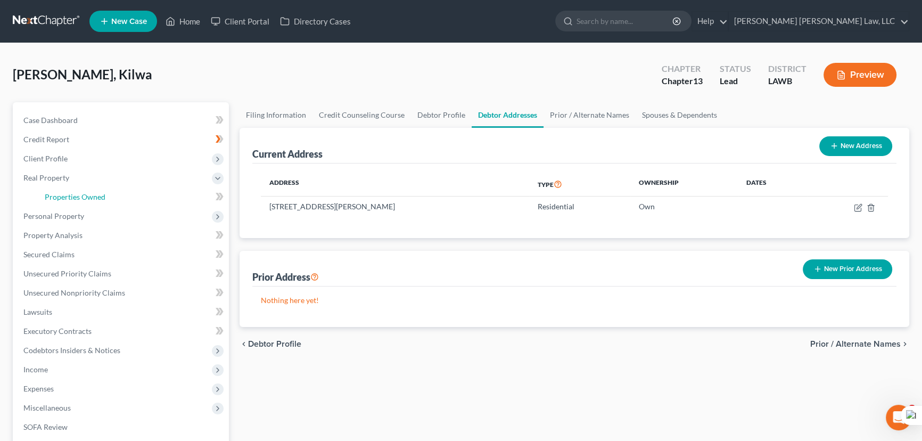
click at [99, 195] on span "Properties Owned" at bounding box center [75, 196] width 61 height 9
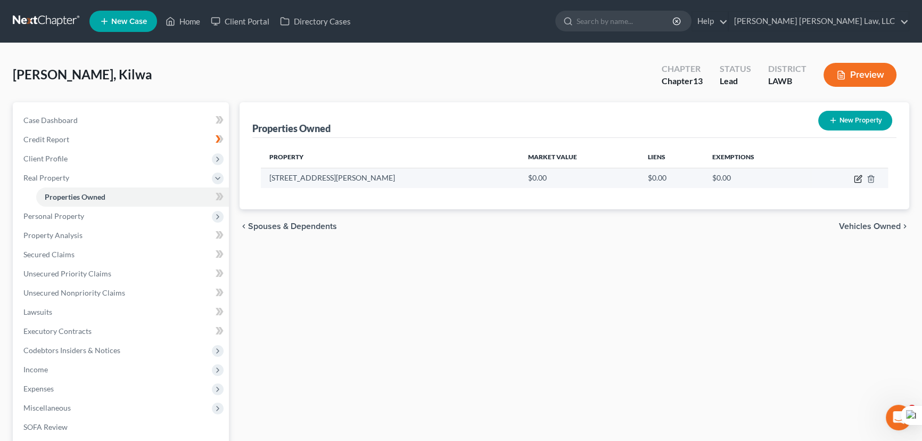
click at [858, 177] on icon "button" at bounding box center [859, 177] width 5 height 5
select select "19"
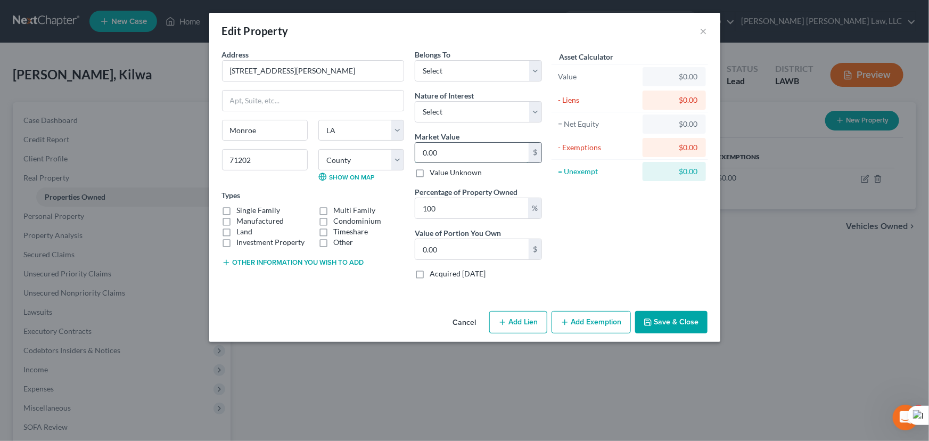
click at [464, 153] on input "0.00" at bounding box center [471, 153] width 113 height 20
type input "2"
type input "2.00"
type input "29"
type input "29.00"
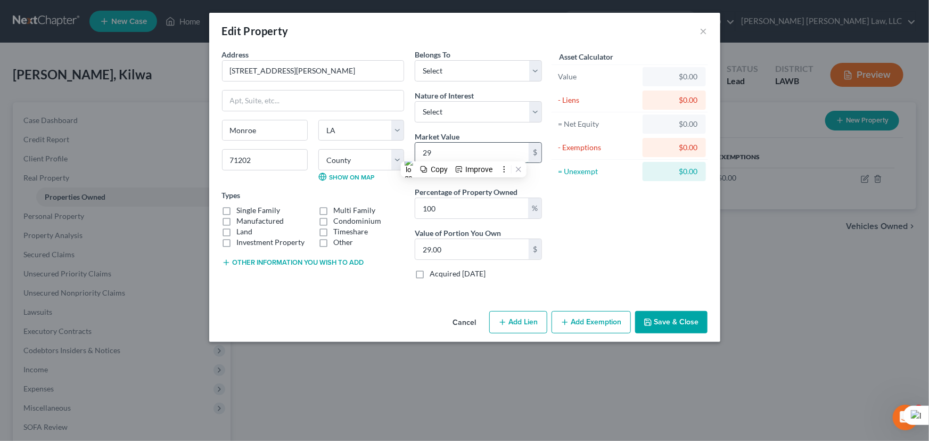
type input "294"
type input "294.00"
type input "2940"
type input "2,940.00"
type input "2,940"
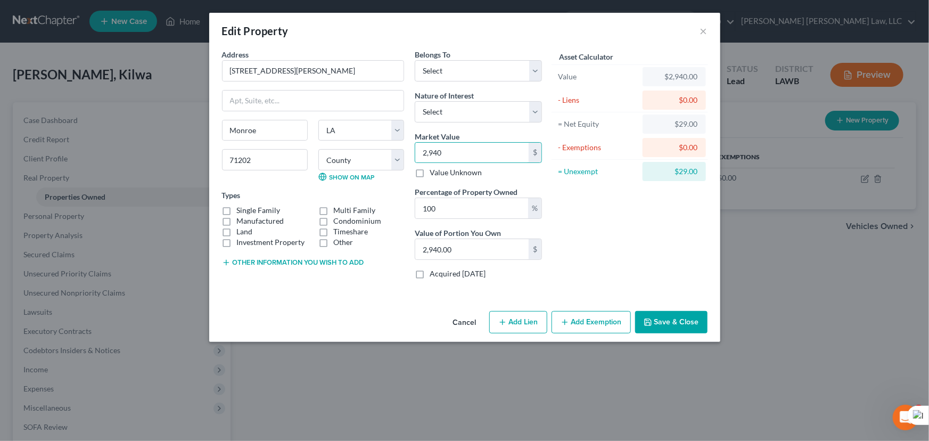
click at [237, 221] on label "Manufactured" at bounding box center [260, 221] width 47 height 11
click at [241, 221] on input "Manufactured" at bounding box center [244, 219] width 7 height 7
checkbox input "true"
click at [671, 321] on button "Save & Close" at bounding box center [671, 322] width 72 height 22
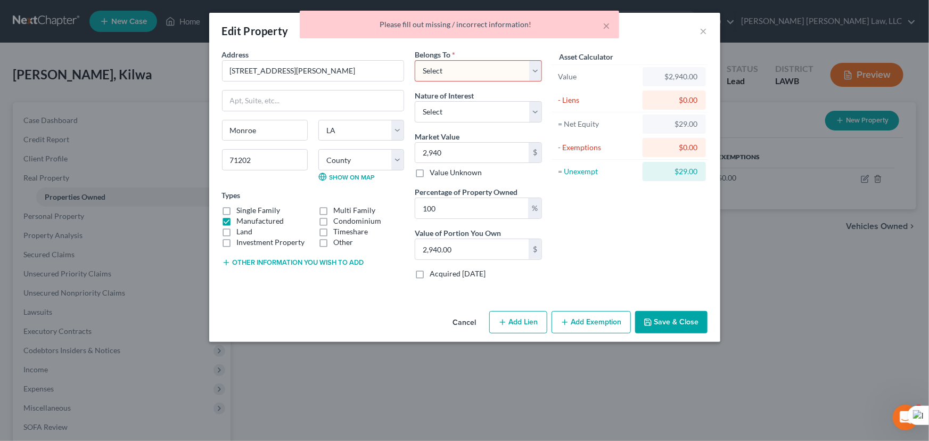
click at [479, 57] on div "Belongs To * Select Debtor 1 Only Debtor 2 Only Debtor 1 And Debtor 2 Only At L…" at bounding box center [478, 65] width 127 height 32
click at [481, 69] on select "Select Debtor 1 Only Debtor 2 Only Debtor 1 And Debtor 2 Only At Least One Of T…" at bounding box center [478, 70] width 127 height 21
select select "0"
click at [415, 60] on select "Select Debtor 1 Only Debtor 2 Only Debtor 1 And Debtor 2 Only At Least One Of T…" at bounding box center [478, 70] width 127 height 21
click at [669, 310] on div "Cancel Add Lien Add Lease Add Exemption Save & Close" at bounding box center [464, 324] width 511 height 35
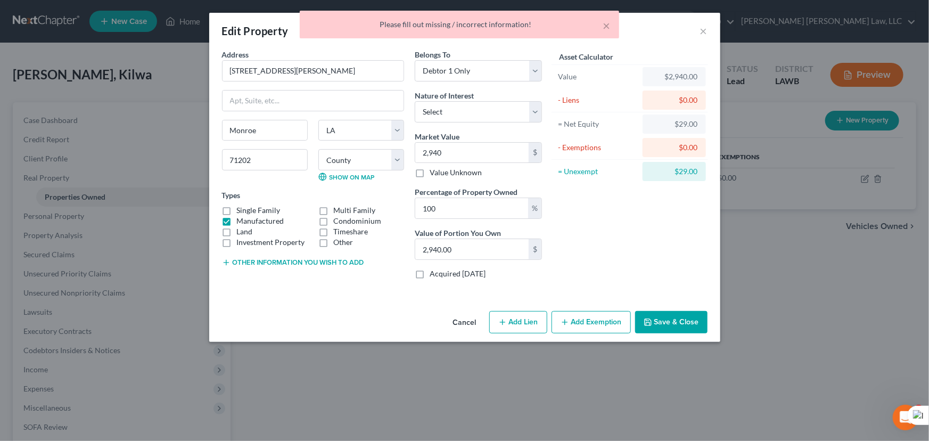
click at [674, 323] on button "Save & Close" at bounding box center [671, 322] width 72 height 22
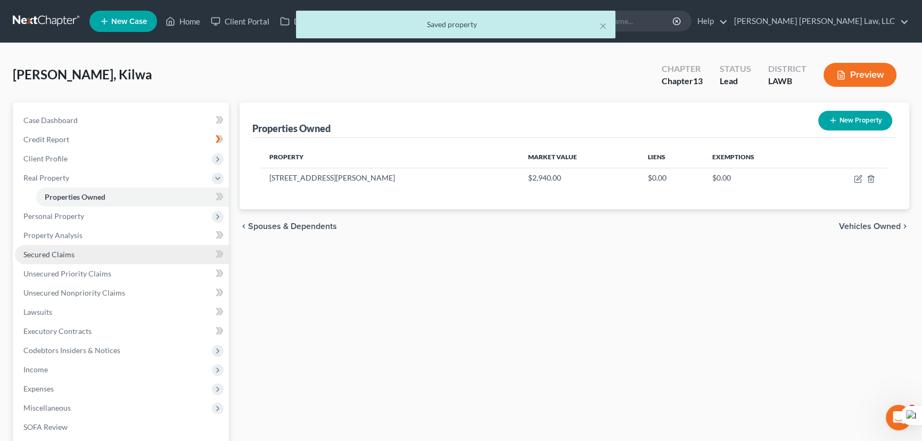
click at [75, 254] on link "Secured Claims" at bounding box center [122, 254] width 214 height 19
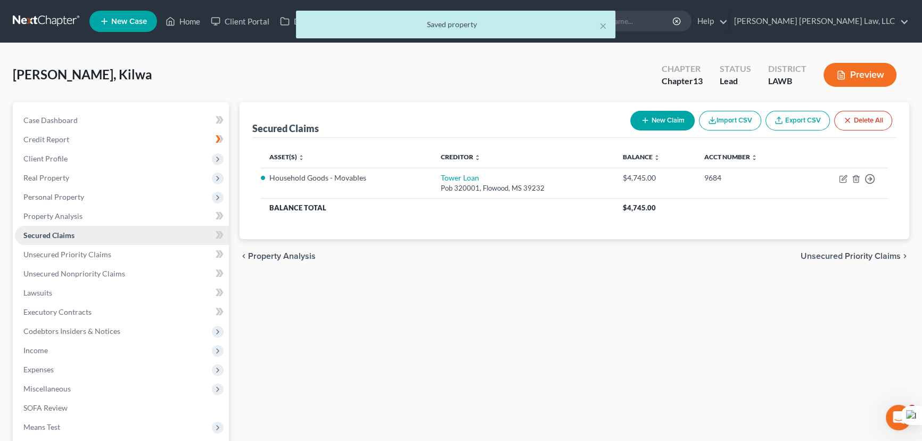
click at [153, 243] on link "Secured Claims" at bounding box center [122, 235] width 214 height 19
click at [154, 264] on link "Unsecured Nonpriority Claims" at bounding box center [122, 273] width 214 height 19
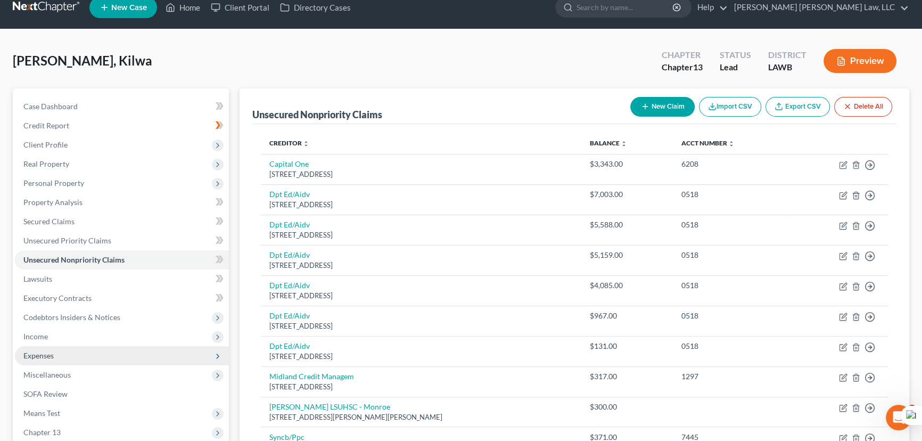
scroll to position [145, 0]
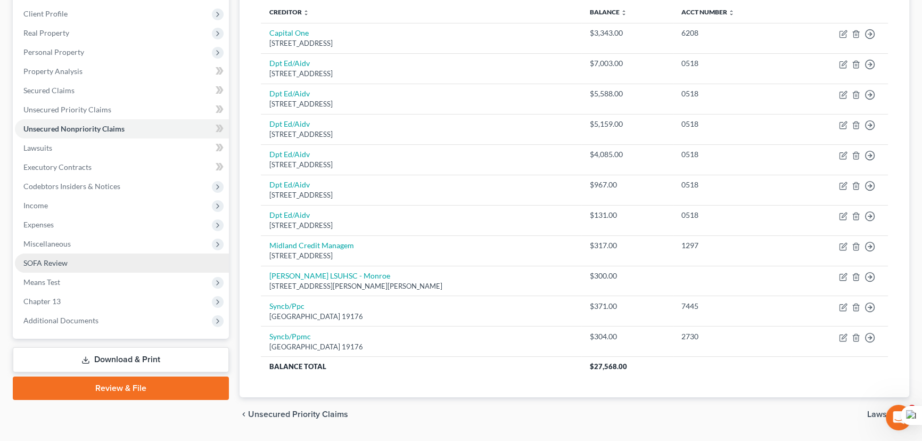
click at [85, 264] on link "SOFA Review" at bounding box center [122, 262] width 214 height 19
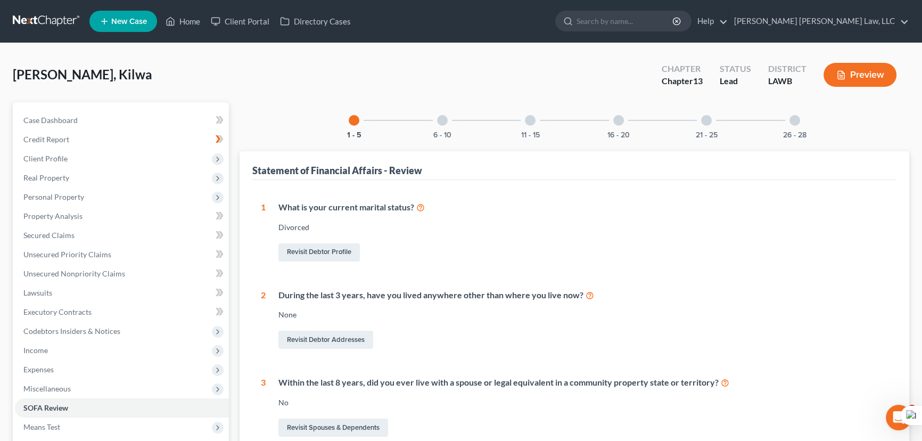
click at [791, 119] on div at bounding box center [795, 120] width 11 height 11
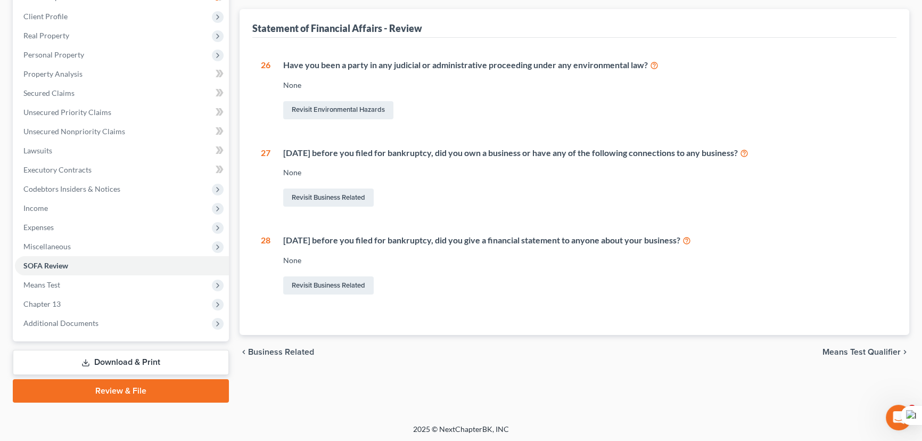
scroll to position [143, 0]
click at [309, 193] on link "Revisit Business Related" at bounding box center [328, 197] width 91 height 18
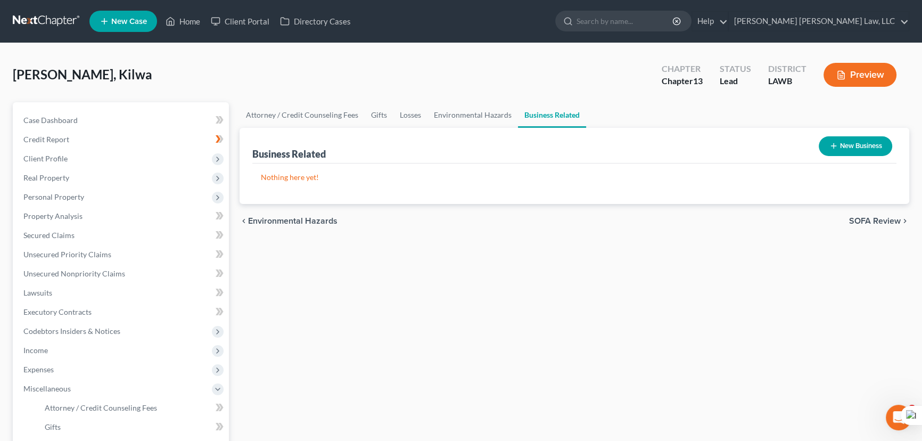
click at [865, 150] on button "New Business" at bounding box center [855, 146] width 73 height 20
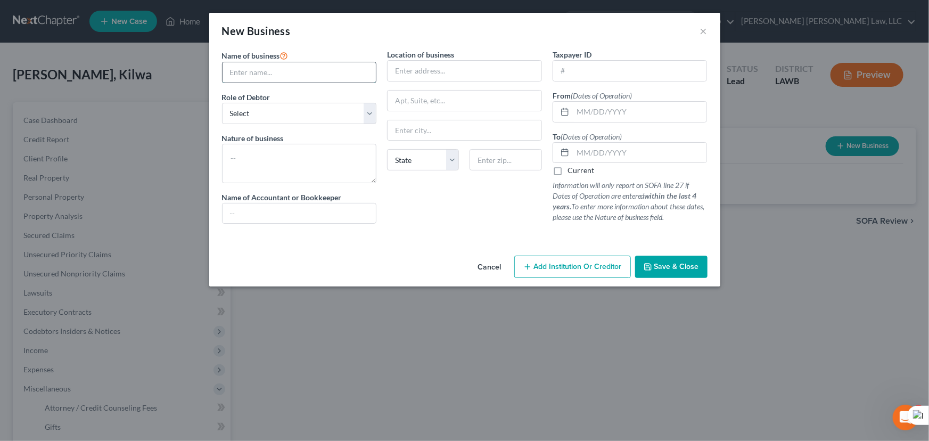
click at [250, 78] on input "text" at bounding box center [300, 72] width 154 height 20
type input "Kilwa's Elegant Herbs and Scent LLC"
click at [268, 122] on select "Select A member of a limited liability company (LLC) or limited liability partn…" at bounding box center [299, 113] width 155 height 21
select select "sole_proprietor"
click at [222, 103] on select "Select A member of a limited liability company (LLC) or limited liability partn…" at bounding box center [299, 113] width 155 height 21
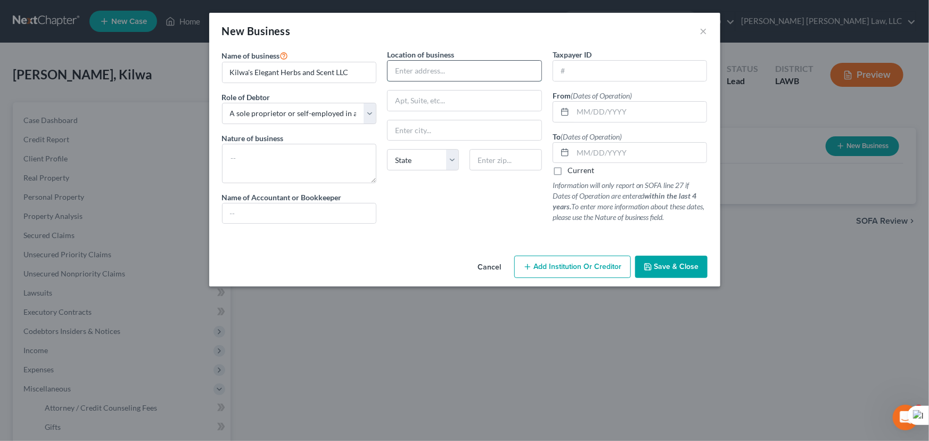
drag, startPoint x: 491, startPoint y: 67, endPoint x: 489, endPoint y: 73, distance: 7.4
click at [491, 67] on input "text" at bounding box center [465, 71] width 154 height 20
click at [400, 69] on input "text" at bounding box center [465, 71] width 154 height 20
type input "[STREET_ADDRESS][PERSON_NAME]"
click at [463, 135] on input "text" at bounding box center [465, 130] width 154 height 20
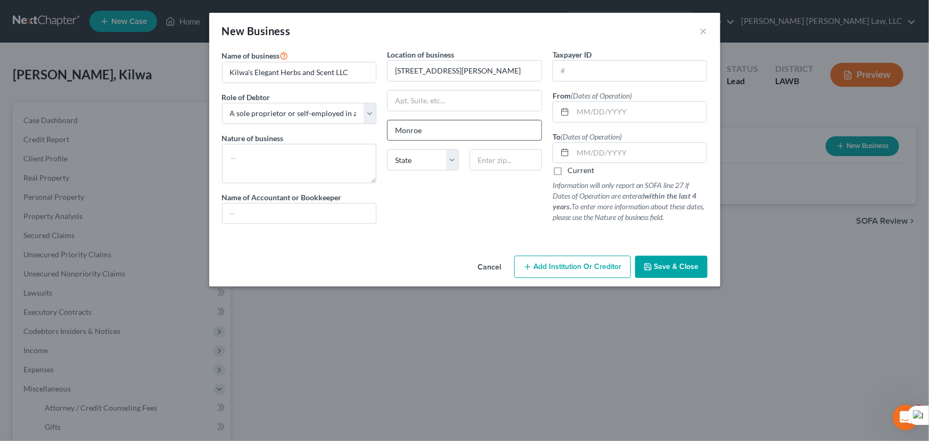
type input "Monroe"
select select "19"
type input "71202"
click at [658, 112] on input "text" at bounding box center [640, 112] width 134 height 20
type input "01/2023"
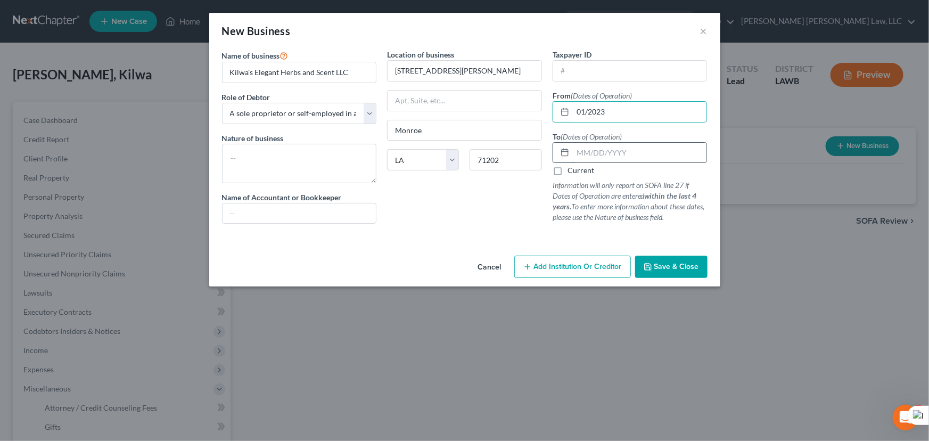
click at [652, 144] on input "text" at bounding box center [640, 153] width 134 height 20
type input "01/2024"
click at [274, 210] on input "text" at bounding box center [300, 213] width 154 height 20
type input "self"
click at [676, 267] on span "Save & Close" at bounding box center [676, 266] width 45 height 9
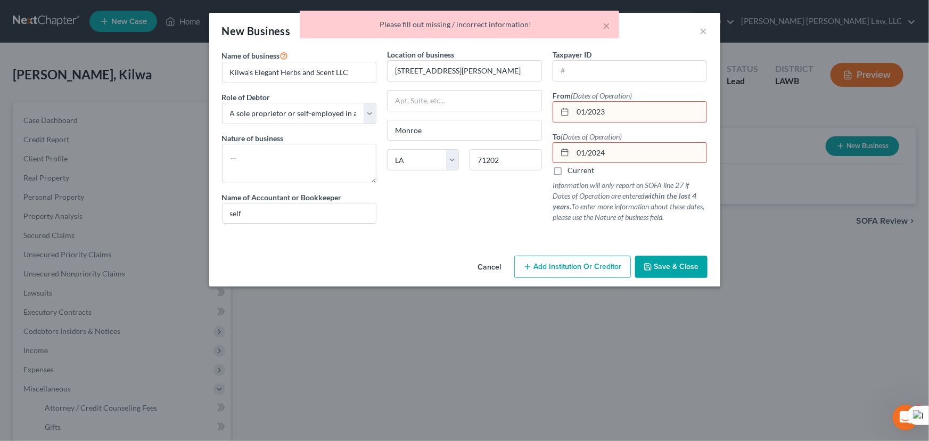
drag, startPoint x: 623, startPoint y: 117, endPoint x: 589, endPoint y: 111, distance: 34.6
click at [589, 111] on input "01/2023" at bounding box center [640, 112] width 134 height 20
click at [583, 111] on input "01/2023" at bounding box center [640, 112] width 134 height 20
click at [587, 111] on input "01/2023" at bounding box center [640, 112] width 134 height 20
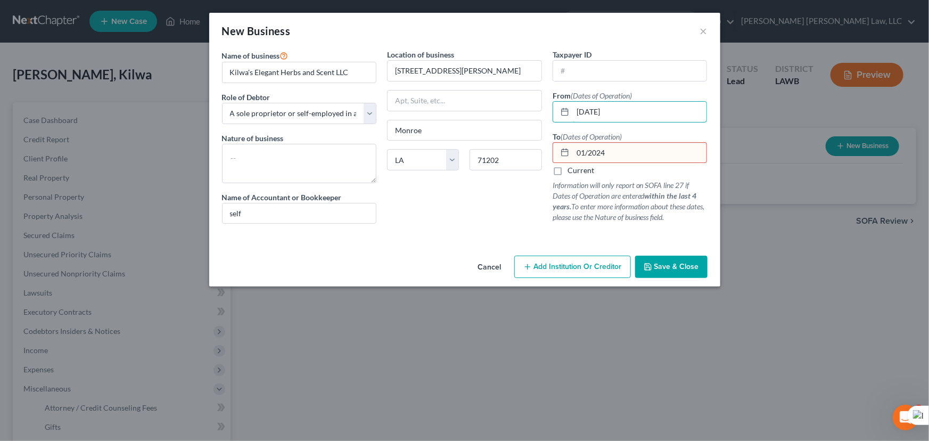
type input "[DATE]"
click at [591, 151] on input "01/2024" at bounding box center [640, 153] width 134 height 20
click at [587, 150] on input "01/2024" at bounding box center [640, 153] width 134 height 20
type input "[DATE]"
click at [683, 251] on div "Cancel Add Institution Or Creditor Save & Close" at bounding box center [464, 268] width 511 height 35
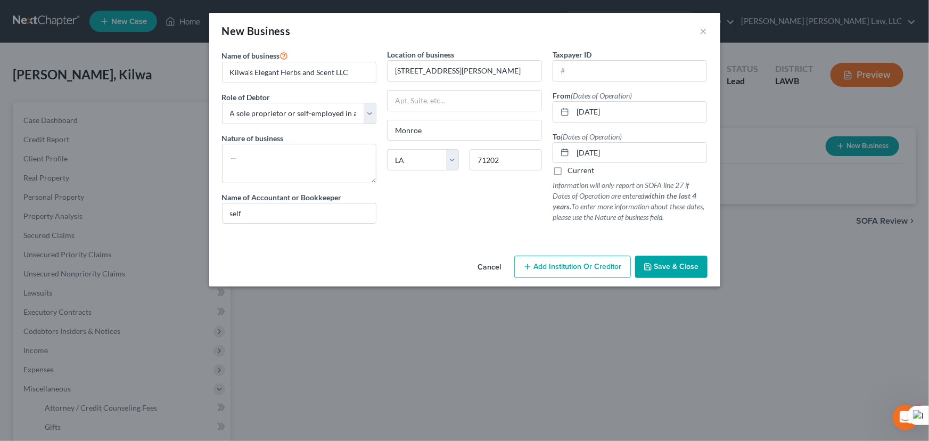
click at [677, 260] on button "Save & Close" at bounding box center [671, 267] width 72 height 22
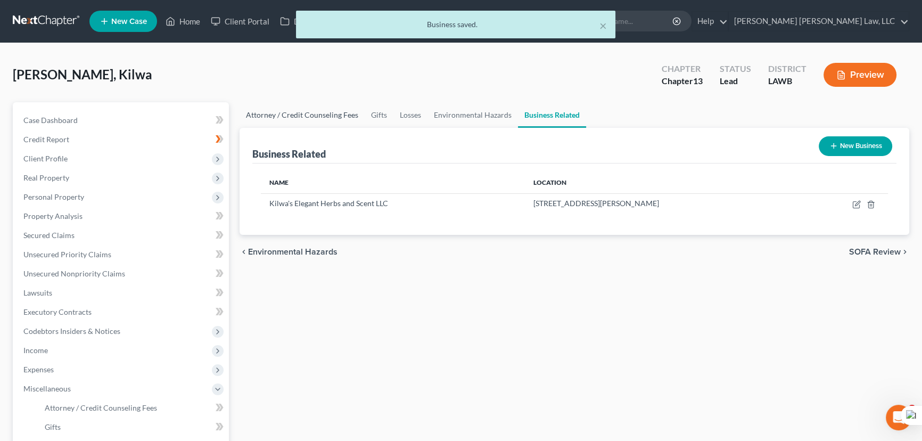
click at [295, 116] on link "Attorney / Credit Counseling Fees" at bounding box center [302, 115] width 125 height 26
select select "1"
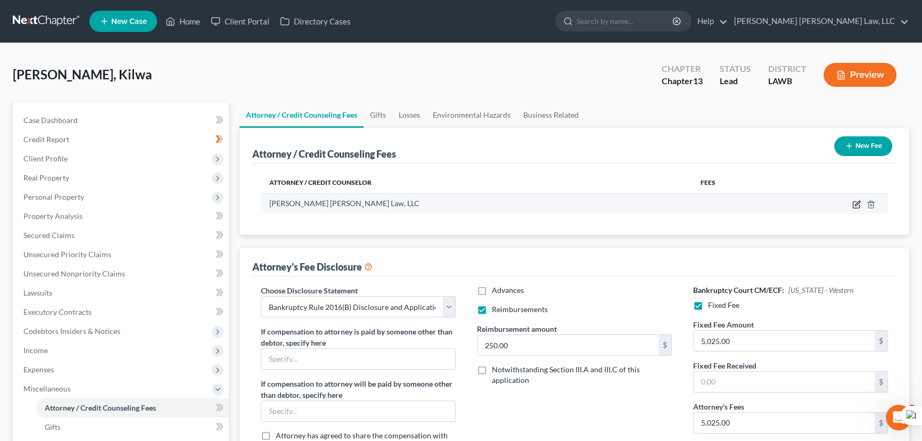
click at [853, 204] on icon "button" at bounding box center [856, 204] width 9 height 9
select select "19"
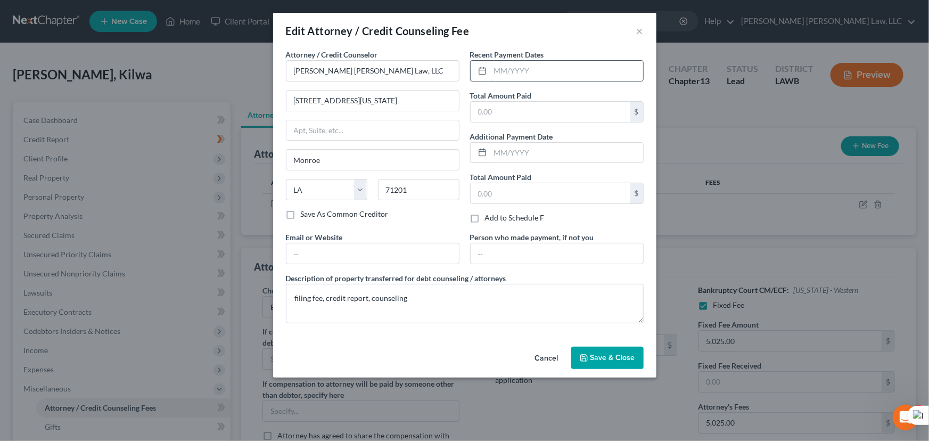
click at [557, 69] on input "text" at bounding box center [566, 71] width 153 height 20
click at [519, 121] on input "text" at bounding box center [551, 112] width 160 height 20
drag, startPoint x: 531, startPoint y: 69, endPoint x: 556, endPoint y: 78, distance: 26.1
click at [531, 68] on input "text" at bounding box center [566, 71] width 153 height 20
click at [555, 66] on input "text" at bounding box center [566, 71] width 153 height 20
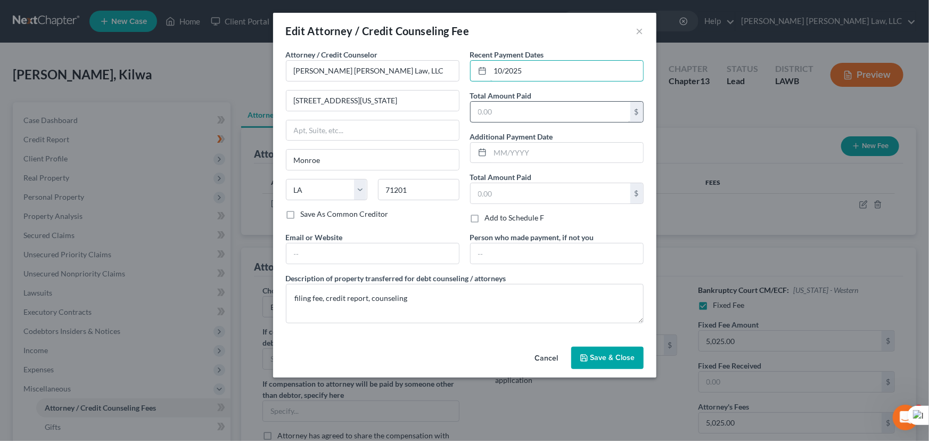
type input "10/2025"
click at [523, 107] on input "text" at bounding box center [551, 112] width 160 height 20
type input "365"
drag, startPoint x: 606, startPoint y: 354, endPoint x: 367, endPoint y: 224, distance: 272.1
click at [606, 354] on span "Save & Close" at bounding box center [612, 357] width 45 height 9
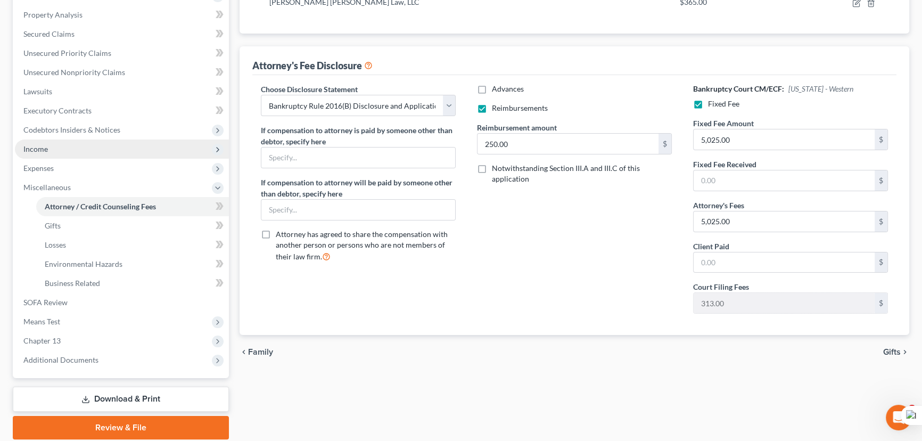
scroll to position [190, 0]
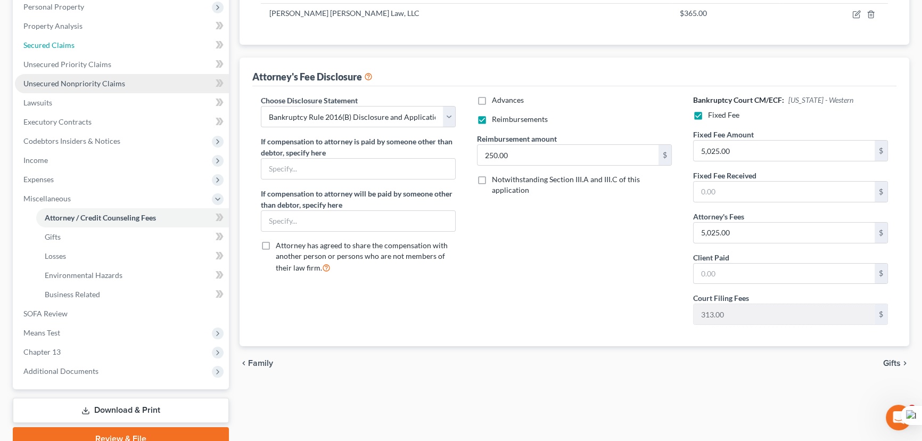
drag, startPoint x: 79, startPoint y: 48, endPoint x: 142, endPoint y: 76, distance: 68.4
click at [79, 48] on link "Secured Claims" at bounding box center [122, 45] width 214 height 19
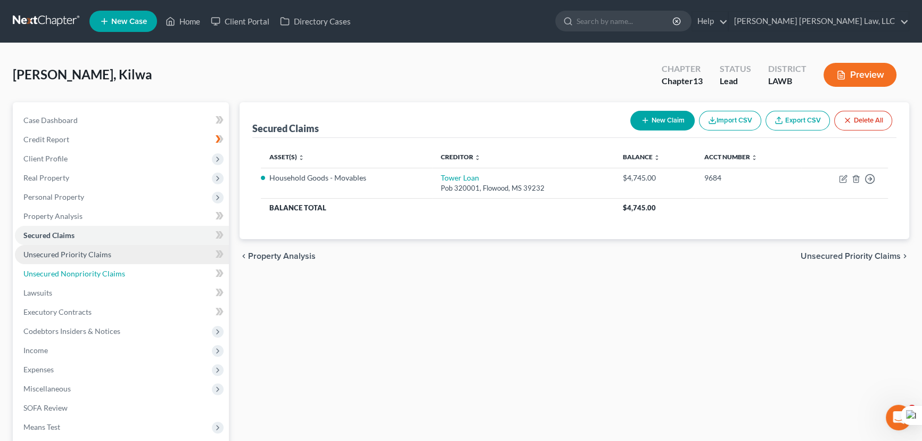
drag, startPoint x: 120, startPoint y: 270, endPoint x: 124, endPoint y: 258, distance: 12.8
click at [119, 271] on span "Unsecured Nonpriority Claims" at bounding box center [74, 273] width 102 height 9
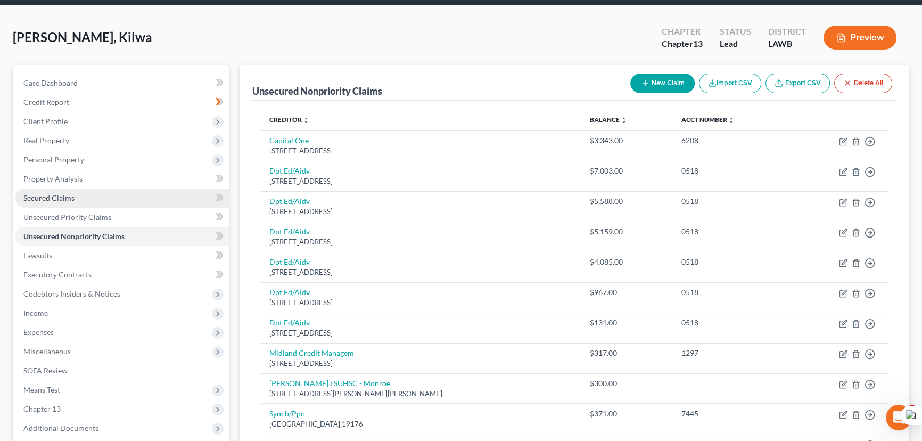
scroll to position [29, 0]
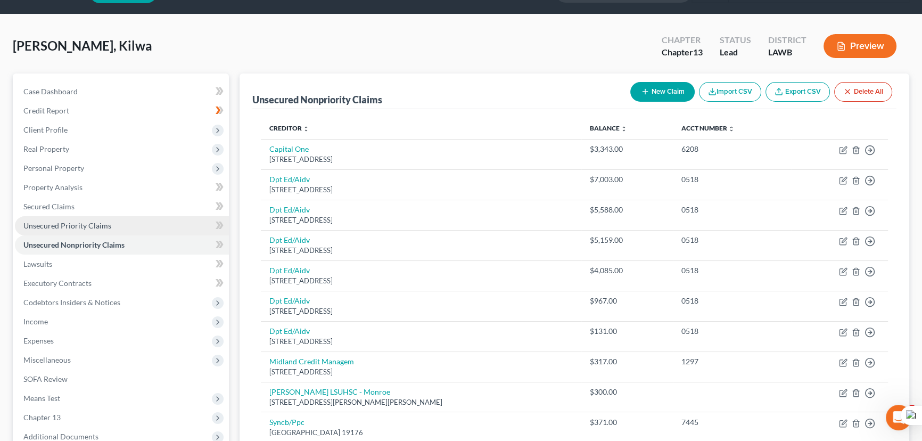
click at [55, 232] on link "Unsecured Priority Claims" at bounding box center [122, 225] width 214 height 19
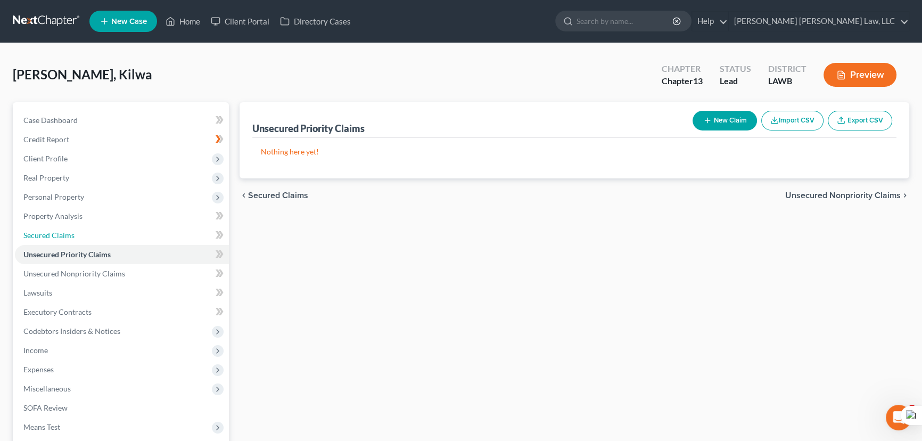
click at [108, 235] on link "Secured Claims" at bounding box center [122, 235] width 214 height 19
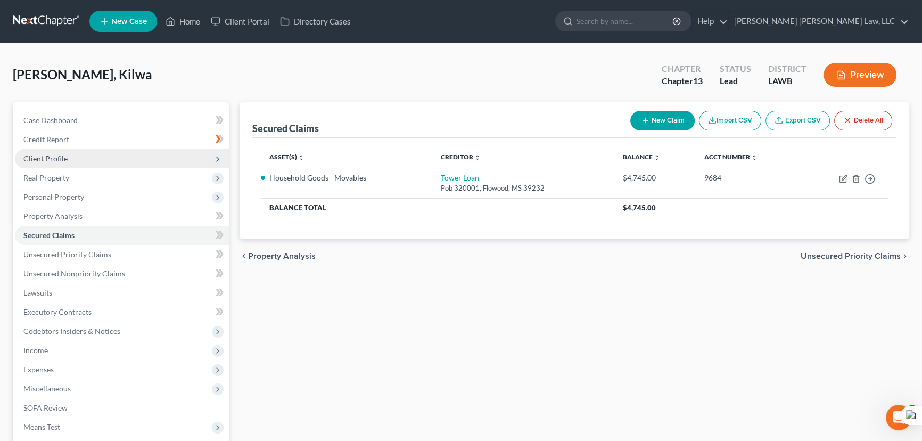
click at [63, 157] on span "Client Profile" at bounding box center [45, 158] width 44 height 9
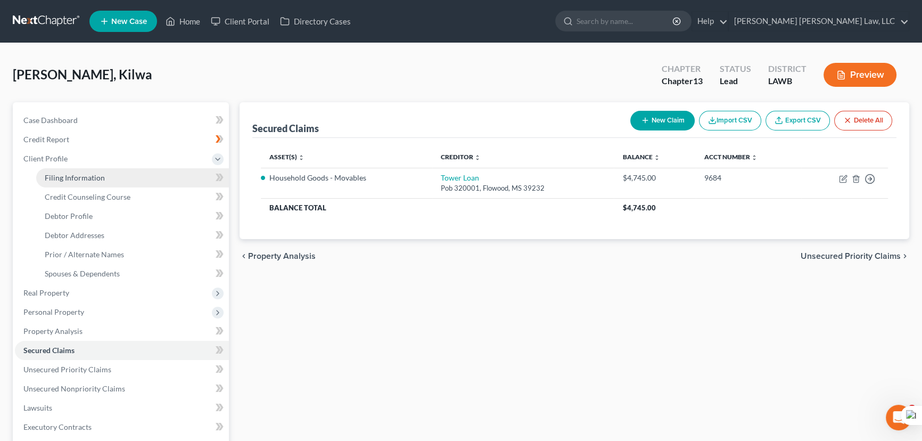
click at [77, 178] on span "Filing Information" at bounding box center [75, 177] width 60 height 9
select select "1"
select select "0"
select select "3"
select select "36"
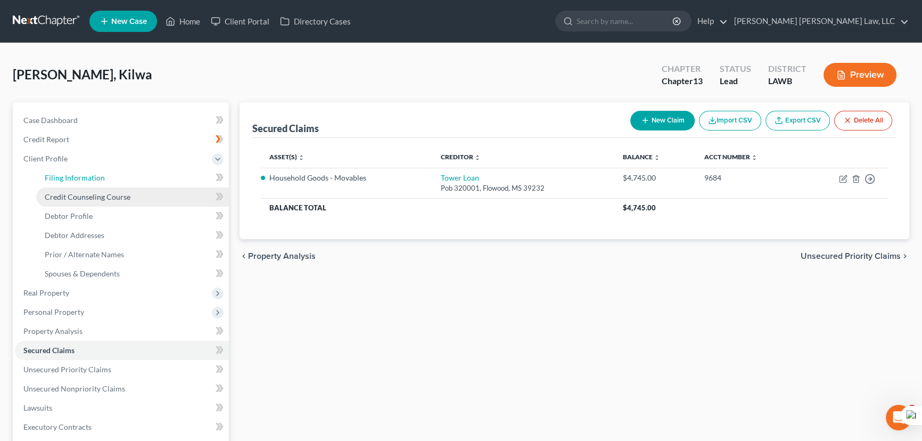
select select "0"
select select "19"
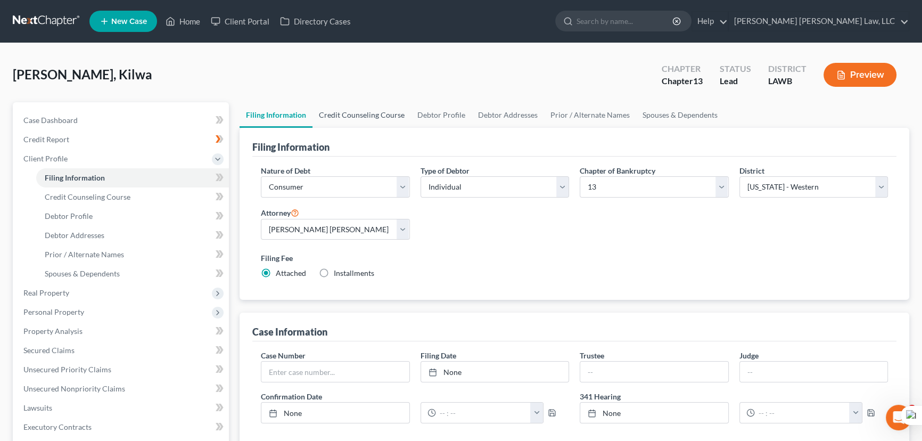
click at [346, 121] on link "Credit Counseling Course" at bounding box center [362, 115] width 98 height 26
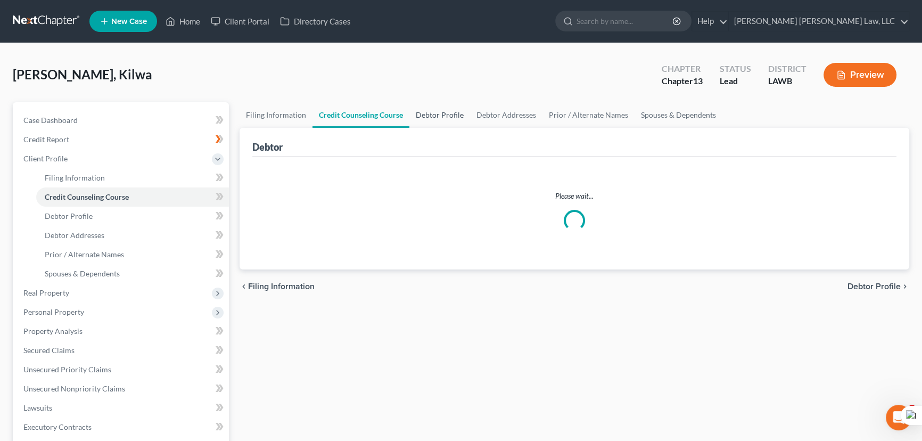
click at [437, 112] on link "Debtor Profile" at bounding box center [439, 115] width 61 height 26
click at [516, 114] on link "Debtor Addresses" at bounding box center [506, 115] width 72 height 26
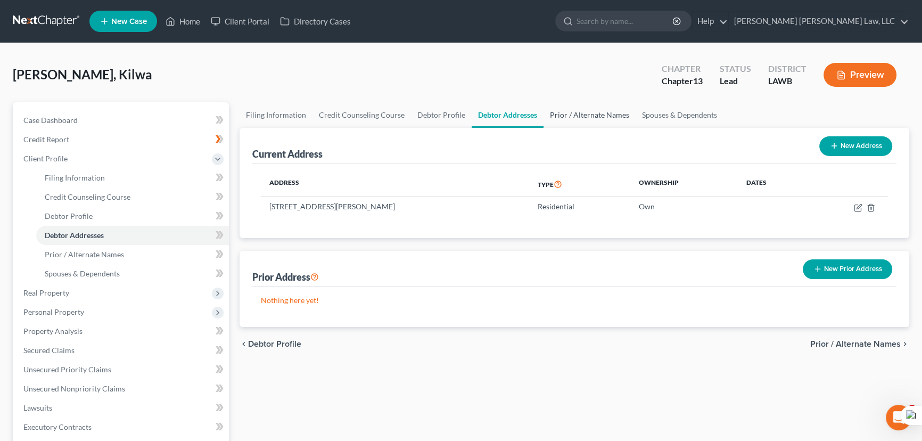
click at [593, 114] on link "Prior / Alternate Names" at bounding box center [590, 115] width 92 height 26
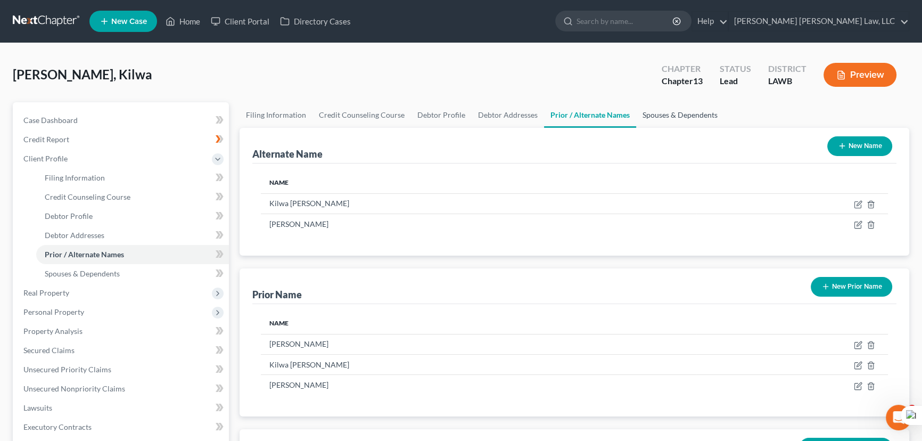
click at [673, 121] on link "Spouses & Dependents" at bounding box center [680, 115] width 88 height 26
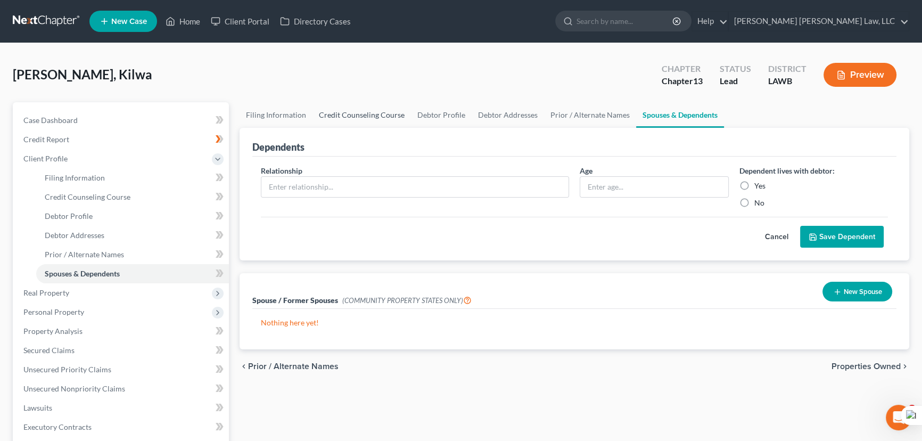
click at [355, 105] on link "Credit Counseling Course" at bounding box center [362, 115] width 98 height 26
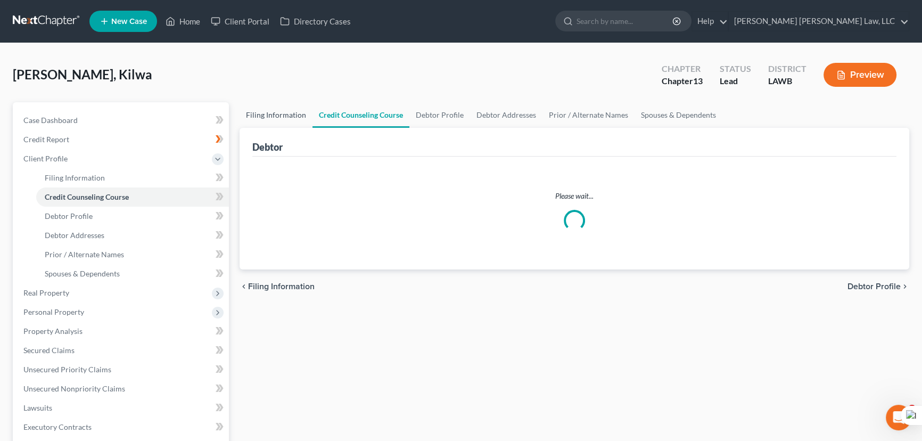
click at [267, 112] on link "Filing Information" at bounding box center [276, 115] width 73 height 26
select select "1"
select select "0"
select select "3"
select select "36"
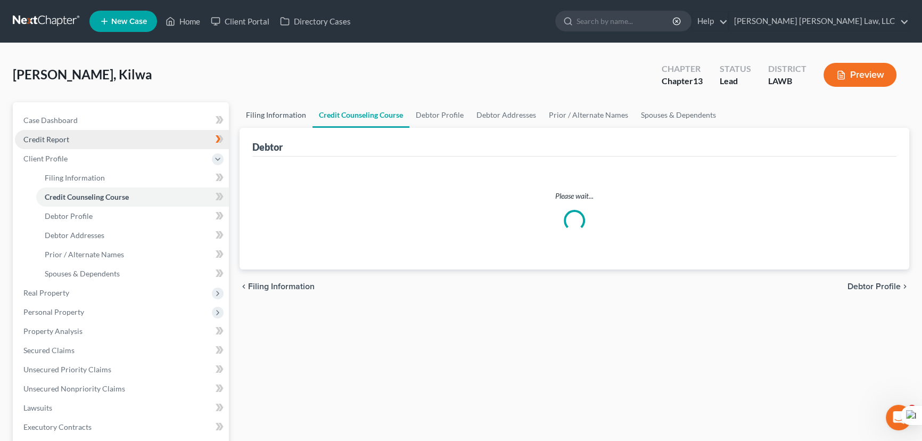
select select "0"
select select "19"
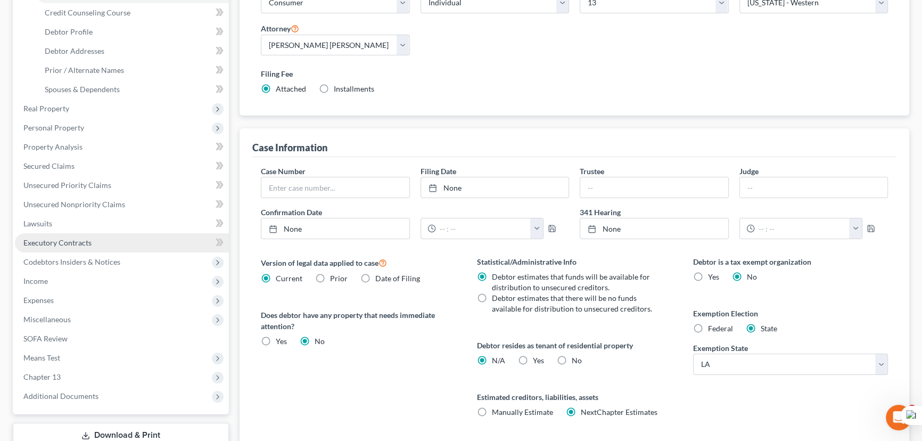
scroll to position [162, 0]
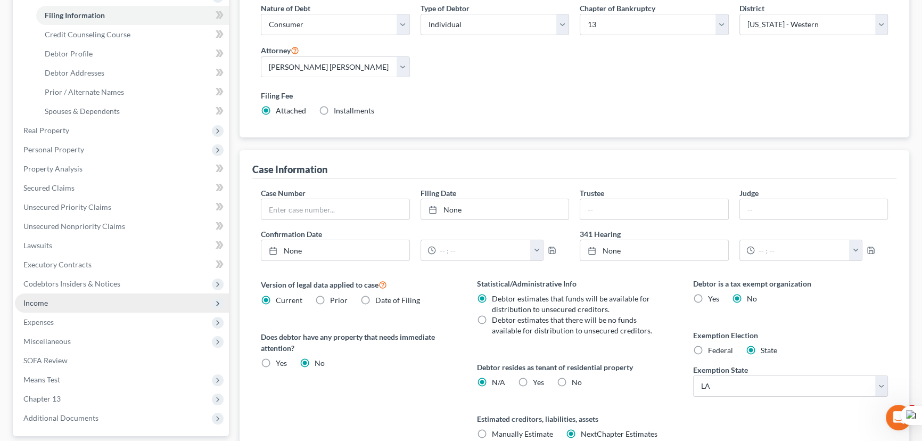
click at [98, 305] on span "Income" at bounding box center [122, 302] width 214 height 19
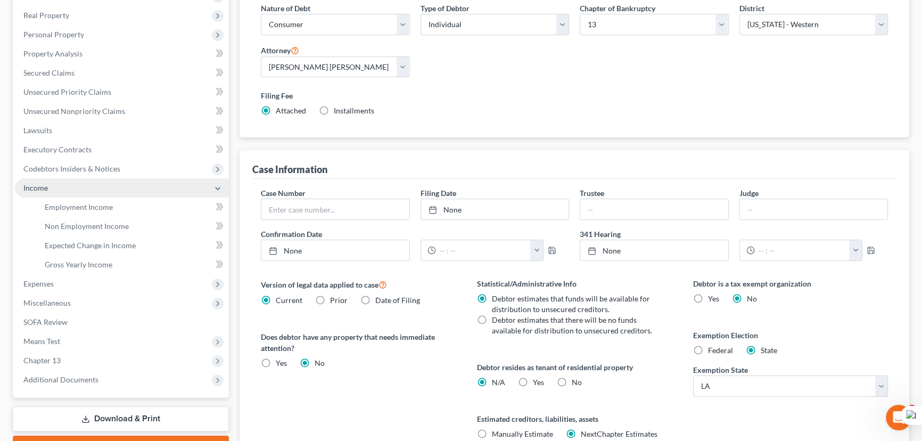
click at [91, 194] on span "Income" at bounding box center [122, 187] width 214 height 19
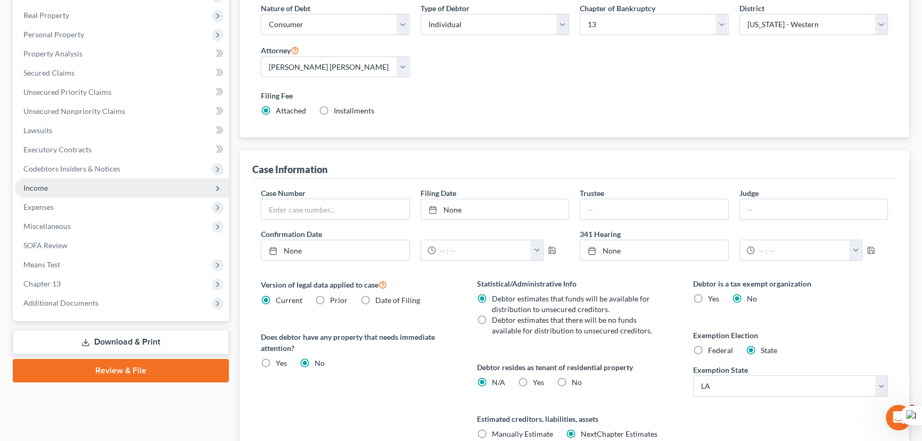
click at [82, 187] on span "Income" at bounding box center [122, 187] width 214 height 19
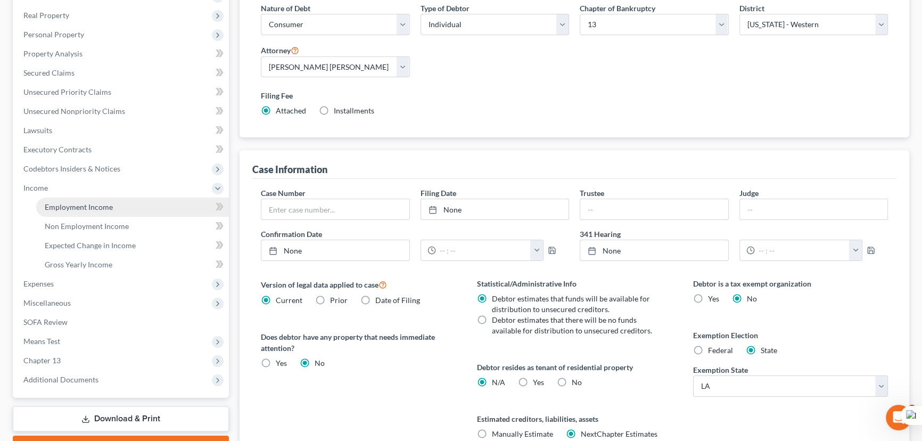
click at [88, 207] on span "Employment Income" at bounding box center [79, 206] width 68 height 9
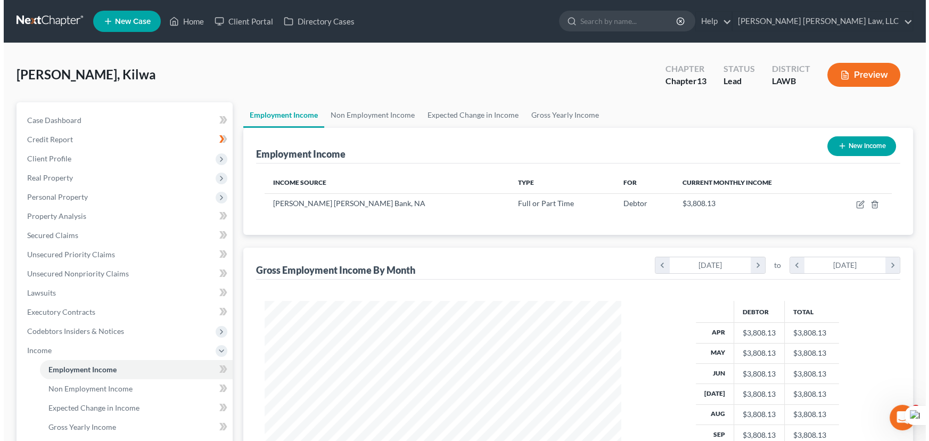
scroll to position [191, 378]
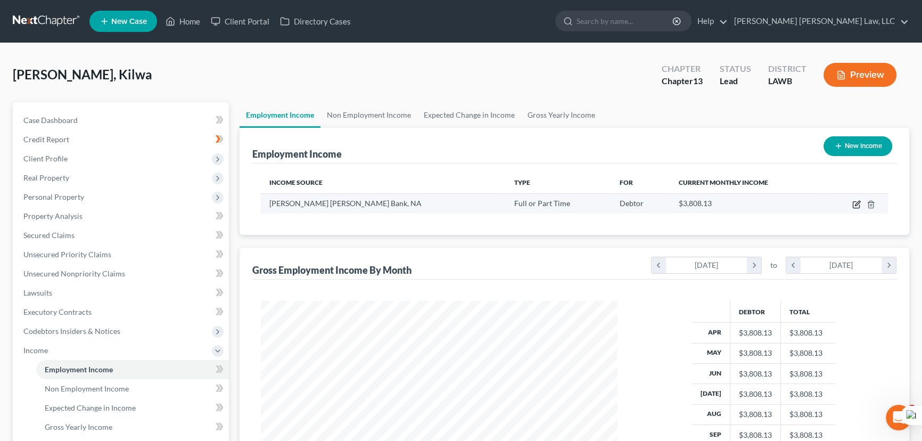
click at [855, 206] on icon "button" at bounding box center [856, 204] width 9 height 9
select select "0"
select select "36"
select select "2"
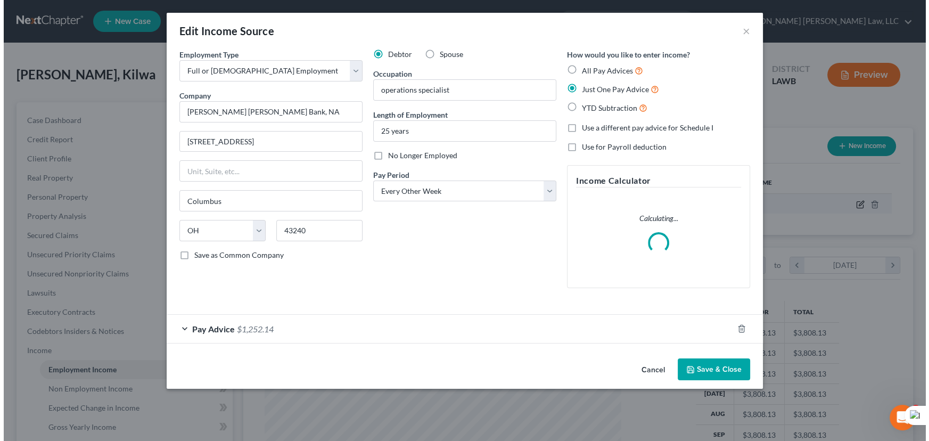
scroll to position [191, 381]
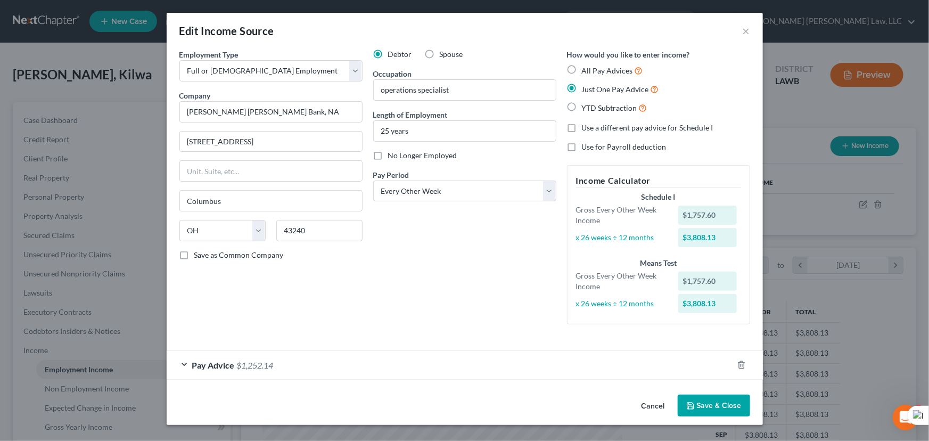
click at [447, 361] on div "Pay Advice $1,252.14" at bounding box center [450, 365] width 566 height 28
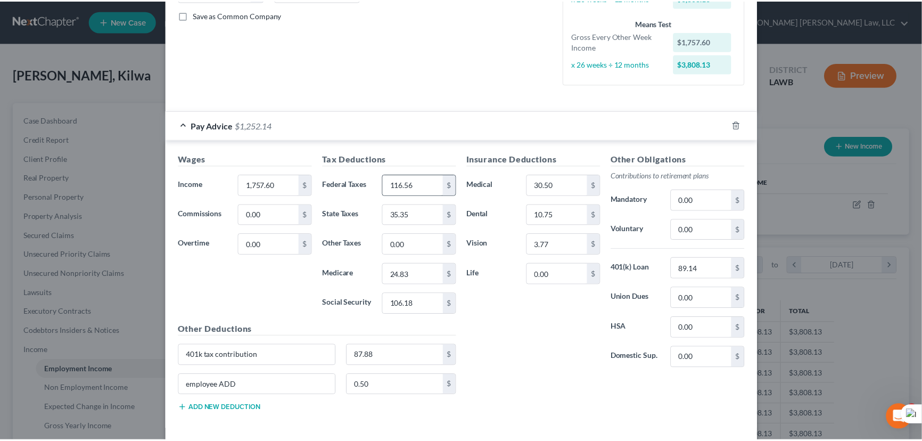
scroll to position [285, 0]
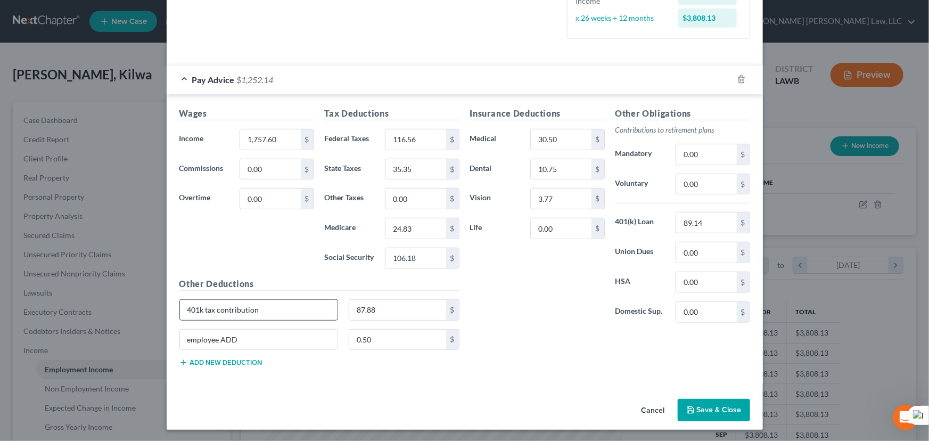
drag, startPoint x: 282, startPoint y: 309, endPoint x: 301, endPoint y: 308, distance: 19.2
click at [301, 308] on input "401k tax contribution" at bounding box center [259, 310] width 158 height 20
click at [102, 319] on div "Edit Income Source × Employment Type * Select Full or [DEMOGRAPHIC_DATA] Employ…" at bounding box center [464, 220] width 929 height 441
click at [700, 155] on input "0.00" at bounding box center [706, 154] width 60 height 20
type input "87.88"
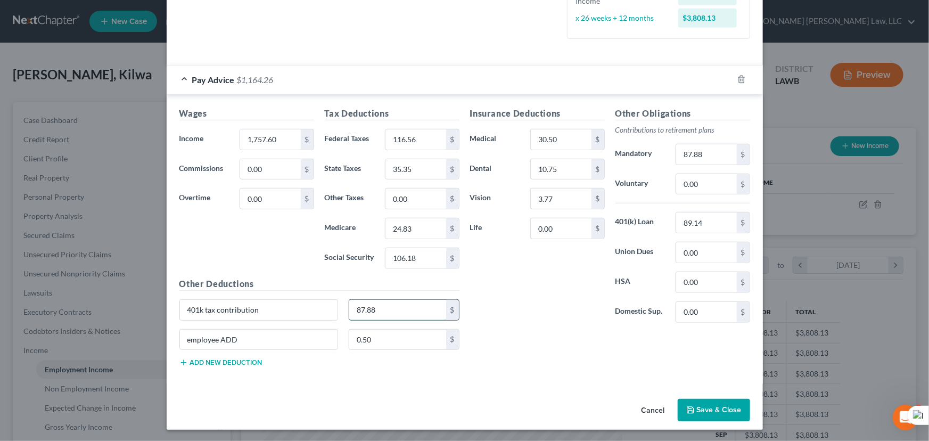
click at [374, 311] on input "87.88" at bounding box center [397, 310] width 97 height 20
click at [254, 314] on input "401k tax contribution" at bounding box center [259, 310] width 158 height 20
drag, startPoint x: 271, startPoint y: 308, endPoint x: 417, endPoint y: 301, distance: 146.0
click at [134, 308] on div "Edit Income Source × Employment Type * Select Full or [DEMOGRAPHIC_DATA] Employ…" at bounding box center [464, 220] width 929 height 441
click at [414, 196] on input "0.00" at bounding box center [415, 198] width 60 height 20
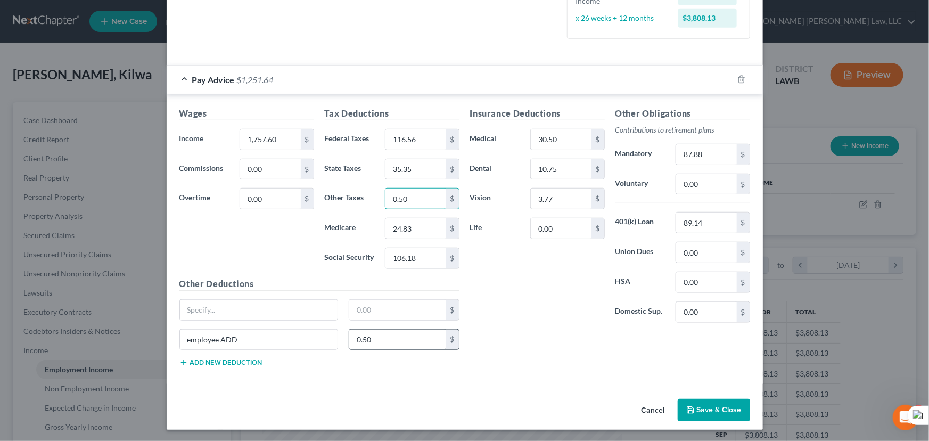
type input "0.50"
click at [410, 332] on input "0.50" at bounding box center [397, 340] width 97 height 20
click at [264, 339] on input "employee ADD" at bounding box center [259, 340] width 158 height 20
drag, startPoint x: 151, startPoint y: 335, endPoint x: 487, endPoint y: 305, distance: 337.4
click at [155, 335] on div "Edit Income Source × Employment Type * Select Full or [DEMOGRAPHIC_DATA] Employ…" at bounding box center [464, 220] width 929 height 441
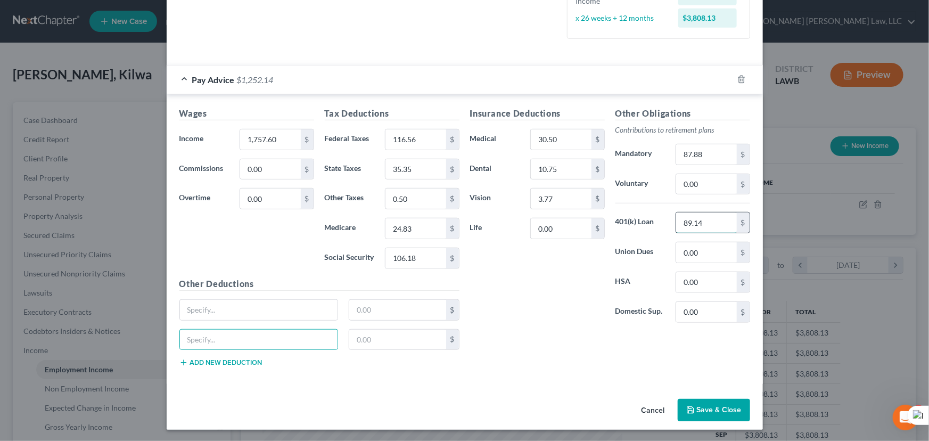
click at [724, 220] on input "89.14" at bounding box center [706, 222] width 60 height 20
click at [653, 203] on div "Other Obligations Contributions to retirement plans Mandatory 87.88 $ Voluntary…" at bounding box center [682, 219] width 145 height 224
click at [715, 218] on input "89.14" at bounding box center [706, 222] width 60 height 20
click at [718, 413] on button "Save & Close" at bounding box center [714, 410] width 72 height 22
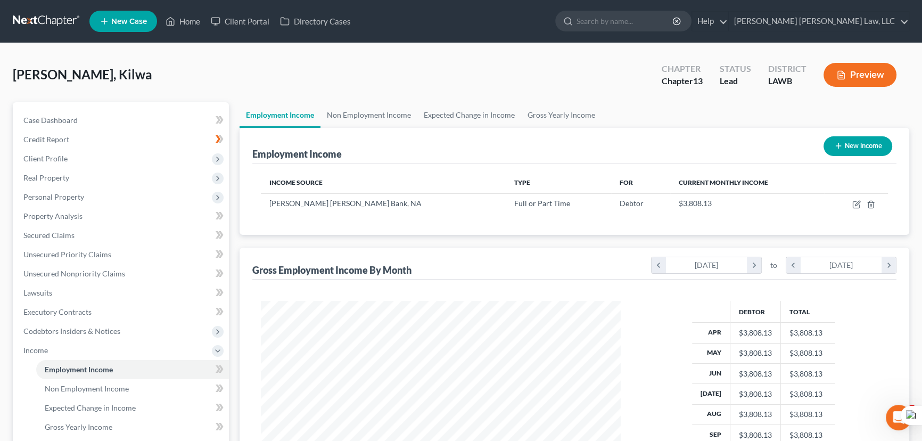
scroll to position [532215, 532028]
click at [549, 106] on link "Gross Yearly Income" at bounding box center [561, 115] width 80 height 26
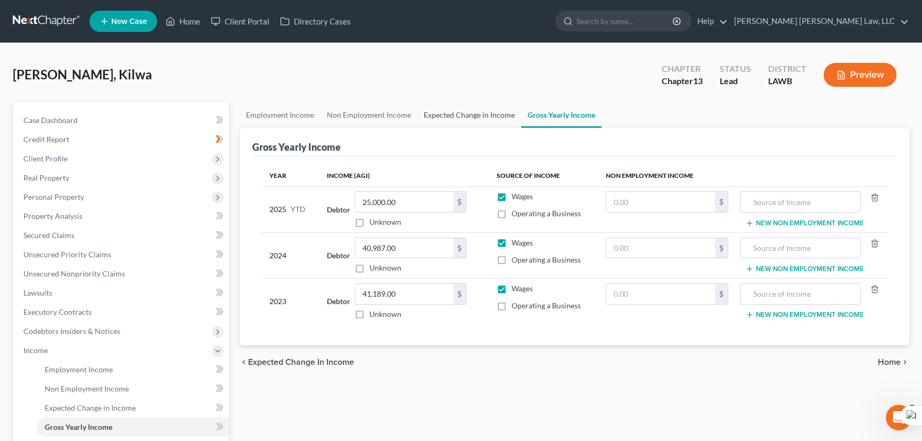
click at [434, 112] on link "Expected Change in Income" at bounding box center [469, 115] width 104 height 26
click at [355, 116] on link "Non Employment Income" at bounding box center [369, 115] width 97 height 26
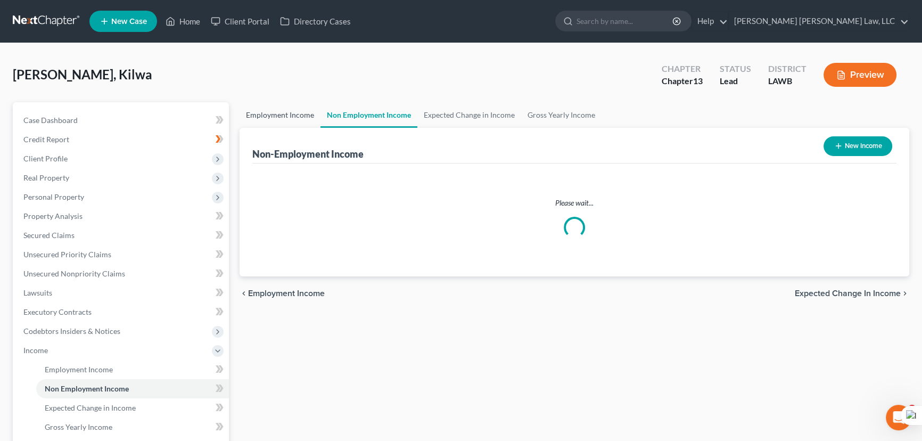
click at [283, 114] on link "Employment Income" at bounding box center [280, 115] width 81 height 26
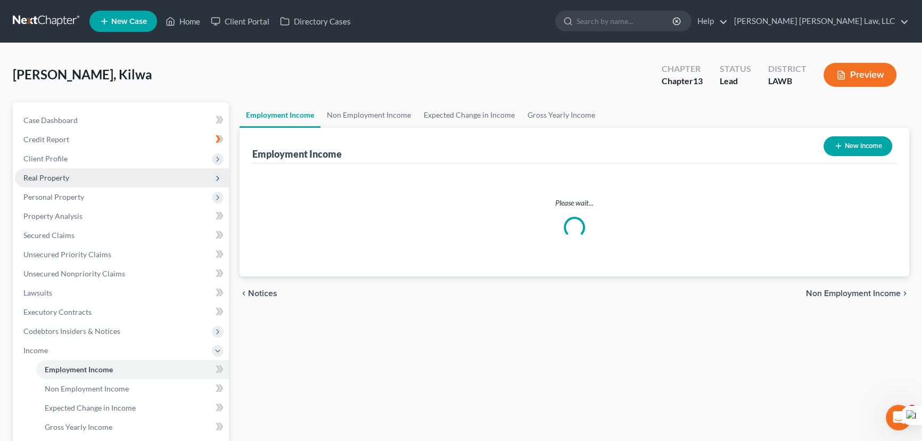
click at [43, 162] on span "Client Profile" at bounding box center [122, 158] width 214 height 19
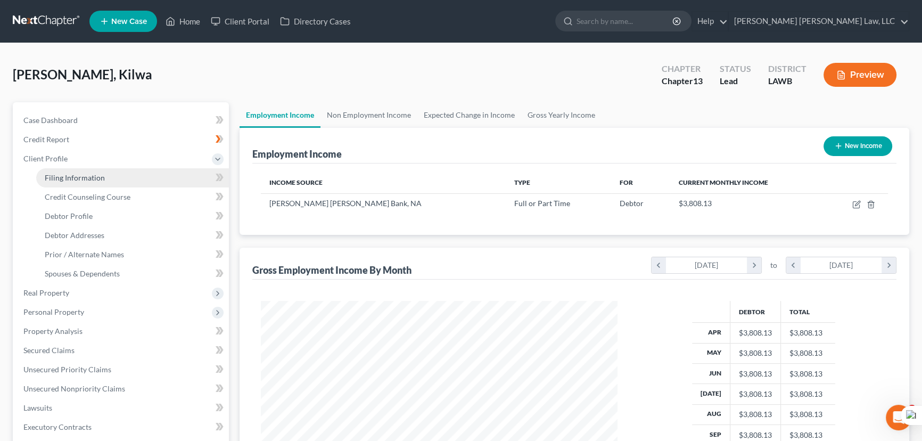
scroll to position [191, 378]
click at [92, 174] on span "Filing Information" at bounding box center [75, 177] width 60 height 9
select select "1"
select select "0"
select select "3"
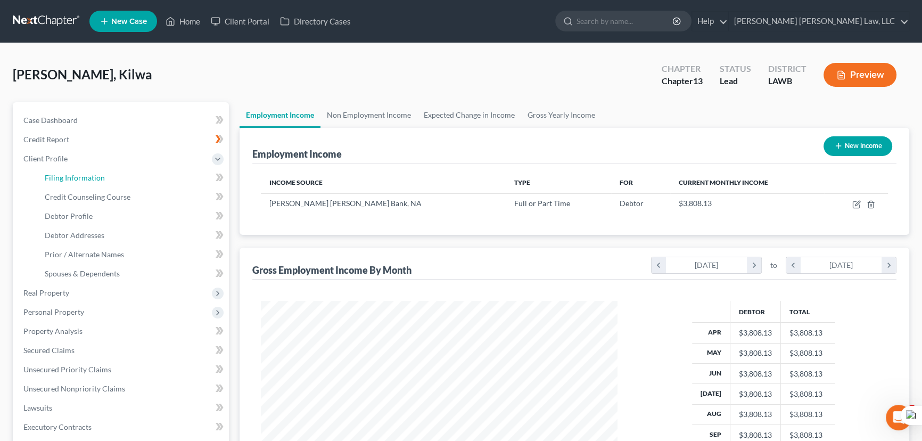
select select "36"
select select "0"
select select "19"
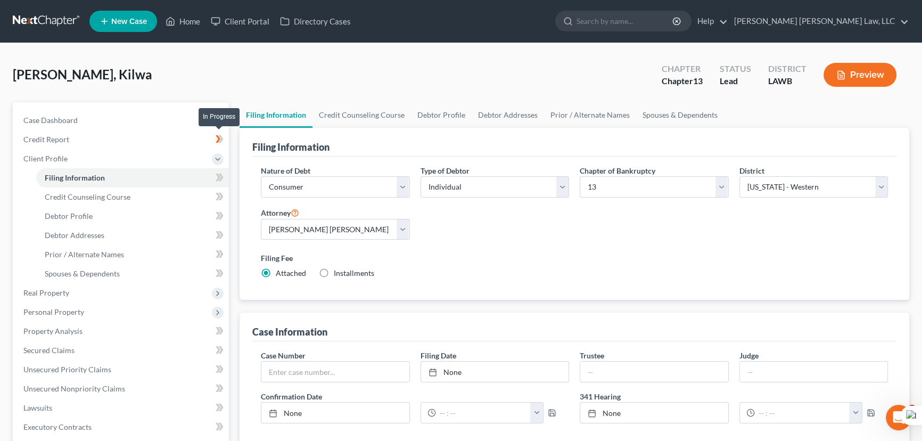
click at [218, 137] on icon at bounding box center [218, 138] width 5 height 7
click at [220, 137] on icon at bounding box center [220, 139] width 8 height 13
click at [353, 104] on link "Credit Counseling Course" at bounding box center [362, 115] width 98 height 26
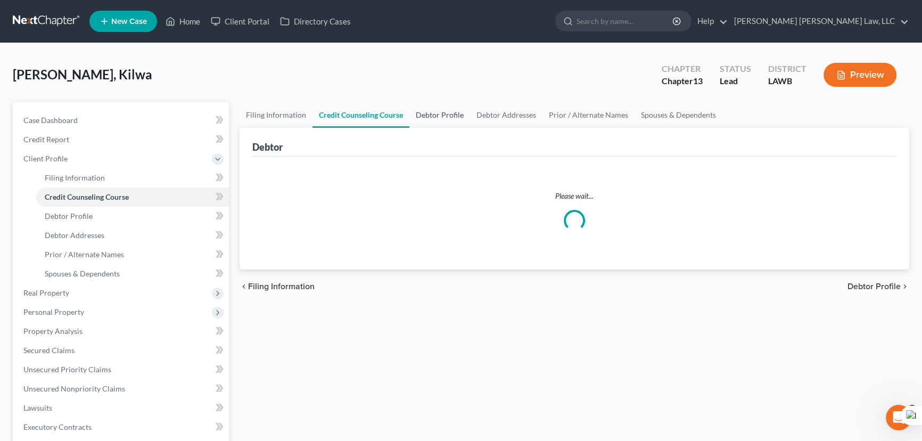
click at [455, 110] on link "Debtor Profile" at bounding box center [439, 115] width 61 height 26
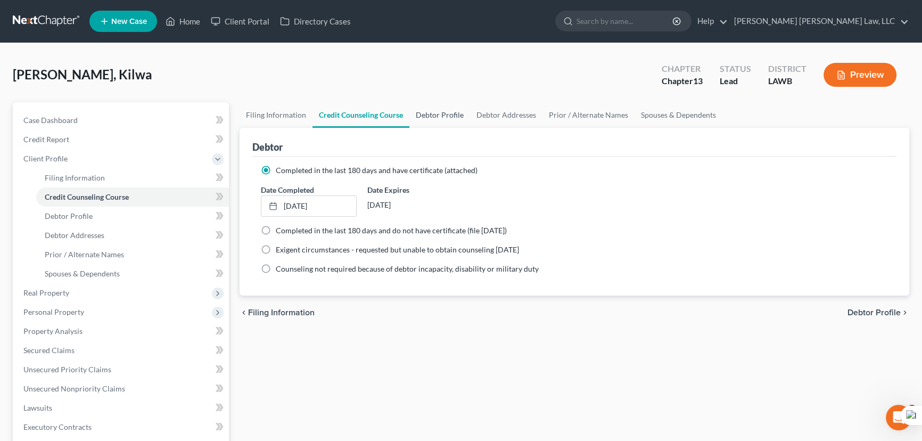
select select "3"
select select "0"
